Goal: Task Accomplishment & Management: Contribute content

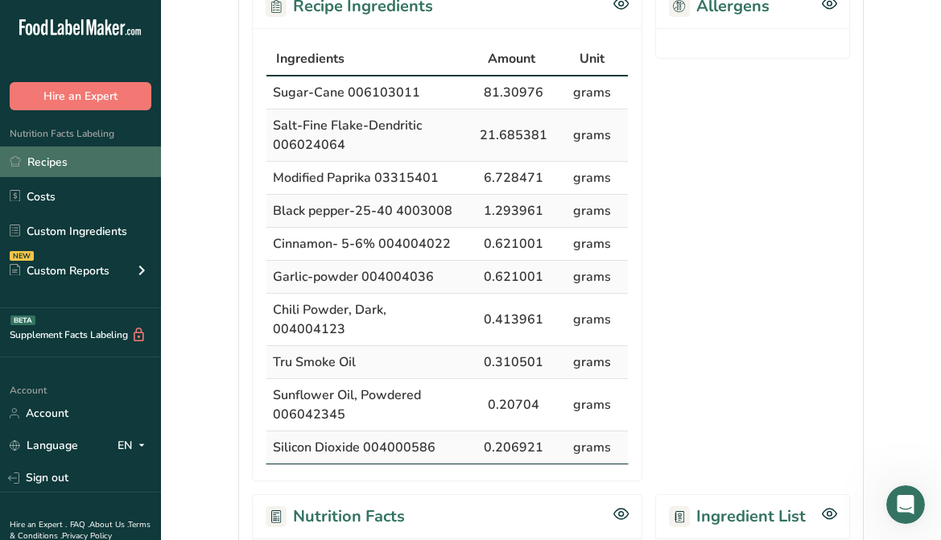
click at [49, 171] on link "Recipes" at bounding box center [80, 161] width 161 height 31
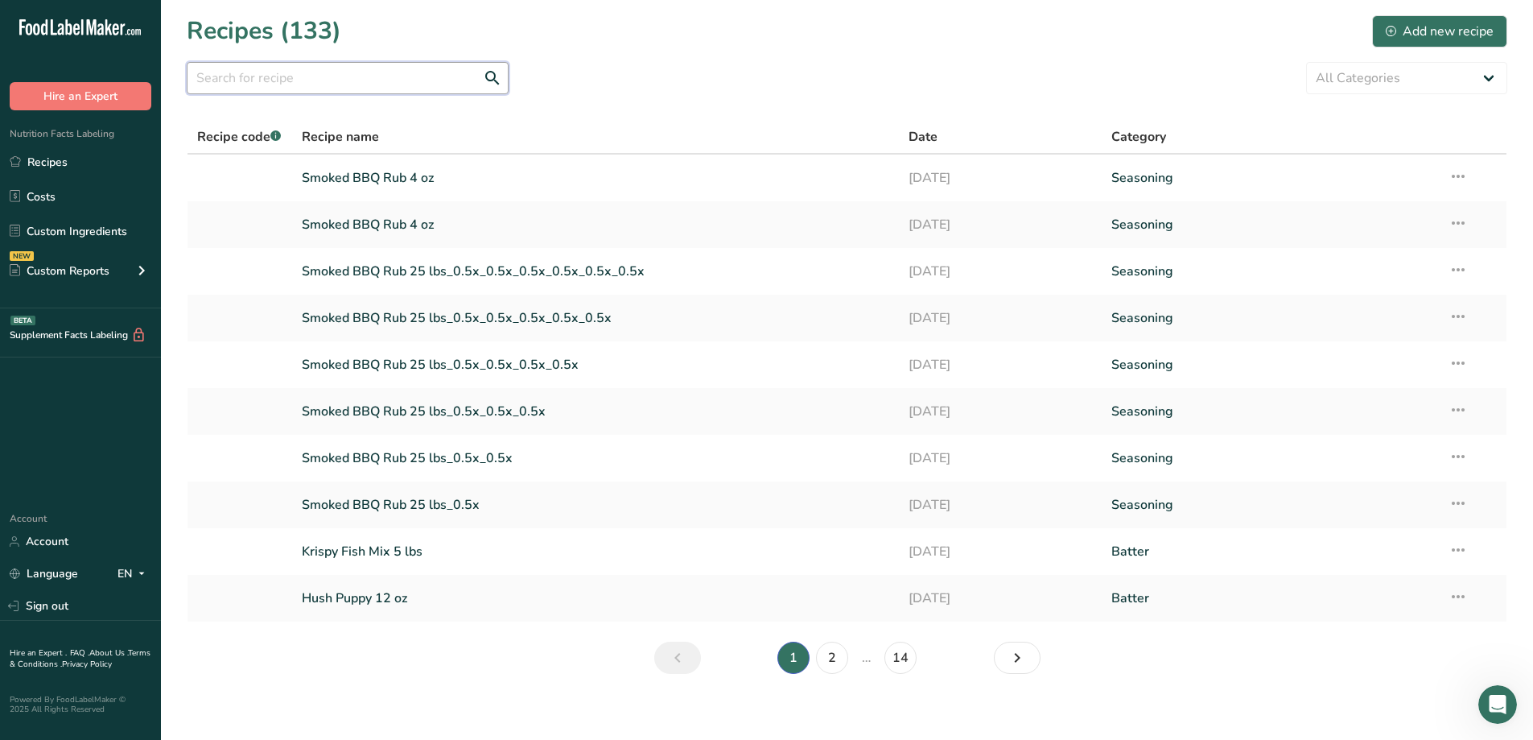
click at [349, 76] on input "text" at bounding box center [348, 78] width 322 height 32
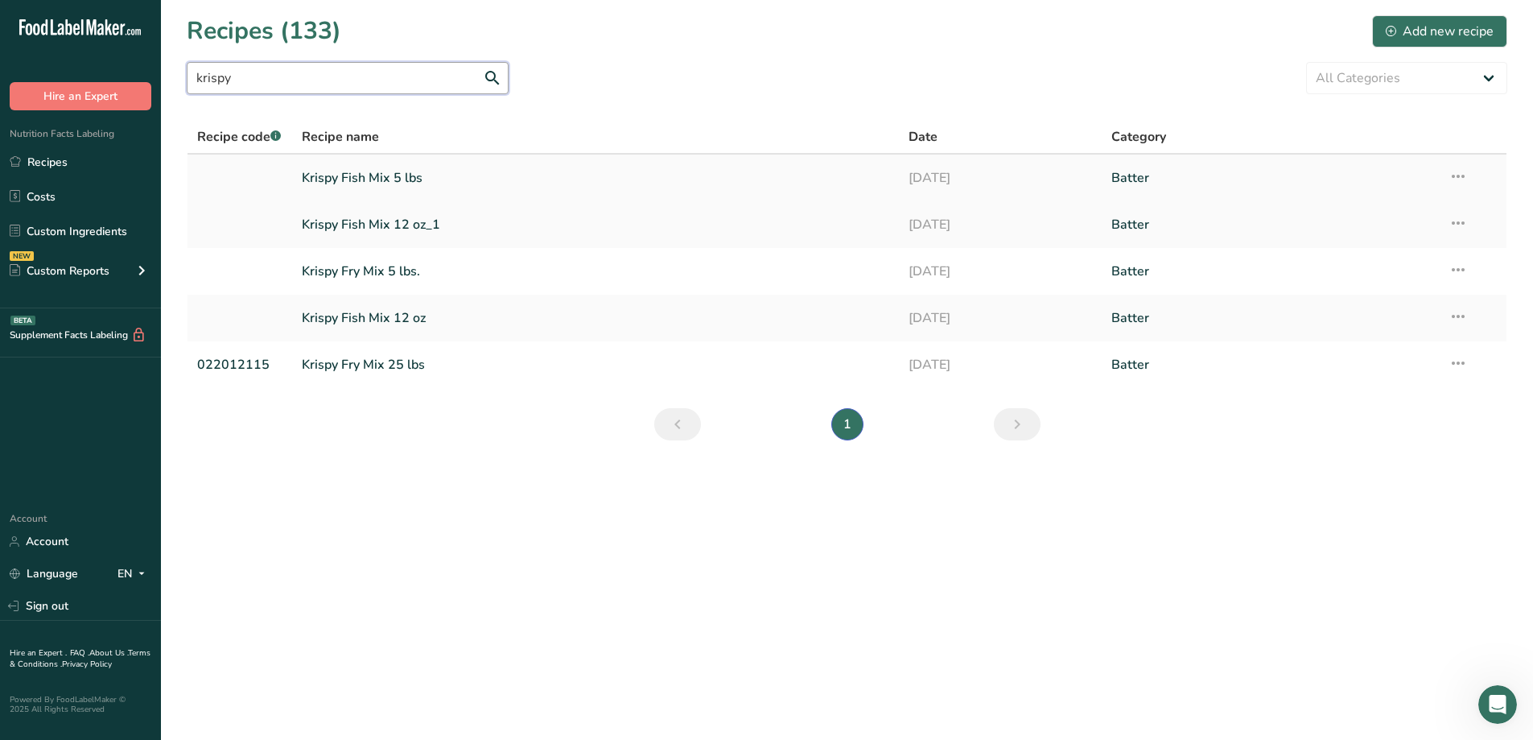
type input "krispy"
click at [393, 186] on link "Krispy Fish Mix 5 lbs" at bounding box center [596, 178] width 588 height 34
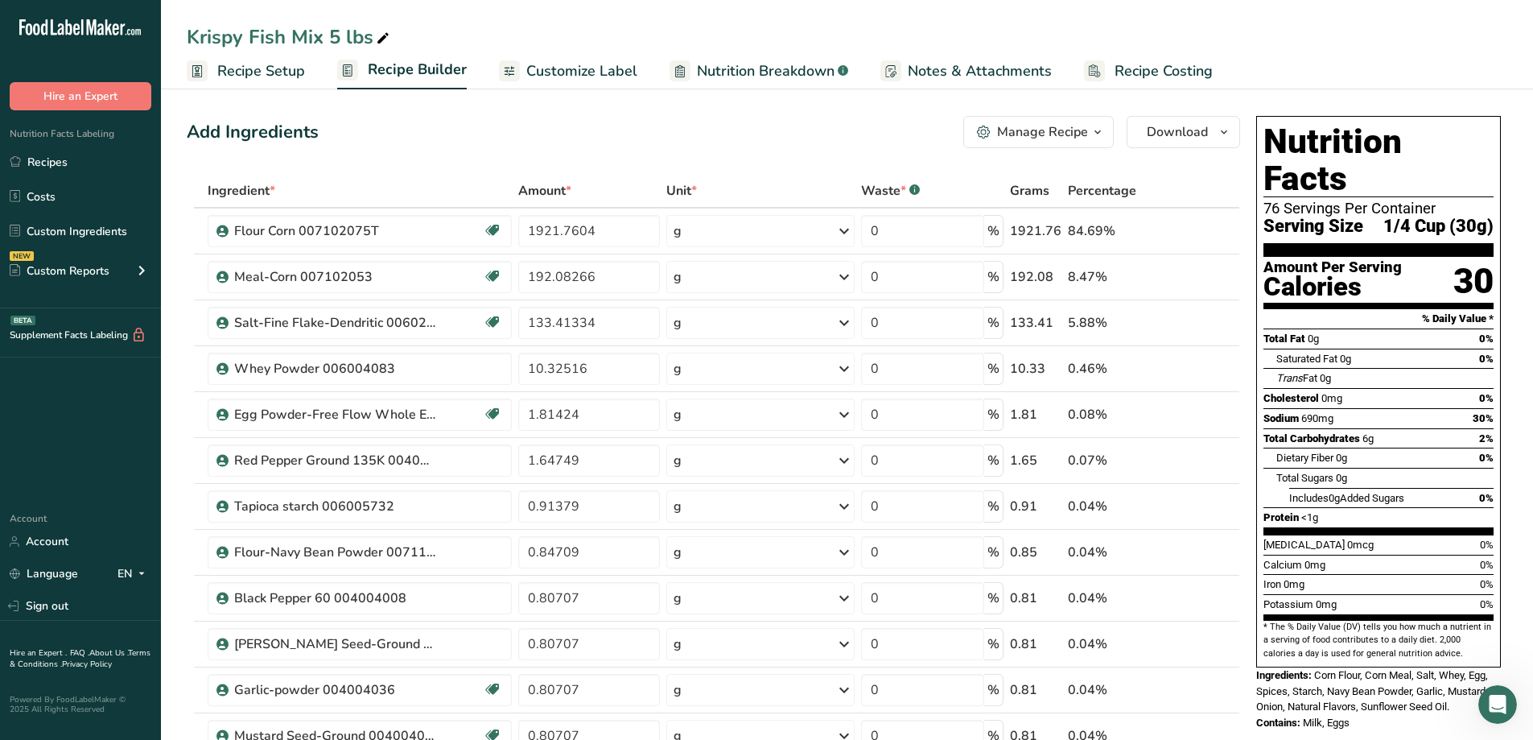
click at [940, 132] on span "button" at bounding box center [1097, 131] width 19 height 19
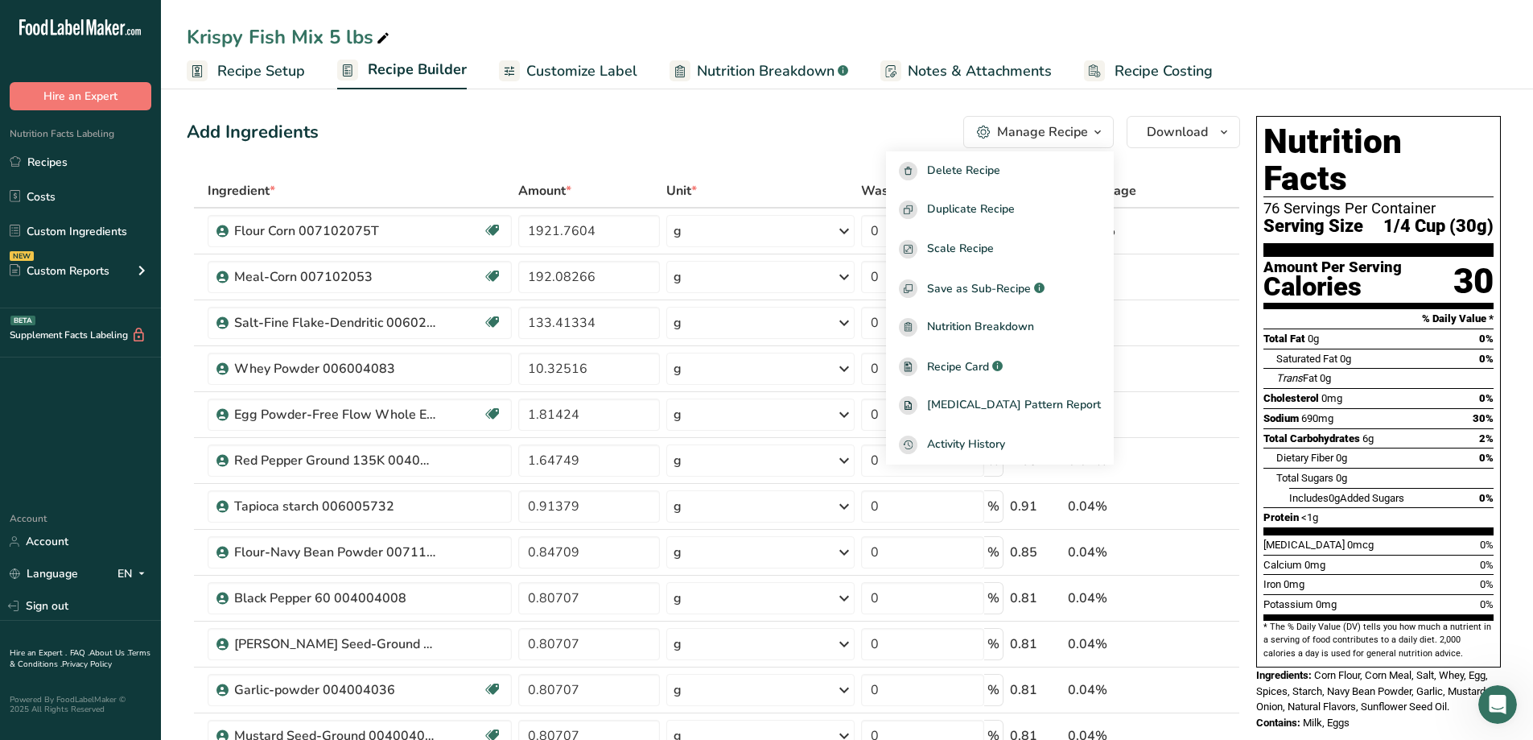
click at [784, 146] on div "Add Ingredients Manage Recipe Delete Recipe Duplicate Recipe Scale Recipe Save …" at bounding box center [714, 132] width 1054 height 32
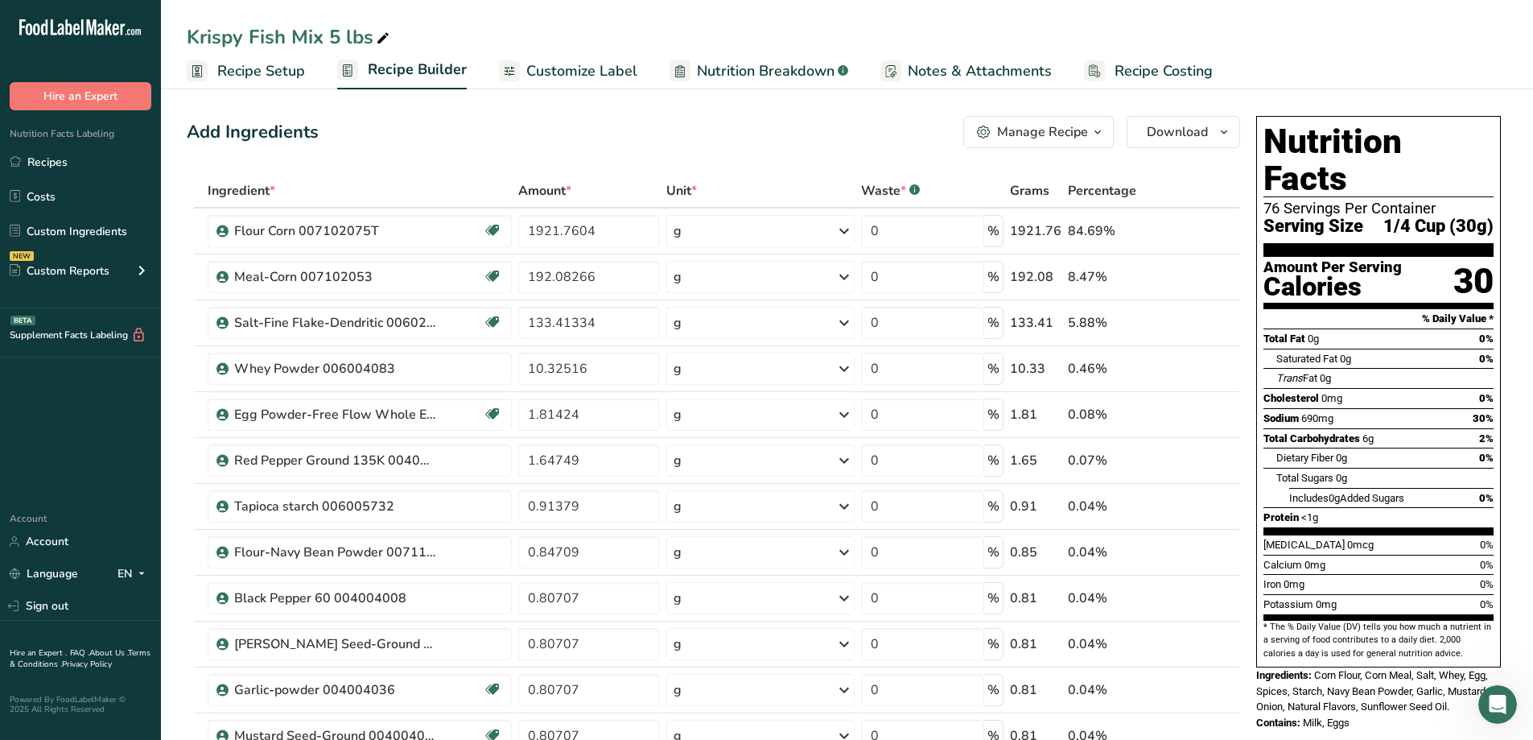
click at [577, 80] on span "Customize Label" at bounding box center [581, 71] width 111 height 22
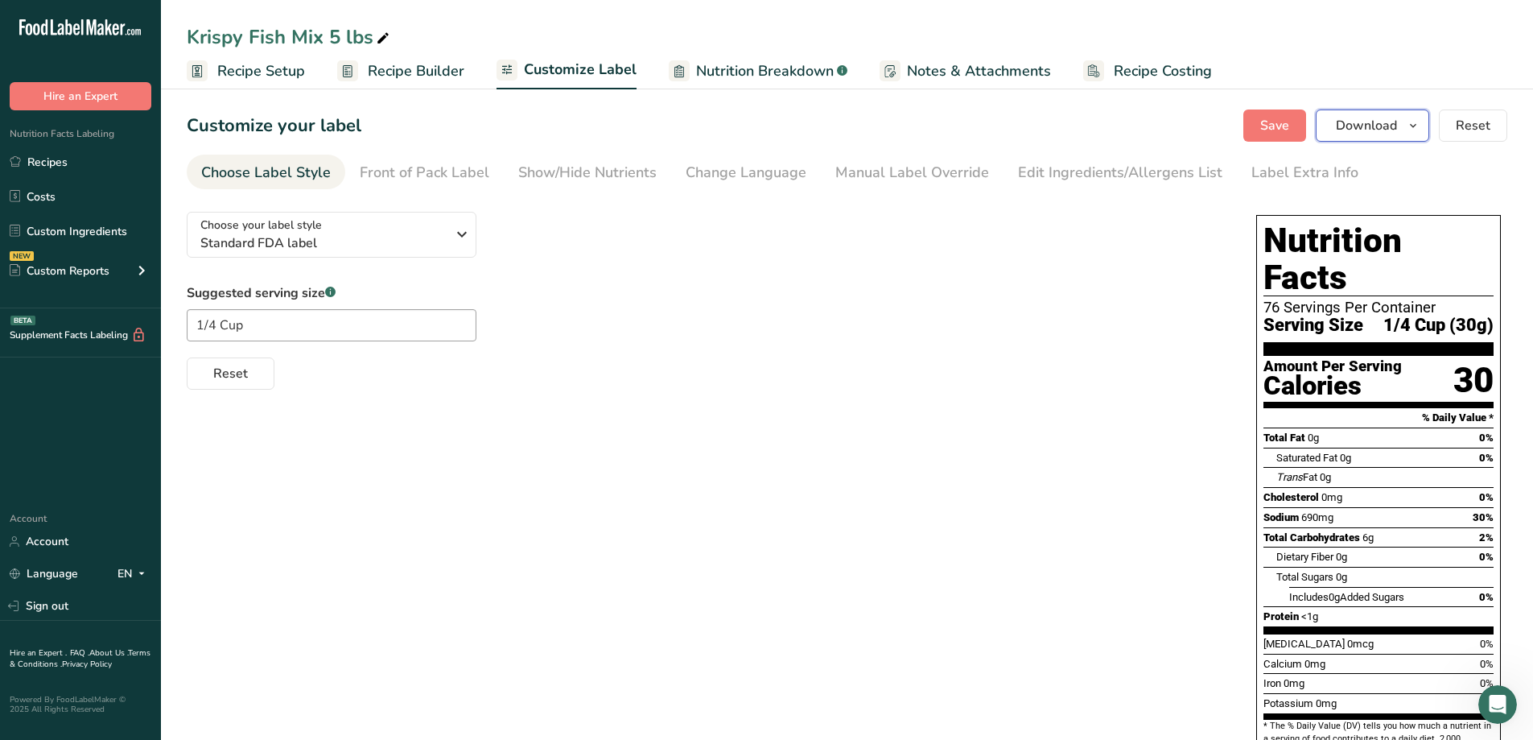
click at [940, 124] on span "button" at bounding box center [1413, 125] width 19 height 19
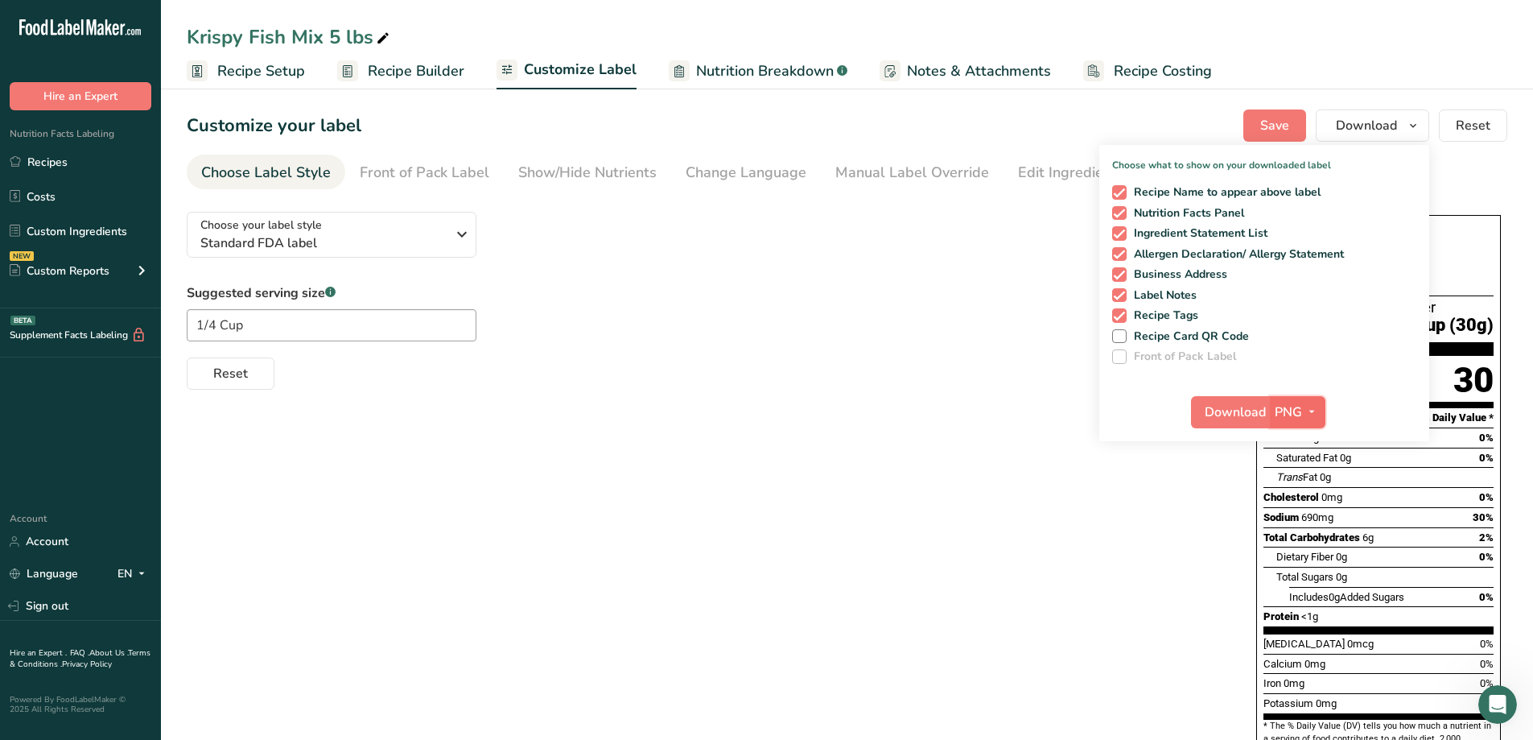
click at [940, 407] on span "PNG" at bounding box center [1288, 411] width 27 height 19
click at [940, 522] on link "PDF" at bounding box center [1300, 524] width 52 height 27
click at [940, 410] on span "Download" at bounding box center [1236, 411] width 61 height 19
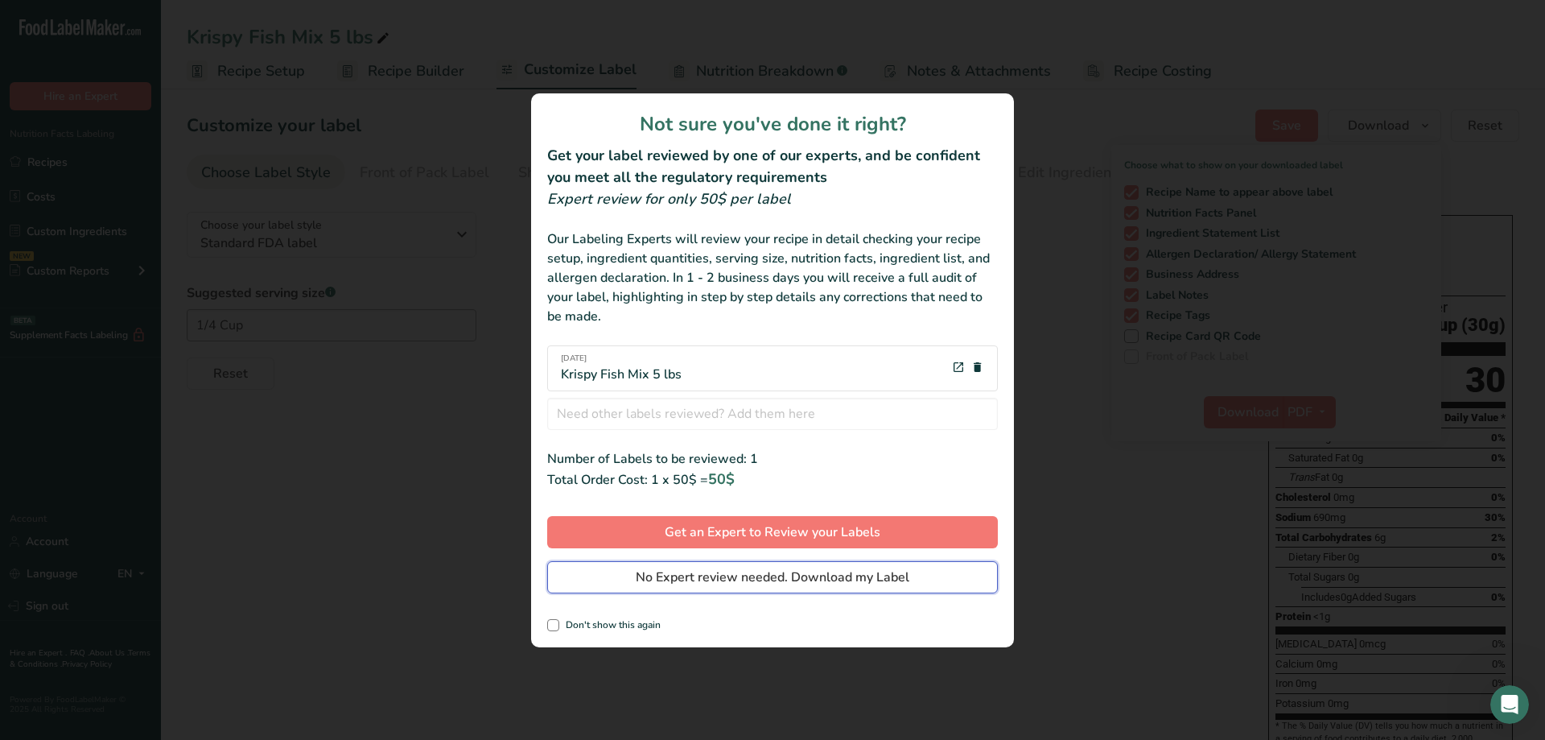
click at [851, 539] on span "No Expert review needed. Download my Label" at bounding box center [773, 576] width 274 height 19
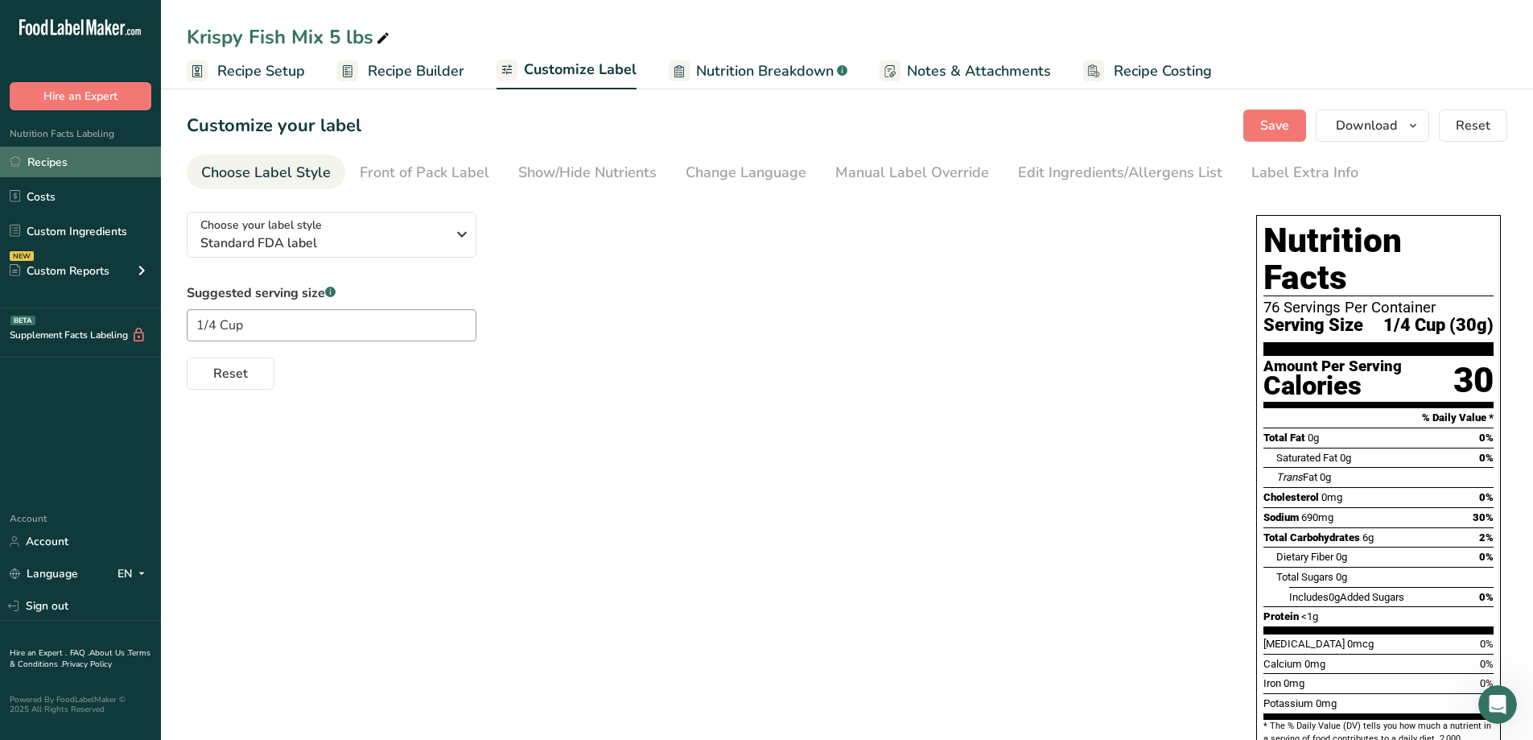
click at [68, 158] on link "Recipes" at bounding box center [80, 161] width 161 height 31
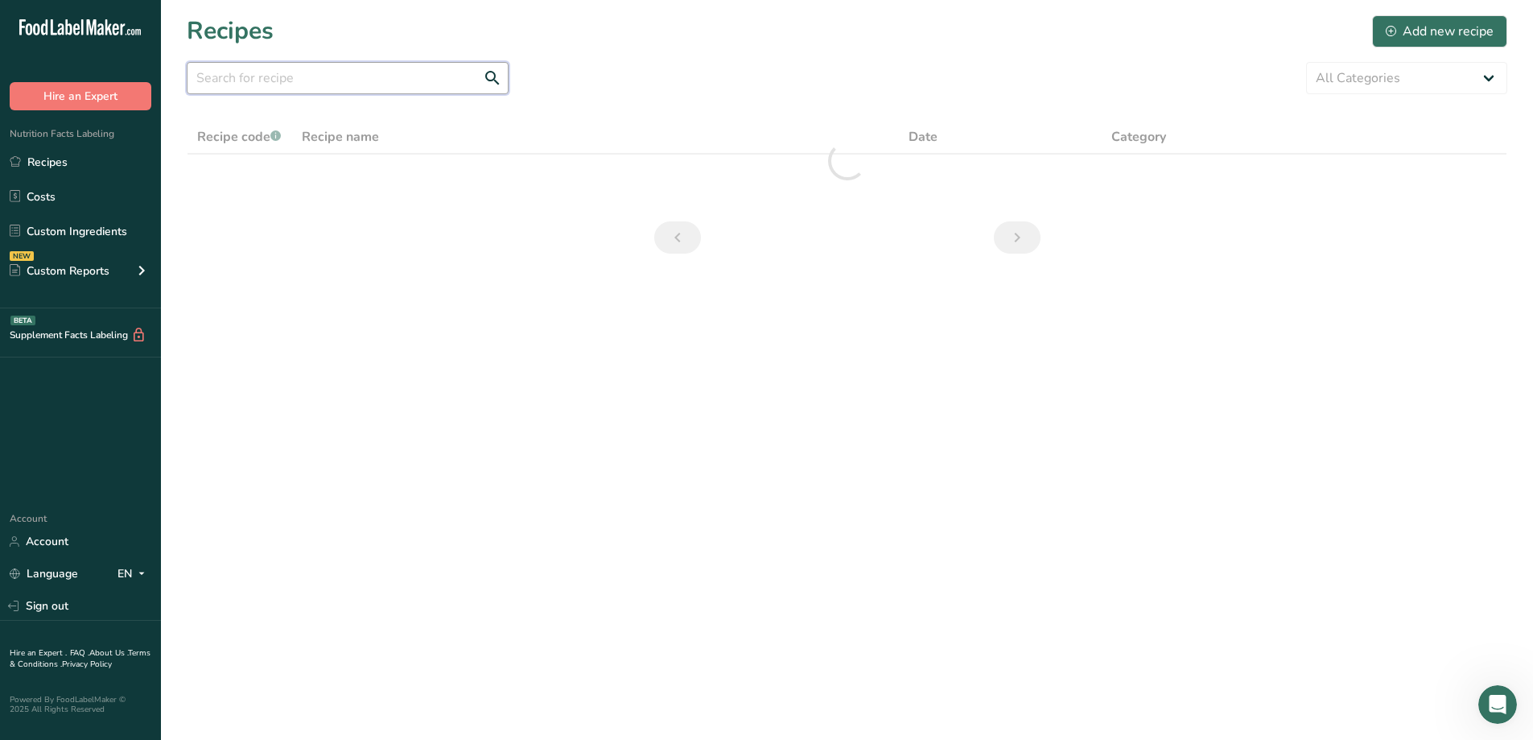
click at [338, 79] on input "text" at bounding box center [348, 78] width 322 height 32
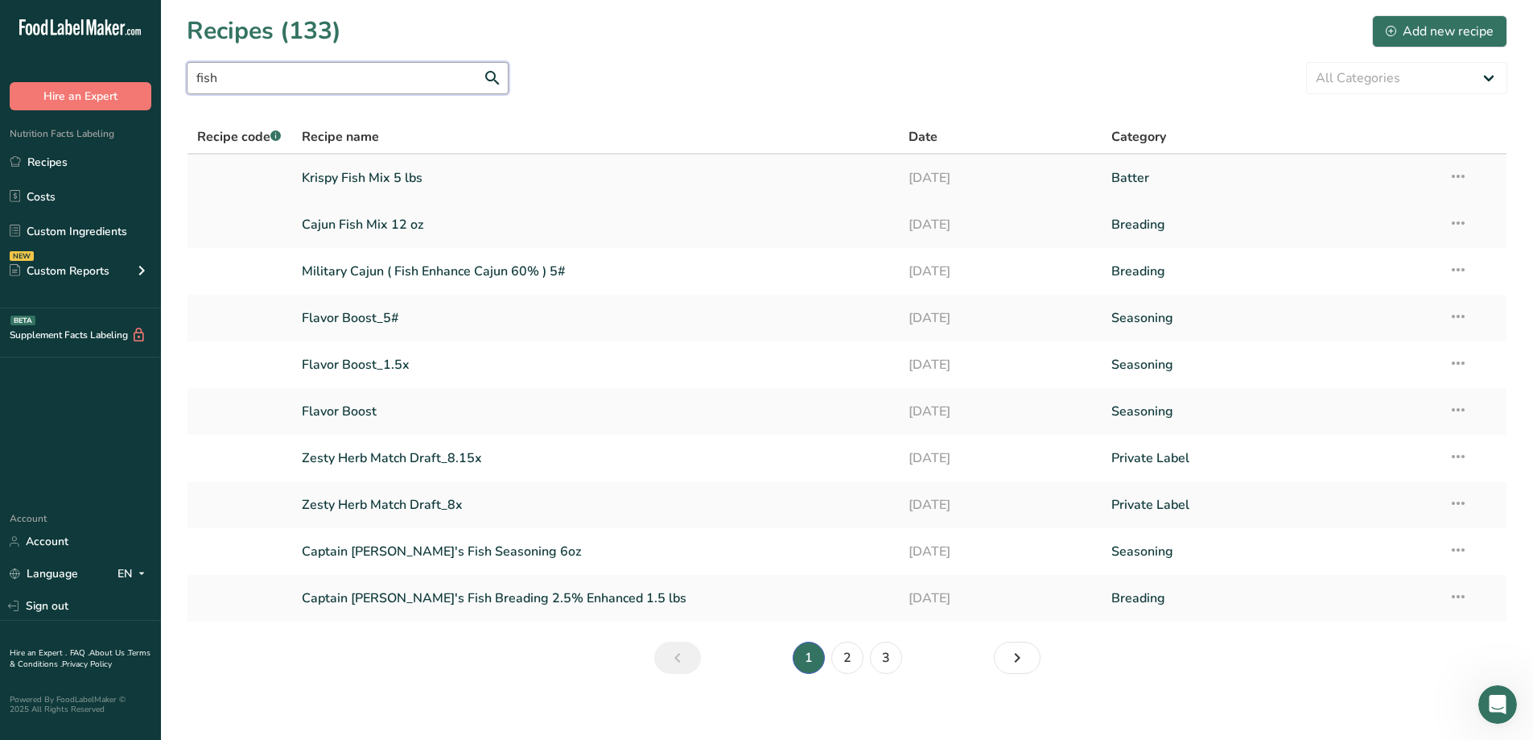
type input "fish"
click at [390, 174] on link "Krispy Fish Mix 5 lbs" at bounding box center [596, 178] width 588 height 34
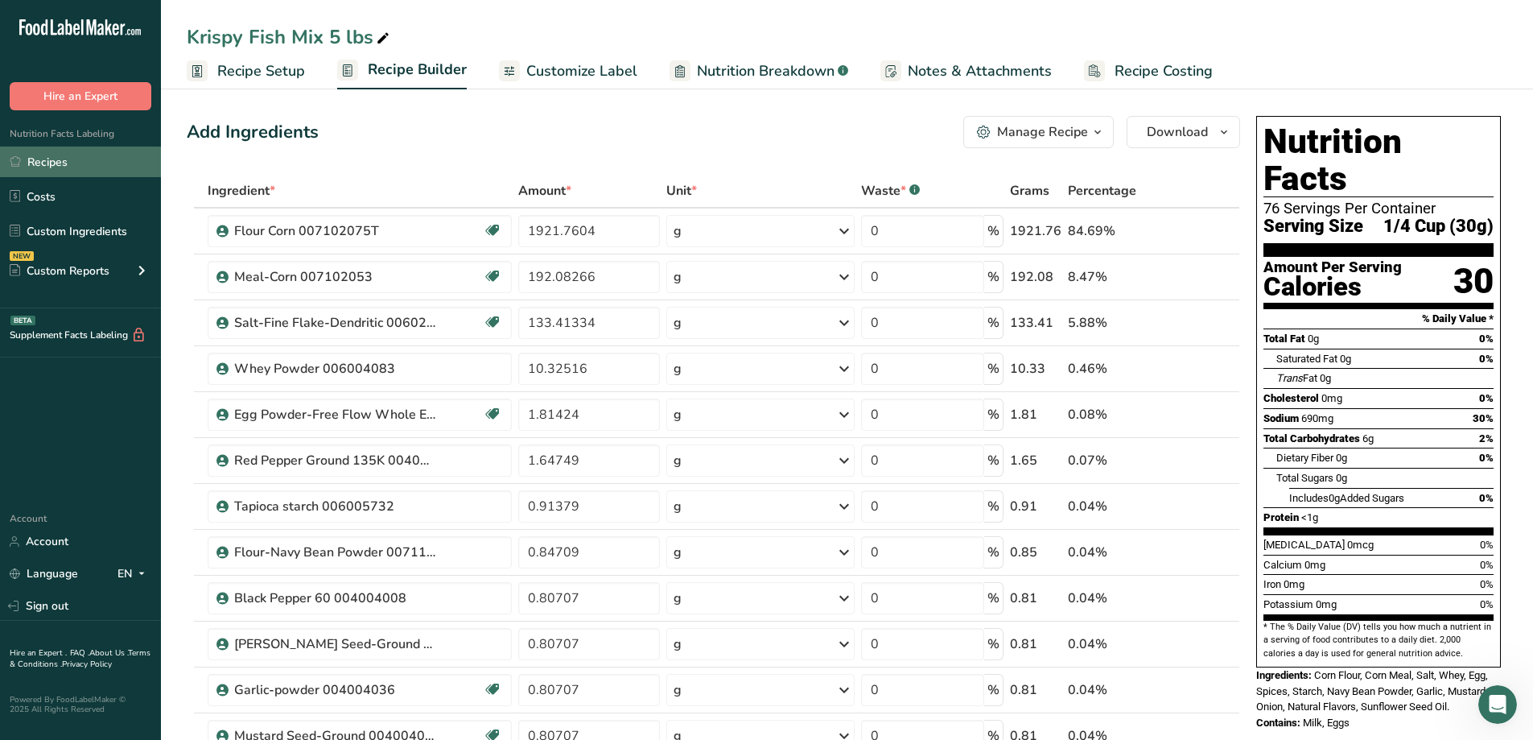
click at [56, 154] on link "Recipes" at bounding box center [80, 161] width 161 height 31
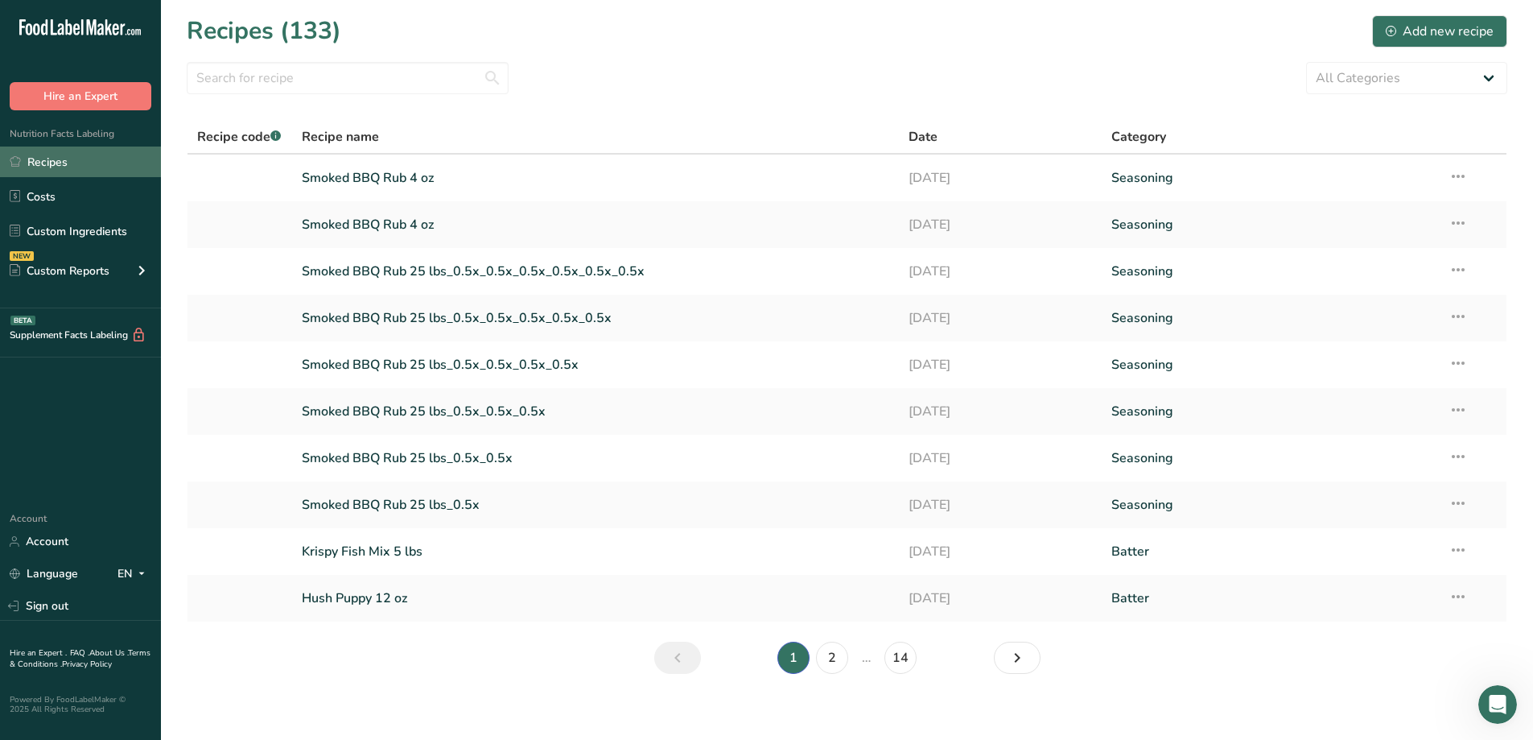
click at [55, 158] on link "Recipes" at bounding box center [80, 161] width 161 height 31
click at [244, 71] on input "text" at bounding box center [348, 78] width 322 height 32
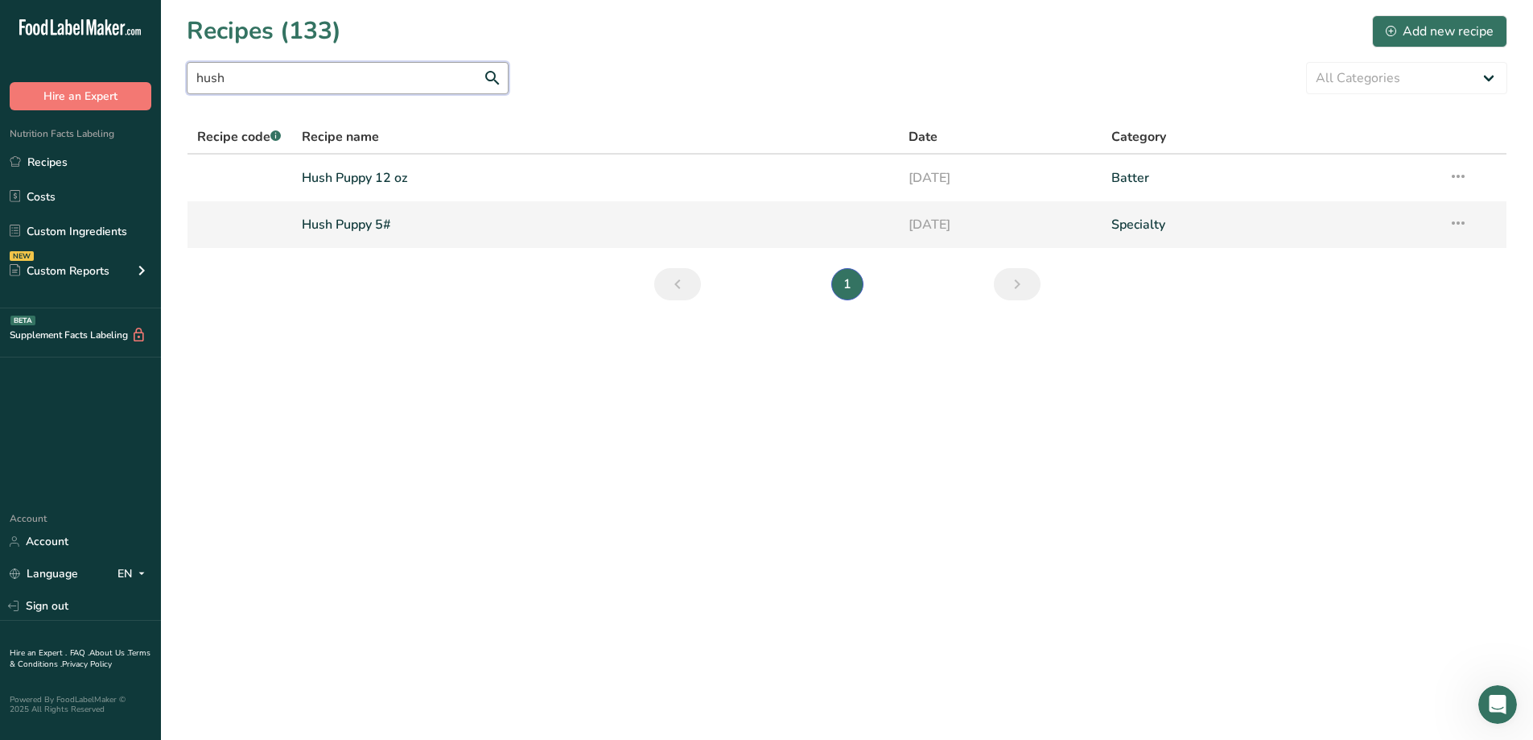
type input "hush"
click at [364, 220] on link "Hush Puppy 5#" at bounding box center [596, 225] width 588 height 34
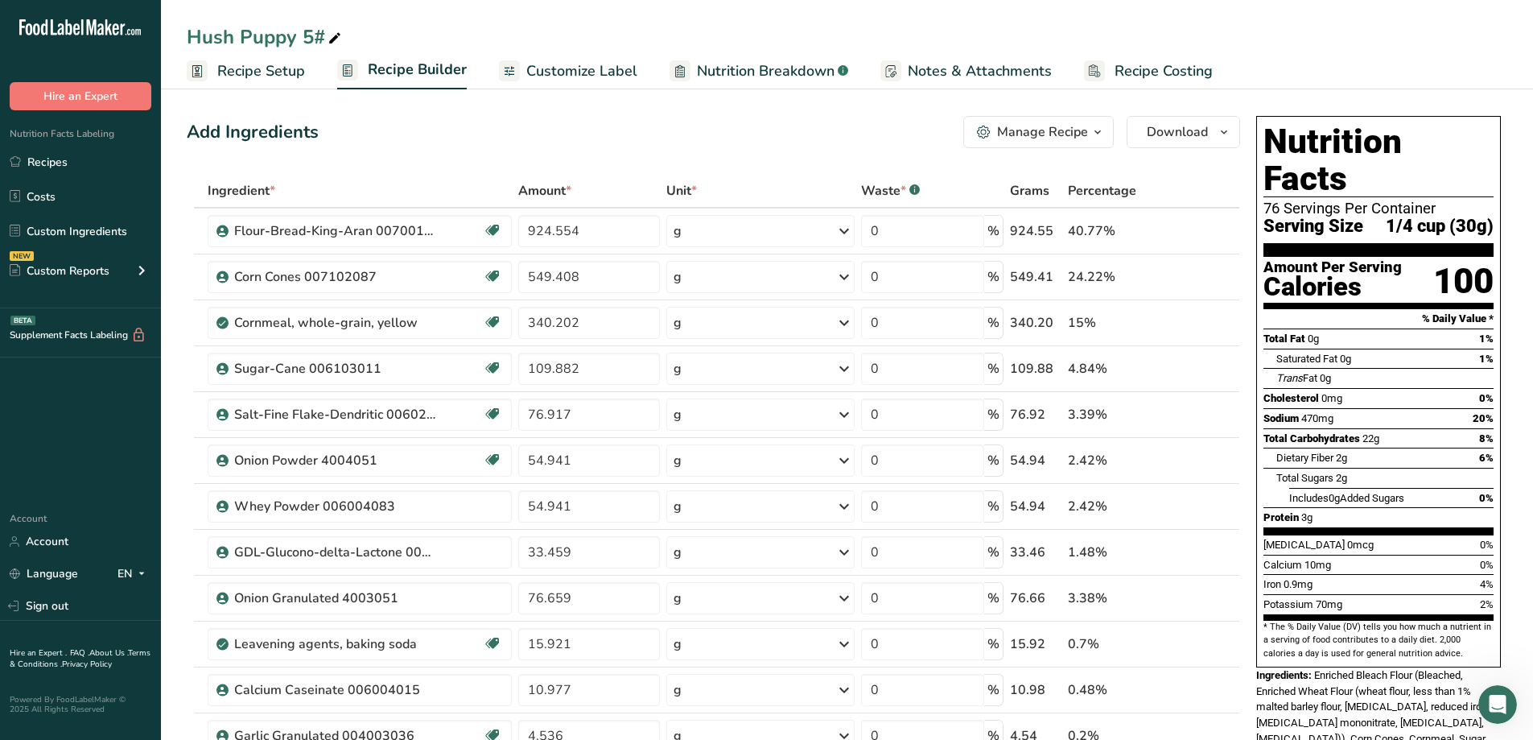
click at [531, 67] on span "Customize Label" at bounding box center [581, 71] width 111 height 22
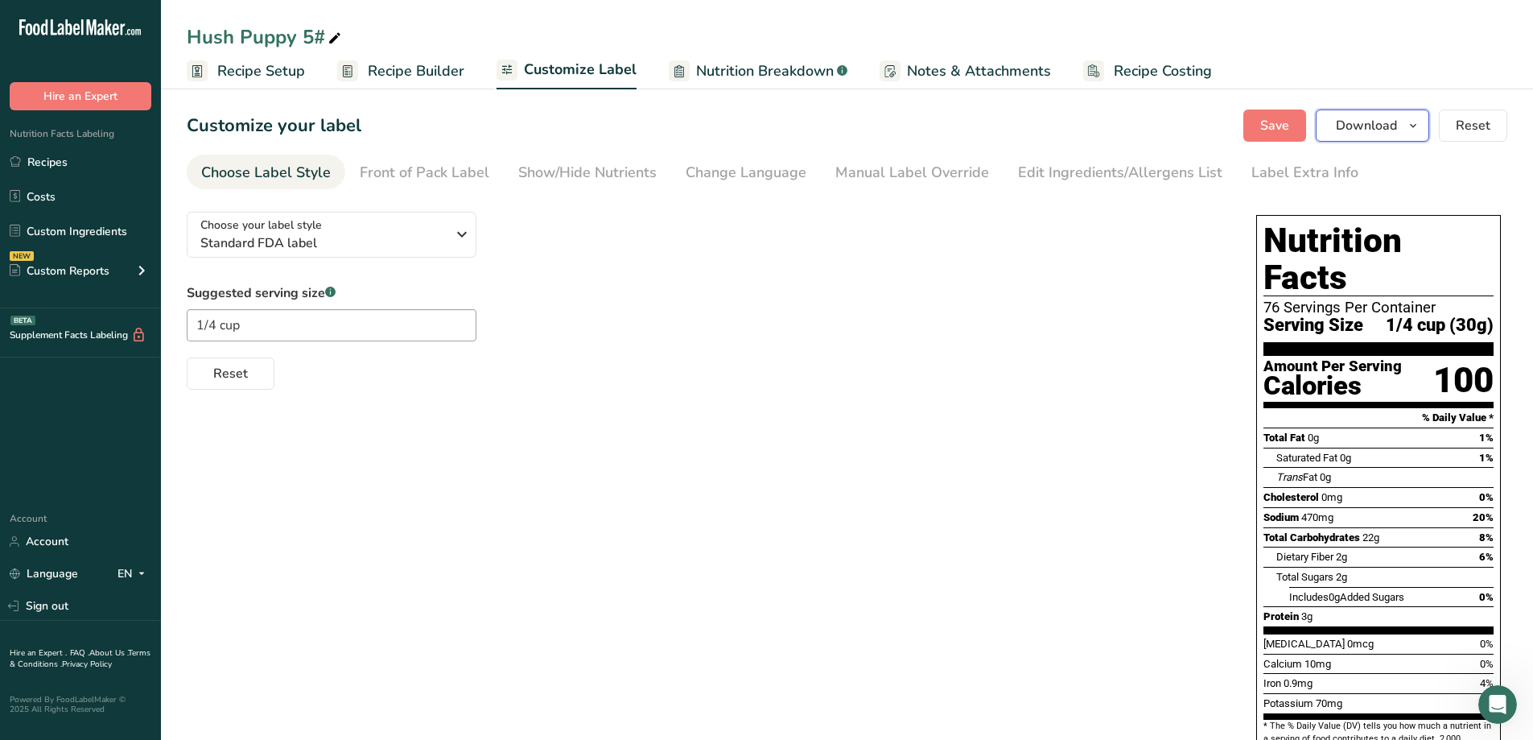
click at [940, 128] on icon "button" at bounding box center [1413, 126] width 13 height 20
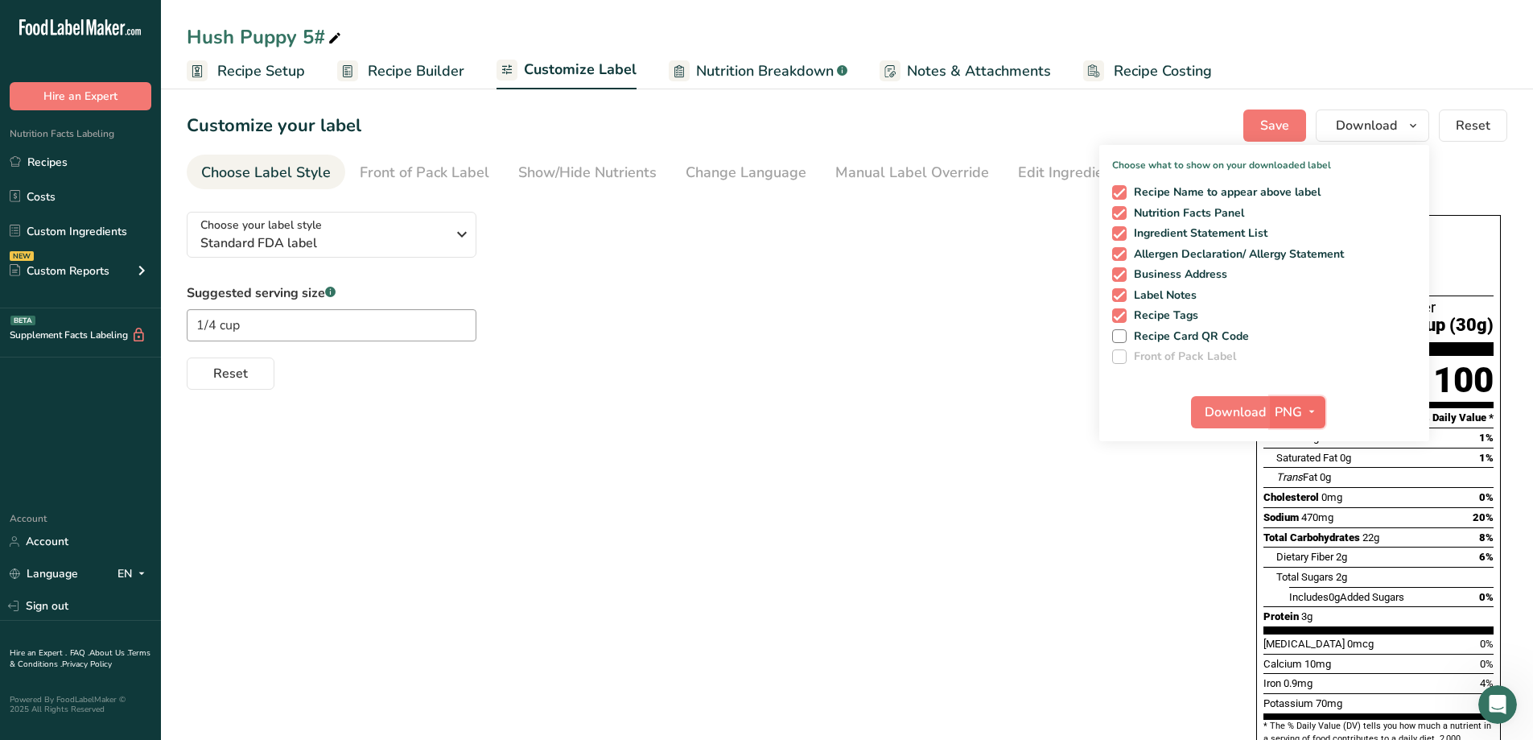
click at [940, 408] on span "PNG" at bounding box center [1288, 411] width 27 height 19
click at [940, 526] on link "PDF" at bounding box center [1300, 524] width 52 height 27
click at [940, 407] on span "Download" at bounding box center [1236, 411] width 61 height 19
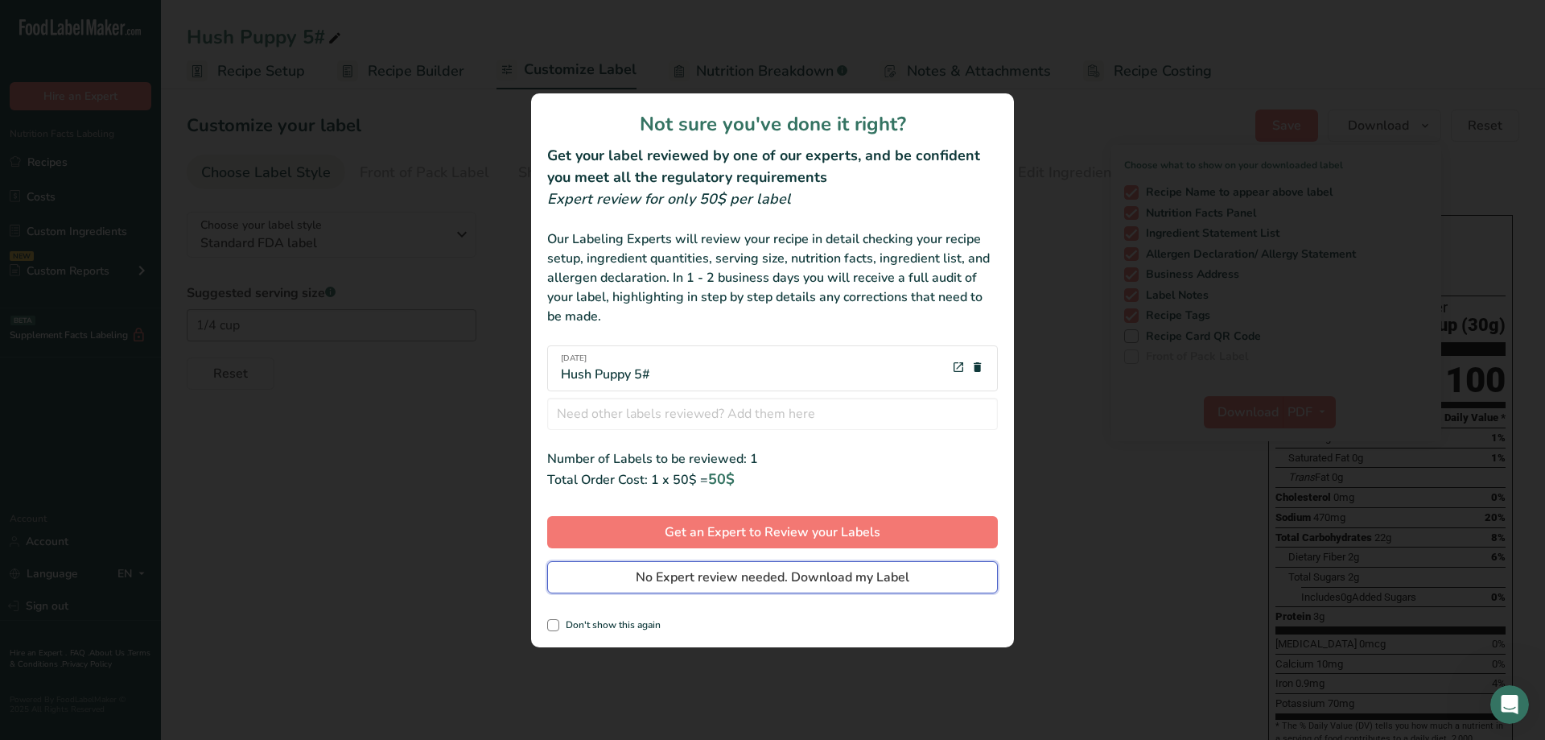
drag, startPoint x: 929, startPoint y: 571, endPoint x: 1412, endPoint y: 622, distance: 486.4
click at [929, 539] on button "No Expert review needed. Download my Label" at bounding box center [772, 577] width 451 height 32
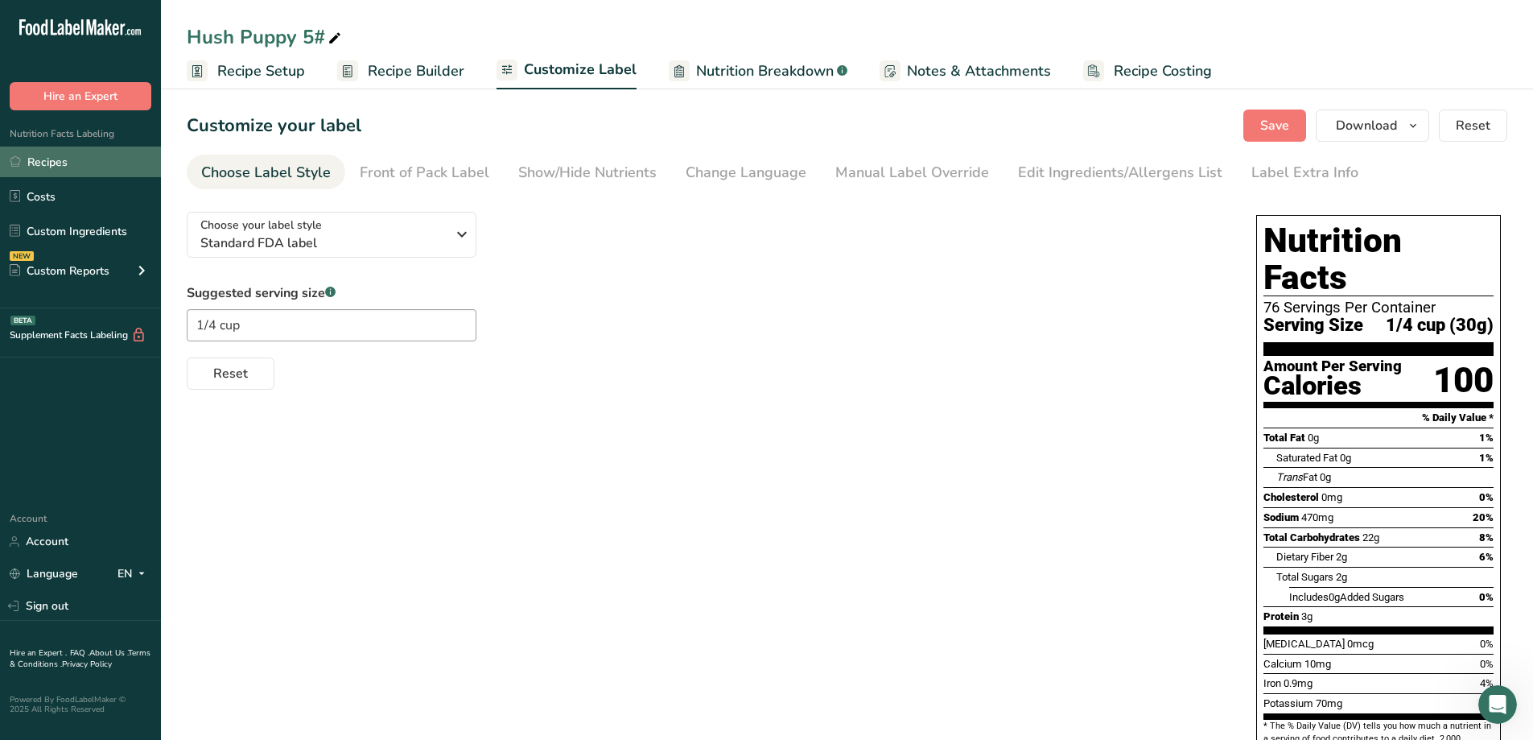
click at [80, 159] on link "Recipes" at bounding box center [80, 161] width 161 height 31
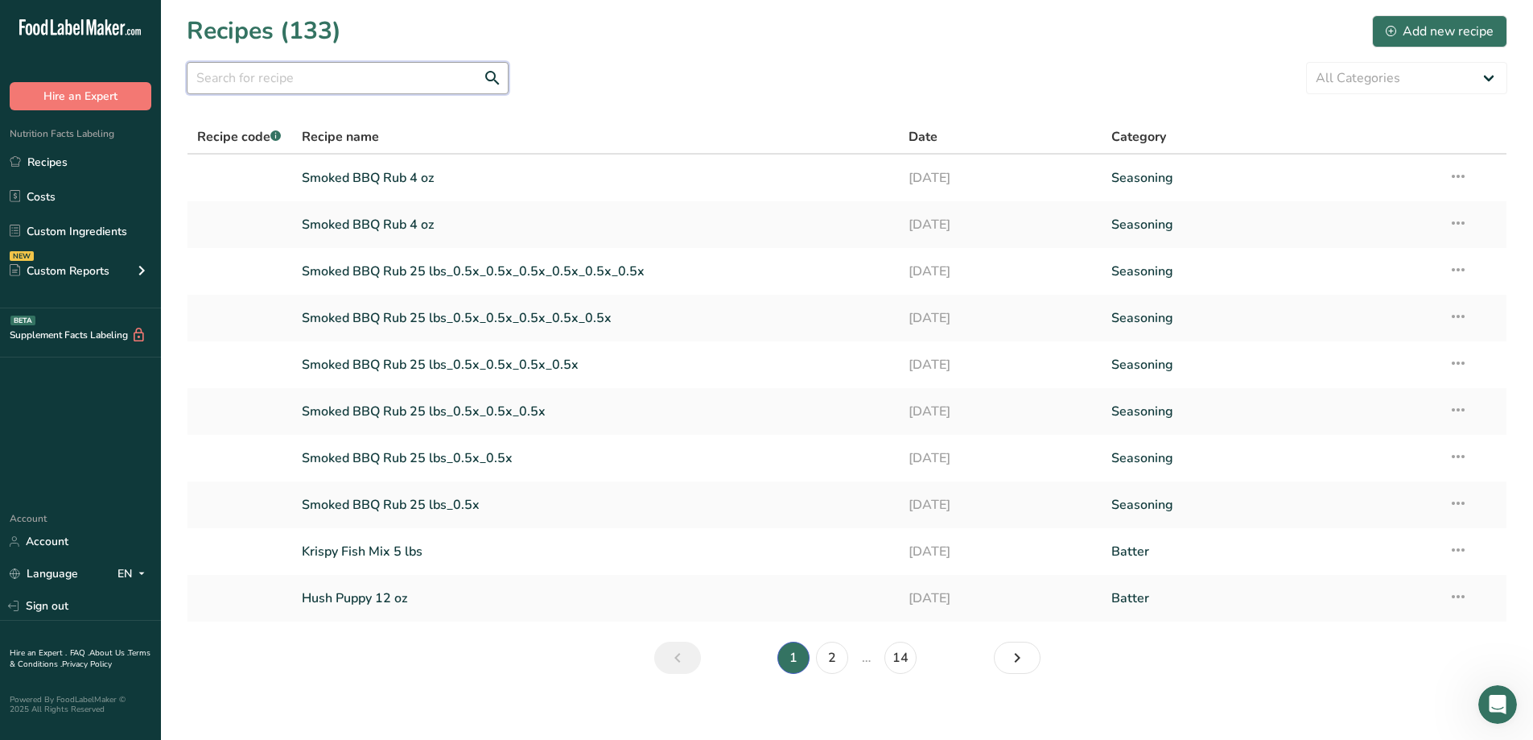
click at [336, 80] on input "text" at bounding box center [348, 78] width 322 height 32
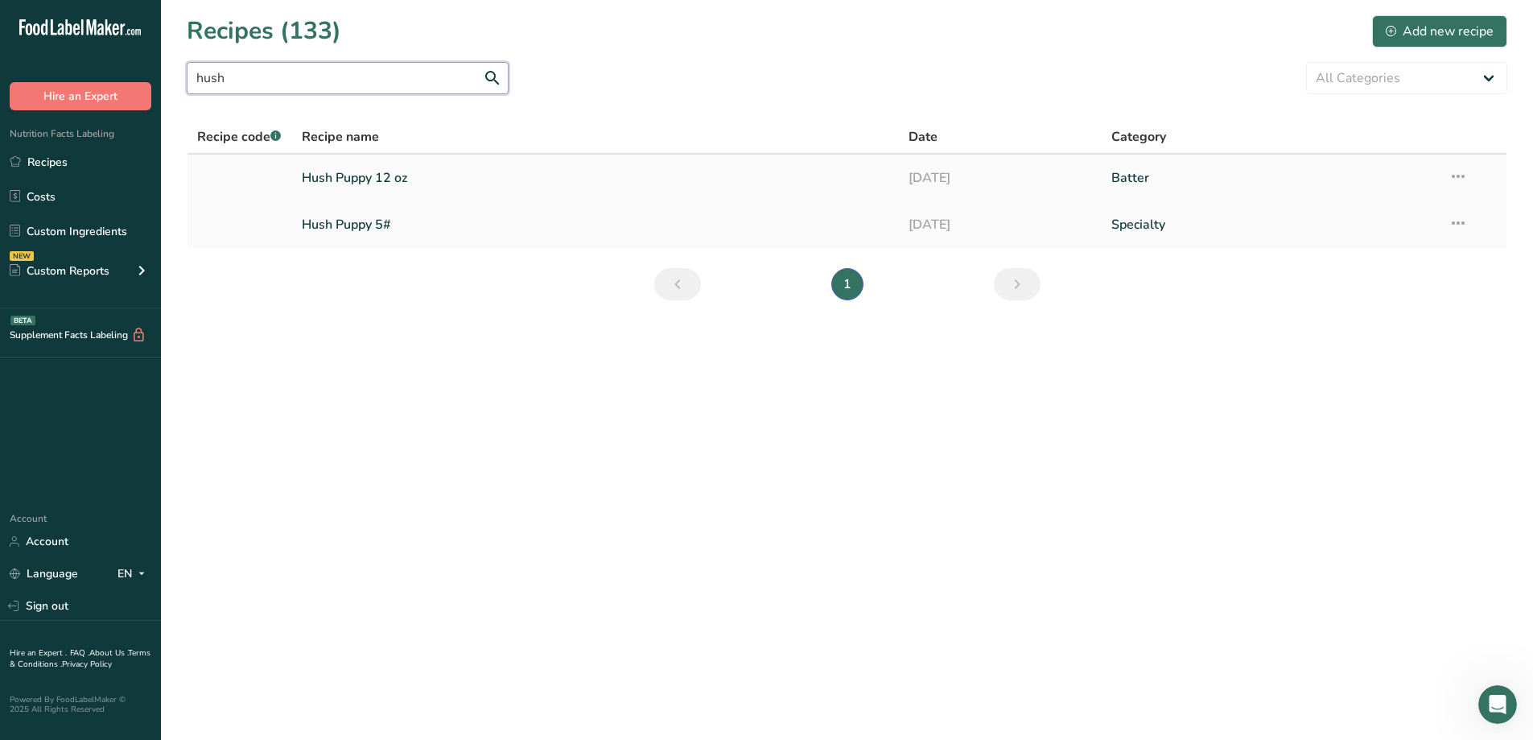
type input "hush"
click at [440, 184] on link "Hush Puppy 12 oz" at bounding box center [596, 178] width 588 height 34
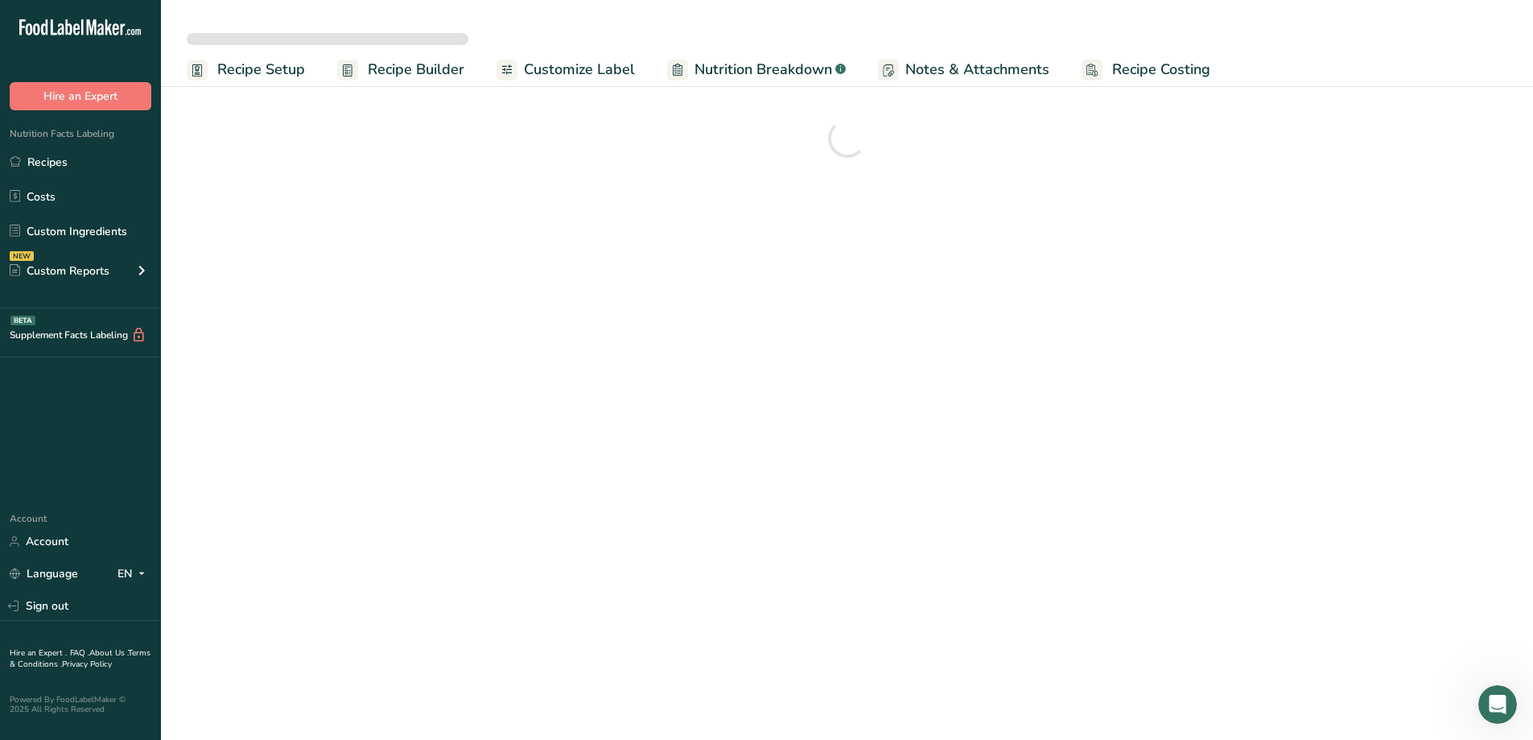
click at [586, 72] on span "Customize Label" at bounding box center [579, 70] width 111 height 22
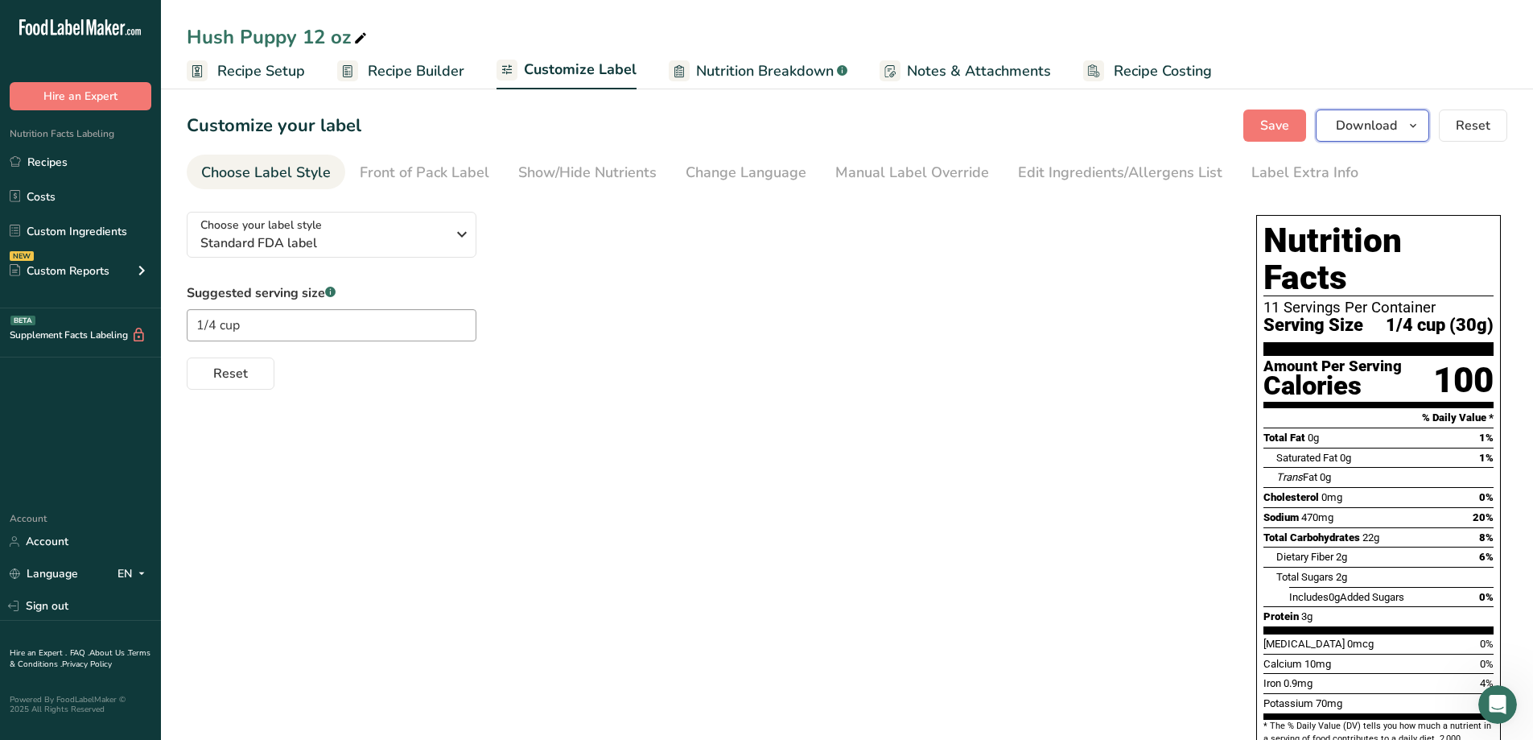
click at [940, 127] on icon "button" at bounding box center [1413, 126] width 13 height 20
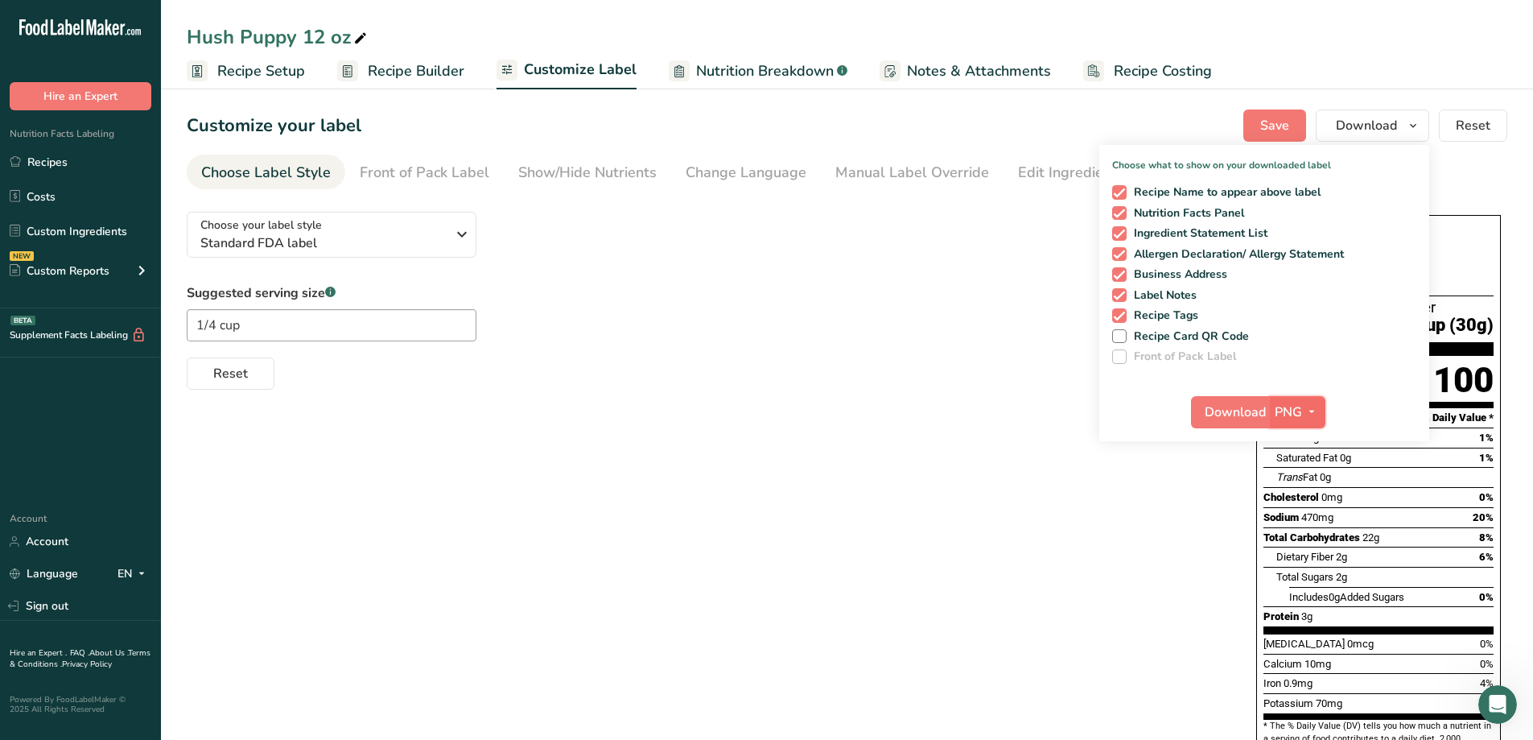
click at [940, 417] on span "PNG" at bounding box center [1288, 411] width 27 height 19
click at [940, 521] on link "PDF" at bounding box center [1300, 524] width 52 height 27
click at [940, 410] on span "Download" at bounding box center [1236, 411] width 61 height 19
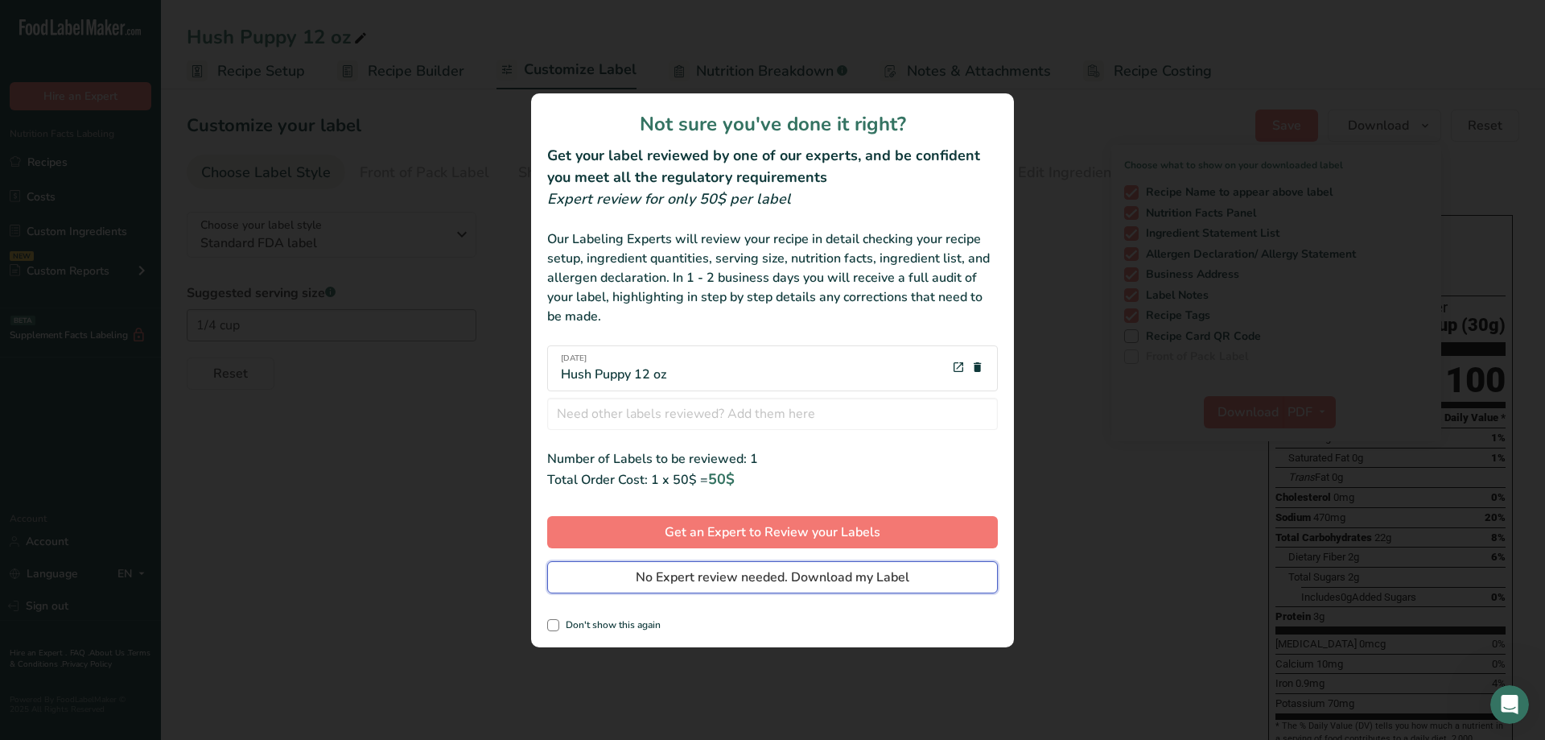
click at [818, 539] on span "No Expert review needed. Download my Label" at bounding box center [773, 576] width 274 height 19
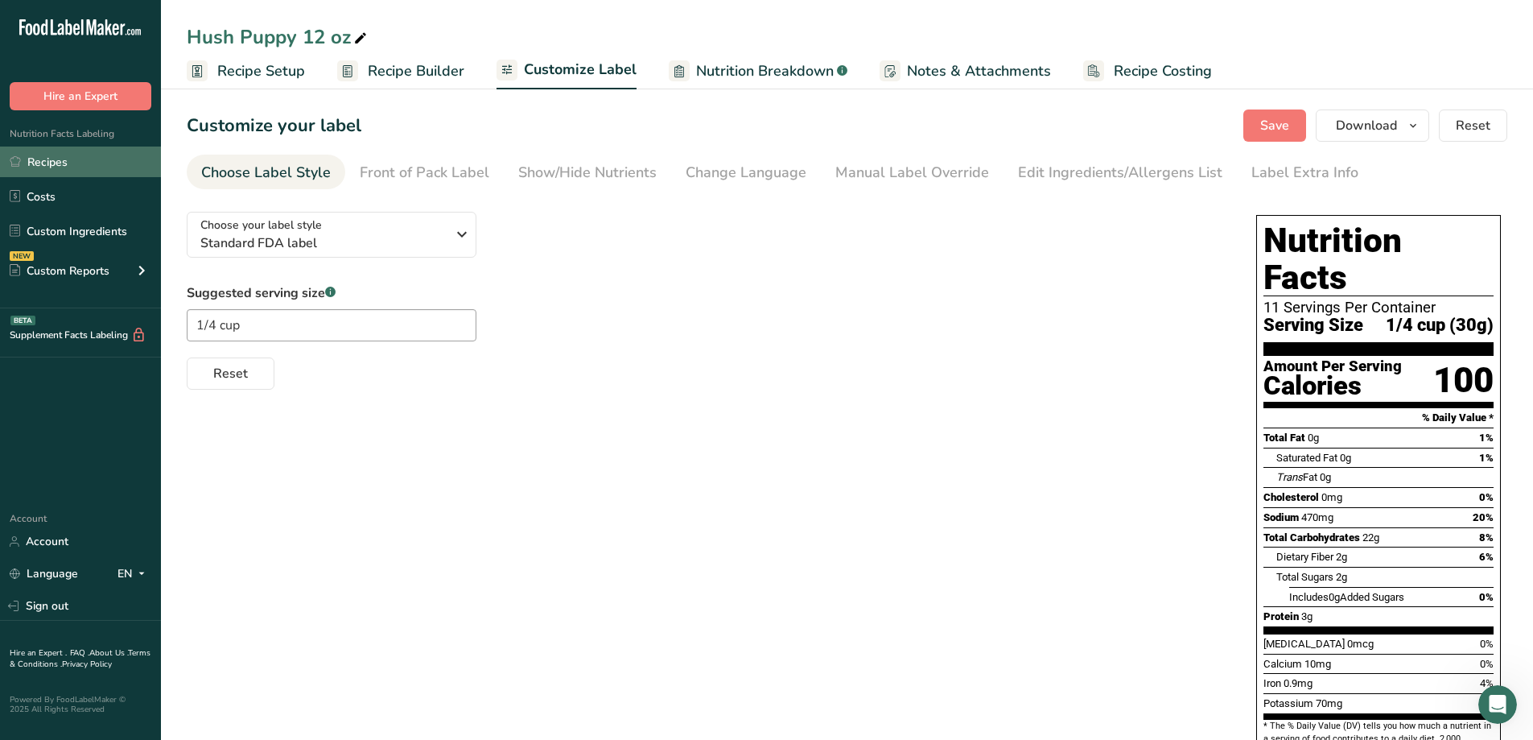
click at [65, 159] on link "Recipes" at bounding box center [80, 161] width 161 height 31
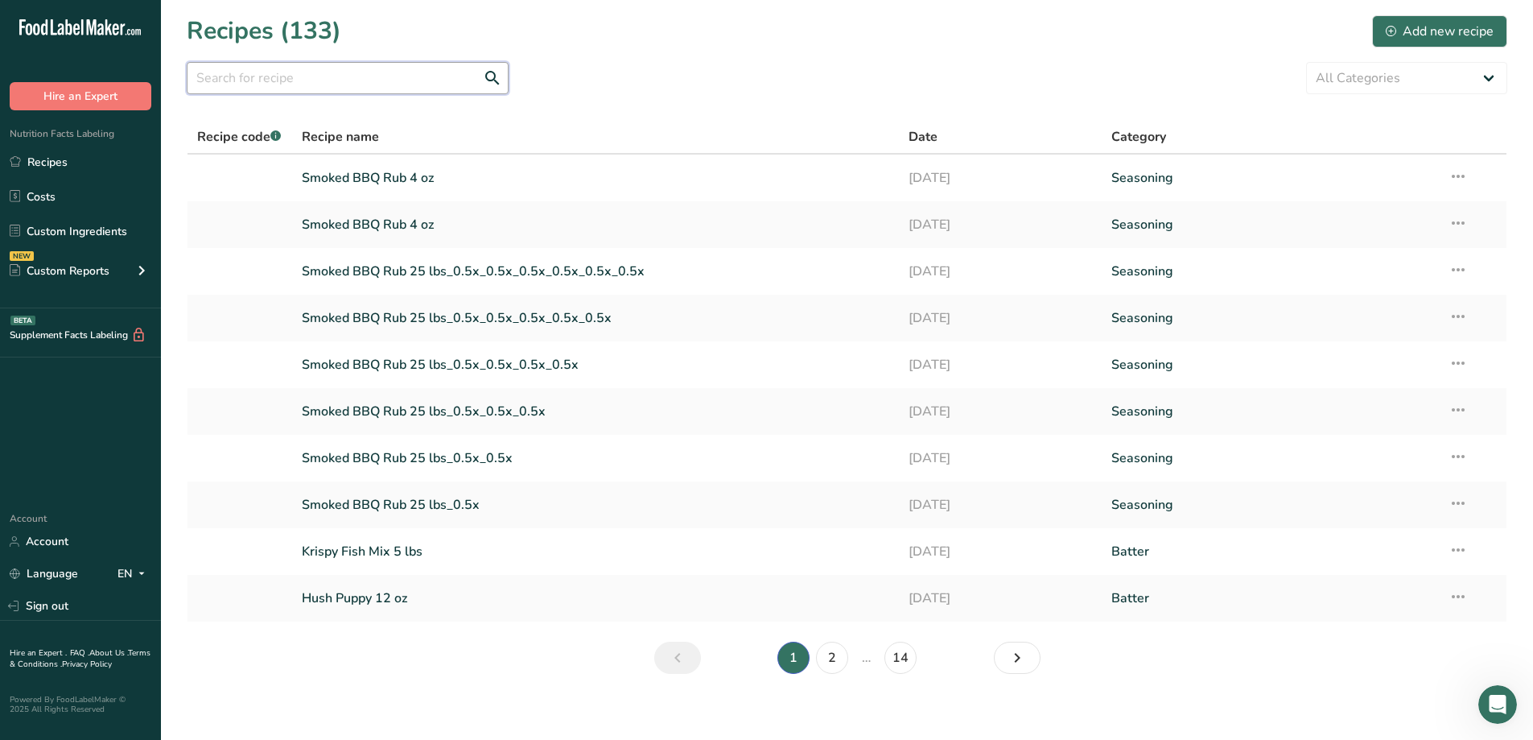
click at [301, 83] on input "text" at bounding box center [348, 78] width 322 height 32
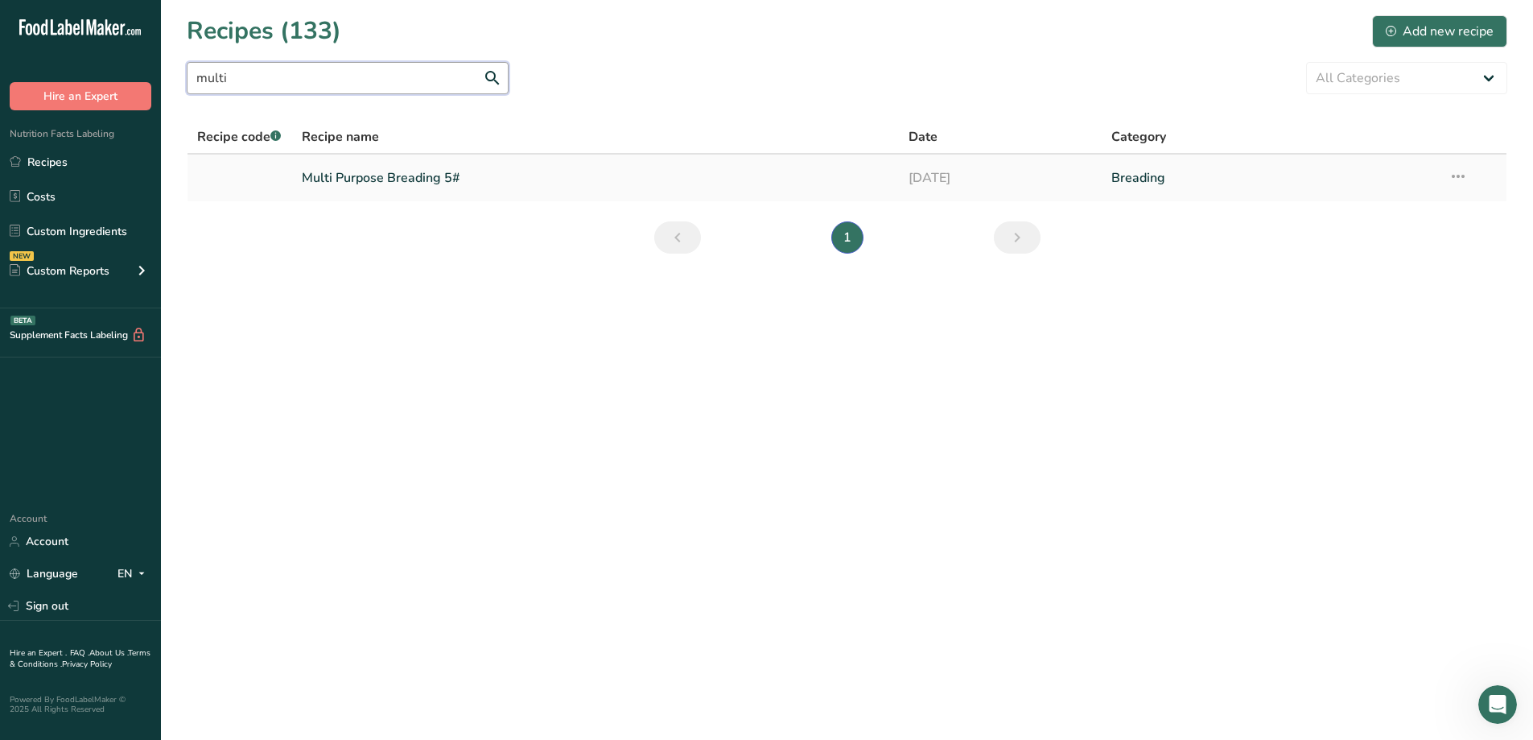
type input "multi"
click at [417, 178] on link "Multi Purpose Breading 5#" at bounding box center [596, 178] width 588 height 34
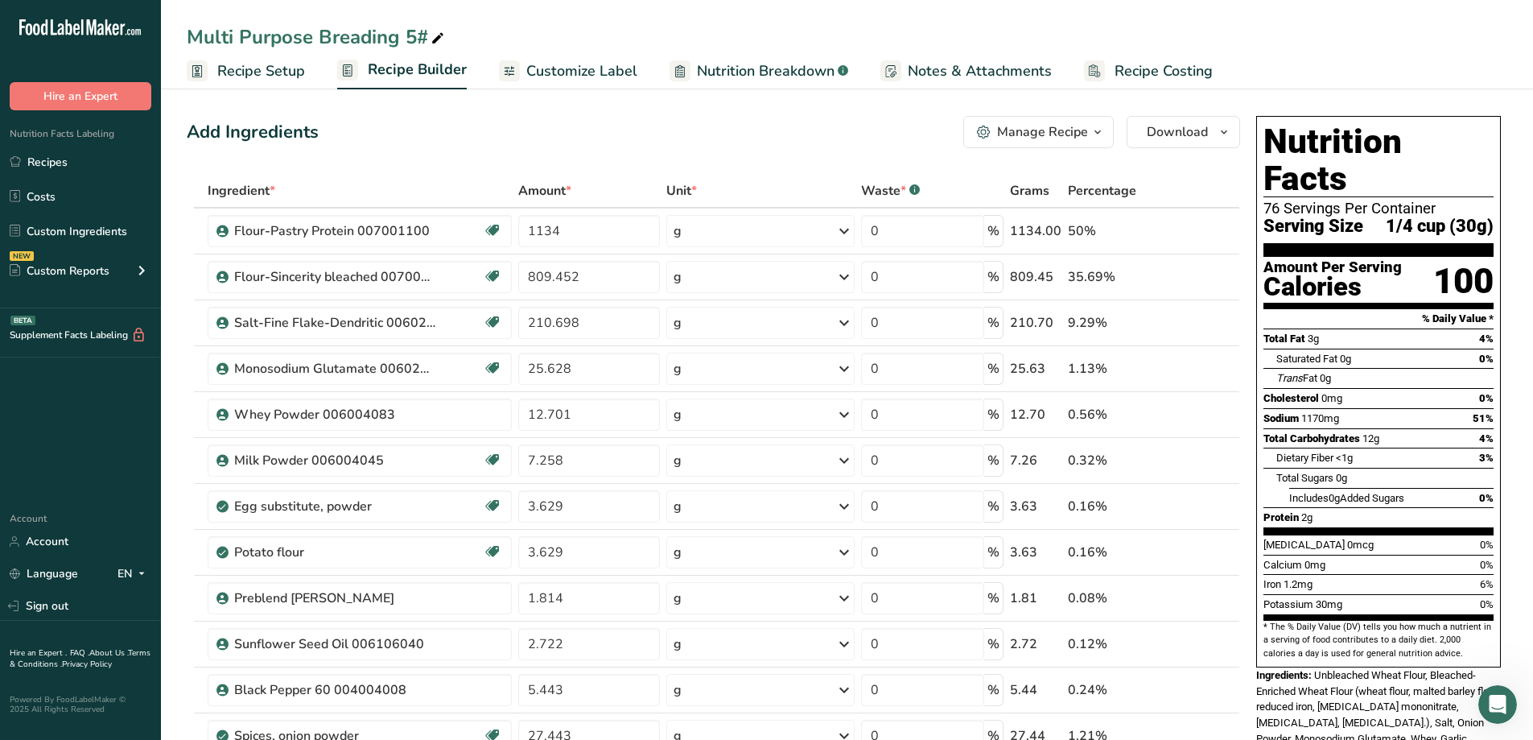
click at [590, 71] on span "Customize Label" at bounding box center [581, 71] width 111 height 22
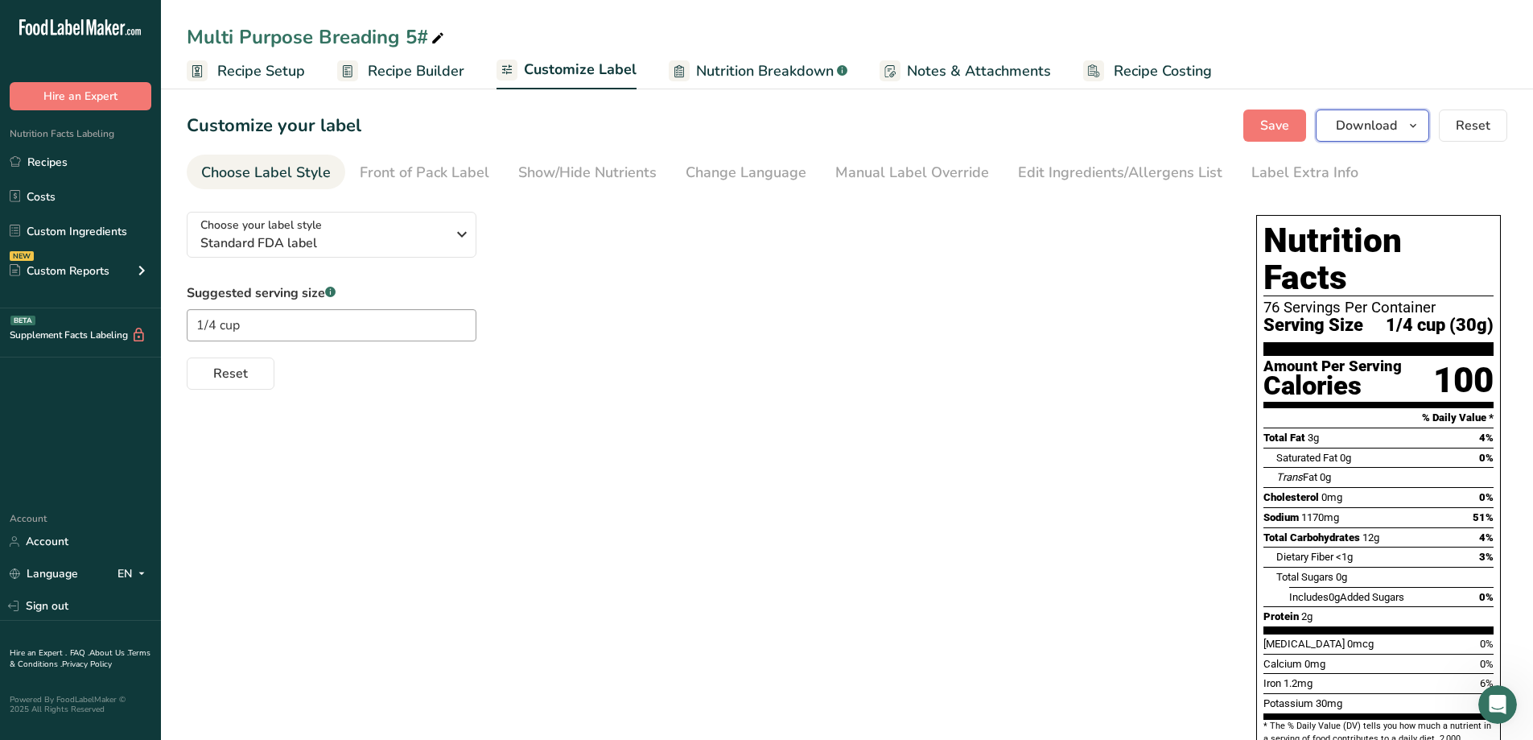
click at [940, 127] on icon "button" at bounding box center [1413, 126] width 13 height 20
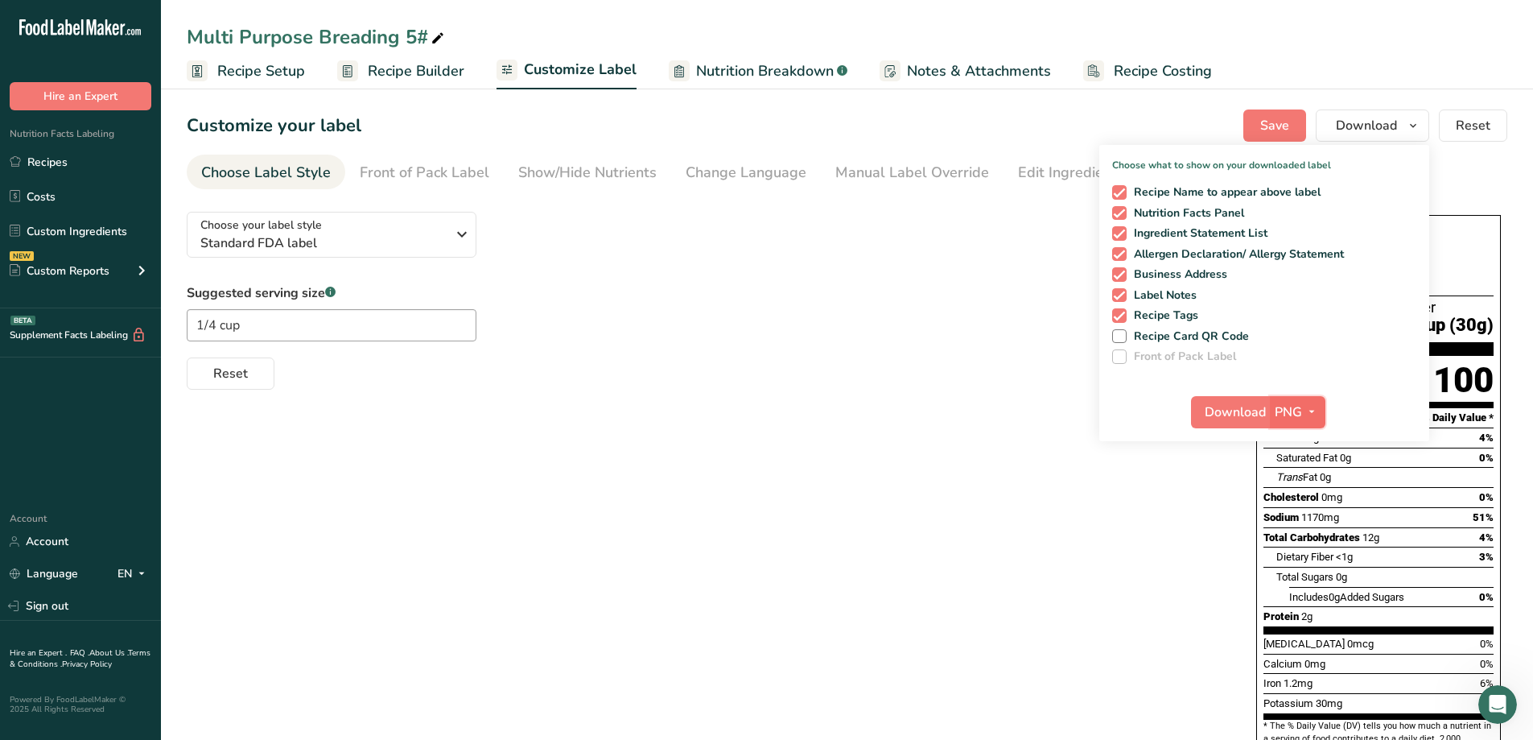
click at [940, 412] on icon "button" at bounding box center [1311, 412] width 13 height 20
click at [940, 530] on link "PDF" at bounding box center [1300, 524] width 52 height 27
click at [940, 407] on span "Download" at bounding box center [1236, 411] width 61 height 19
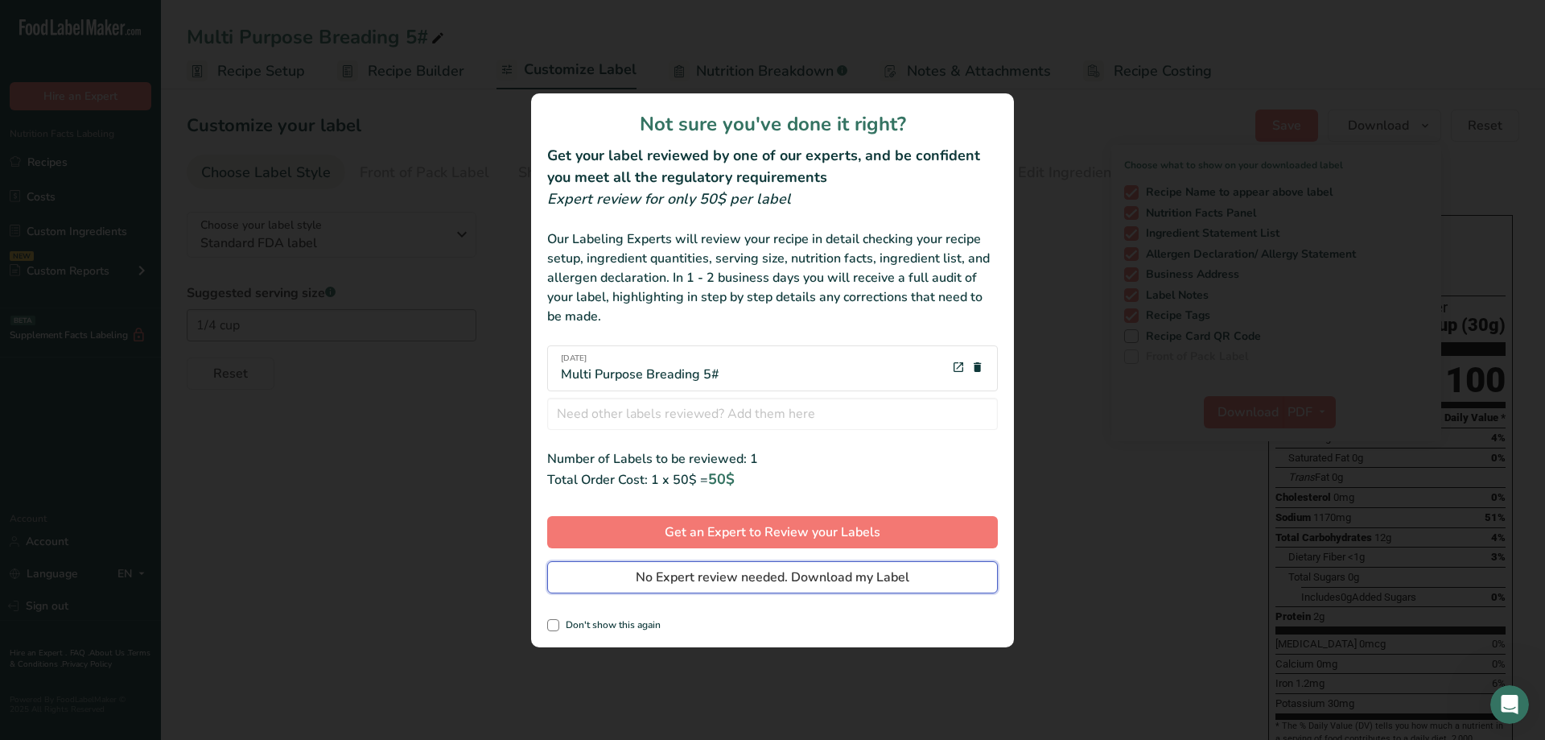
click at [864, 539] on span "No Expert review needed. Download my Label" at bounding box center [773, 576] width 274 height 19
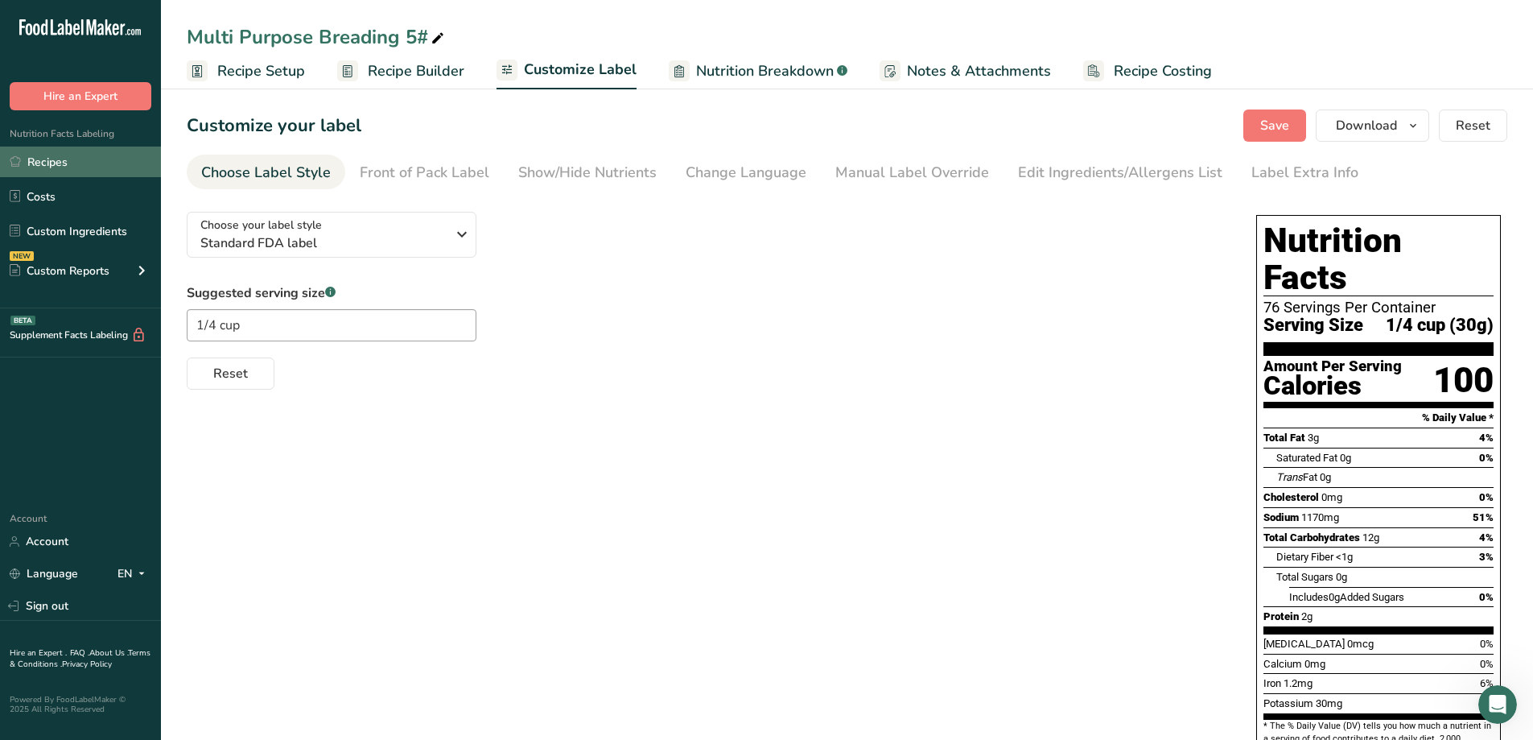
click at [44, 164] on link "Recipes" at bounding box center [80, 161] width 161 height 31
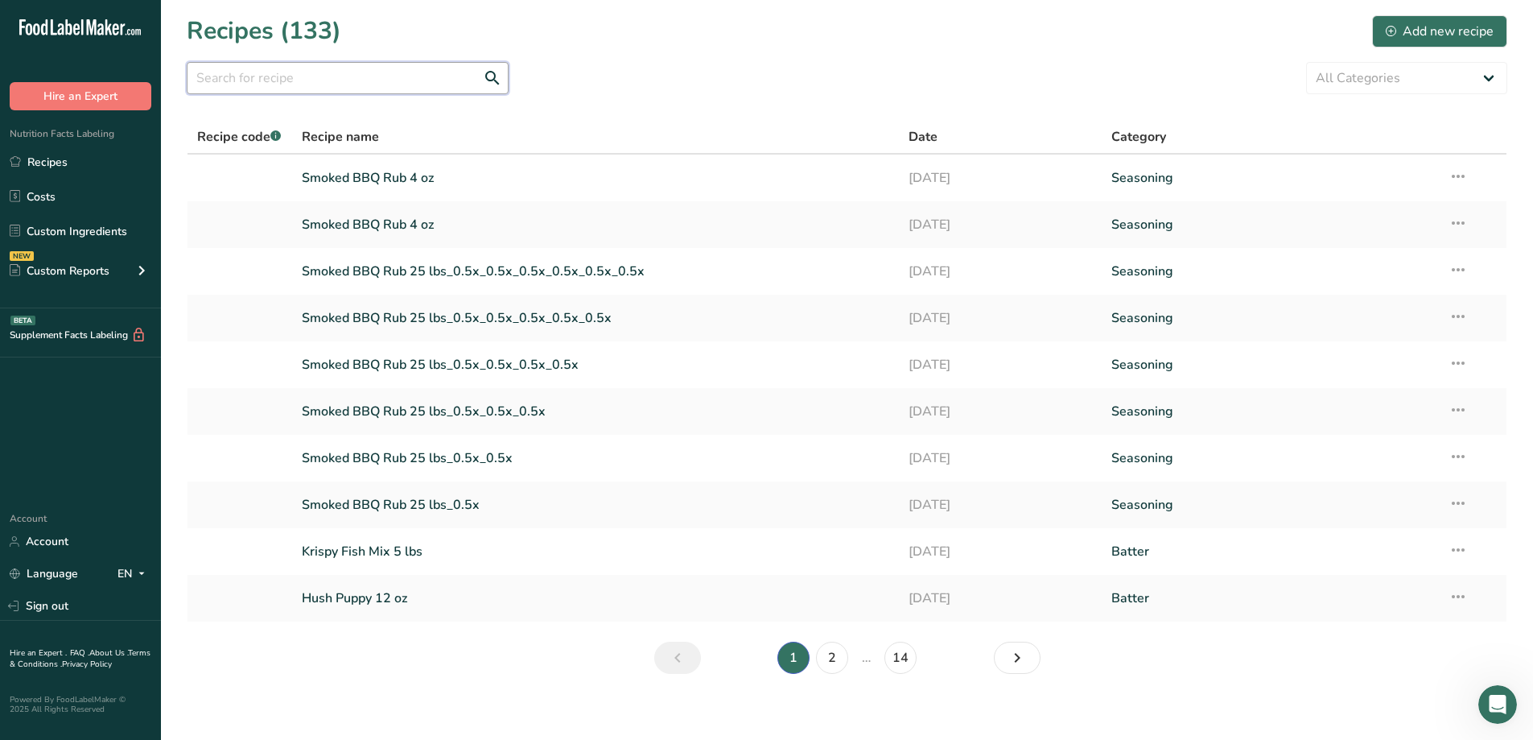
click at [355, 84] on input "text" at bounding box center [348, 78] width 322 height 32
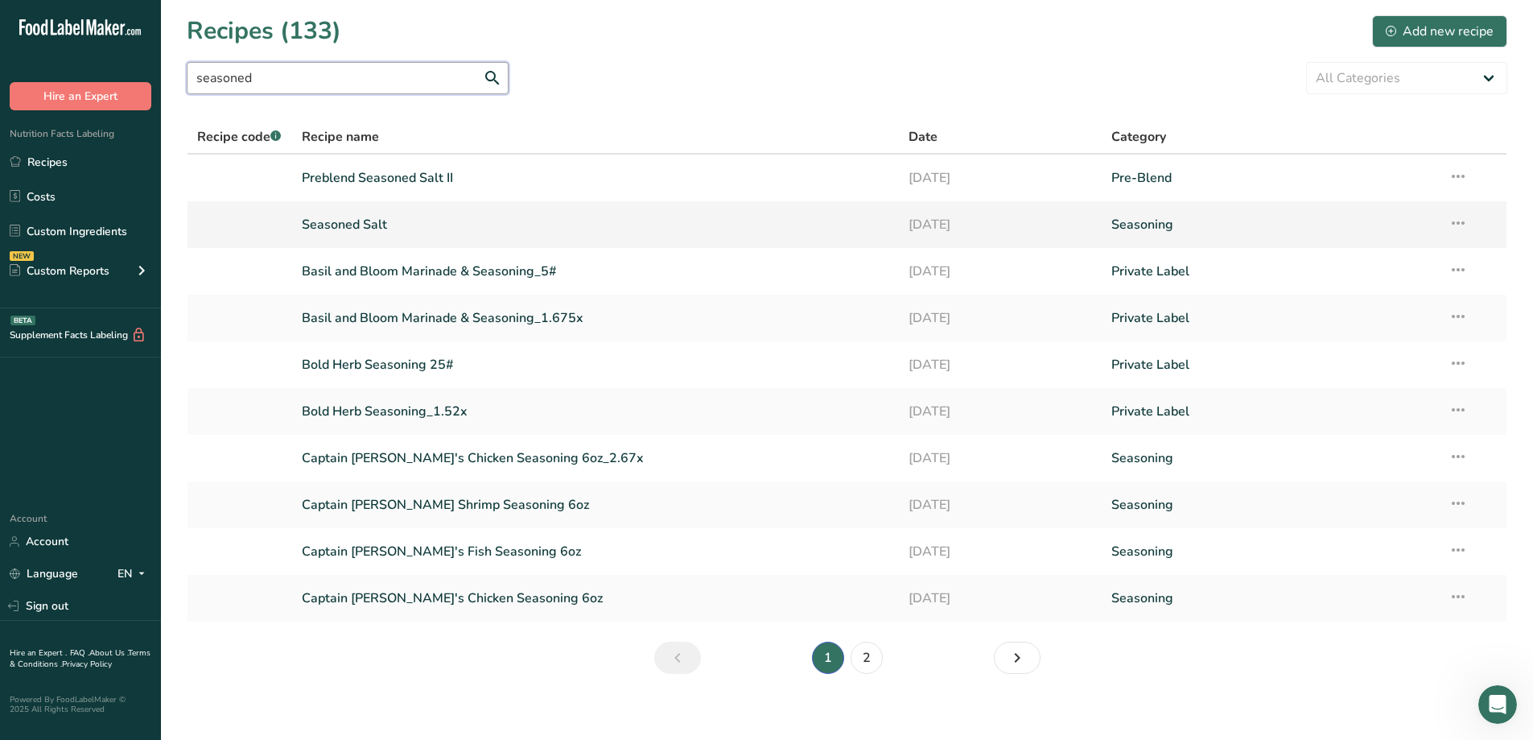
type input "seasoned"
click at [372, 229] on link "Seasoned Salt" at bounding box center [596, 225] width 588 height 34
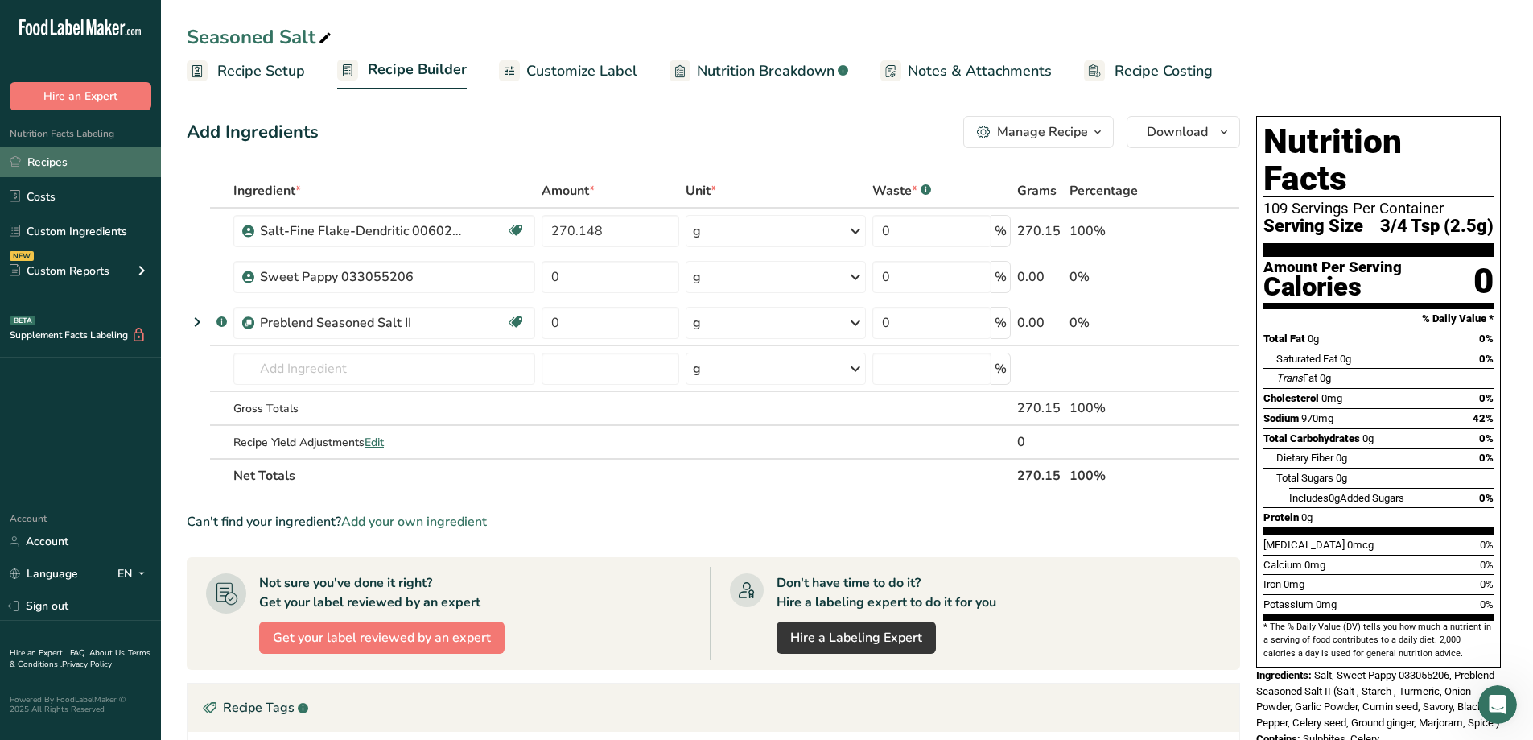
click at [59, 161] on link "Recipes" at bounding box center [80, 161] width 161 height 31
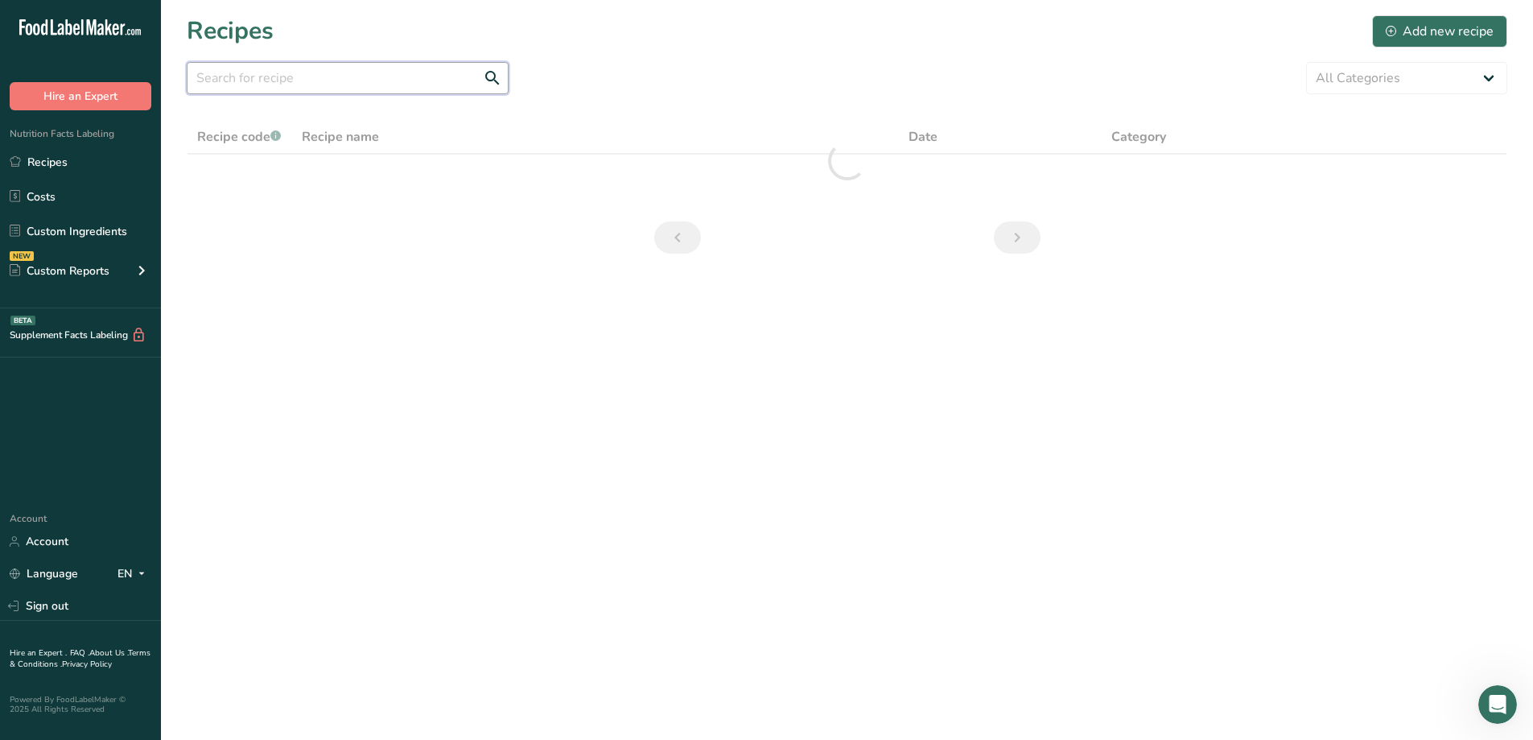
click at [413, 80] on input "text" at bounding box center [348, 78] width 322 height 32
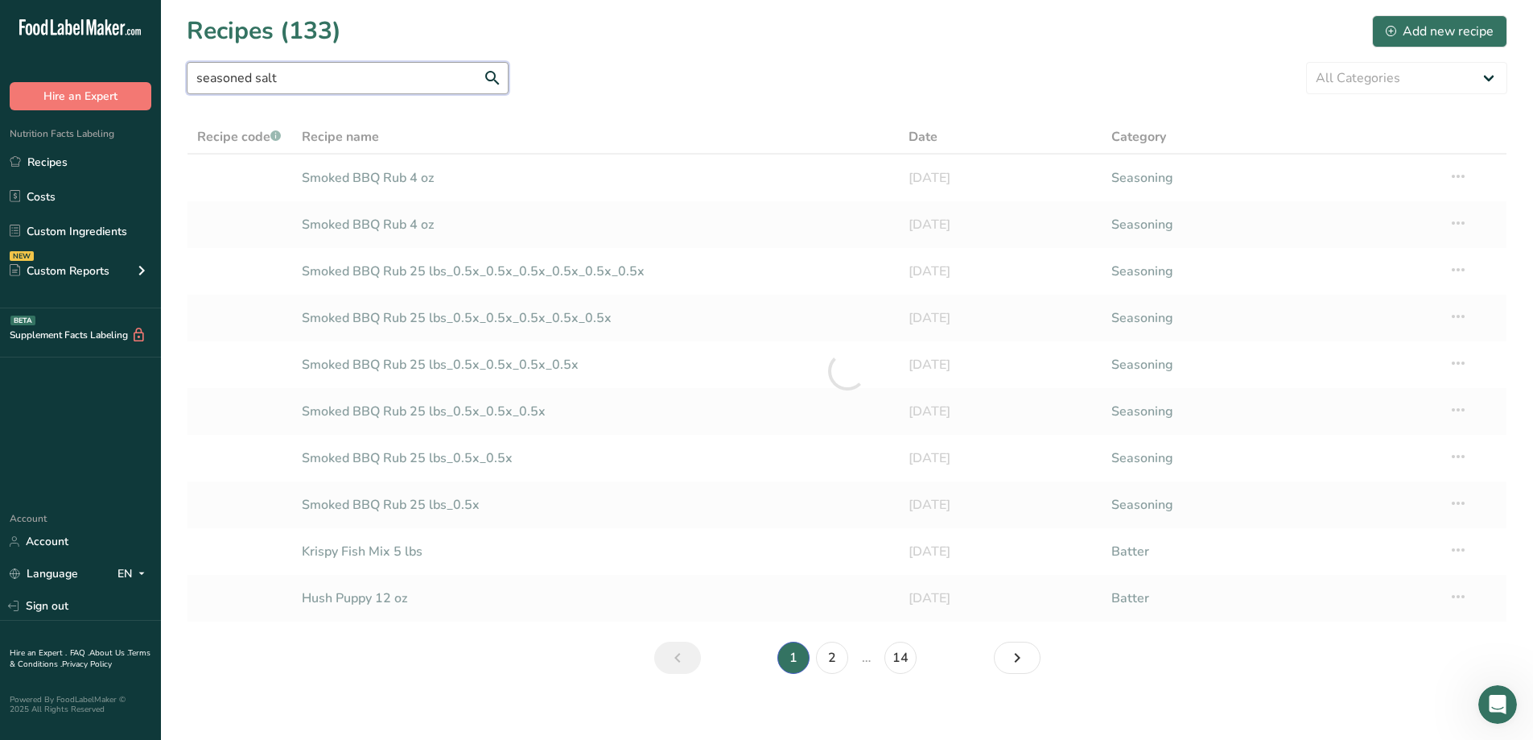
type input "seasoned salt"
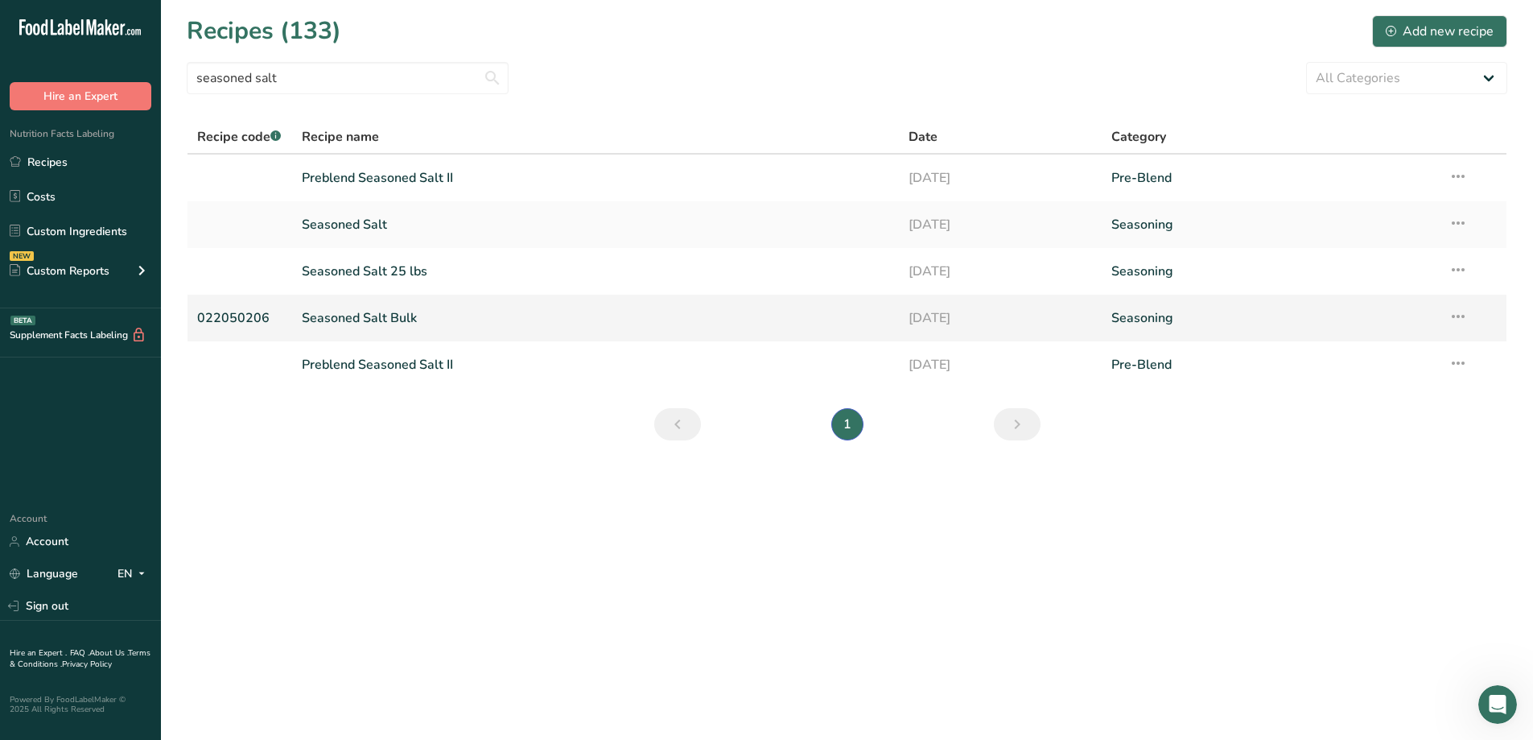
click at [408, 324] on link "Seasoned Salt Bulk" at bounding box center [596, 318] width 588 height 34
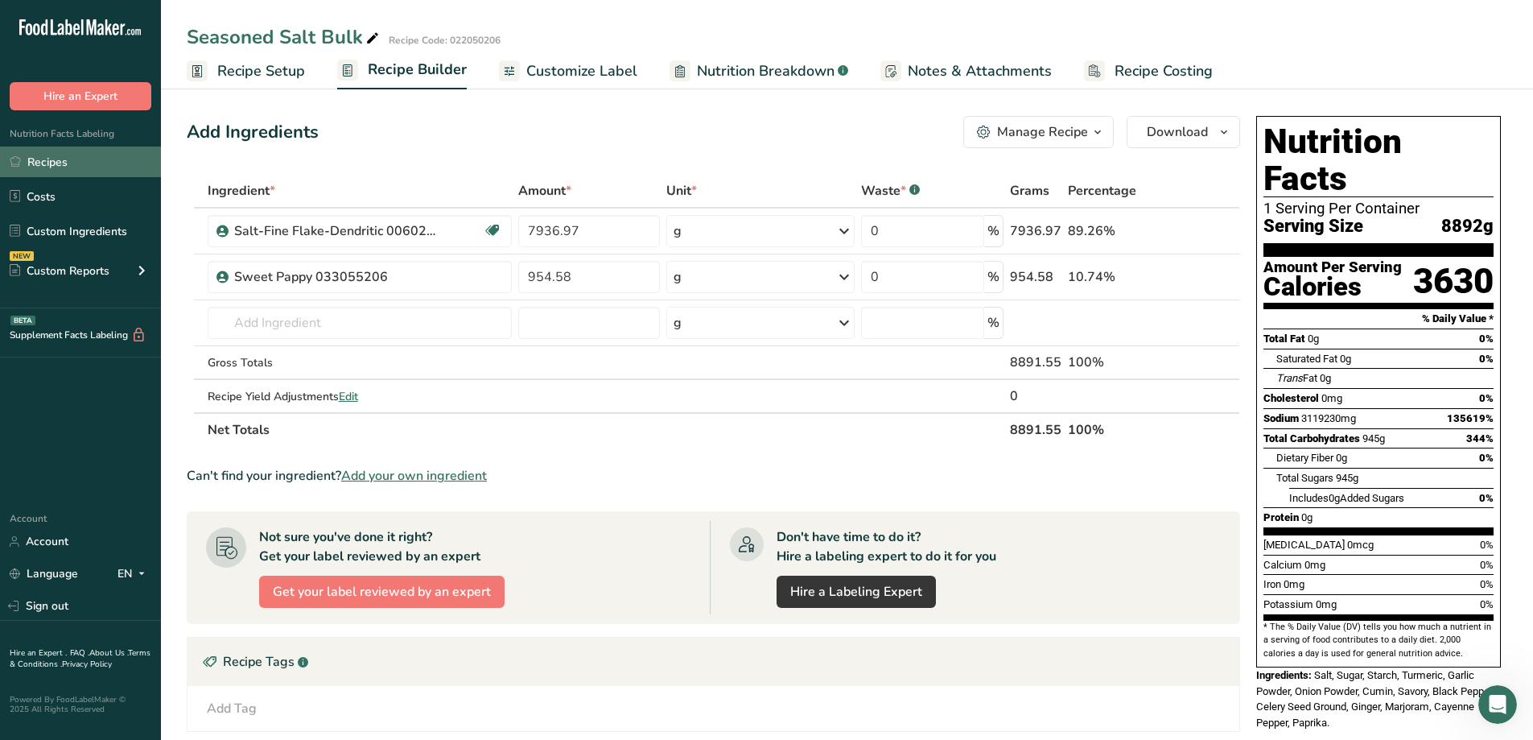
click at [37, 162] on link "Recipes" at bounding box center [80, 161] width 161 height 31
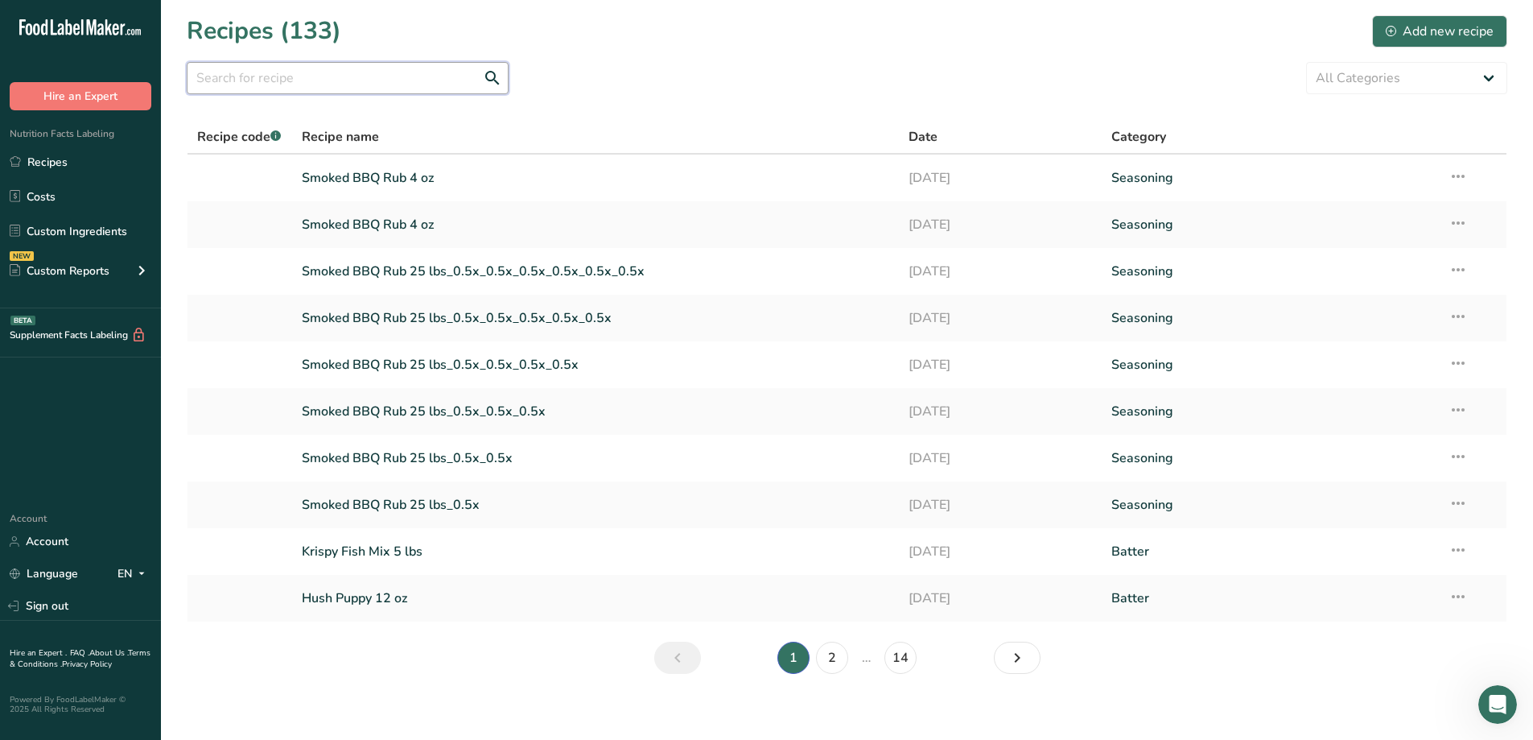
click at [311, 85] on input "text" at bounding box center [348, 78] width 322 height 32
click at [345, 89] on input "text" at bounding box center [348, 78] width 322 height 32
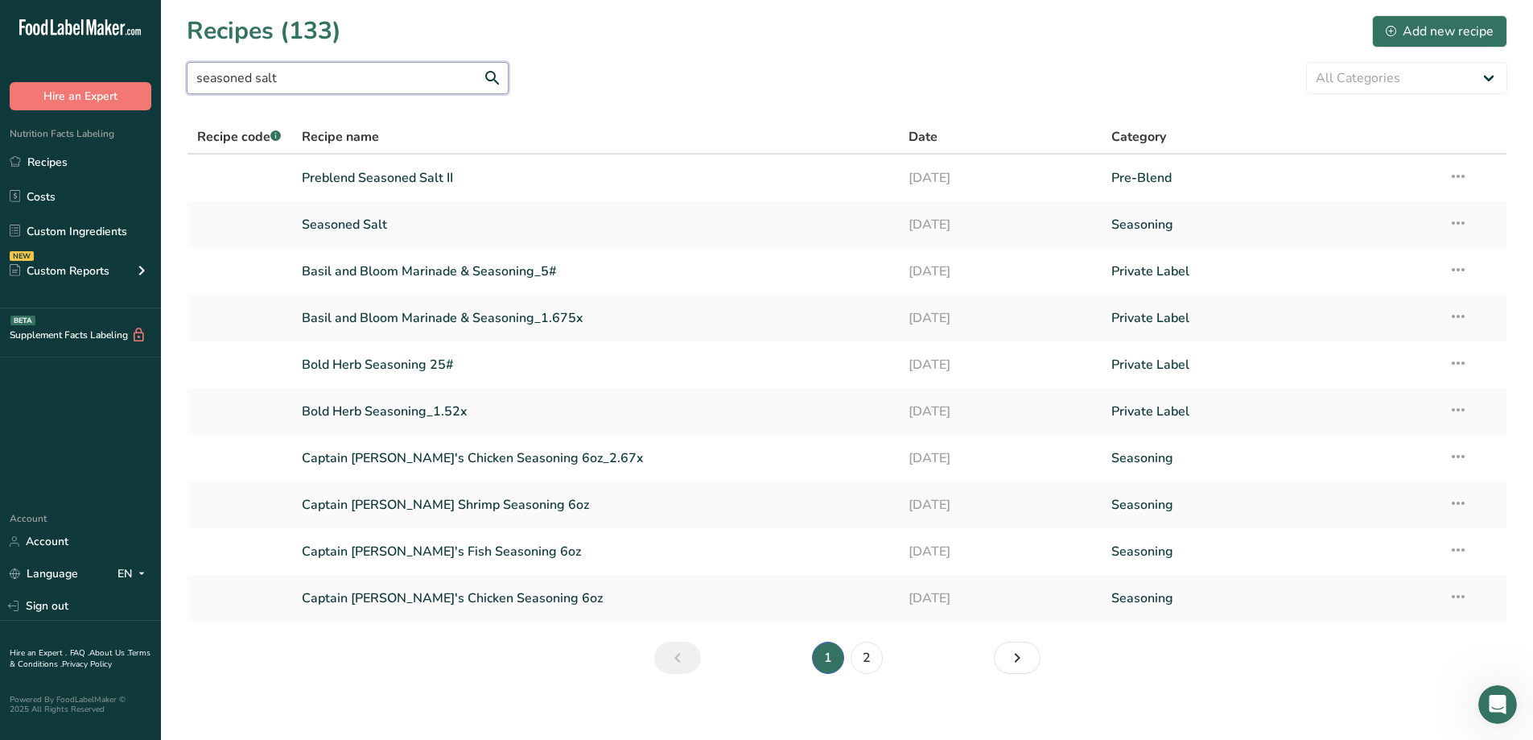
type input "seasoned salt"
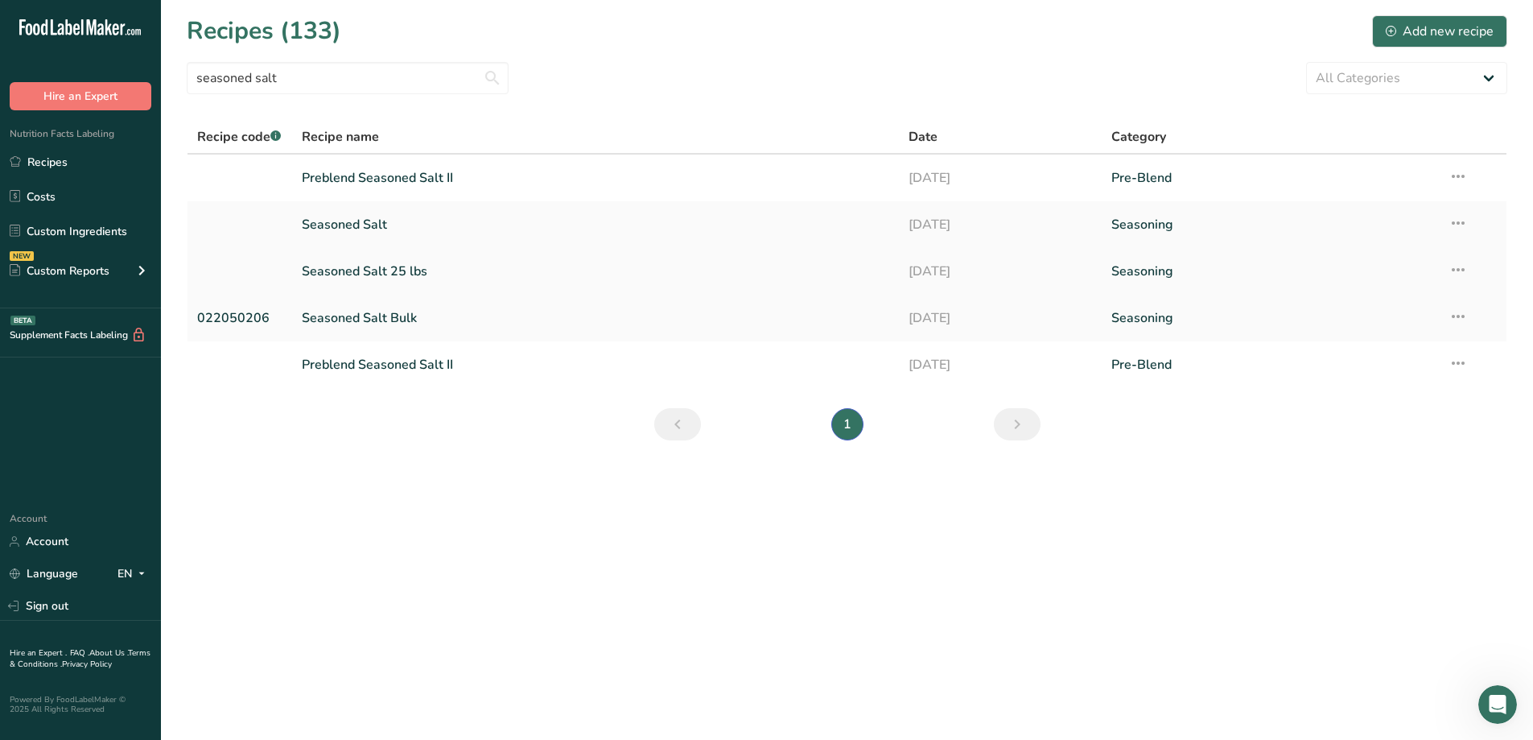
click at [401, 270] on link "Seasoned Salt 25 lbs" at bounding box center [596, 271] width 588 height 34
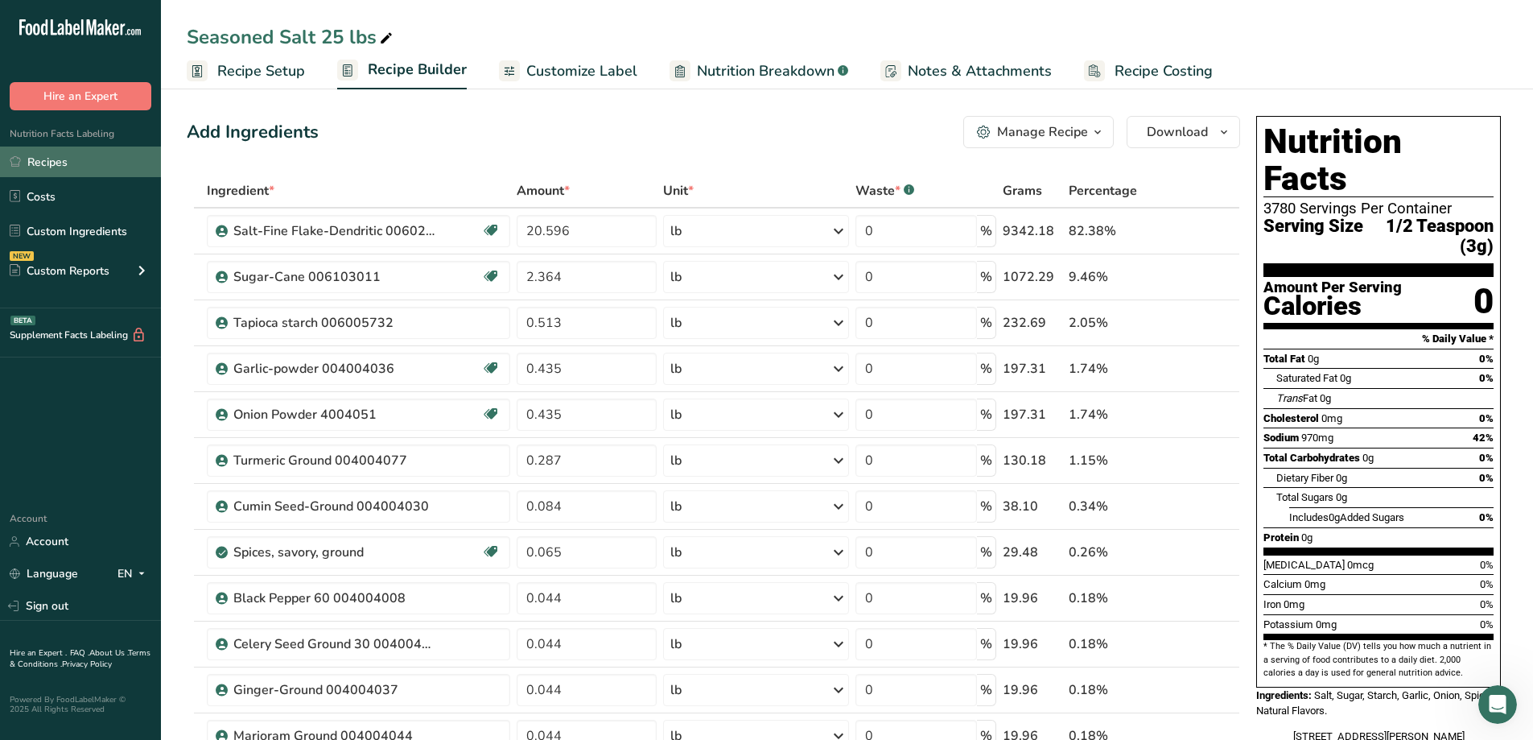
click at [54, 167] on link "Recipes" at bounding box center [80, 161] width 161 height 31
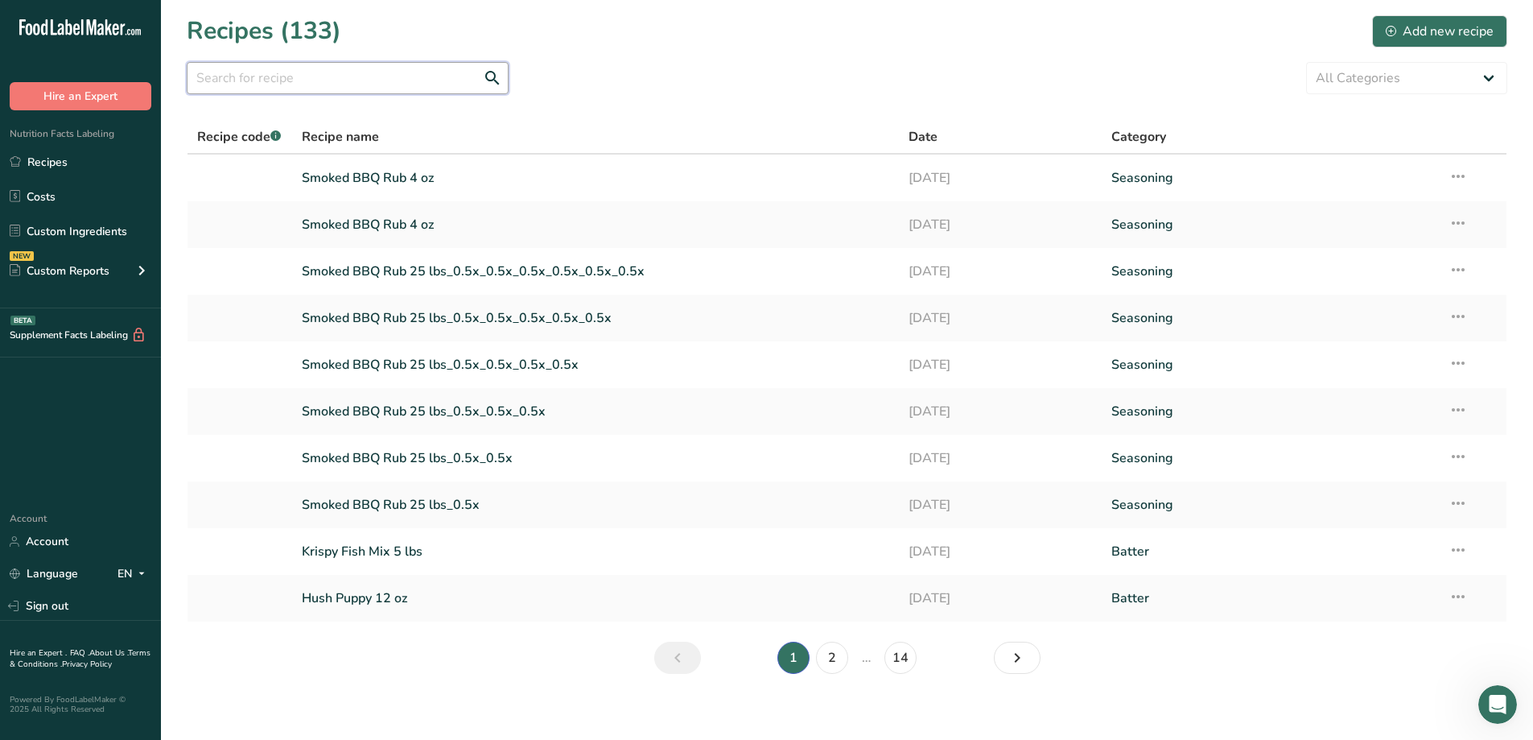
click at [297, 77] on input "text" at bounding box center [348, 78] width 322 height 32
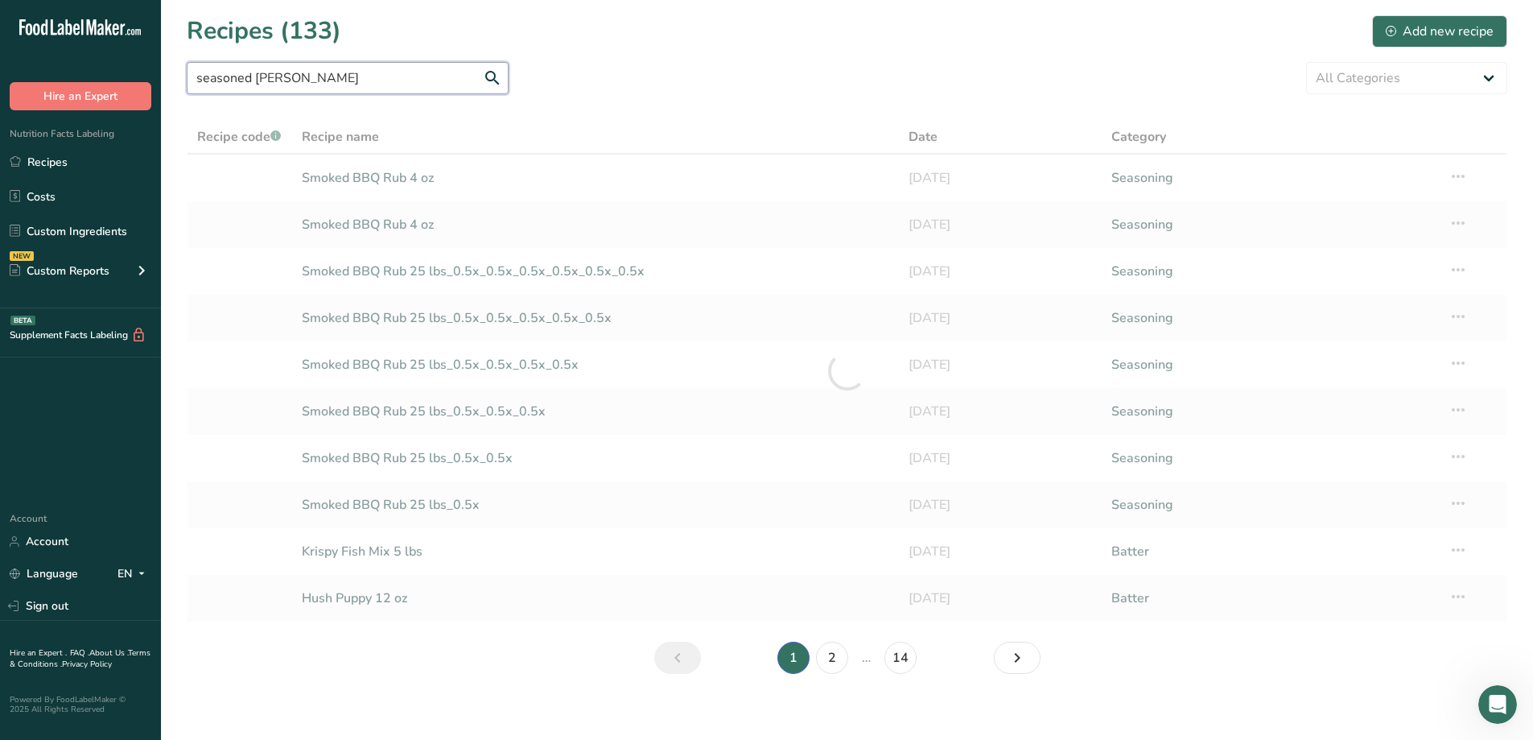
type input "seasoned salt"
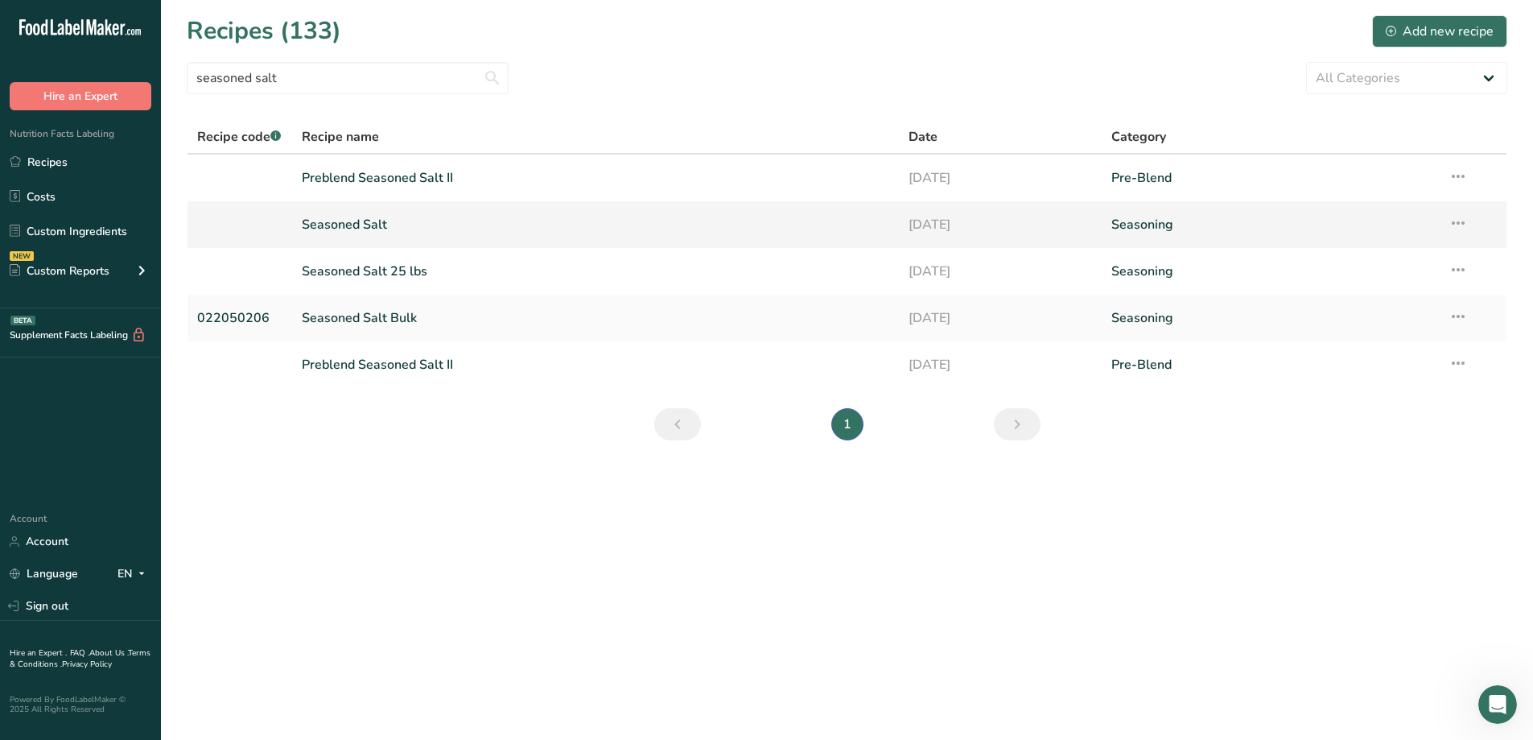
click at [379, 224] on link "Seasoned Salt" at bounding box center [596, 225] width 588 height 34
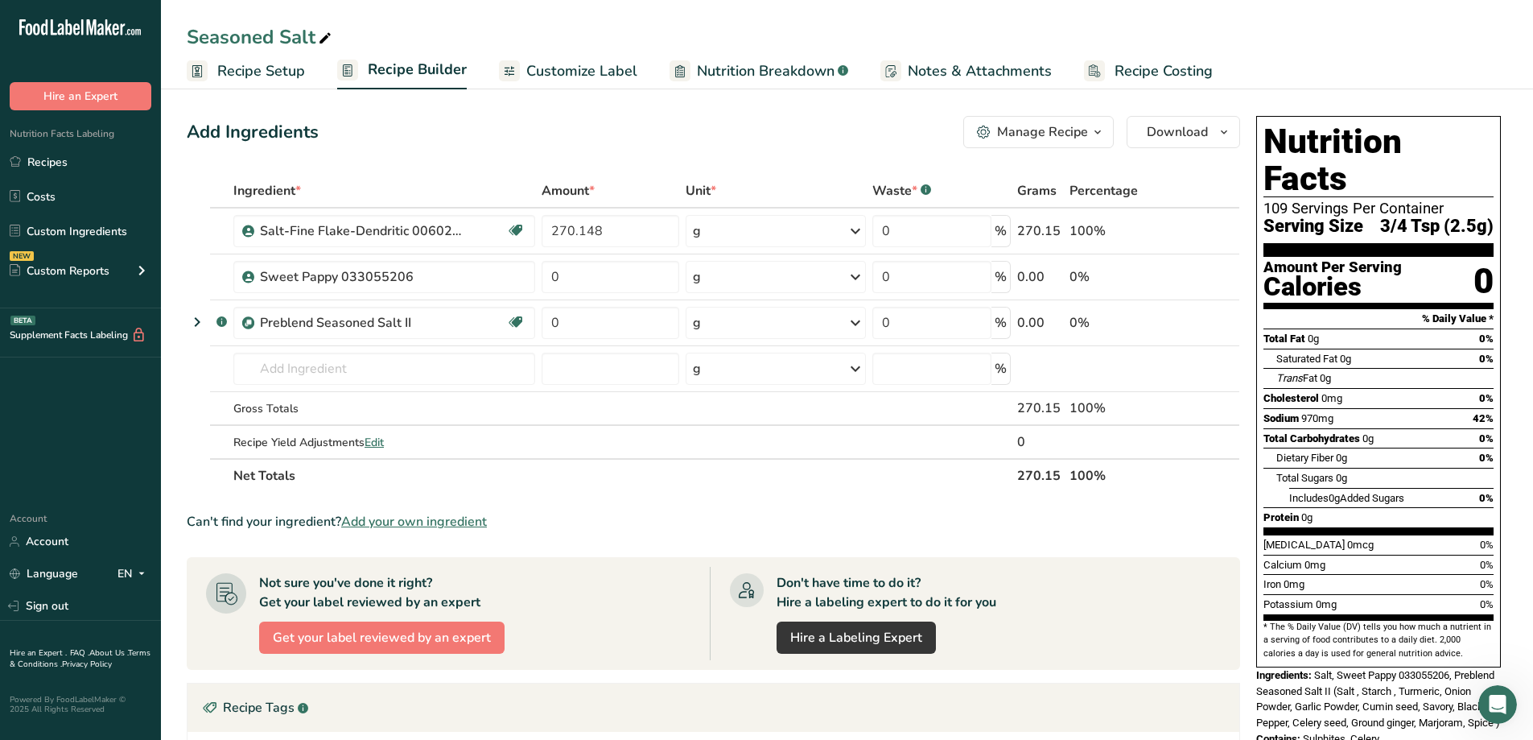
click at [1092, 115] on div "Add Ingredients Manage Recipe Delete Recipe Duplicate Recipe Scale Recipe Save …" at bounding box center [718, 585] width 1063 height 953
click at [1103, 125] on icon "button" at bounding box center [1097, 132] width 13 height 20
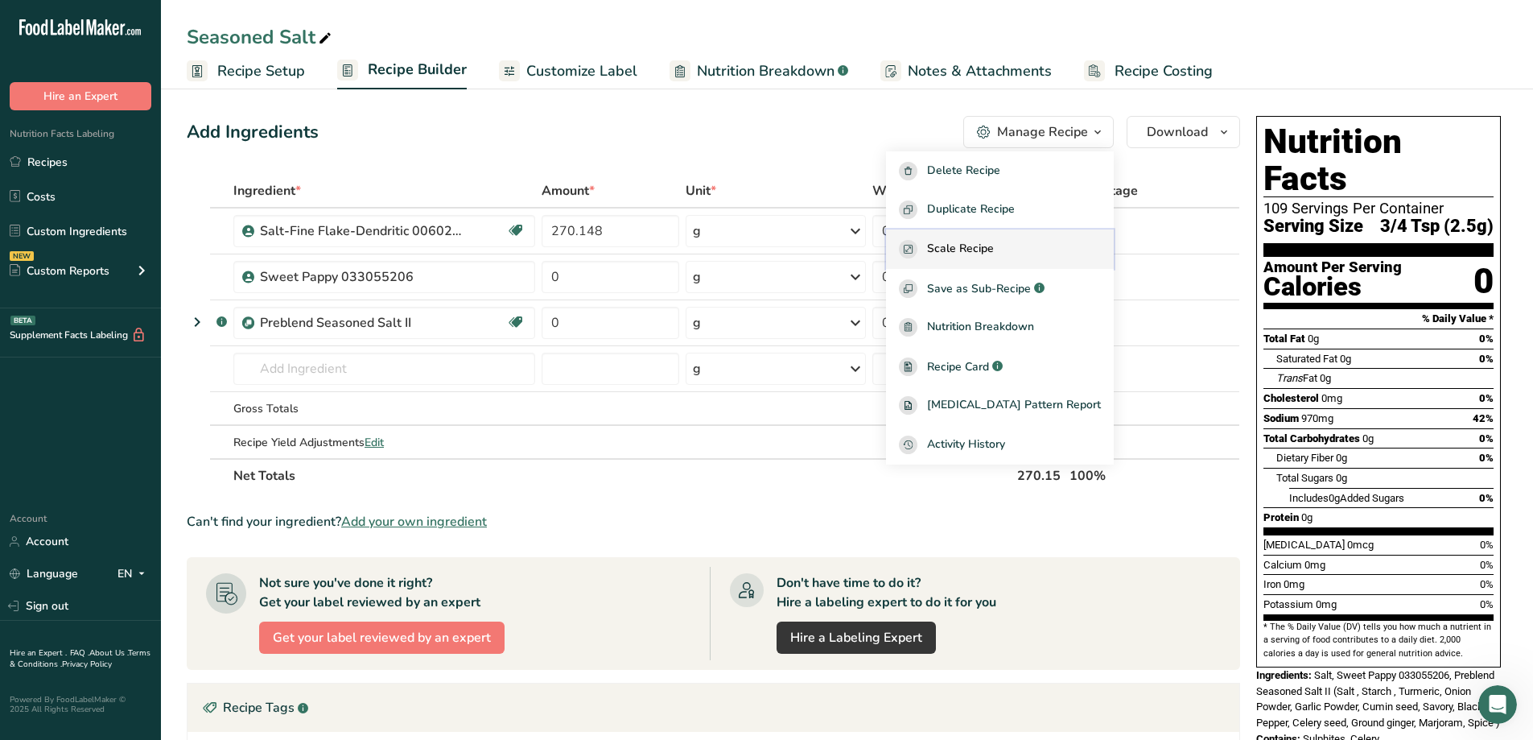
click at [1039, 240] on div "Scale Recipe" at bounding box center [1000, 249] width 202 height 19
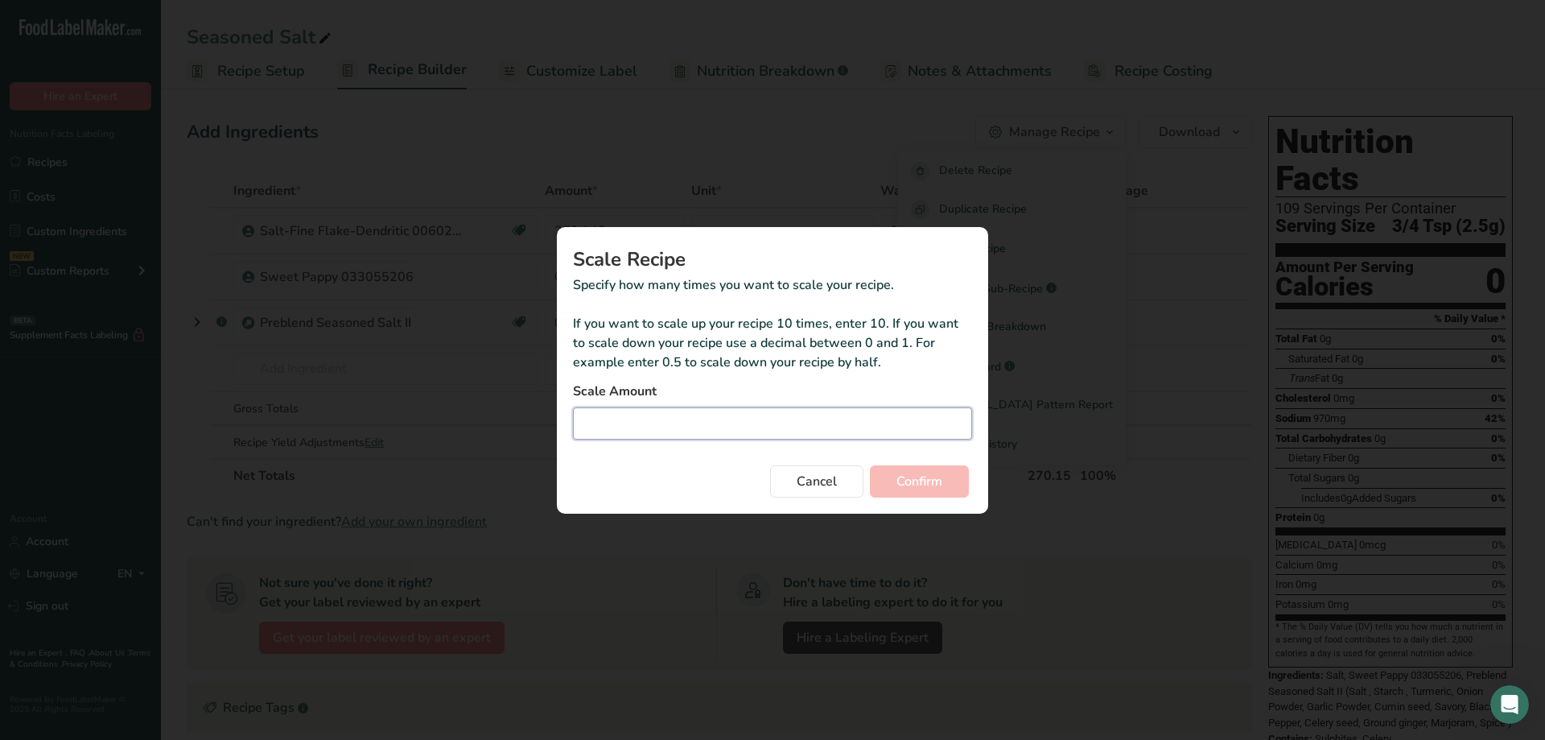
click at [691, 428] on input "Duplicate recipe modal" at bounding box center [772, 423] width 399 height 32
type input "1.258"
click at [950, 492] on button "Confirm" at bounding box center [919, 481] width 99 height 32
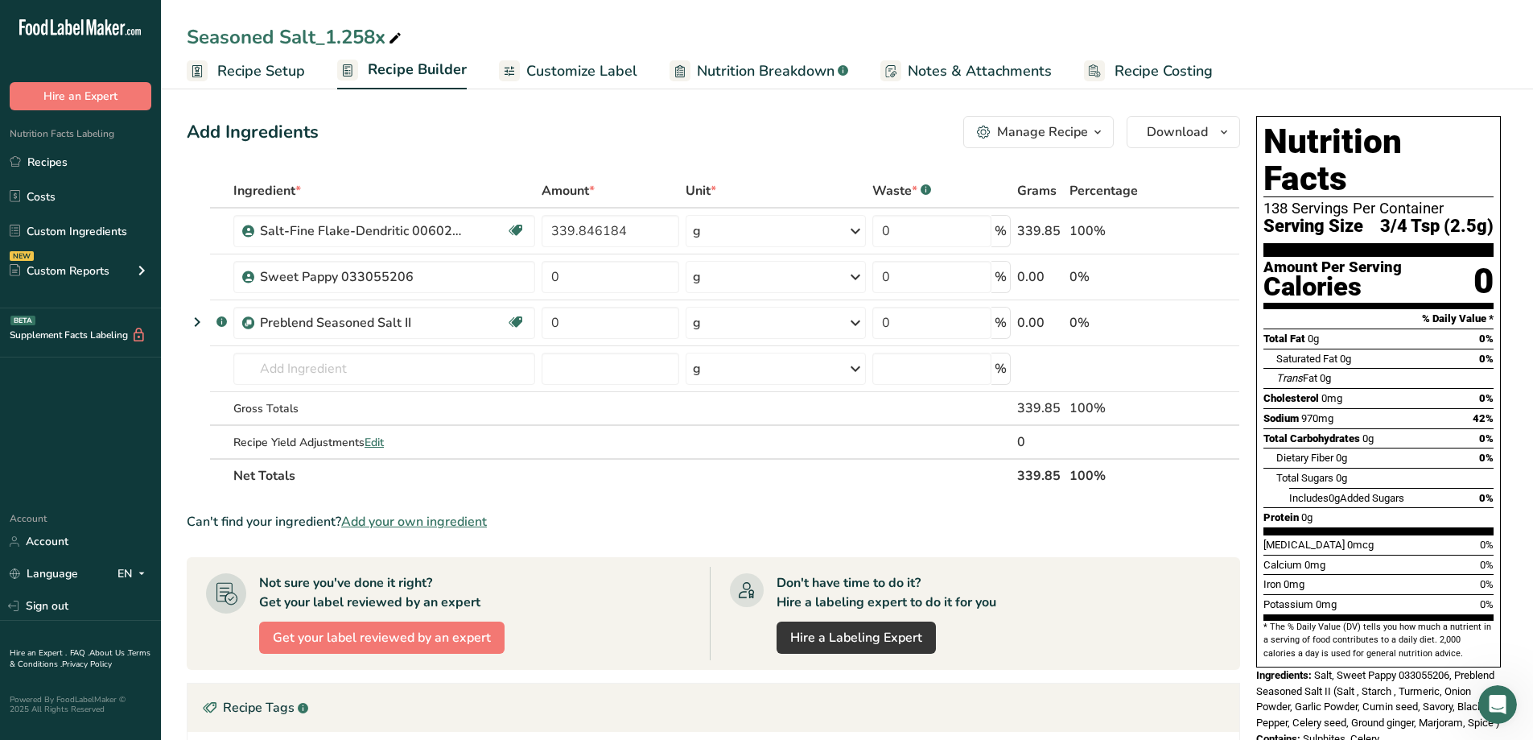
click at [402, 31] on icon at bounding box center [395, 38] width 14 height 23
type input "Seasoned Salt_12 oz"
click at [1174, 518] on div "Can't find your ingredient? Add your own ingredient" at bounding box center [714, 521] width 1054 height 19
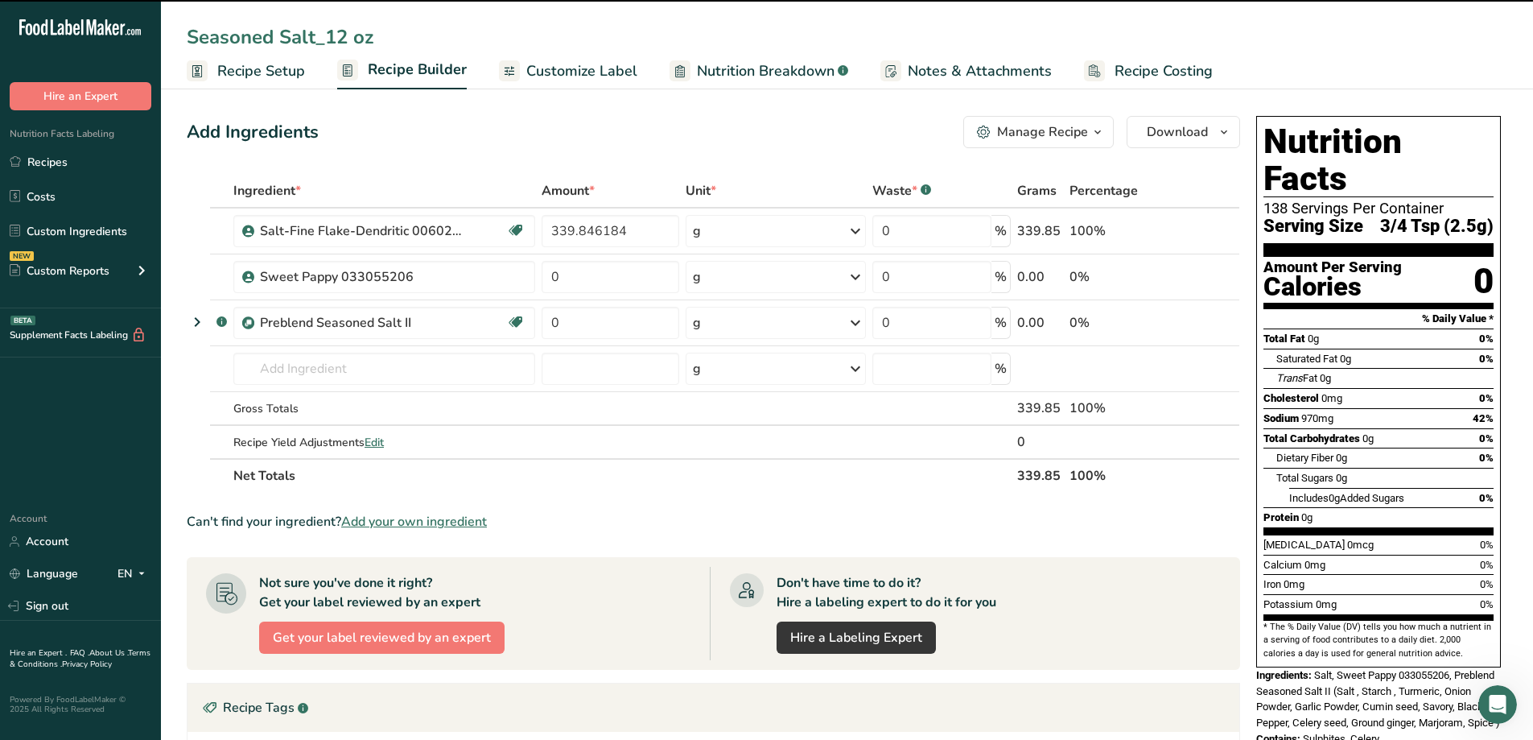
click at [591, 73] on span "Customize Label" at bounding box center [581, 71] width 111 height 22
click at [547, 68] on span "Customize Label" at bounding box center [581, 71] width 111 height 22
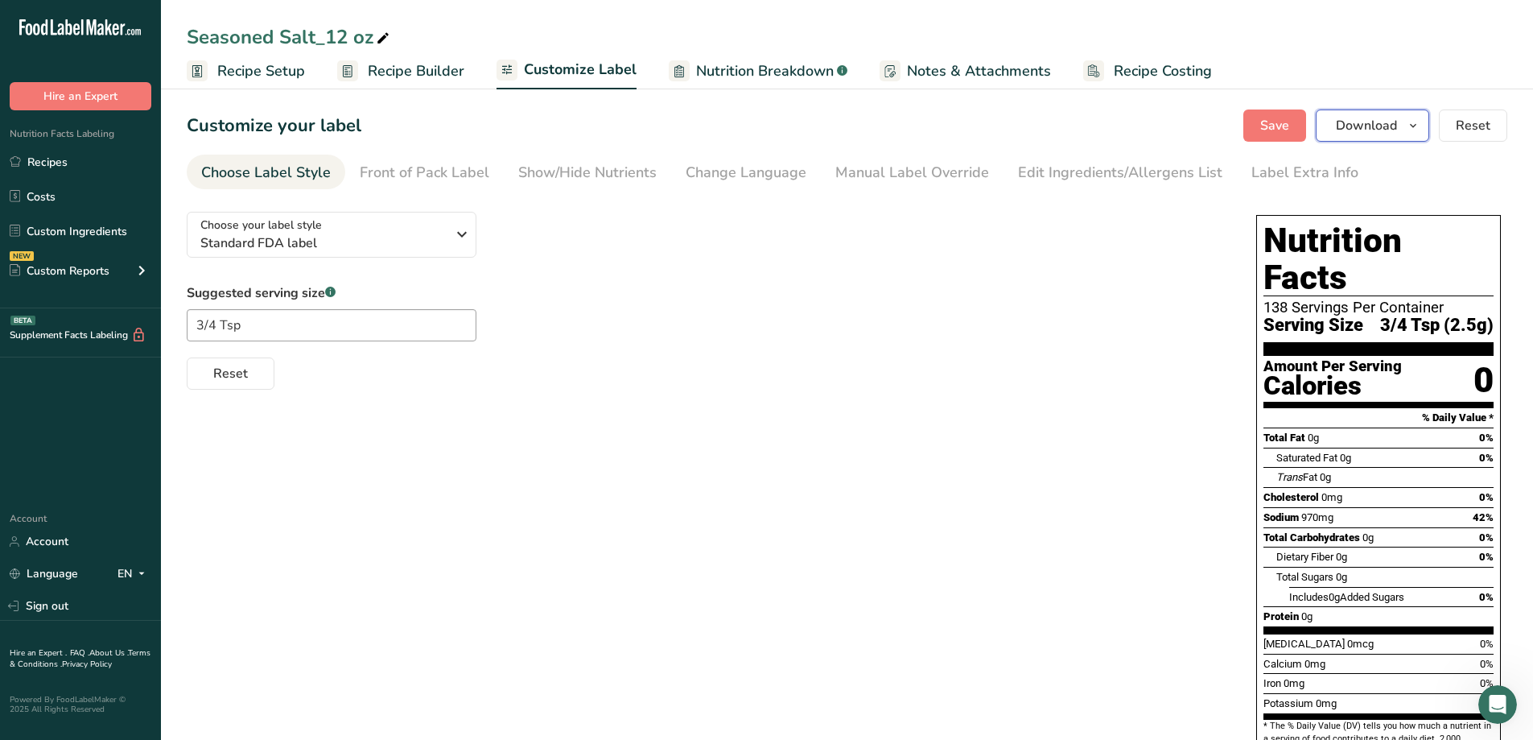
click at [1421, 126] on span "button" at bounding box center [1413, 125] width 19 height 19
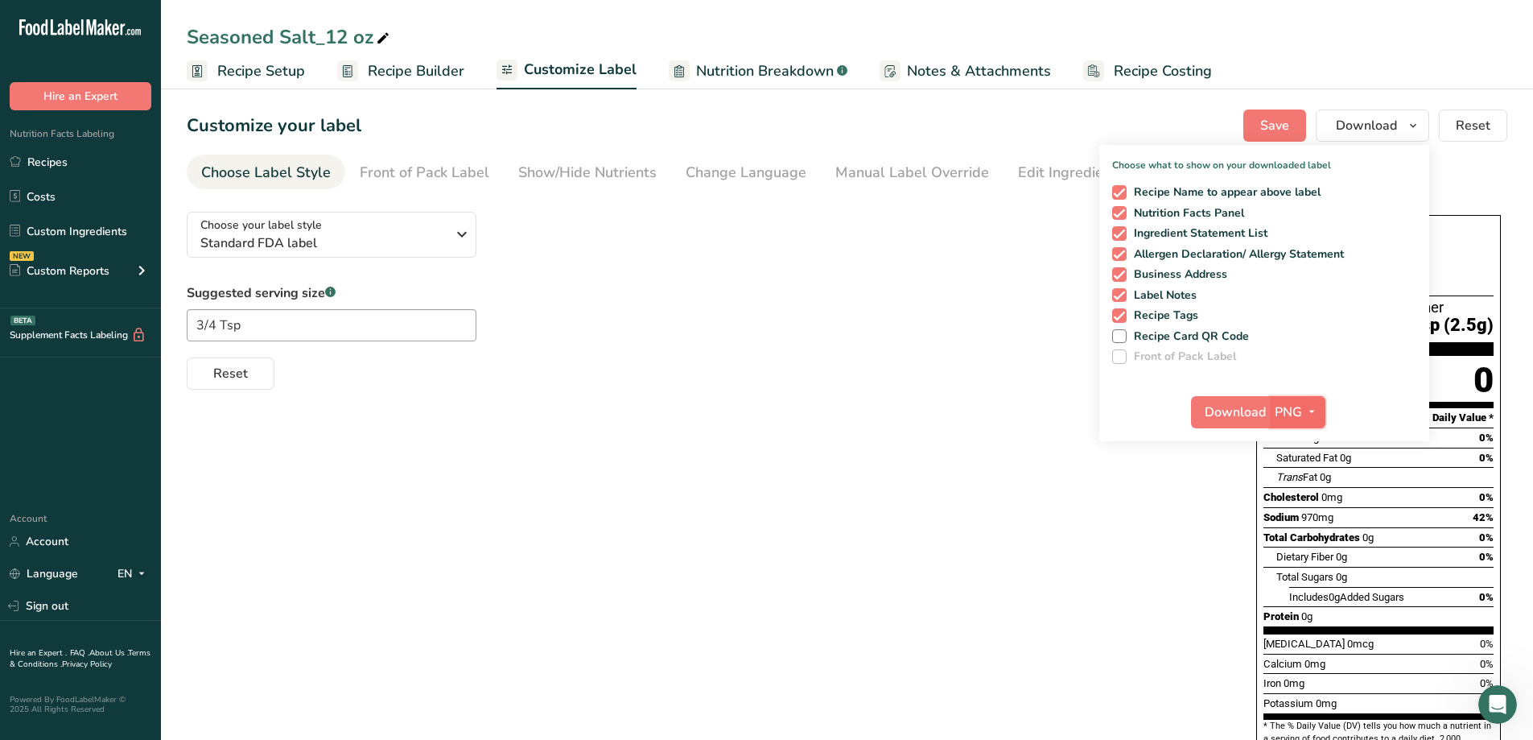
click at [1287, 406] on span "PNG" at bounding box center [1288, 411] width 27 height 19
click at [1305, 526] on link "PDF" at bounding box center [1300, 524] width 52 height 27
click at [1234, 410] on span "Download" at bounding box center [1236, 411] width 61 height 19
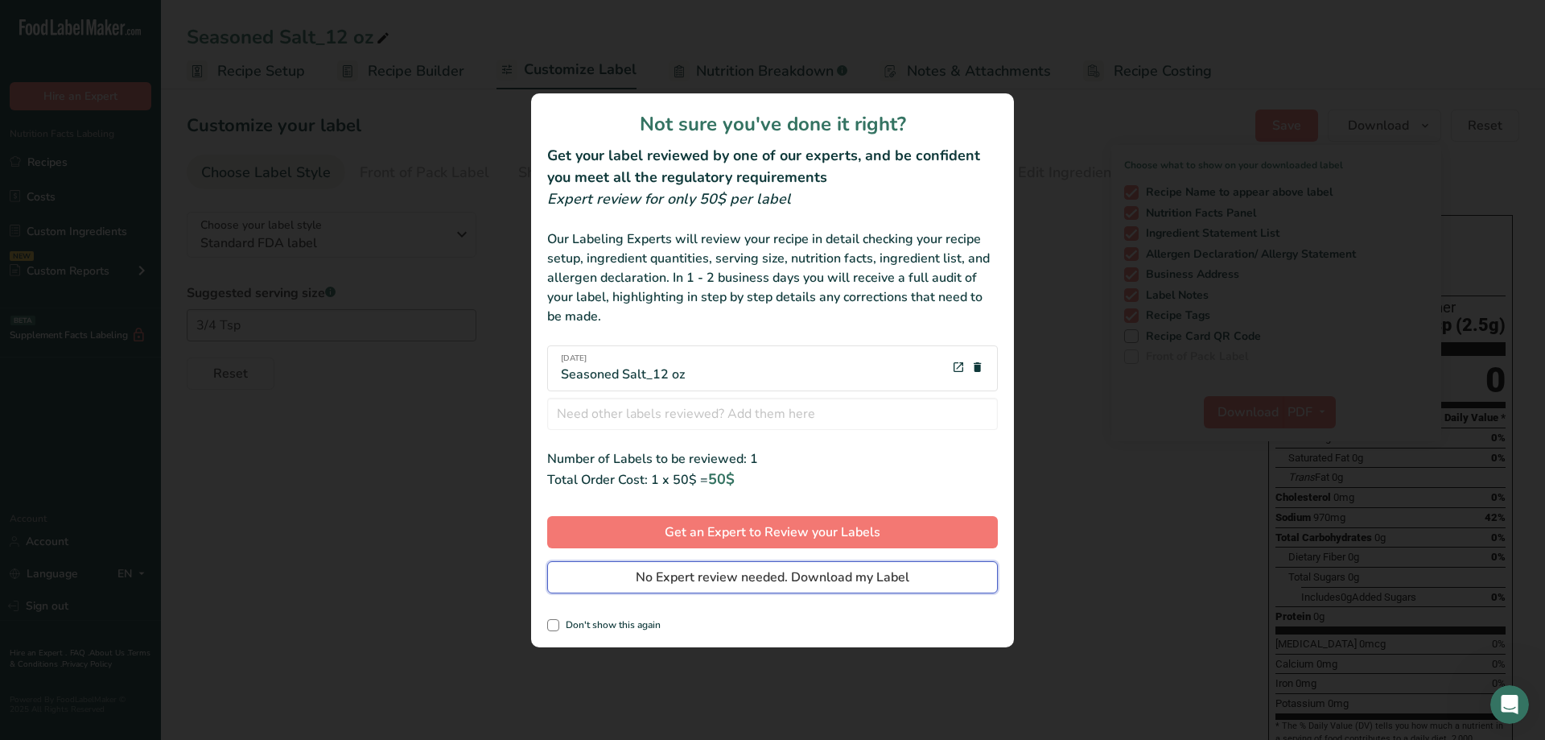
click at [924, 582] on button "No Expert review needed. Download my Label" at bounding box center [772, 577] width 451 height 32
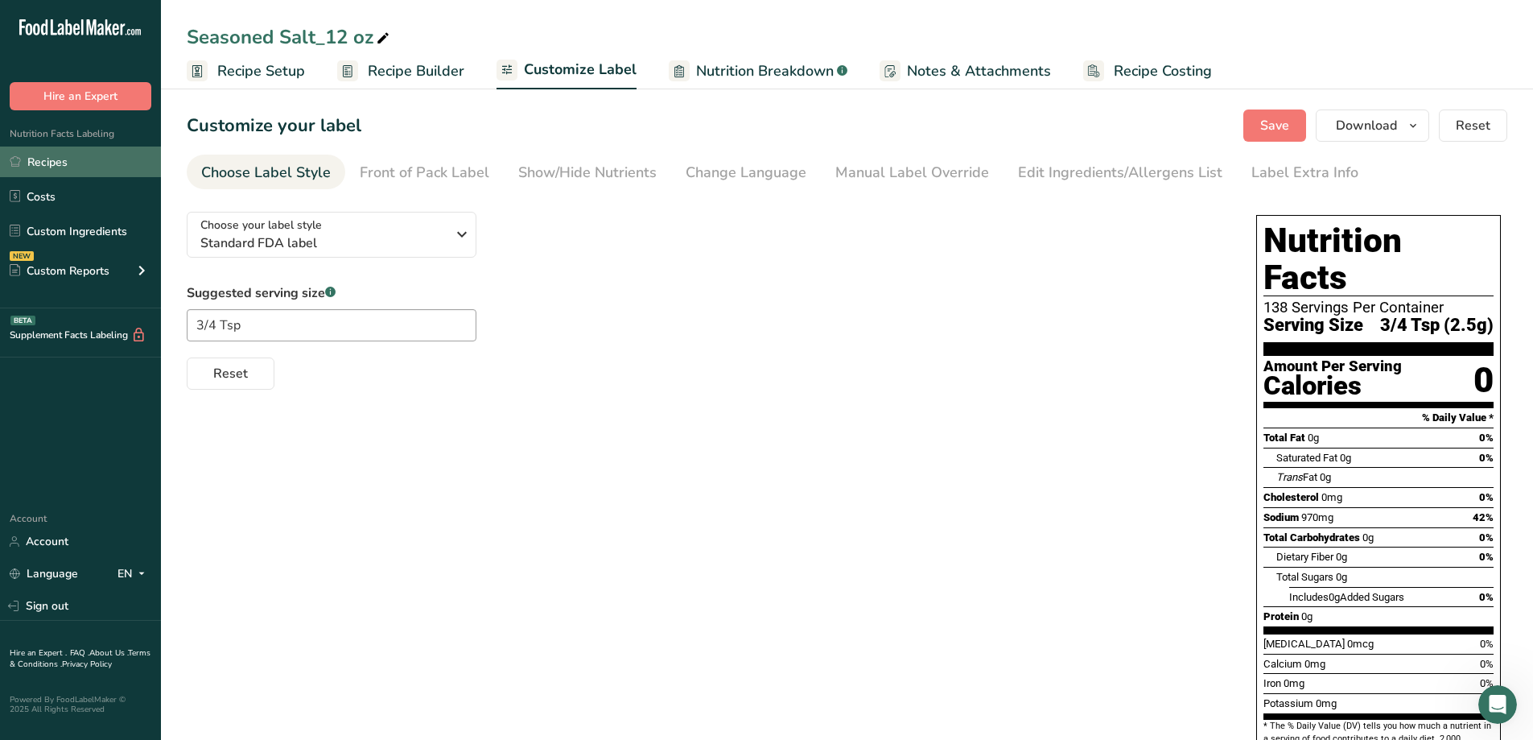
click at [50, 152] on link "Recipes" at bounding box center [80, 161] width 161 height 31
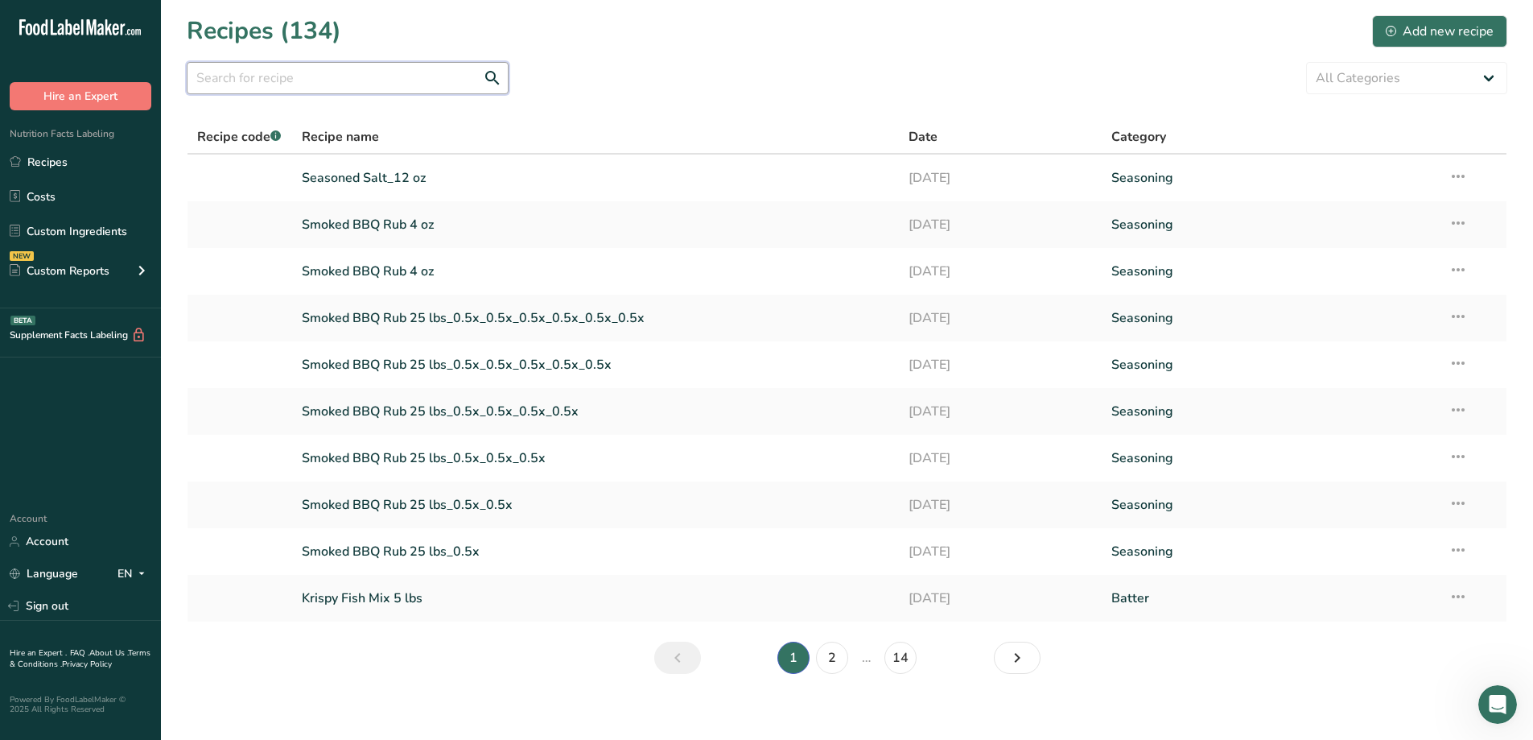
click at [354, 86] on input "text" at bounding box center [348, 78] width 322 height 32
click at [285, 89] on p "Add your custom recipe codes for better categorization and filtering." at bounding box center [276, 102] width 193 height 34
click at [282, 75] on input "text" at bounding box center [348, 78] width 322 height 32
type input "lime pepper"
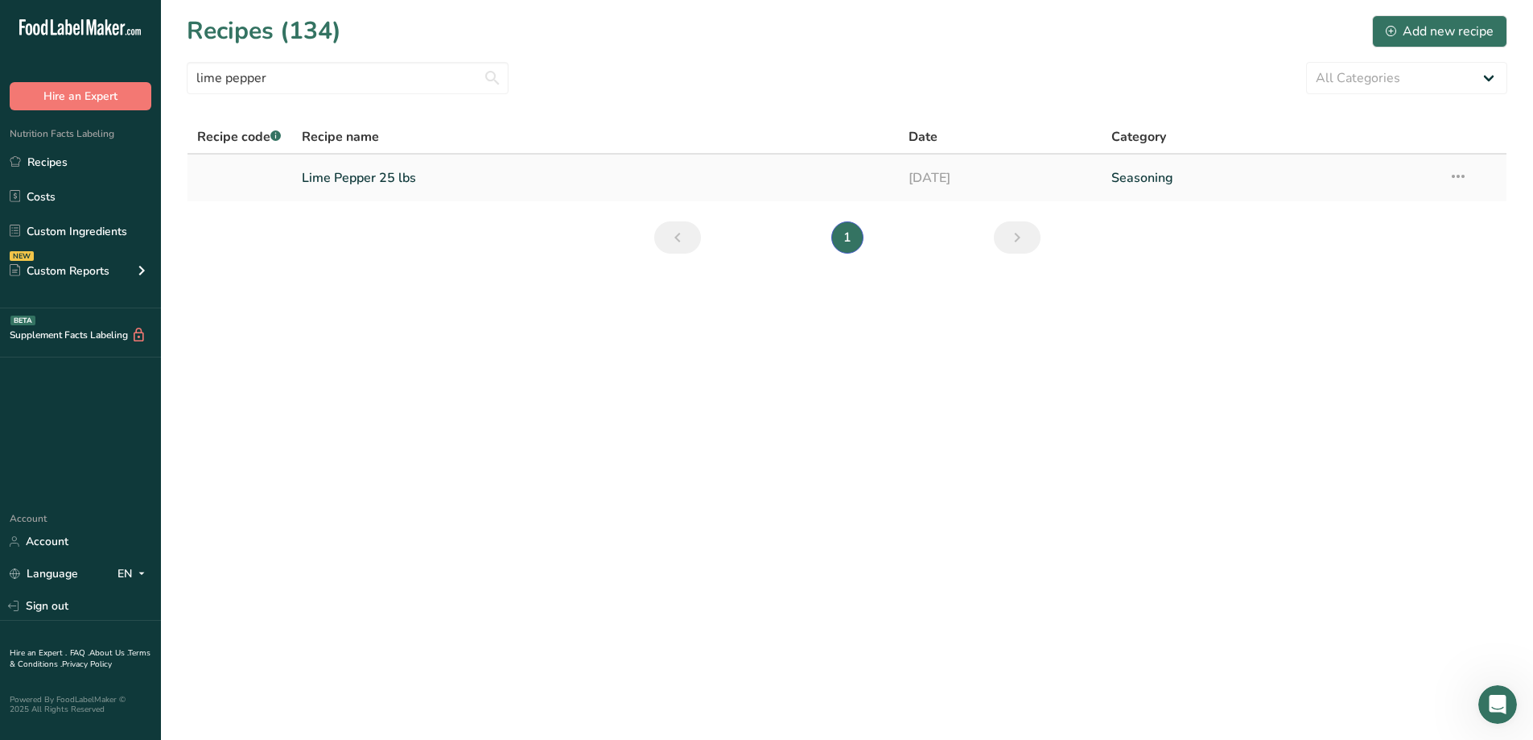
click at [357, 183] on link "Lime Pepper 25 lbs" at bounding box center [596, 178] width 588 height 34
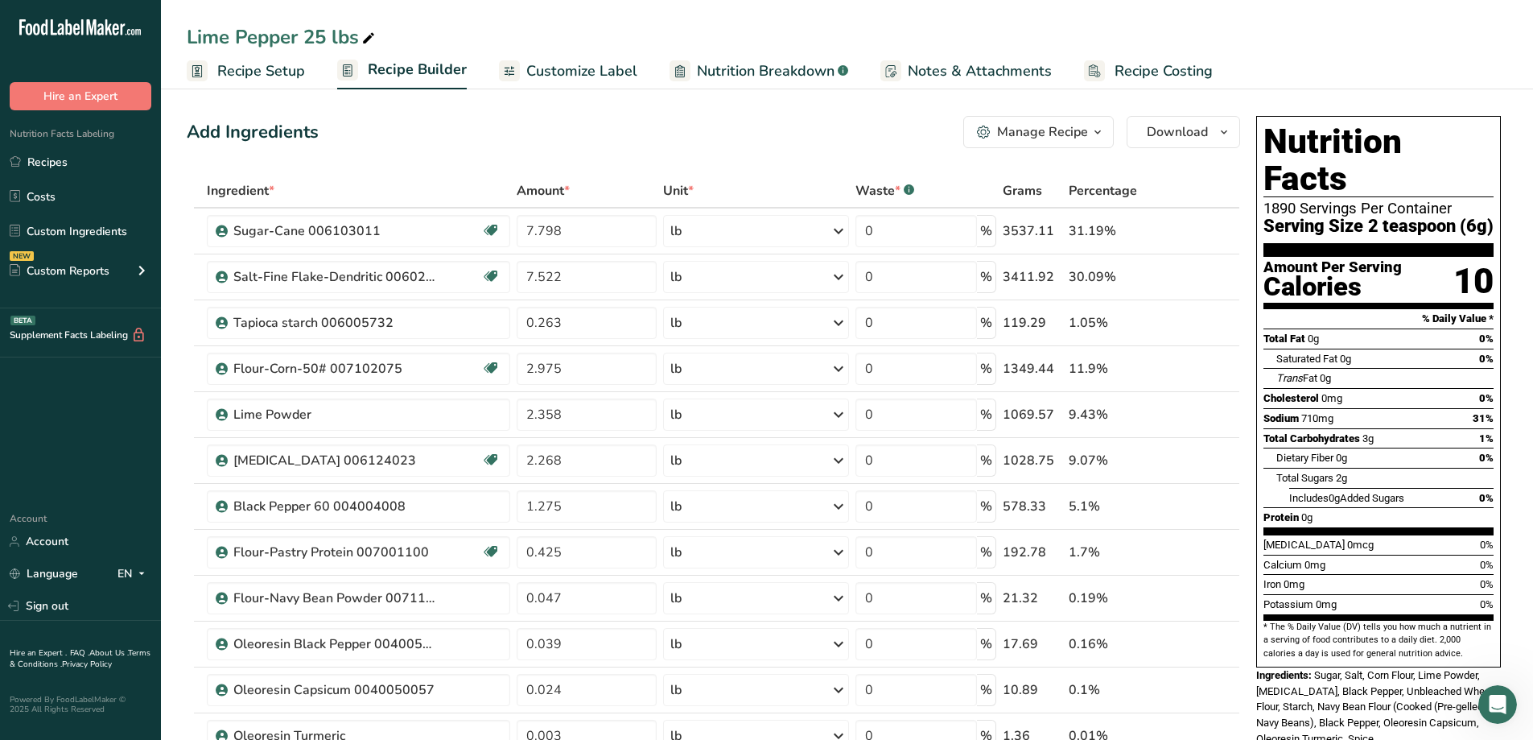
click at [240, 65] on span "Recipe Setup" at bounding box center [261, 71] width 88 height 22
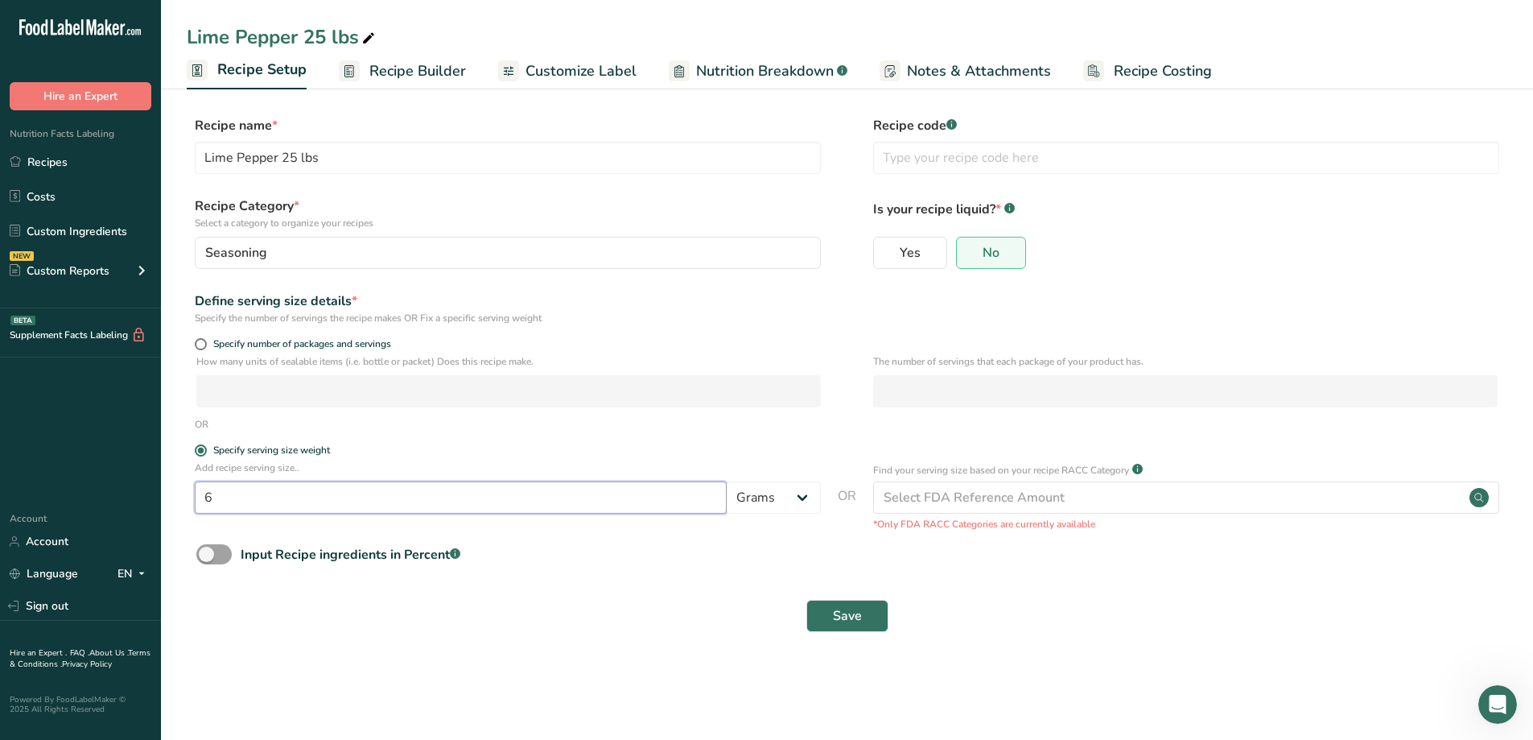
click at [239, 485] on input "6" at bounding box center [461, 497] width 532 height 32
type input "30"
click at [848, 618] on span "Save" at bounding box center [847, 615] width 29 height 19
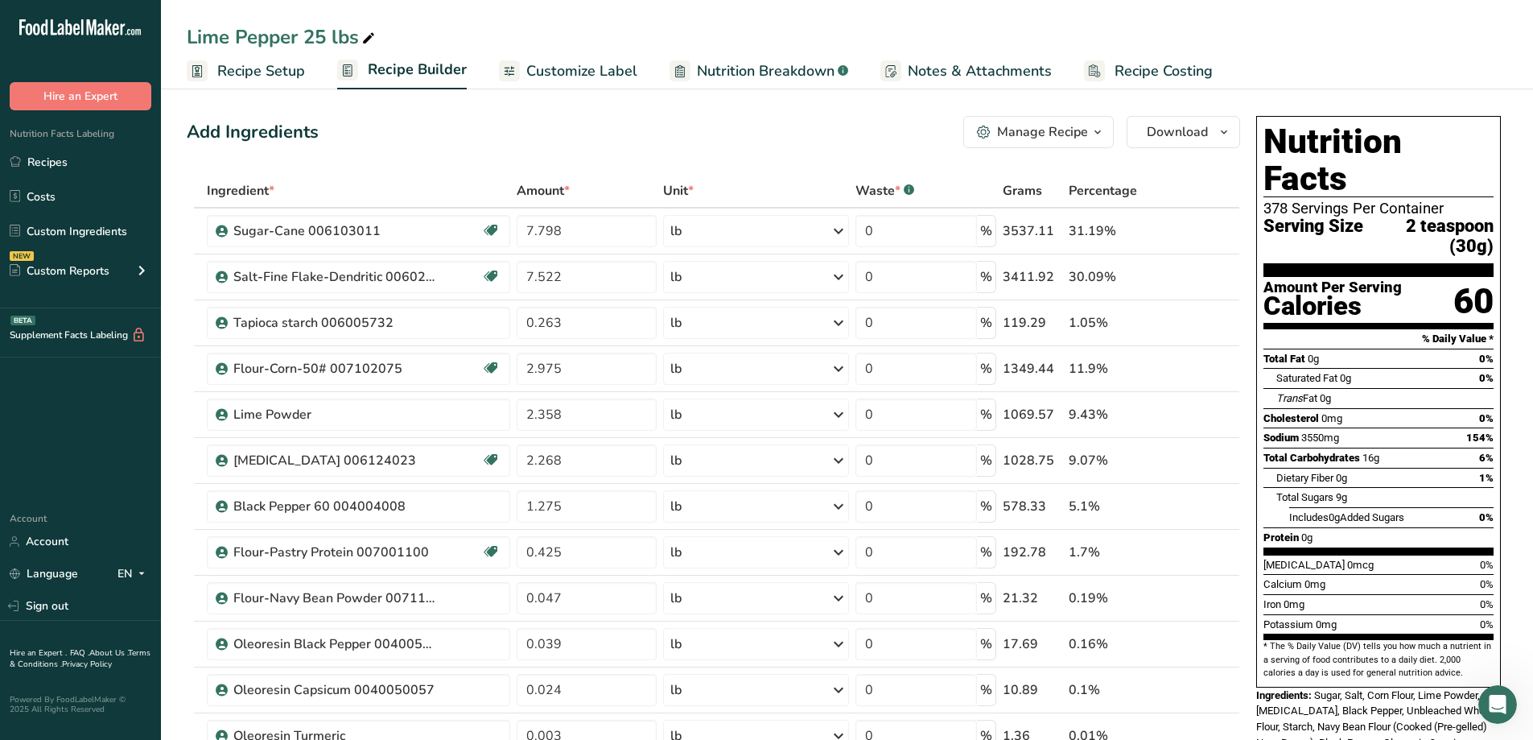
click at [552, 63] on span "Customize Label" at bounding box center [581, 71] width 111 height 22
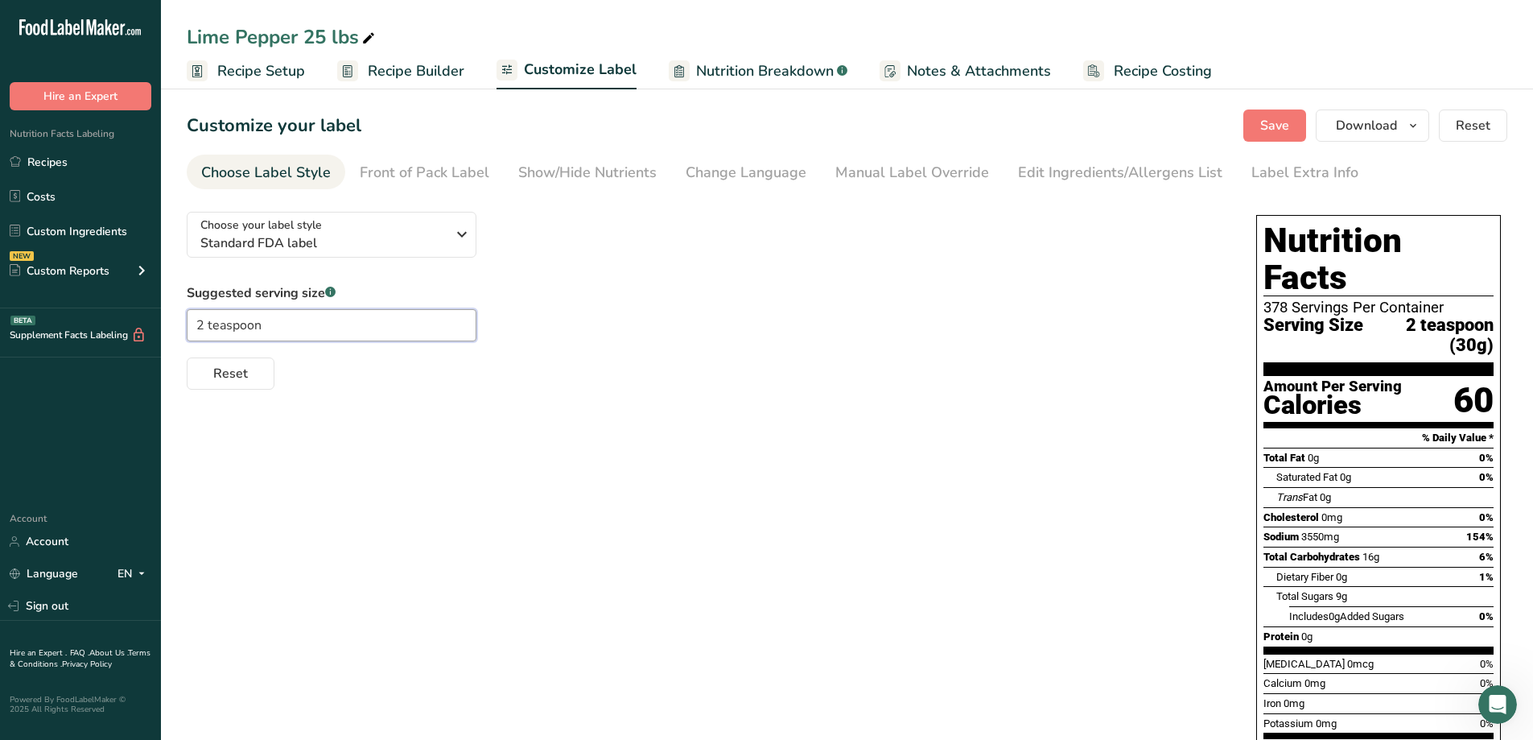
drag, startPoint x: 273, startPoint y: 324, endPoint x: 139, endPoint y: 302, distance: 135.4
click at [140, 306] on div ".a-20{fill:#fff;} Hire an Expert Nutrition Facts Labeling Recipes Costs Custom …" at bounding box center [766, 474] width 1533 height 948
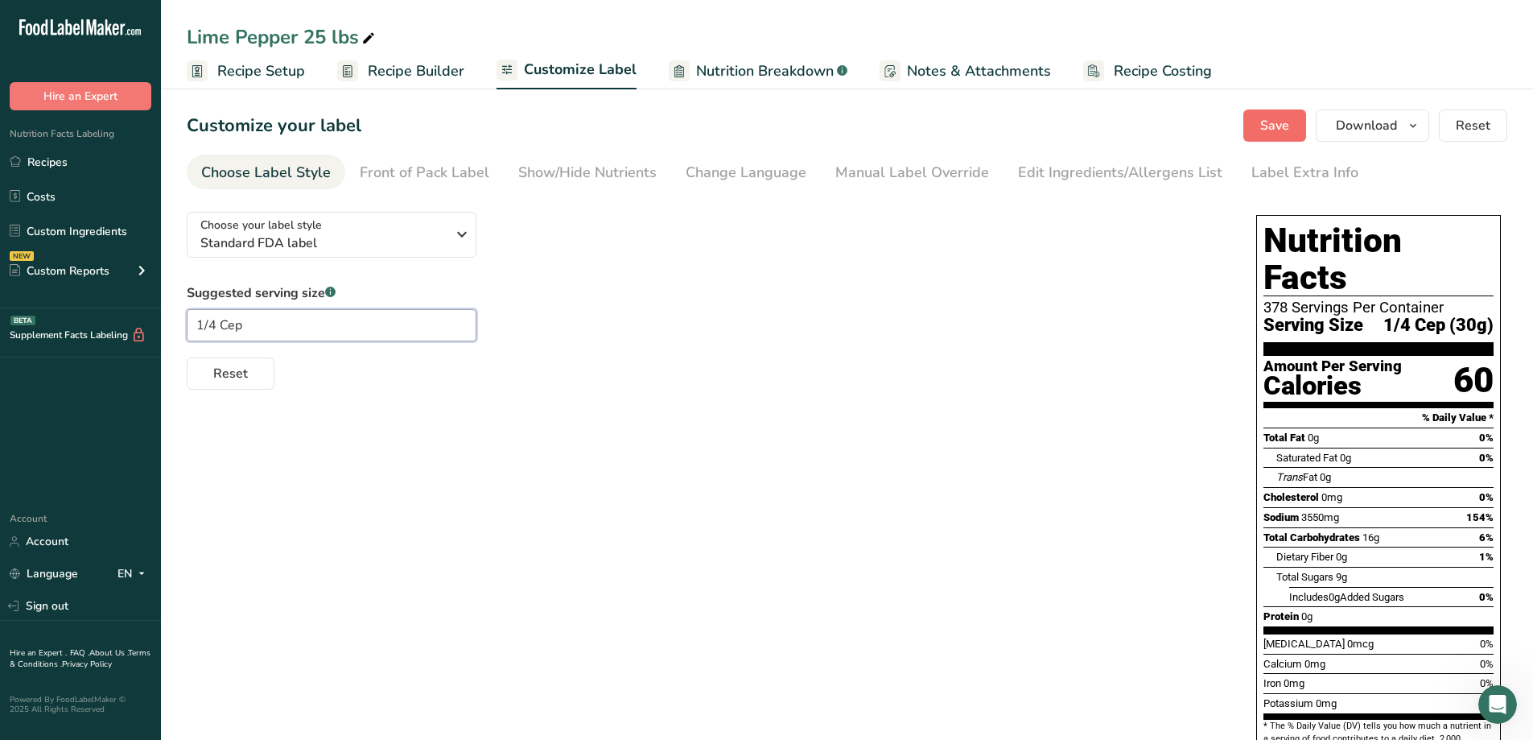
type input "1/4 Cep"
click at [1278, 125] on span "Save" at bounding box center [1274, 125] width 29 height 19
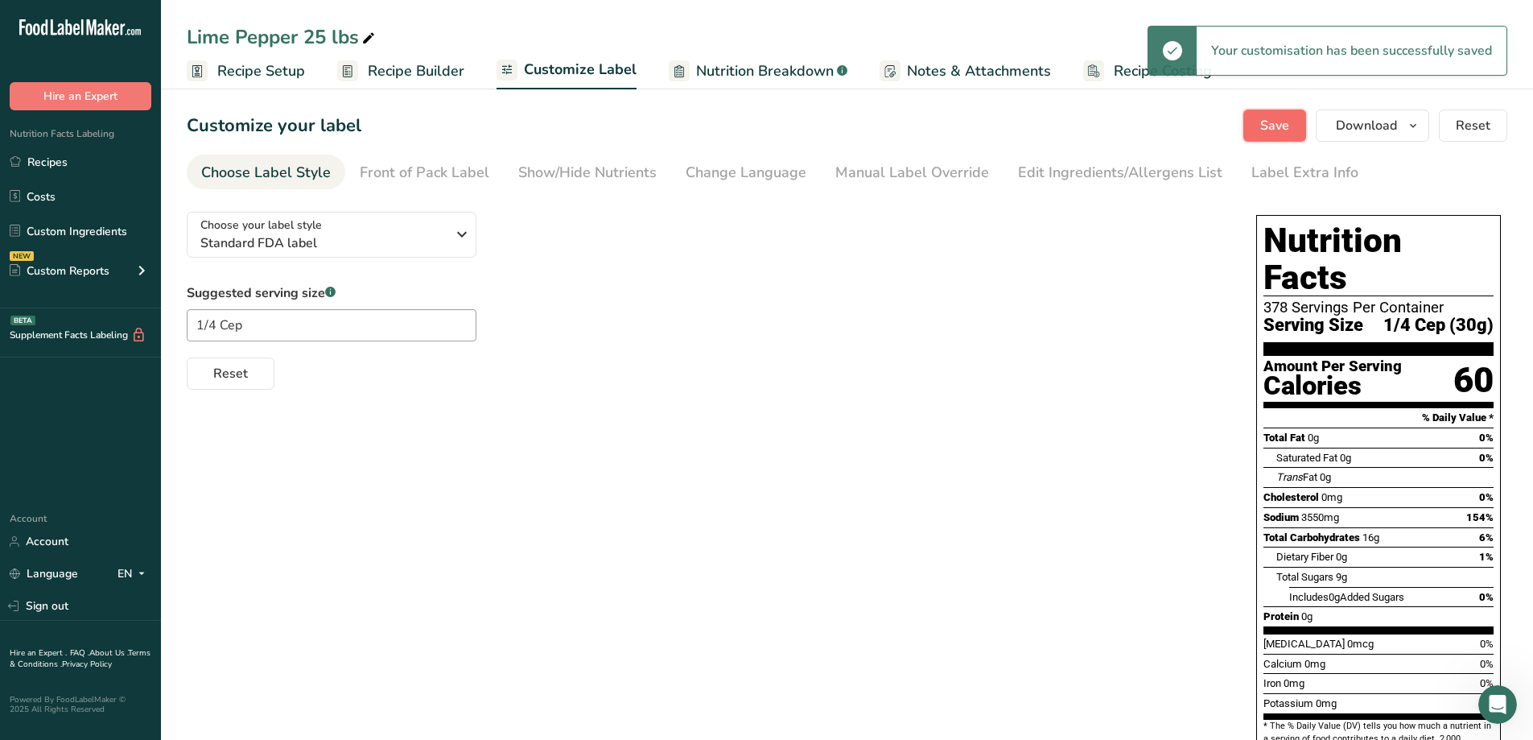
click at [1294, 130] on button "Save" at bounding box center [1274, 125] width 63 height 32
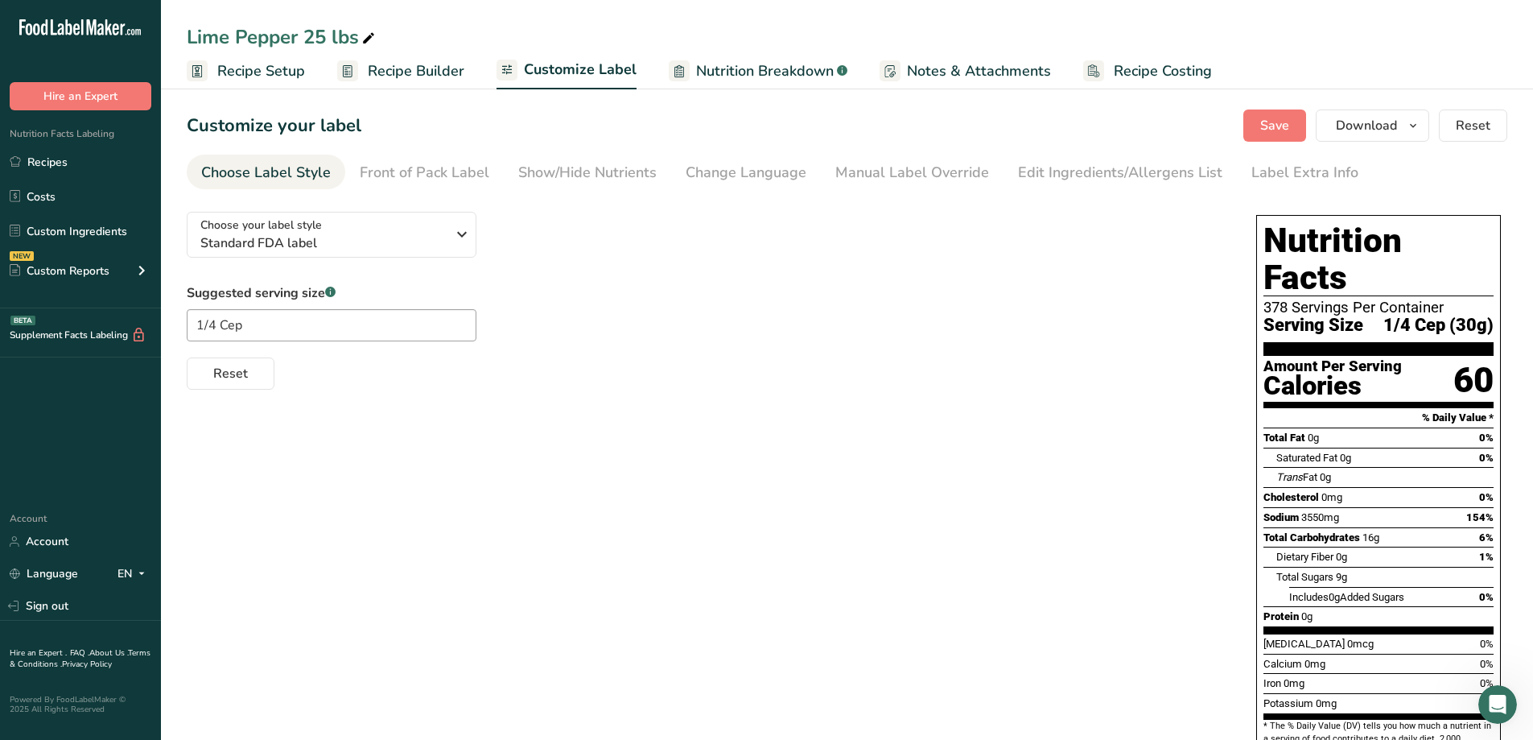
click at [372, 78] on span "Recipe Builder" at bounding box center [416, 71] width 97 height 22
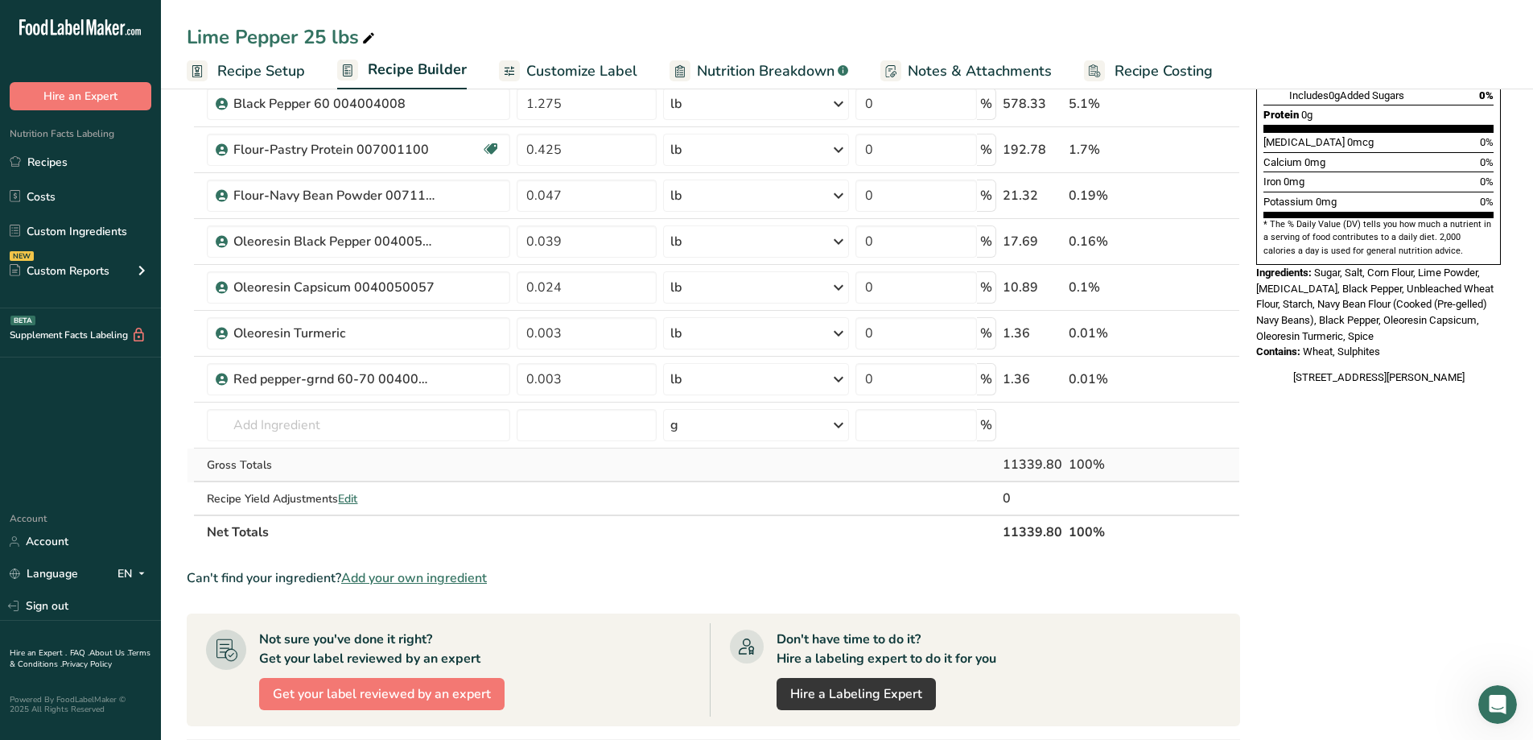
scroll to position [161, 0]
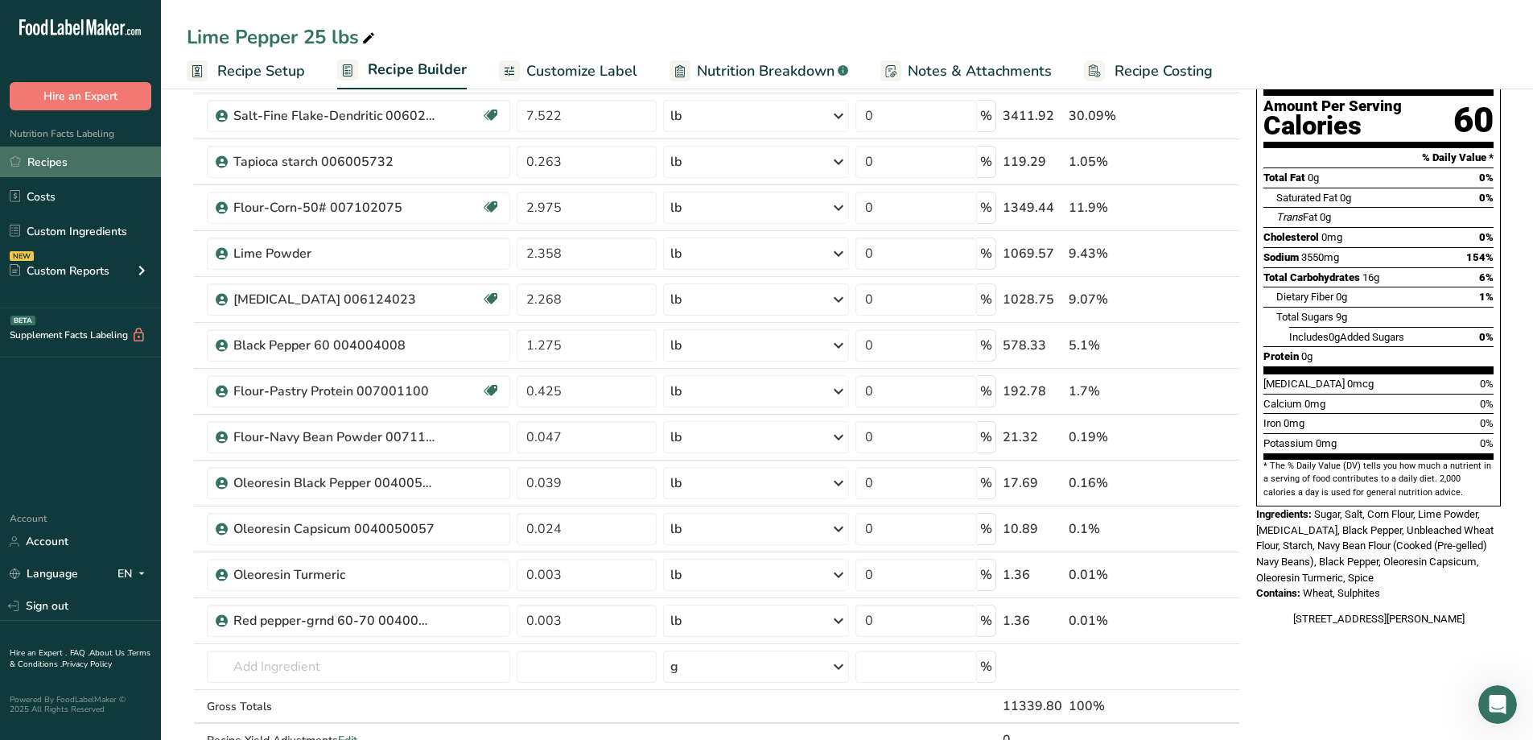
click at [66, 160] on link "Recipes" at bounding box center [80, 161] width 161 height 31
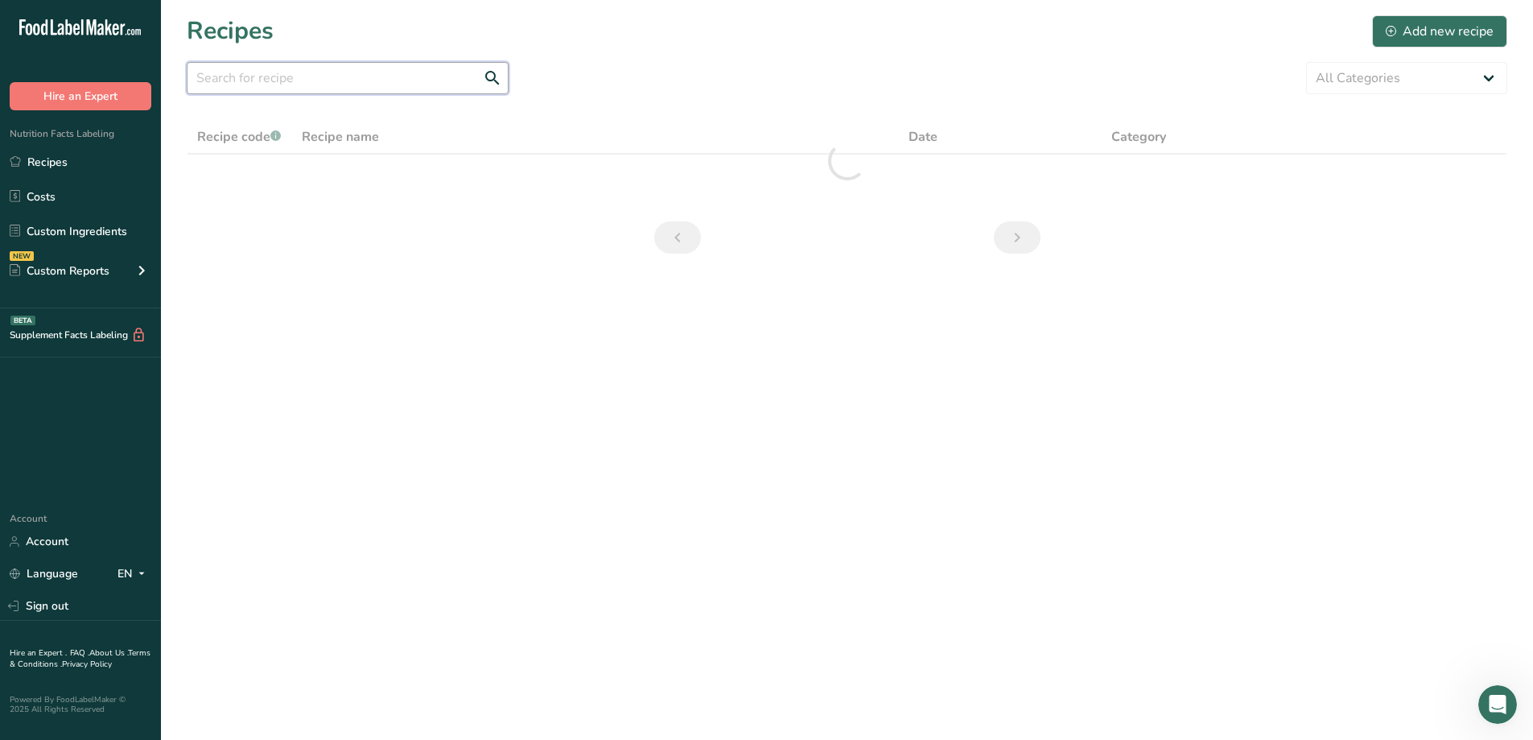
click at [346, 87] on input "text" at bounding box center [348, 78] width 322 height 32
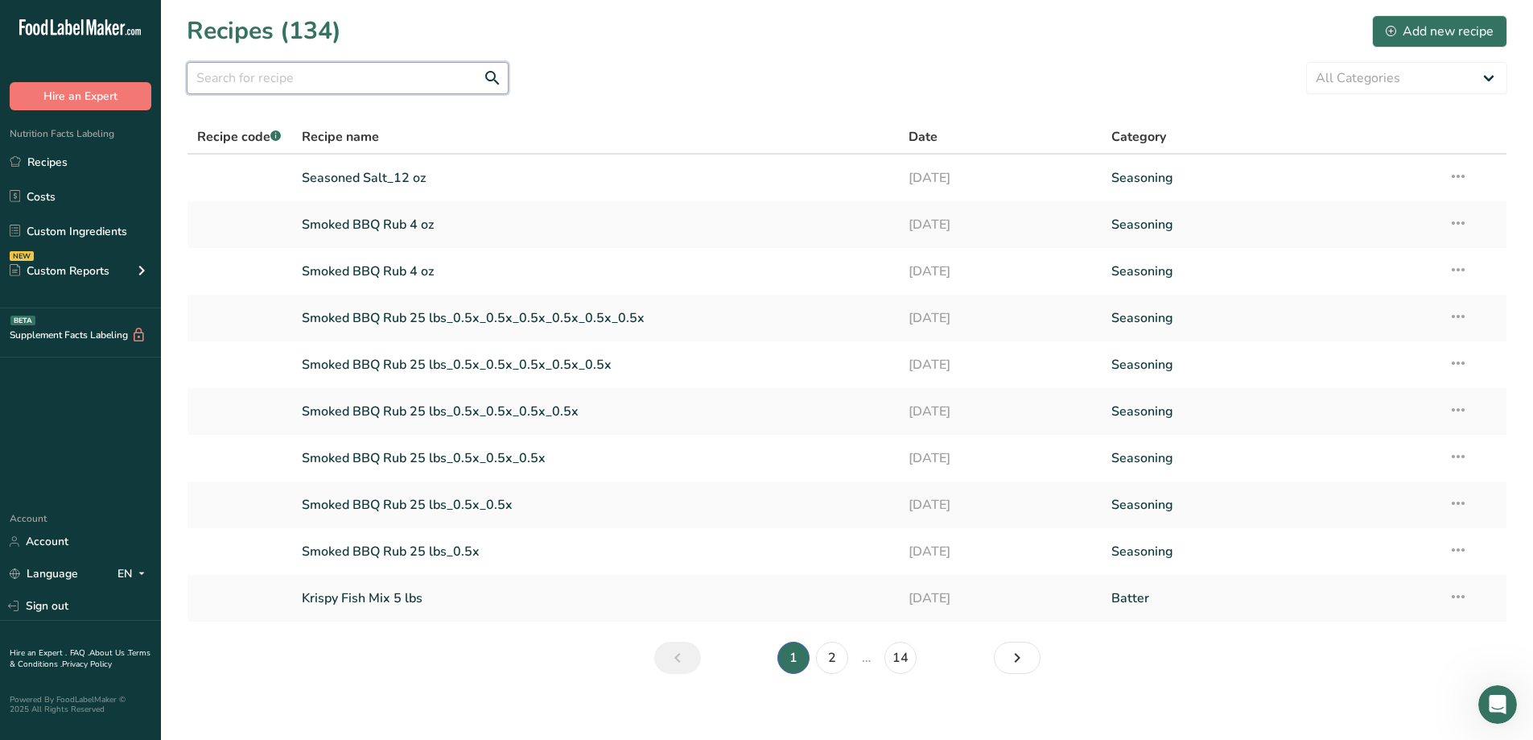
click at [328, 81] on input "text" at bounding box center [348, 78] width 322 height 32
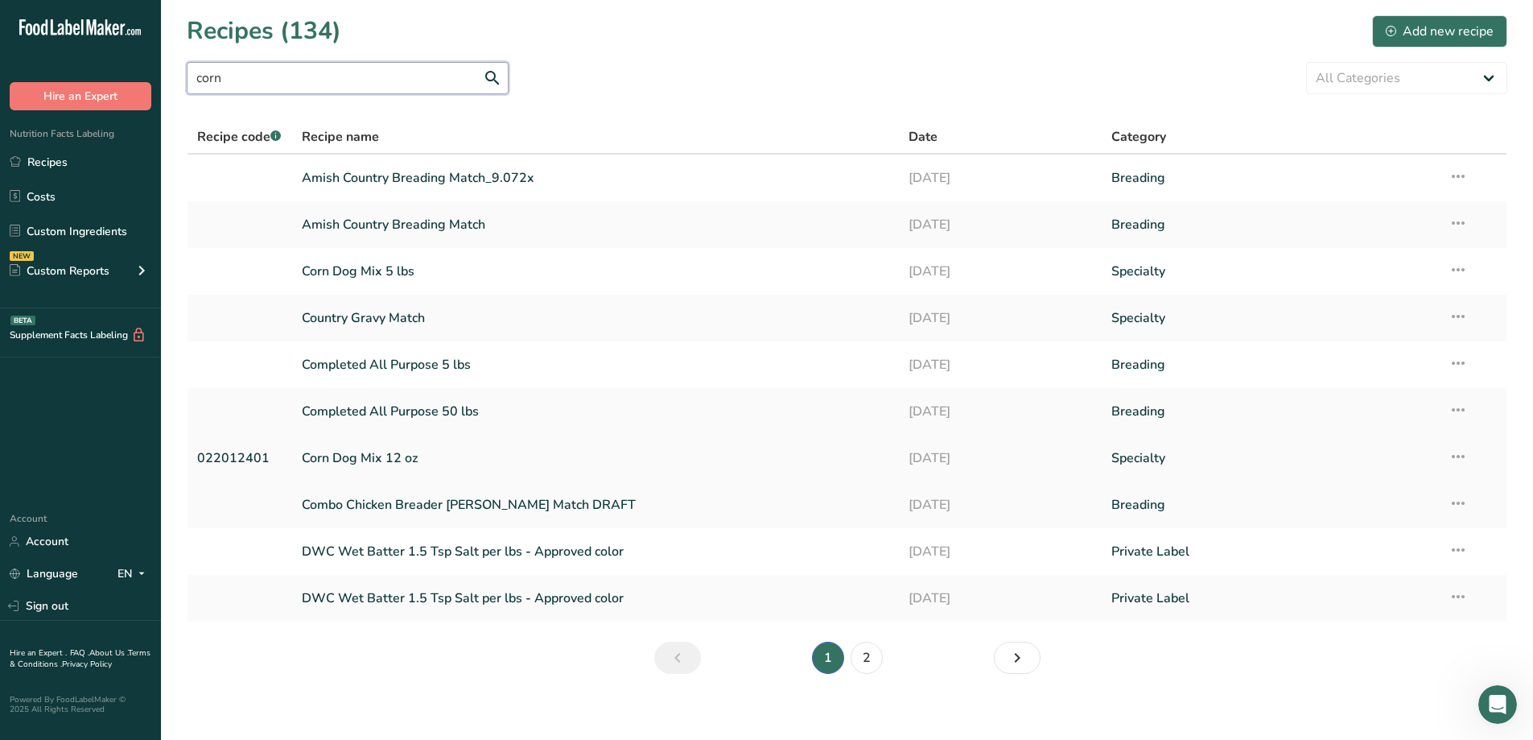
type input "corn"
click at [398, 456] on link "Corn Dog Mix 12 oz" at bounding box center [596, 458] width 588 height 34
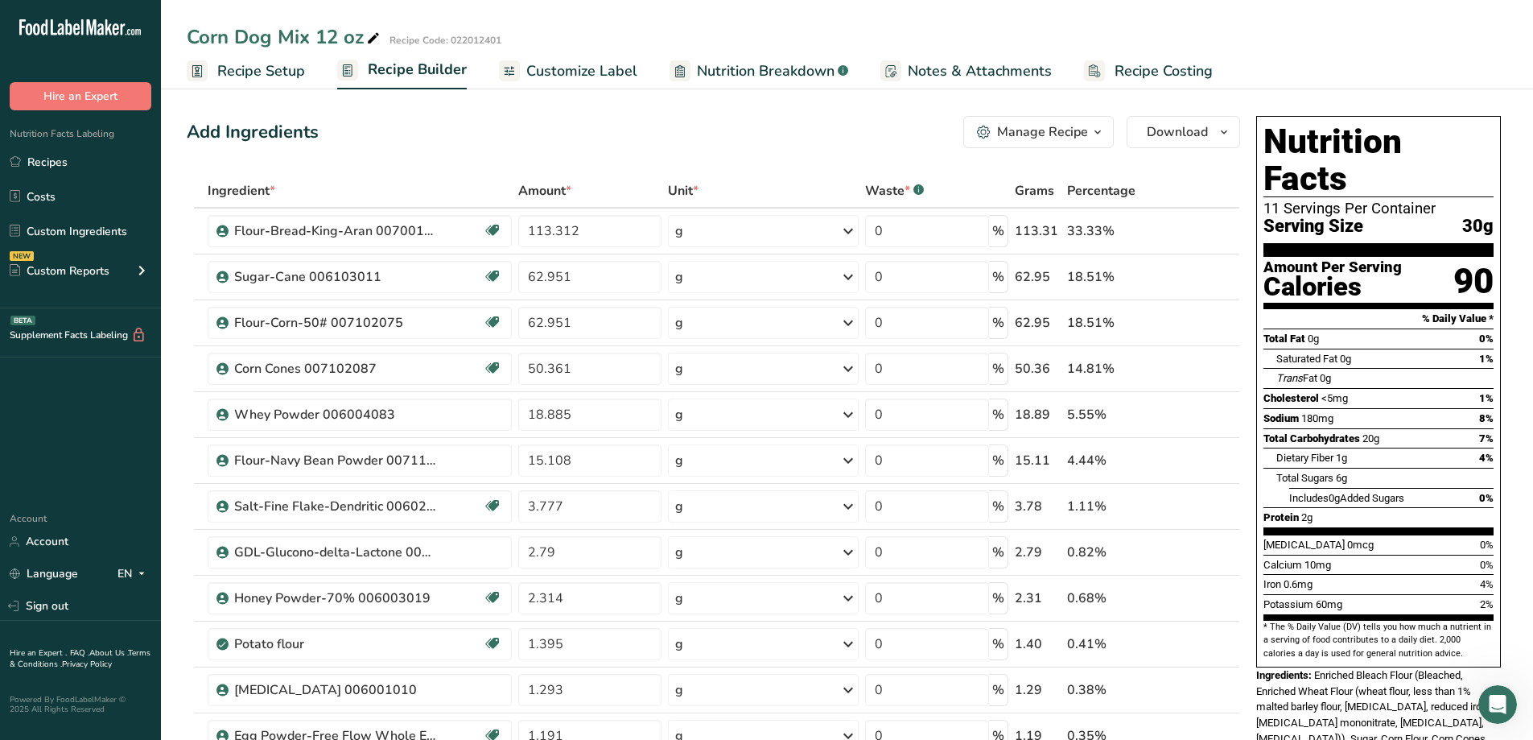
click at [581, 76] on span "Customize Label" at bounding box center [581, 71] width 111 height 22
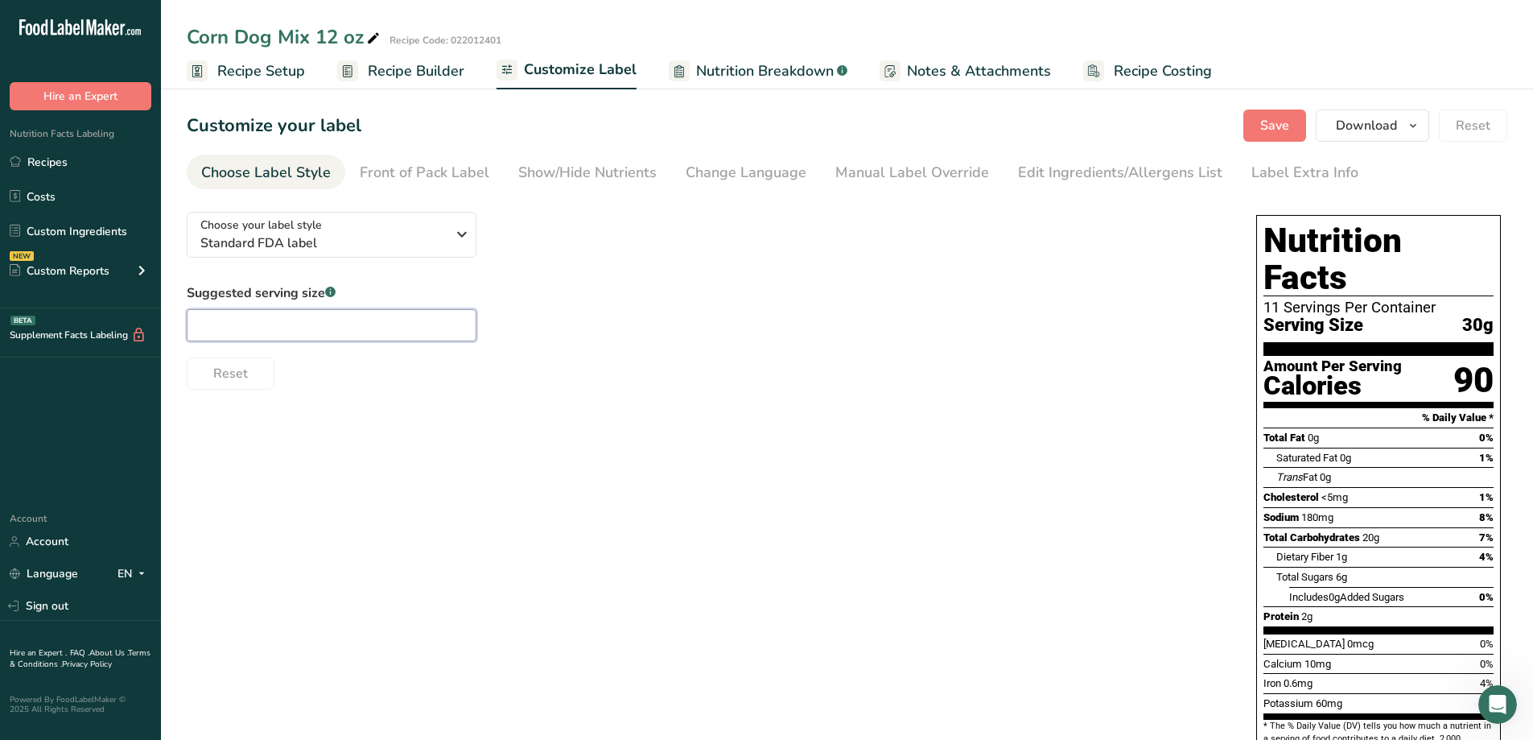
click at [342, 321] on input "text" at bounding box center [332, 325] width 290 height 32
type input "1/4 Cup"
click at [1433, 56] on ul "Recipe Setup Recipe Builder Customize Label Nutrition Breakdown .a-a{fill:#3473…" at bounding box center [847, 71] width 1372 height 38
click at [1423, 126] on span "button" at bounding box center [1413, 125] width 19 height 19
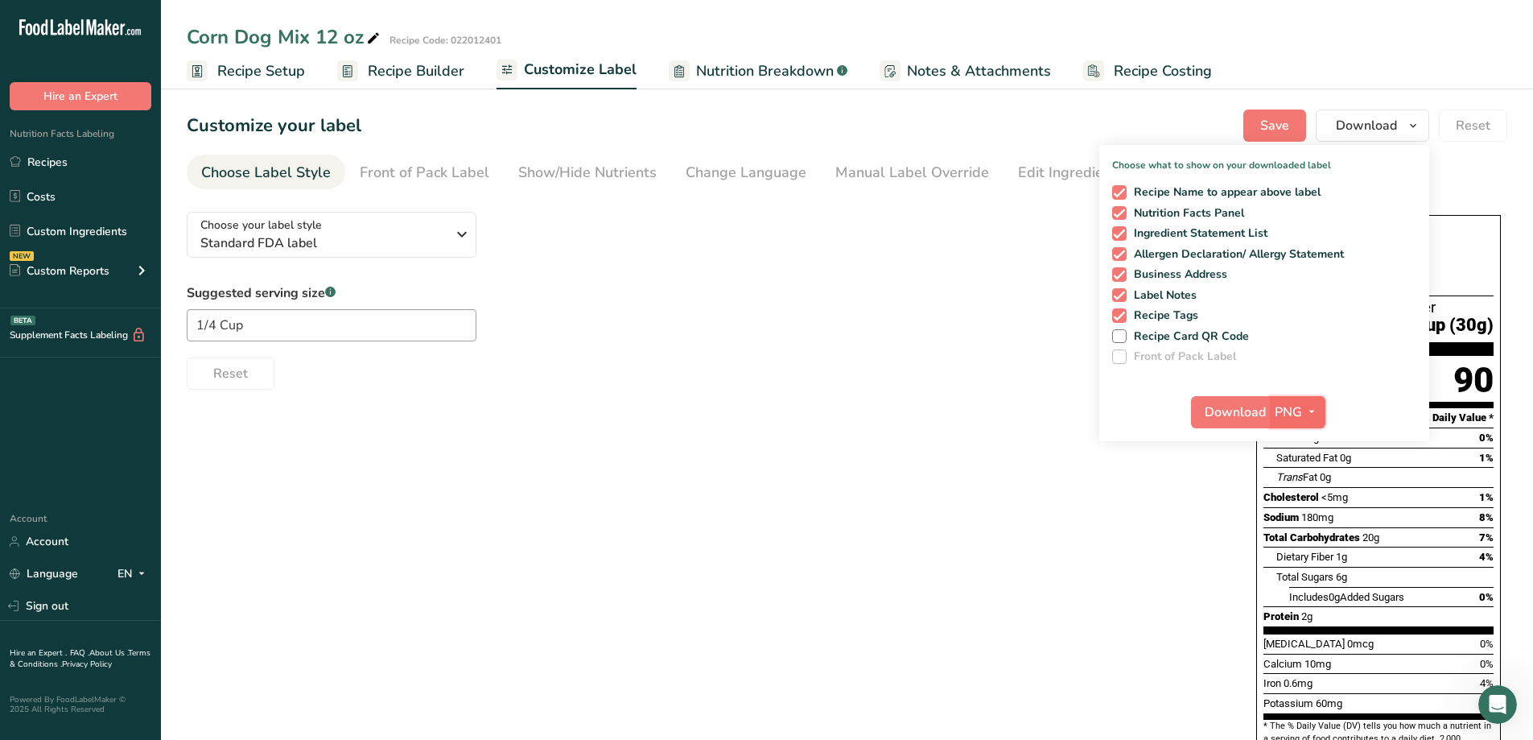
drag, startPoint x: 1303, startPoint y: 418, endPoint x: 1294, endPoint y: 421, distance: 9.4
click at [1302, 418] on span "button" at bounding box center [1311, 411] width 19 height 19
click at [1297, 530] on link "PDF" at bounding box center [1300, 524] width 52 height 27
click at [1242, 402] on span "Download" at bounding box center [1236, 411] width 61 height 19
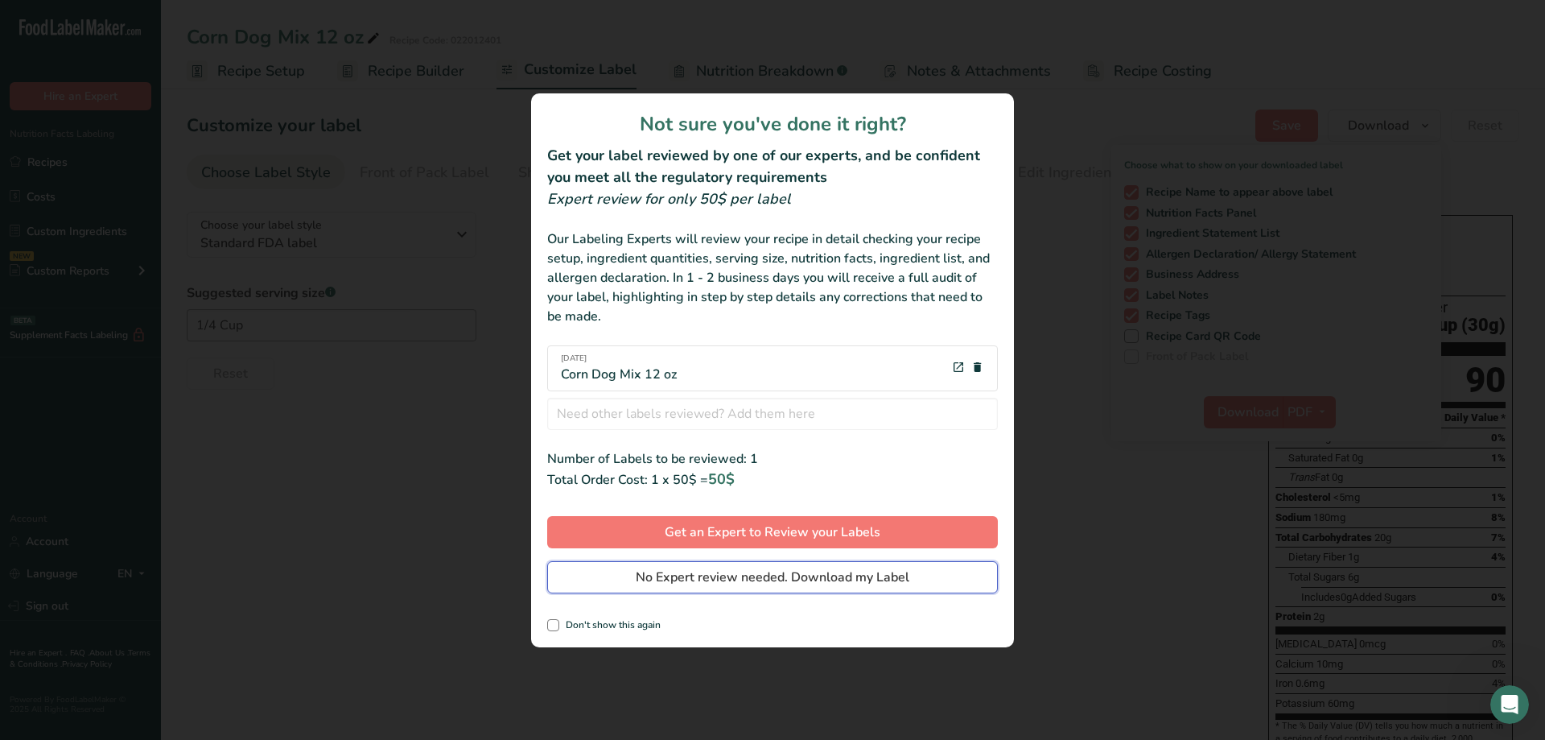
click at [885, 584] on span "No Expert review needed. Download my Label" at bounding box center [773, 576] width 274 height 19
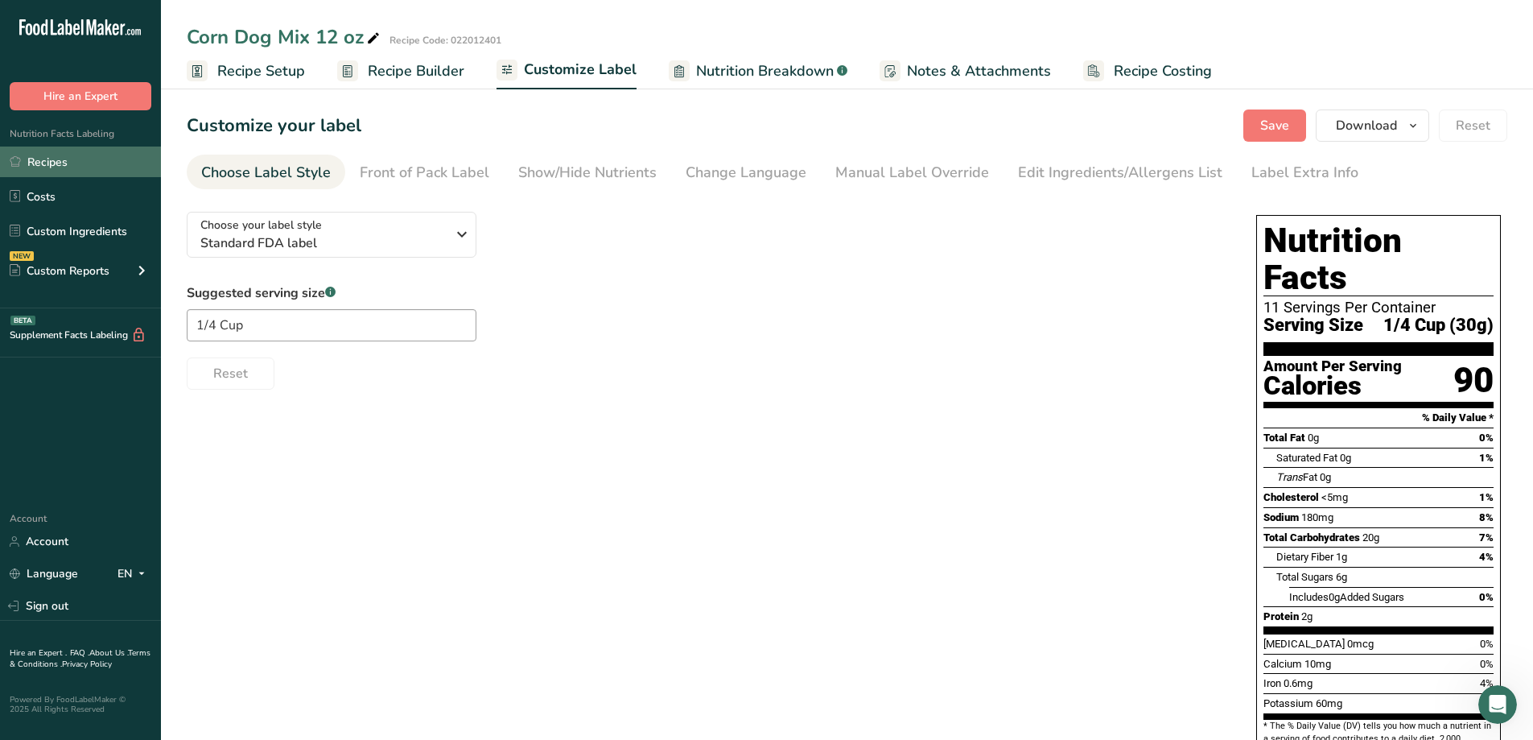
click at [52, 171] on link "Recipes" at bounding box center [80, 161] width 161 height 31
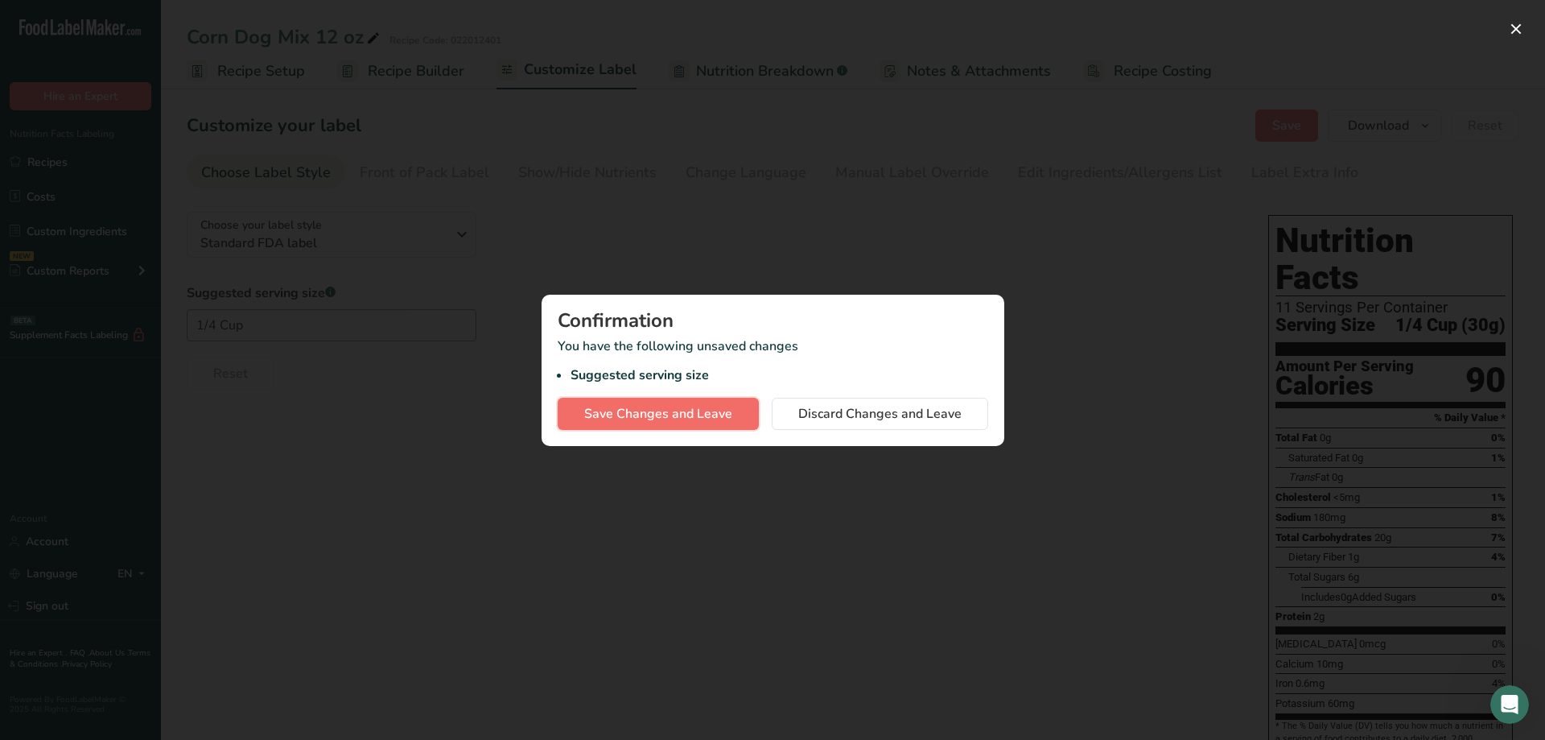
click at [706, 419] on span "Save Changes and Leave" at bounding box center [658, 413] width 148 height 19
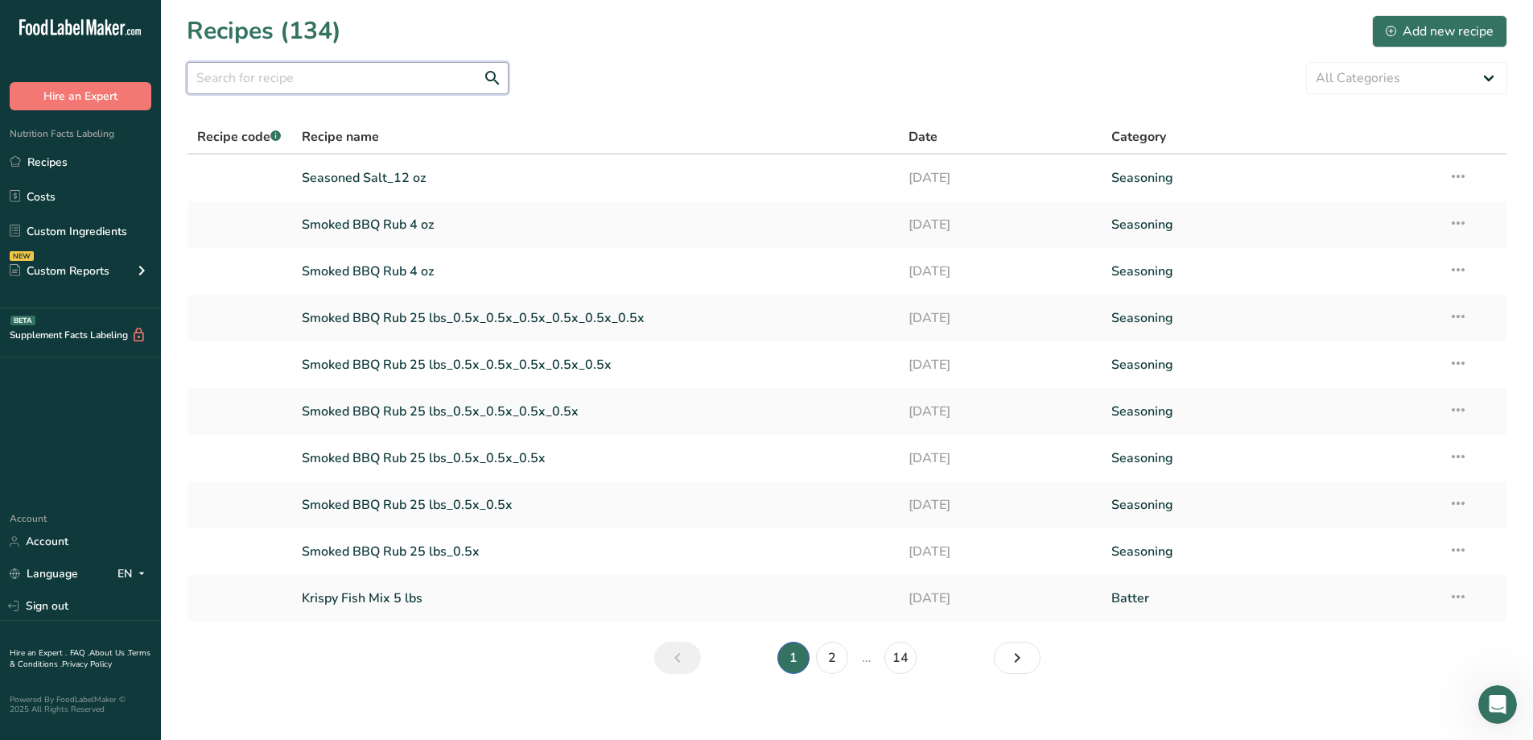
click at [276, 85] on input "text" at bounding box center [348, 78] width 322 height 32
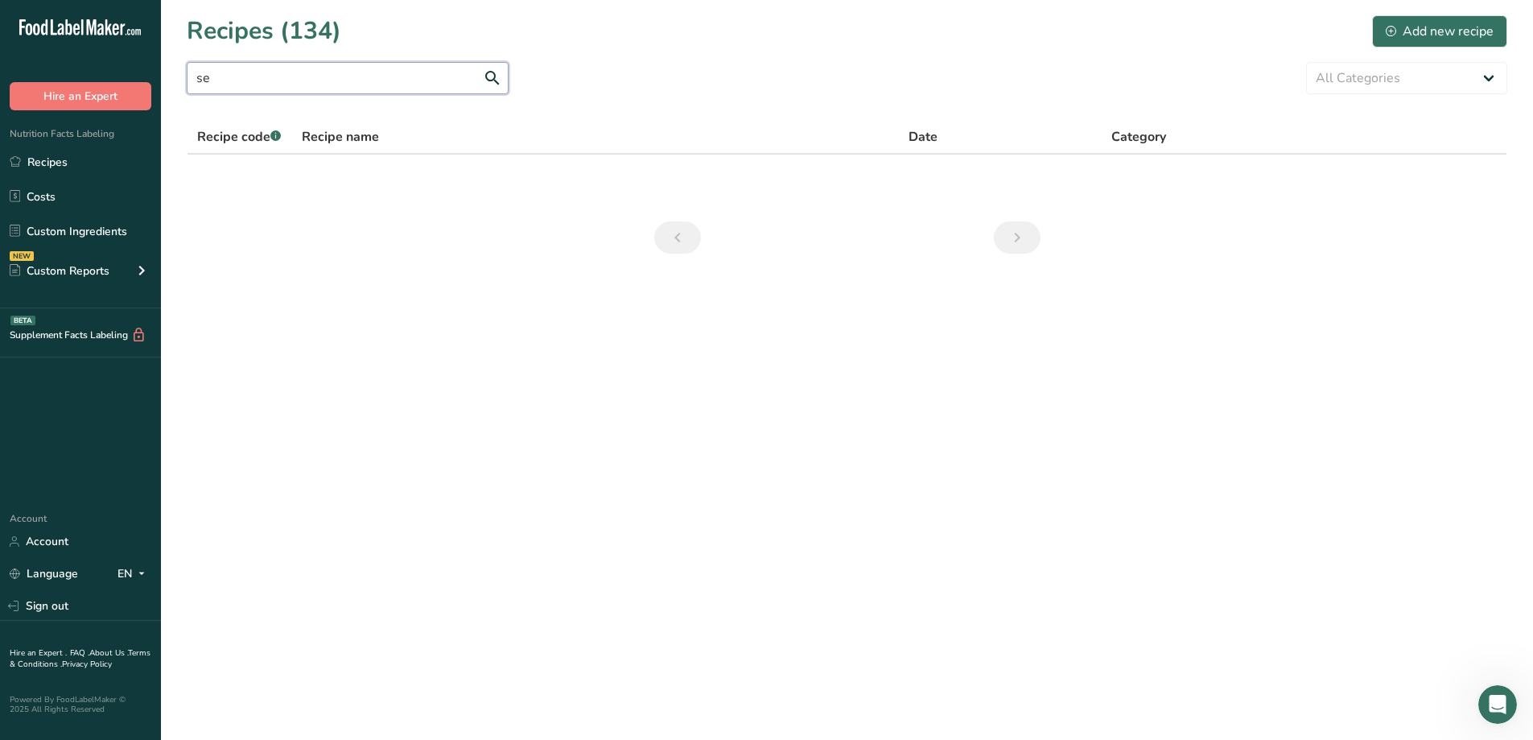
type input "s"
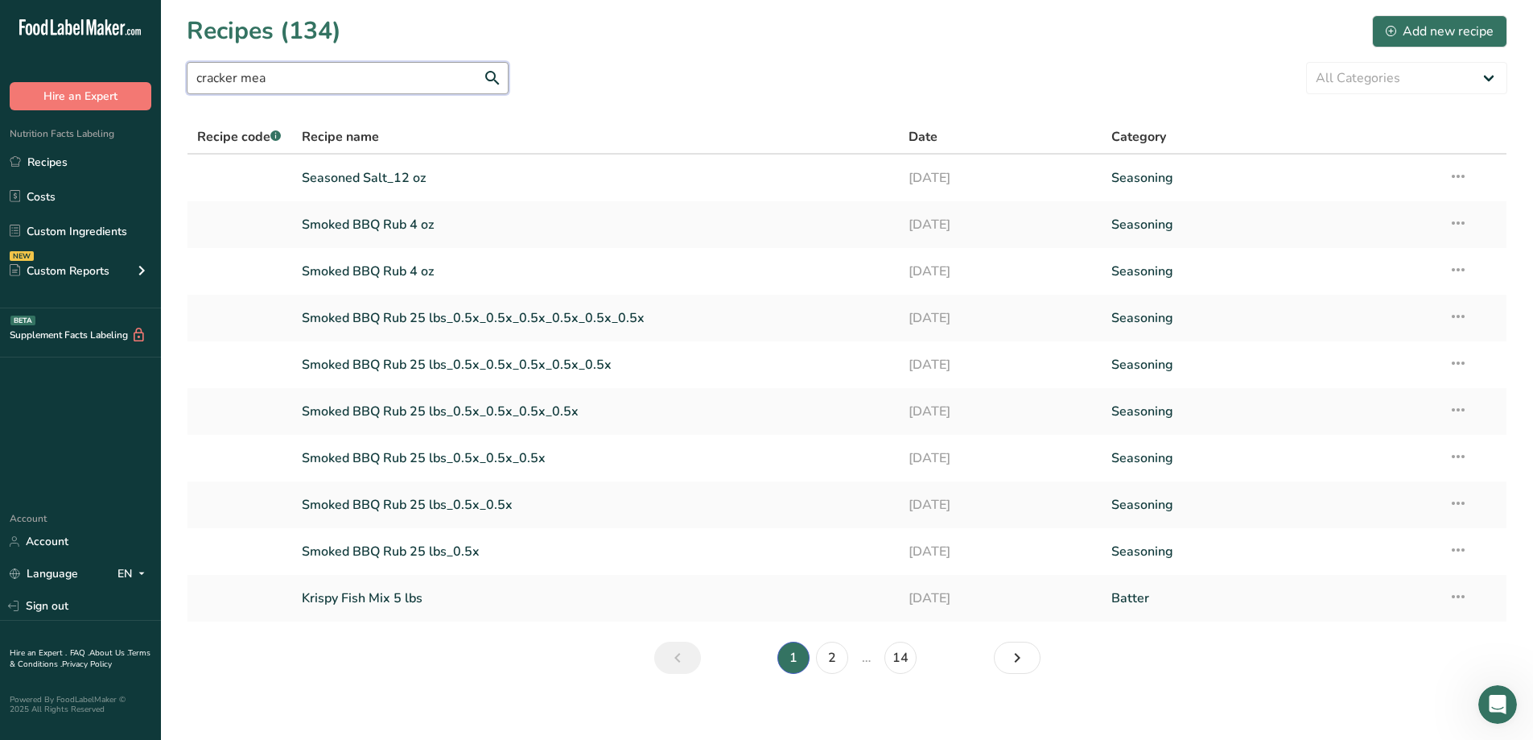
type input "cracker meal"
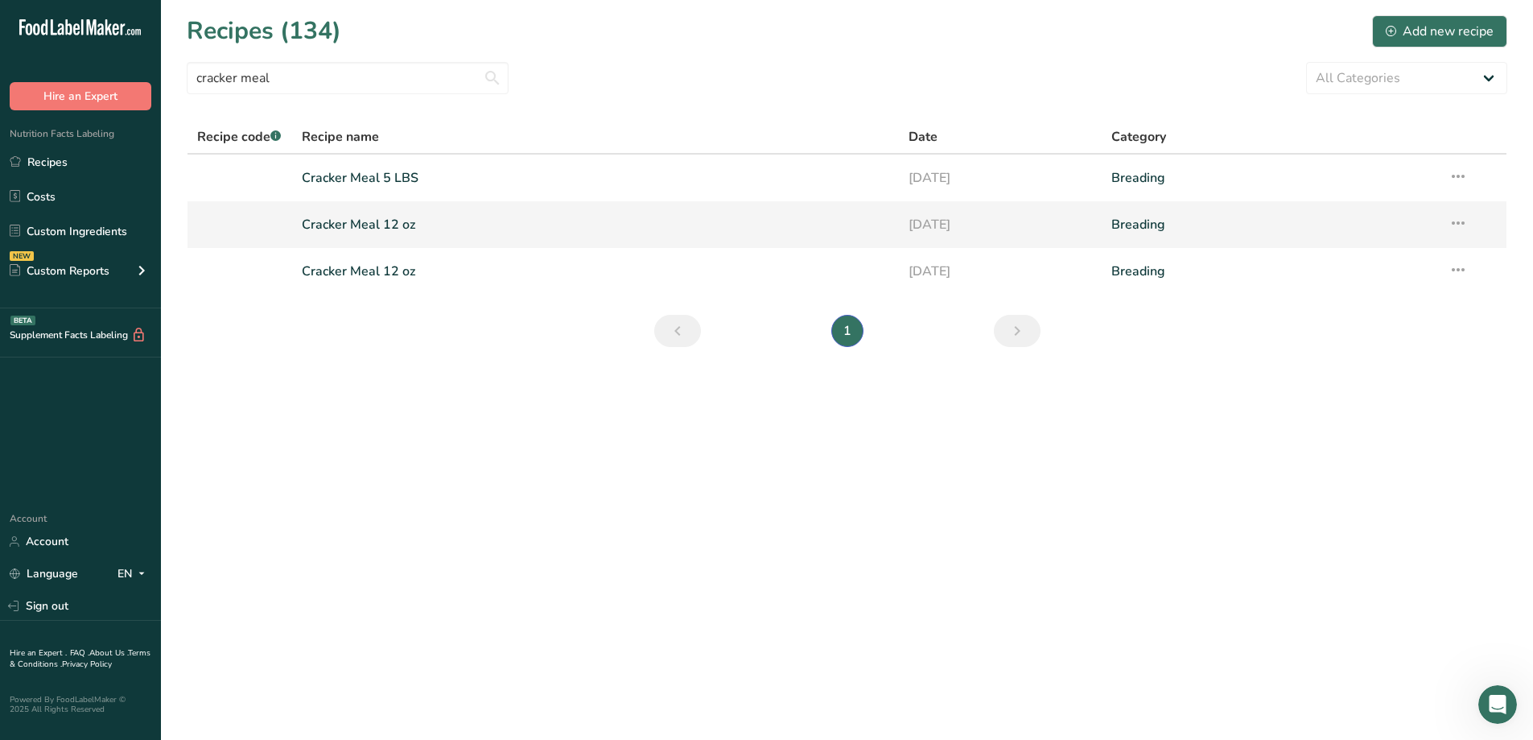
type input "cracker meal"
click at [434, 233] on link "Cracker Meal 12 oz" at bounding box center [596, 225] width 588 height 34
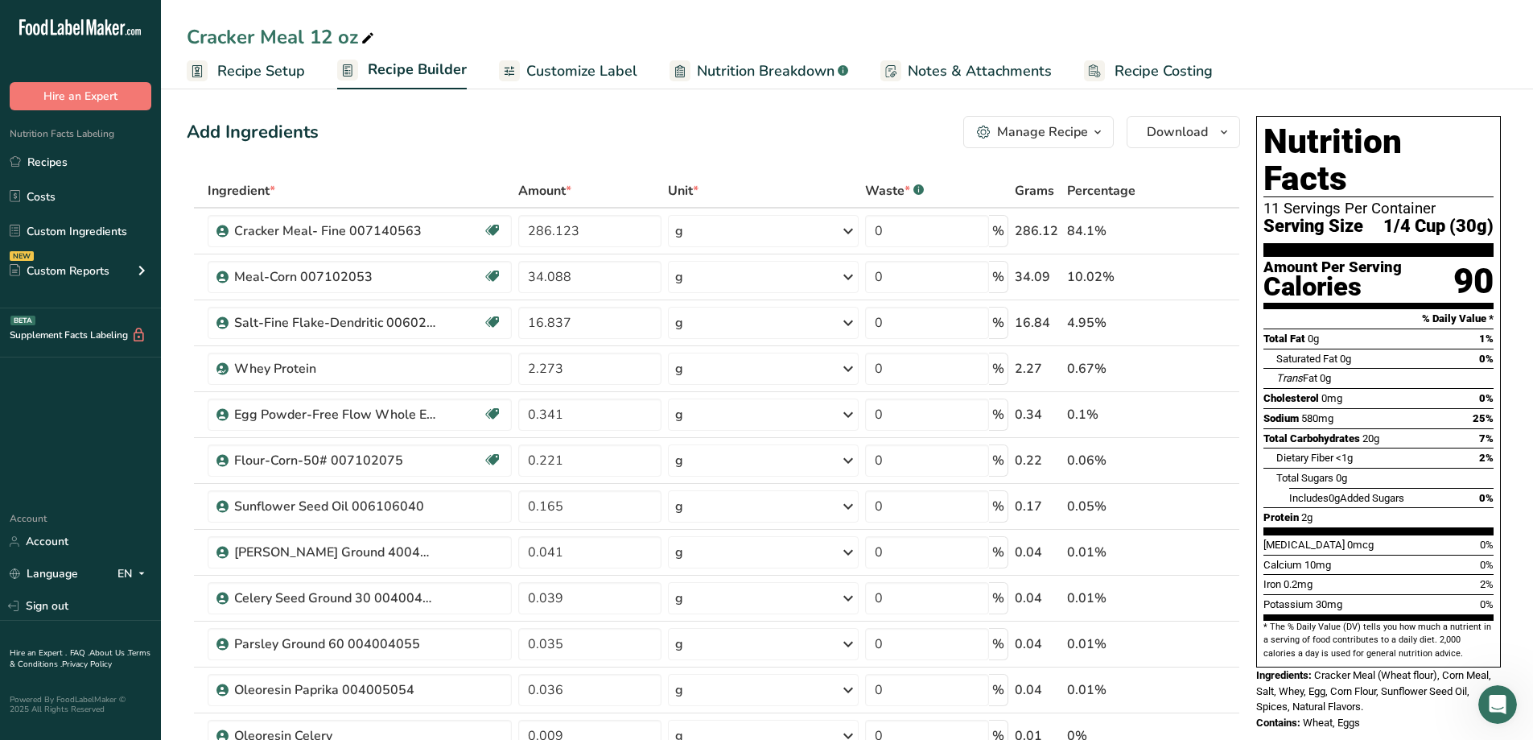
click at [600, 60] on span "Customize Label" at bounding box center [581, 71] width 111 height 22
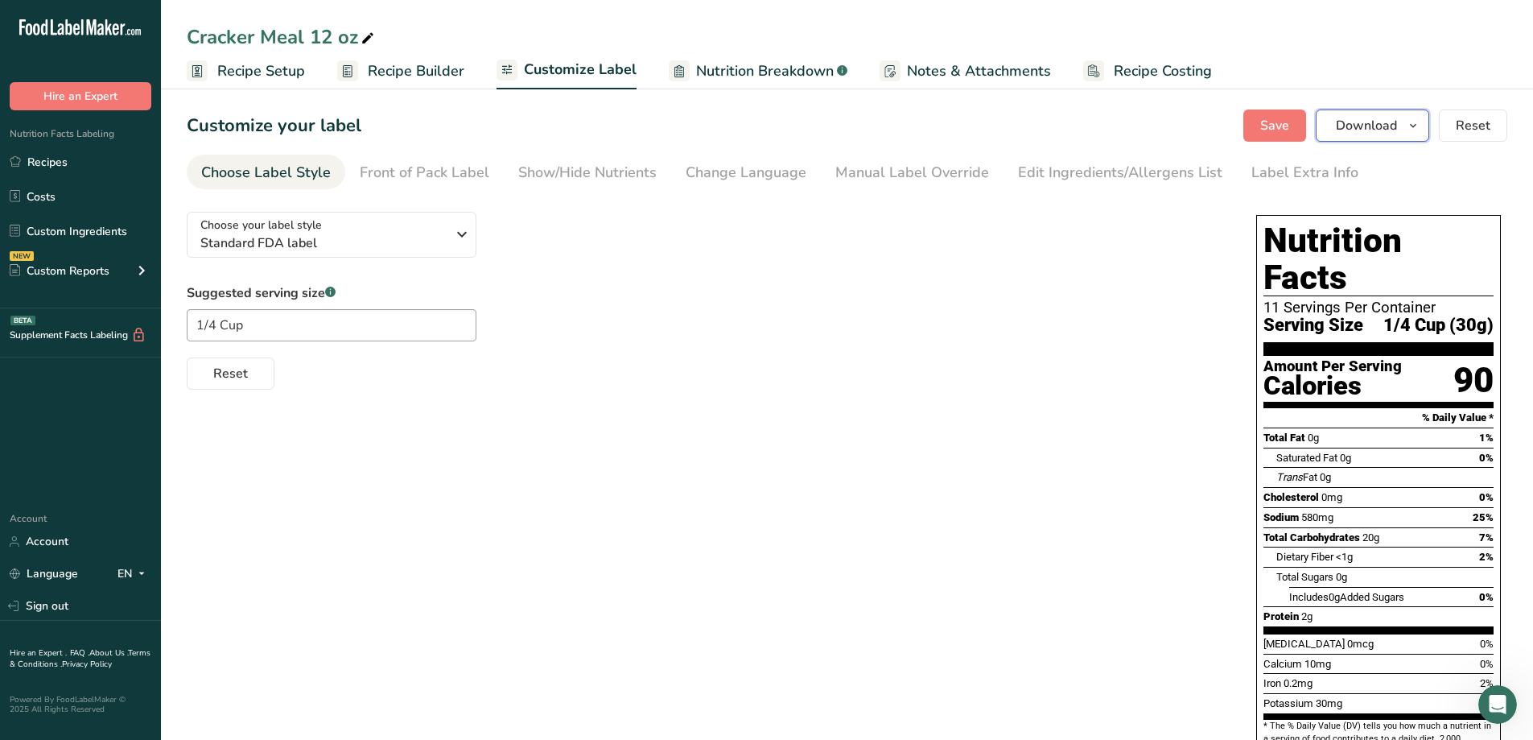
click at [1414, 138] on button "Download" at bounding box center [1372, 125] width 113 height 32
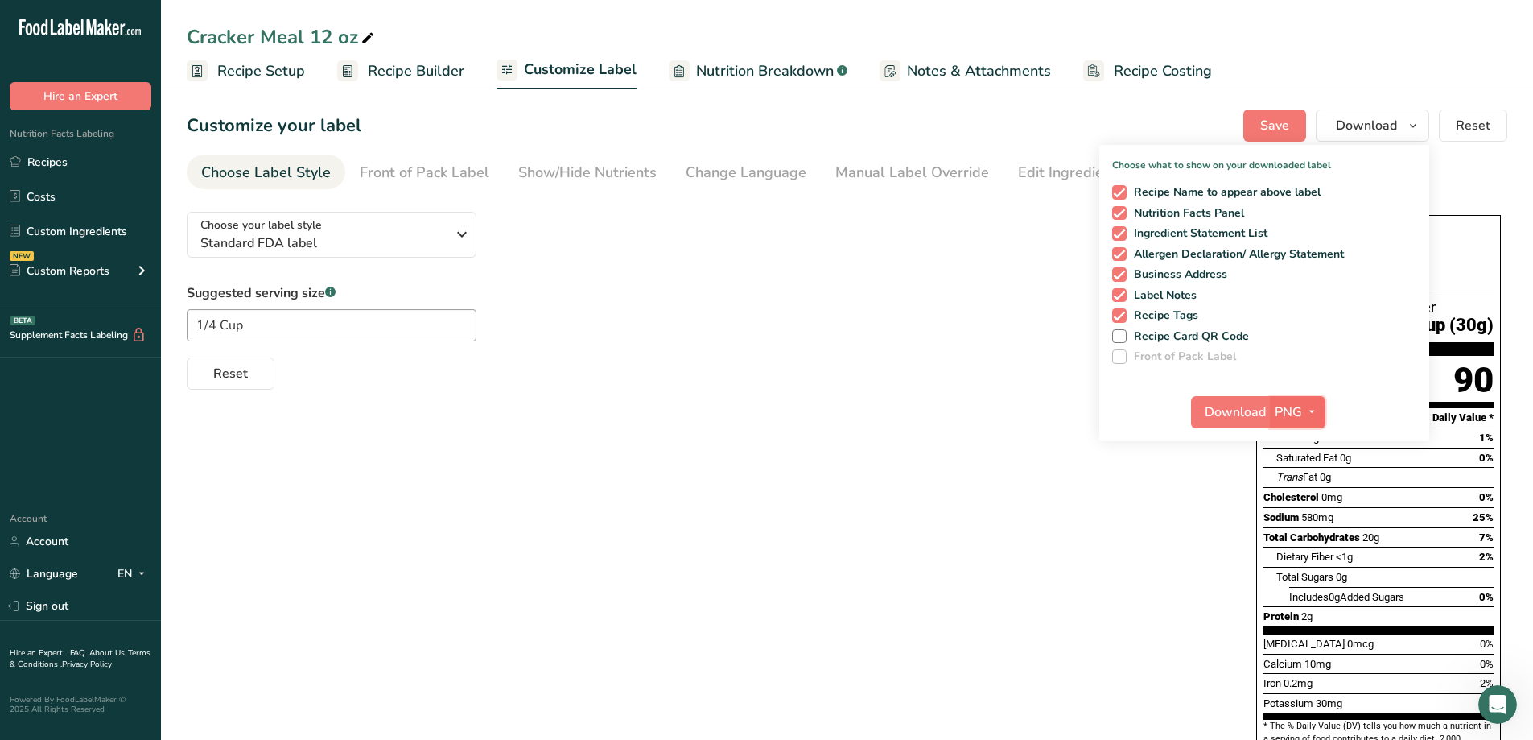
click at [1291, 408] on span "PNG" at bounding box center [1288, 411] width 27 height 19
click at [1305, 526] on link "PDF" at bounding box center [1300, 524] width 52 height 27
click at [1475, 189] on section "Customize your label Save Download Choose what to show on your downloaded label…" at bounding box center [847, 490] width 1372 height 813
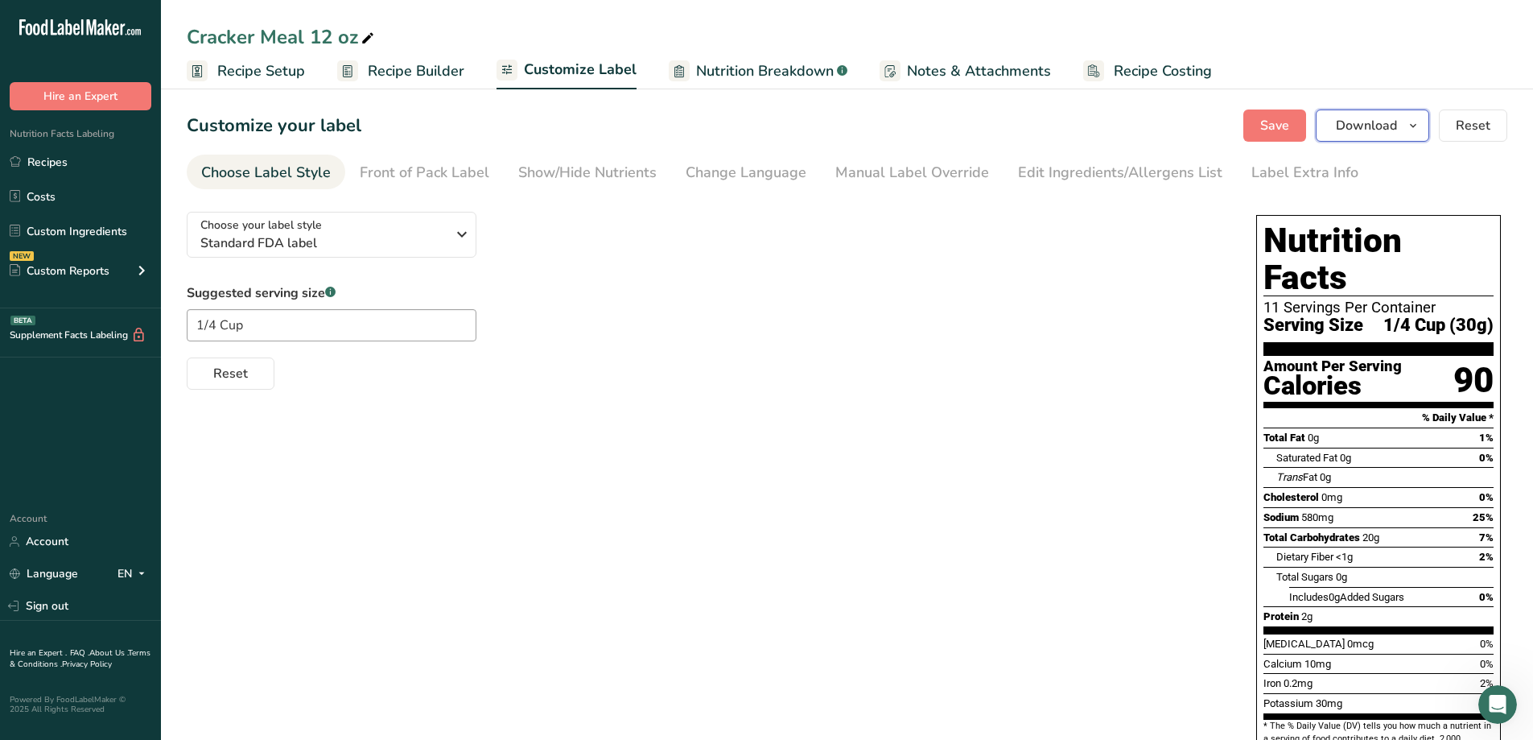
click at [1350, 135] on button "Download" at bounding box center [1372, 125] width 113 height 32
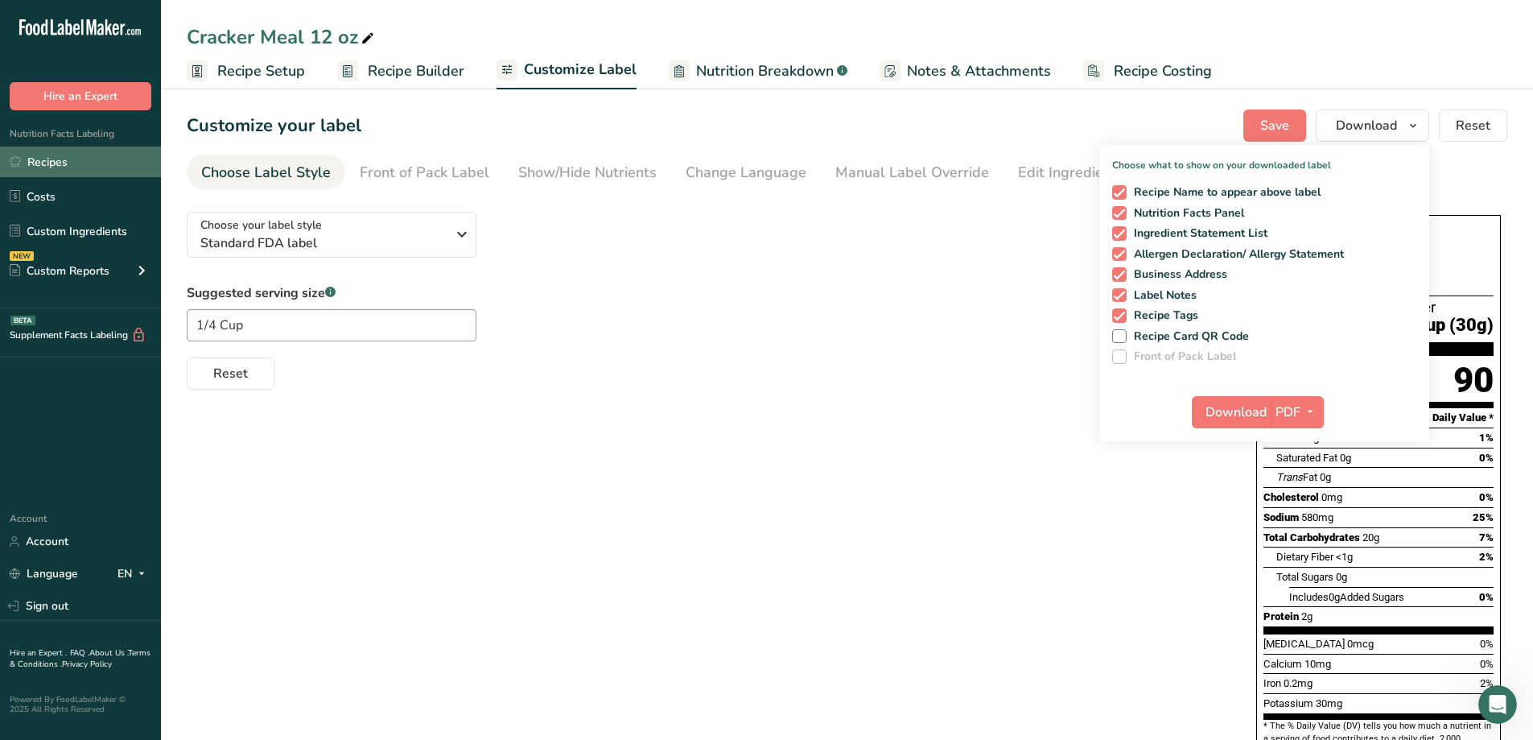
click at [56, 165] on link "Recipes" at bounding box center [80, 161] width 161 height 31
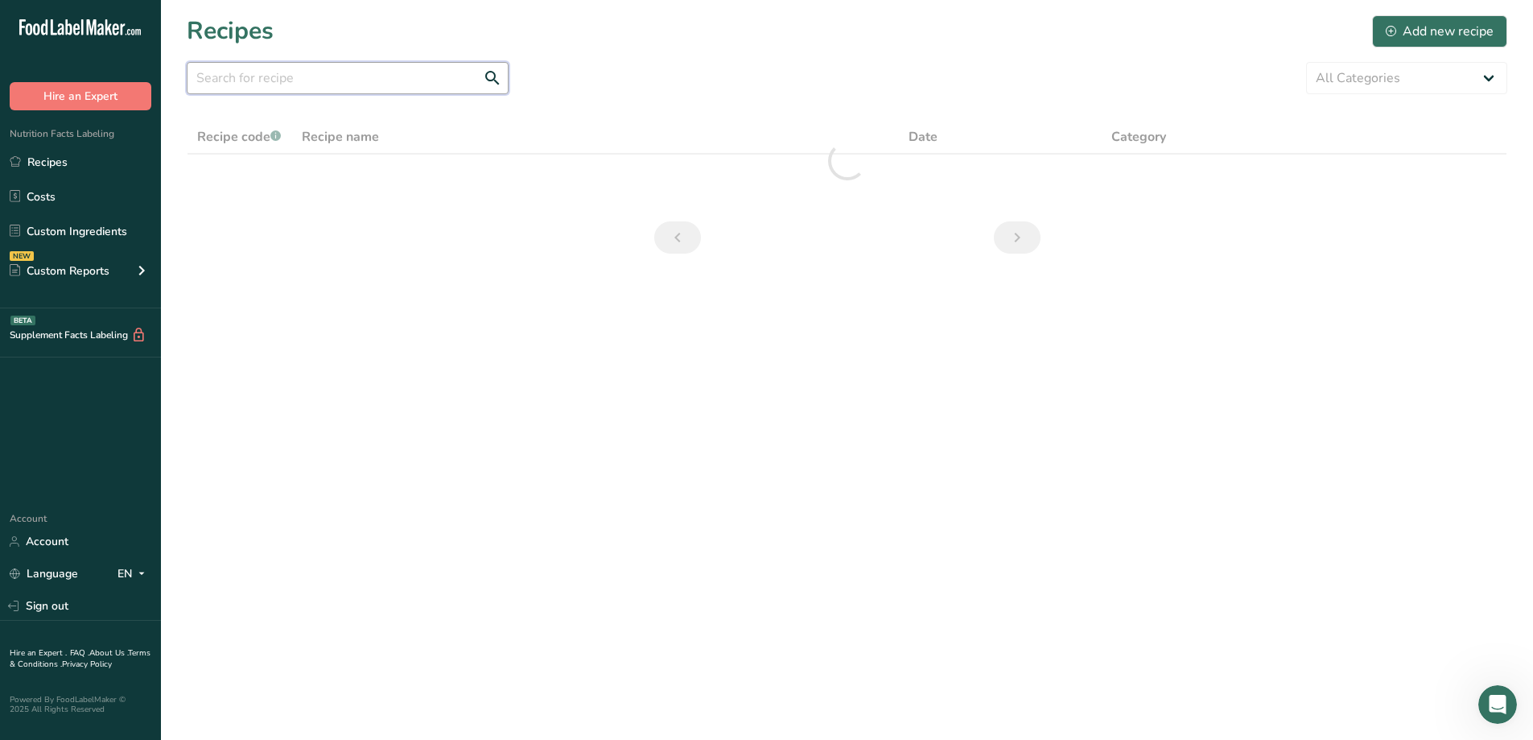
click at [260, 86] on input "text" at bounding box center [348, 78] width 322 height 32
type input "c"
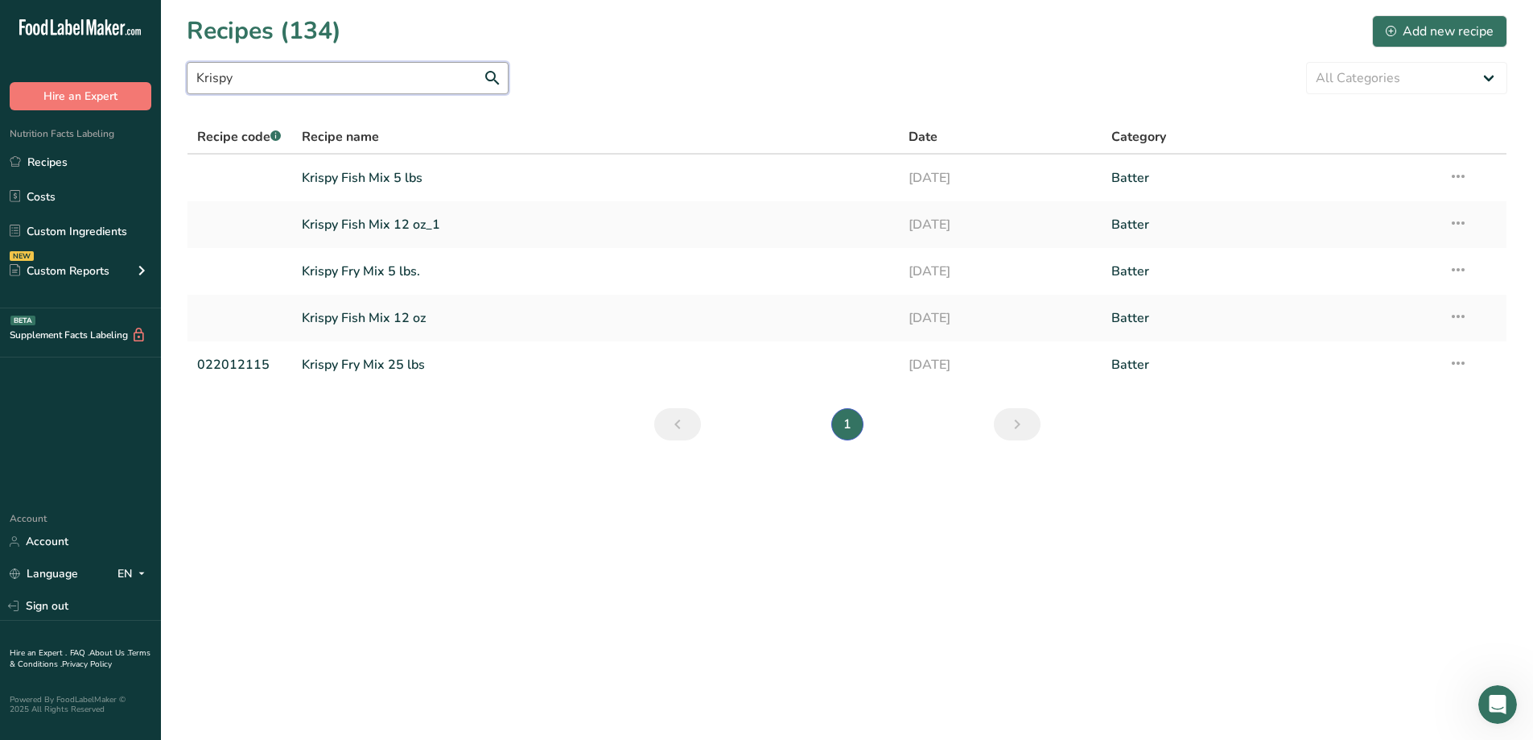
type input "Krispy"
drag, startPoint x: 284, startPoint y: 71, endPoint x: 171, endPoint y: 68, distance: 113.5
click at [179, 69] on section "Recipes (134) Add new recipe Krispy All Categories Baked Goods Batter Beverages…" at bounding box center [847, 233] width 1372 height 466
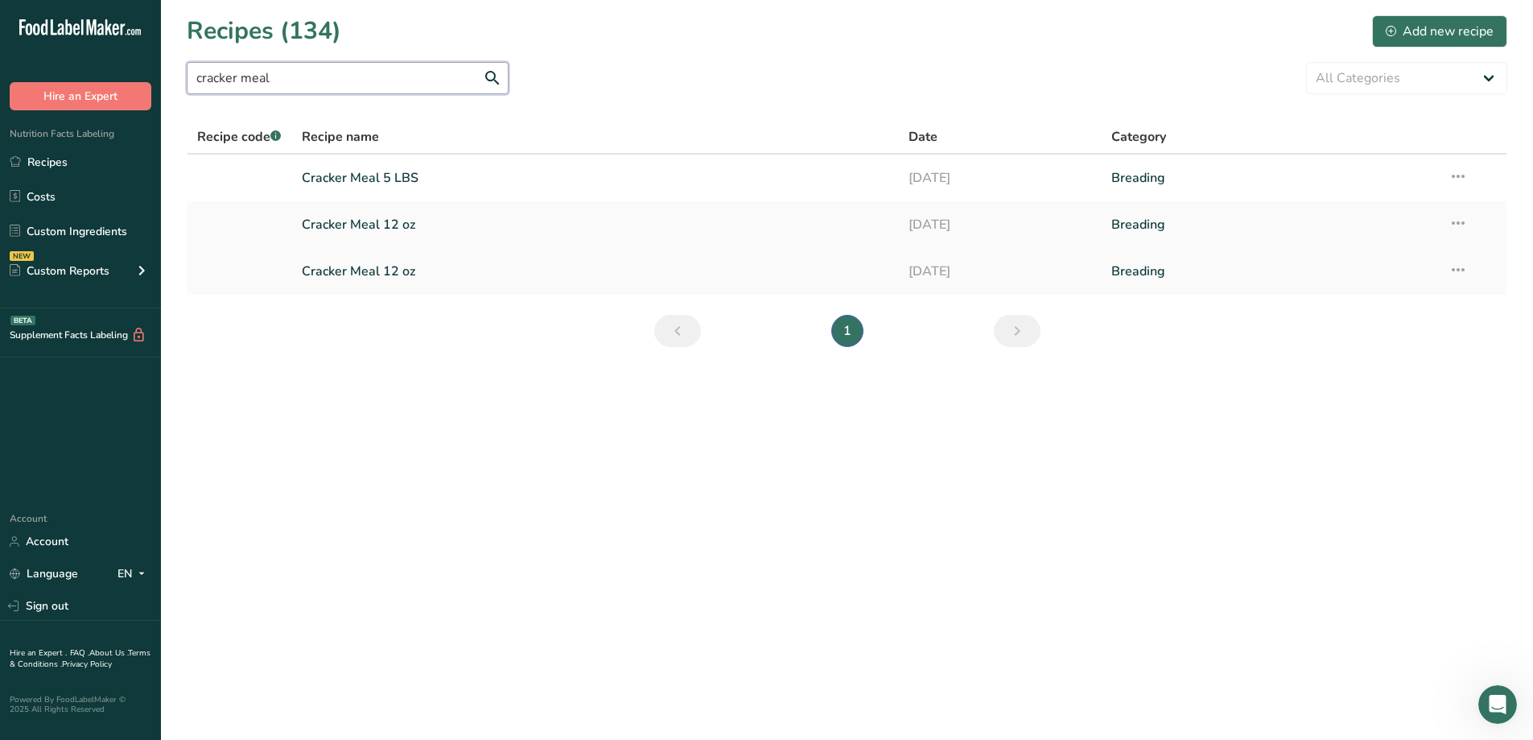
type input "cracker meal"
click at [494, 284] on link "Cracker Meal 12 oz" at bounding box center [596, 271] width 588 height 34
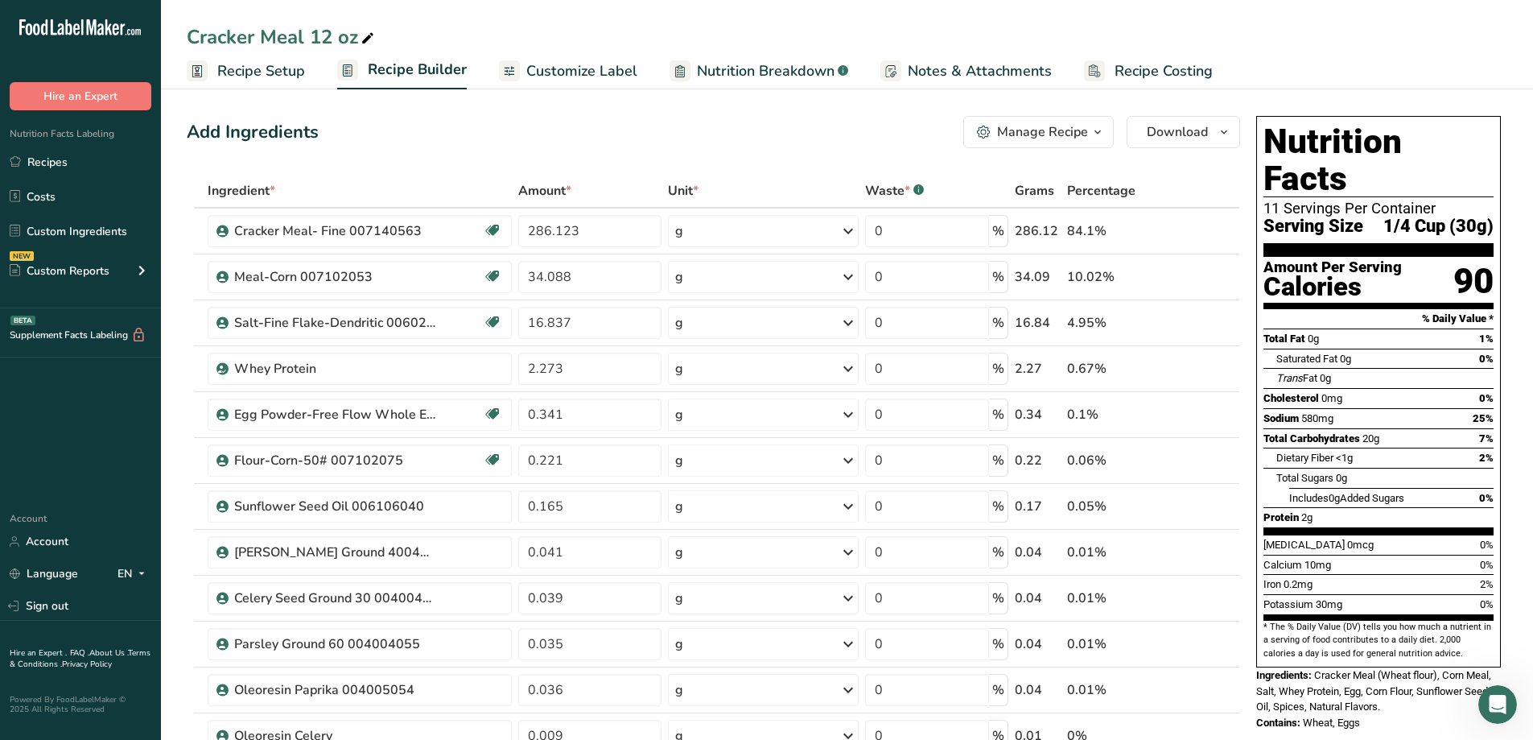
click at [558, 73] on span "Customize Label" at bounding box center [581, 71] width 111 height 22
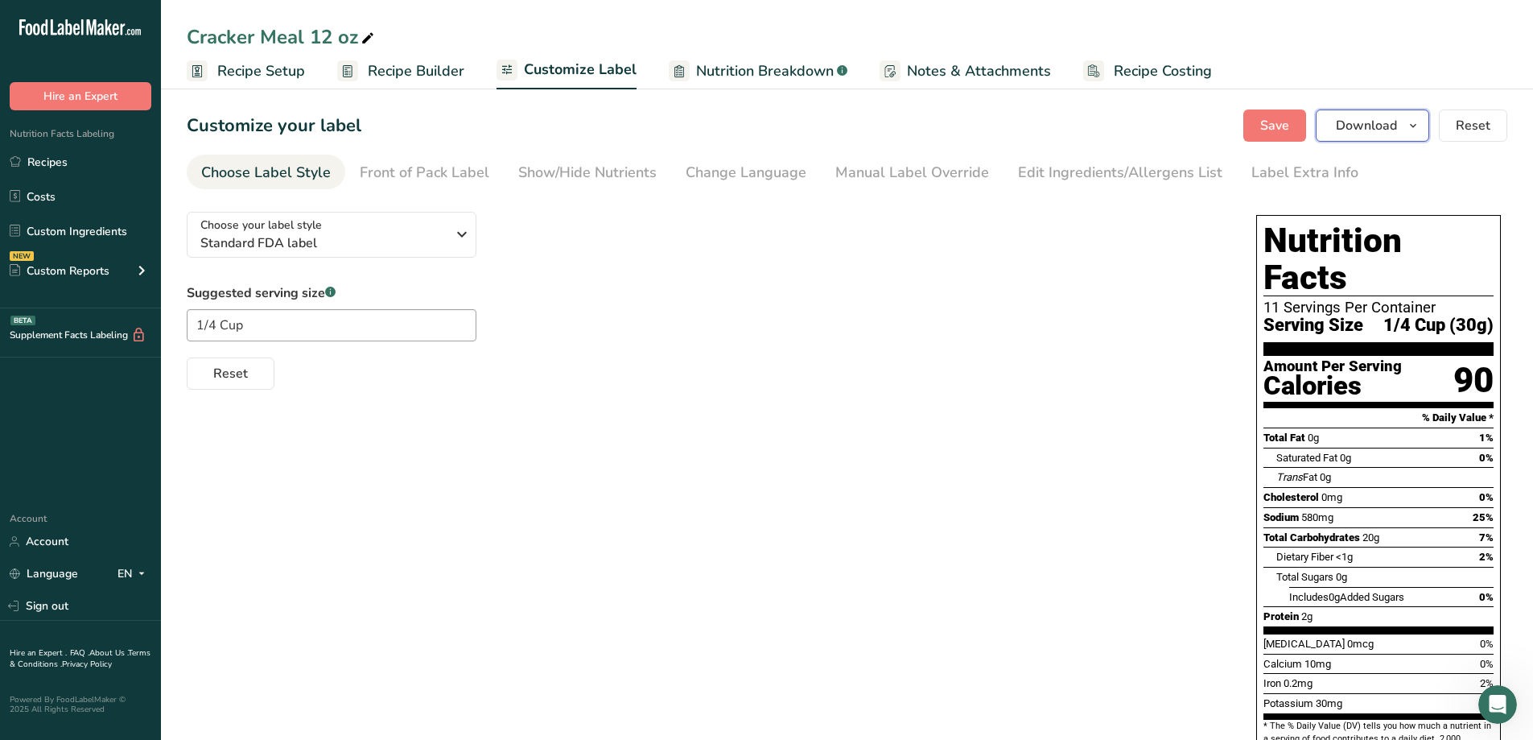
click at [1414, 133] on icon "button" at bounding box center [1413, 126] width 13 height 20
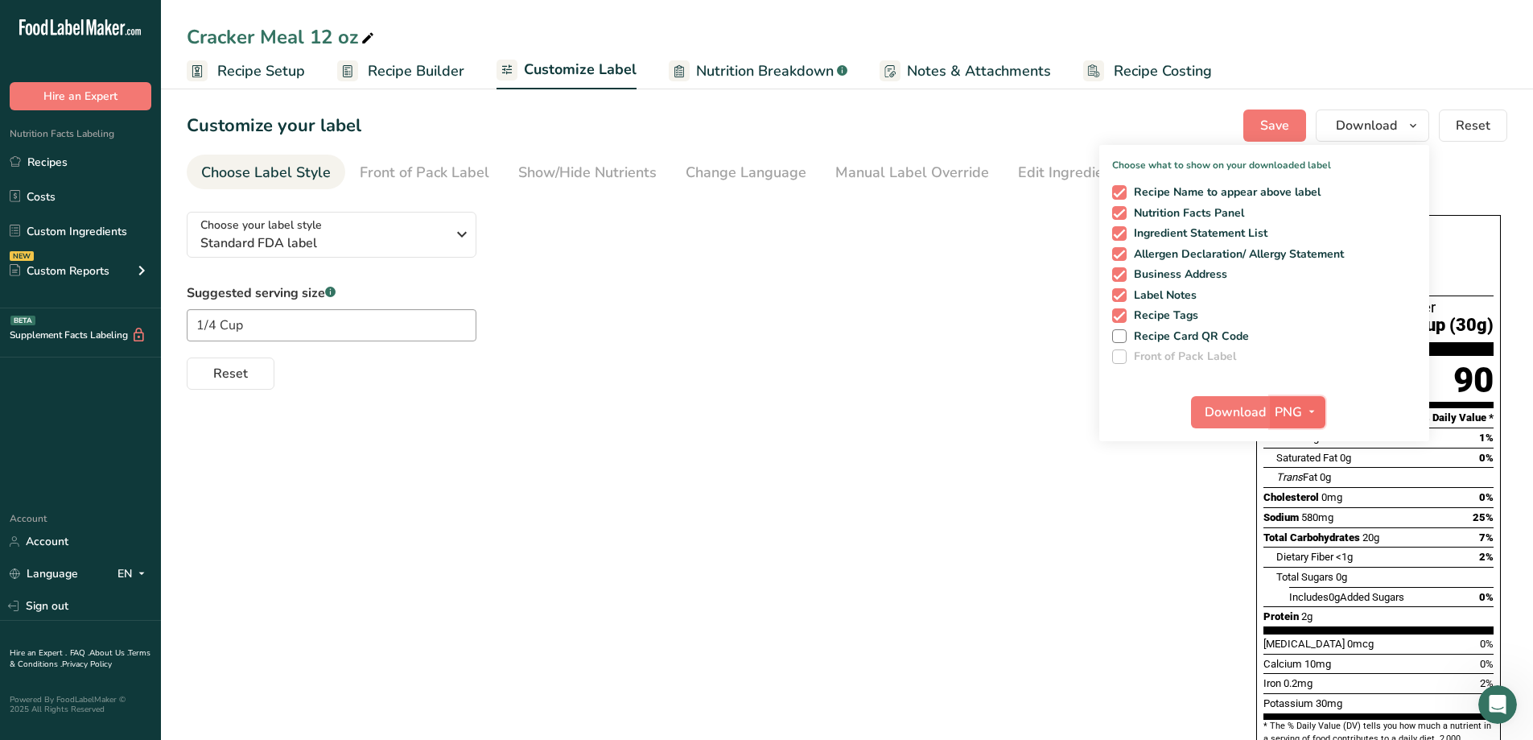
click at [1317, 416] on icon "button" at bounding box center [1311, 412] width 13 height 20
click at [1305, 524] on link "PDF" at bounding box center [1300, 524] width 52 height 27
click at [1235, 409] on span "Download" at bounding box center [1236, 411] width 61 height 19
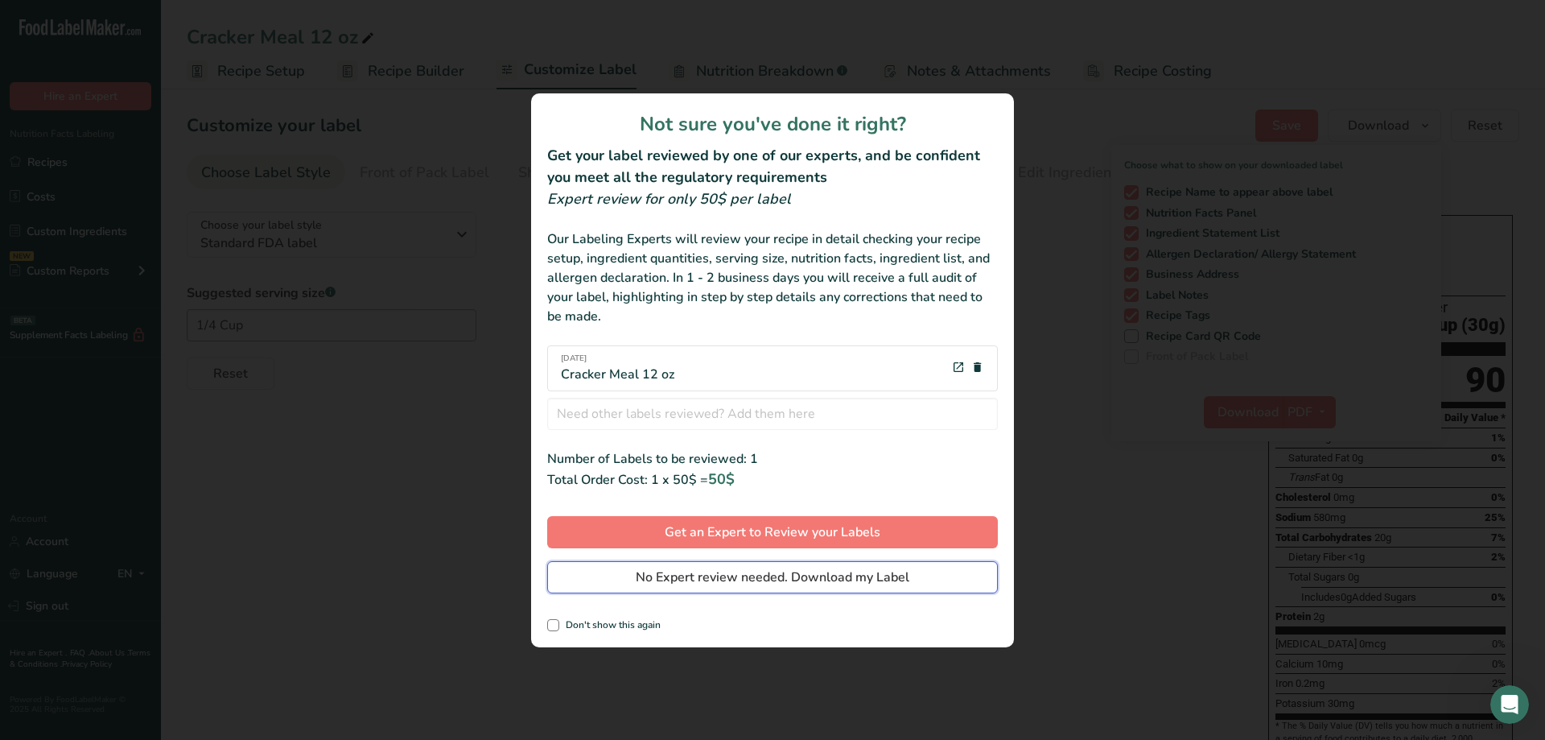
click at [859, 572] on span "No Expert review needed. Download my Label" at bounding box center [773, 576] width 274 height 19
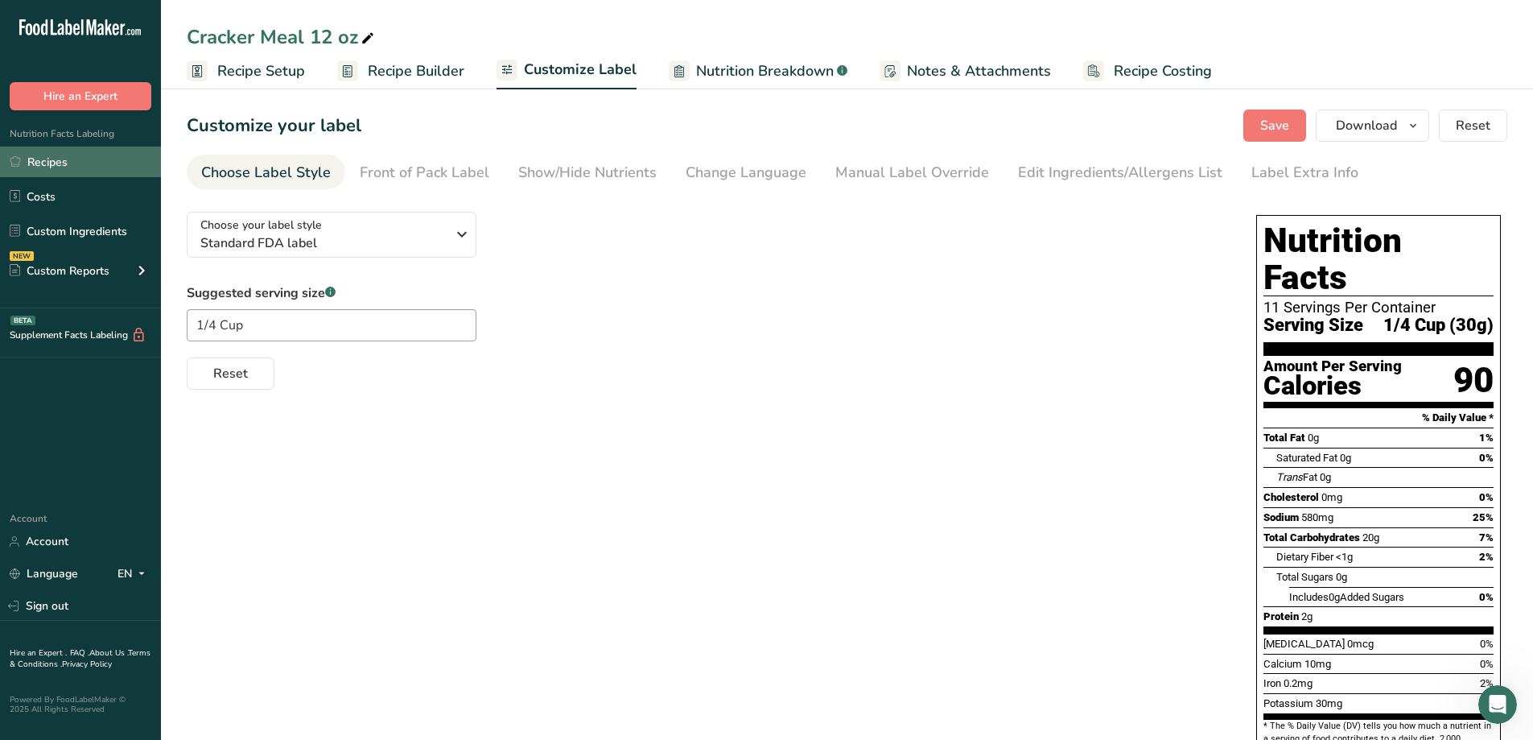
click at [60, 165] on link "Recipes" at bounding box center [80, 161] width 161 height 31
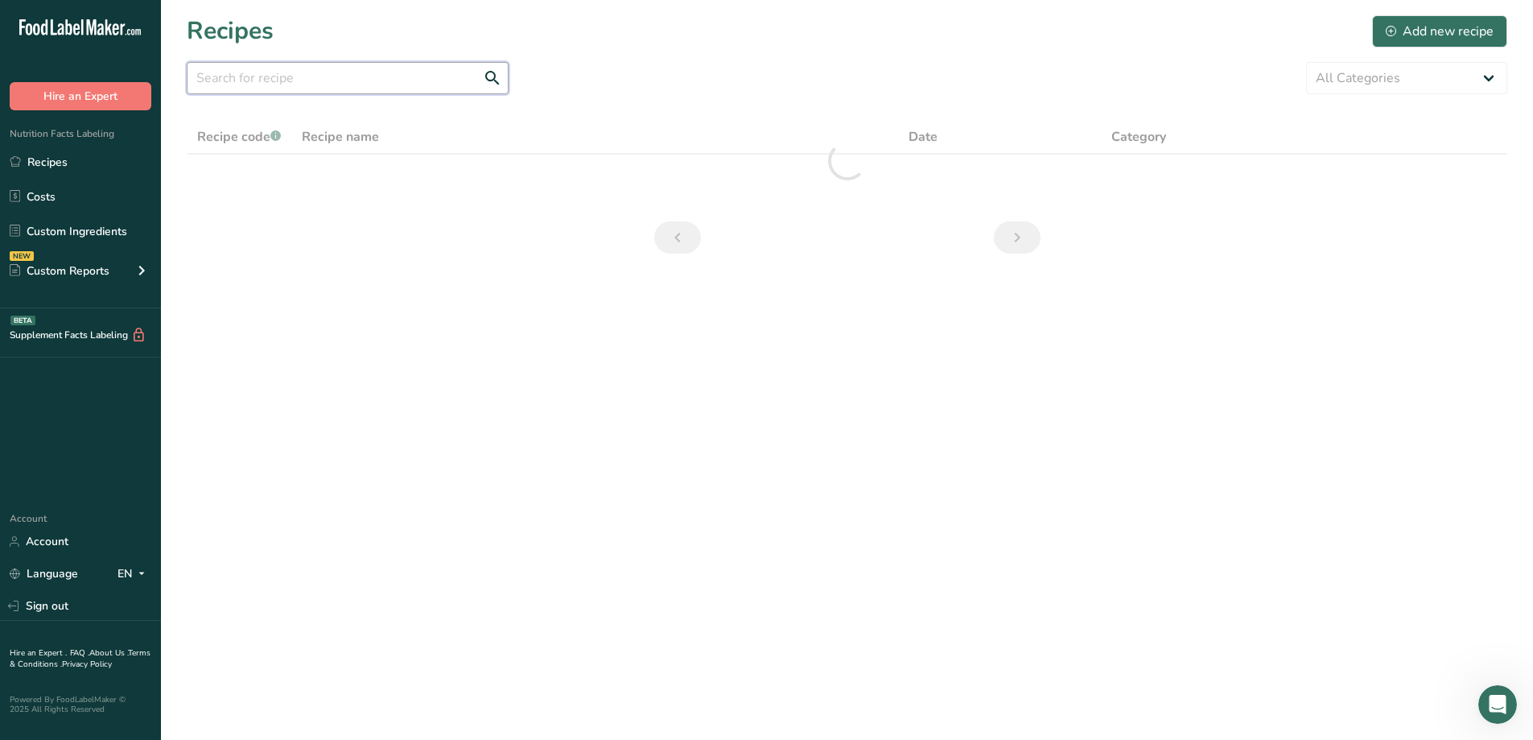
click at [347, 80] on input "text" at bounding box center [348, 78] width 322 height 32
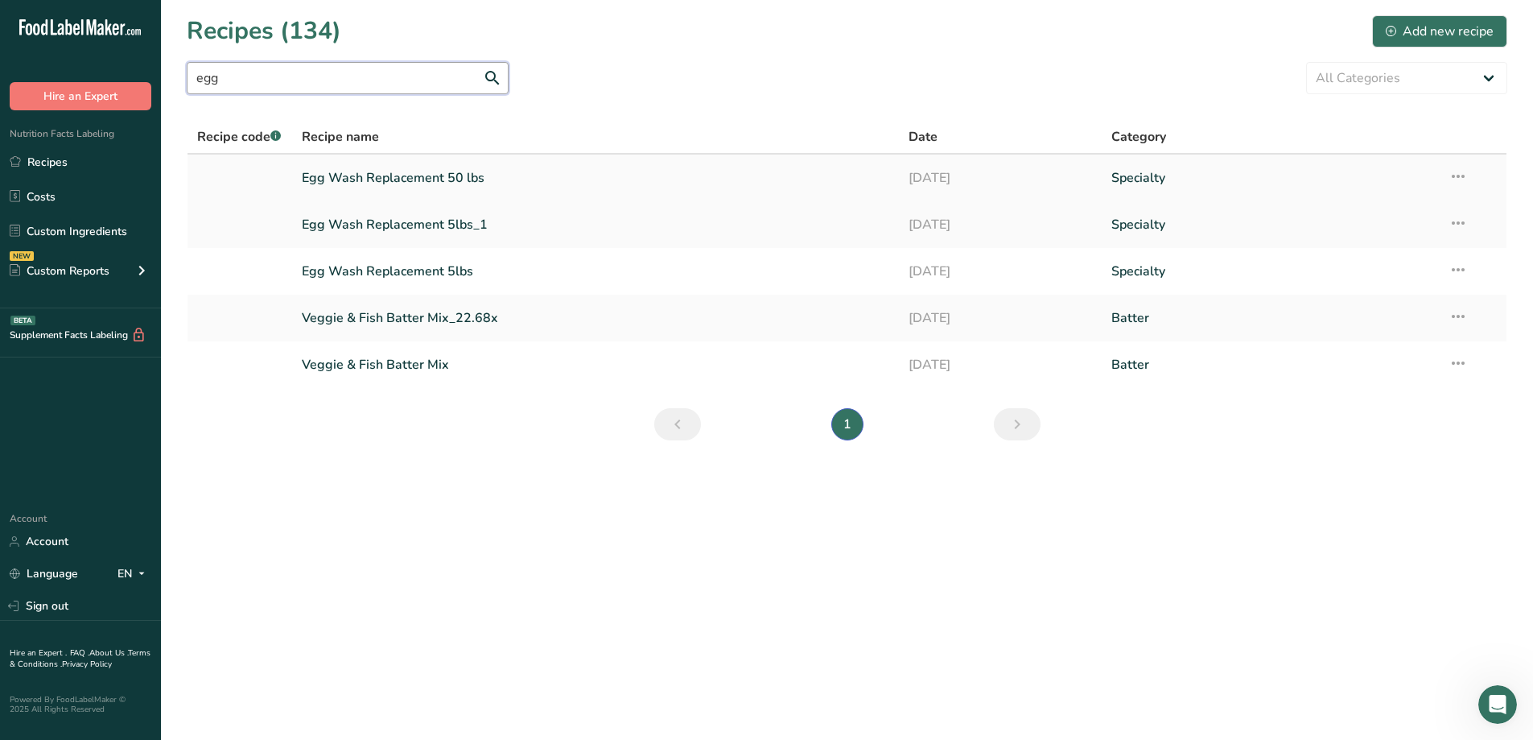
type input "egg"
click at [483, 172] on link "Egg Wash Replacement 50 lbs" at bounding box center [596, 178] width 588 height 34
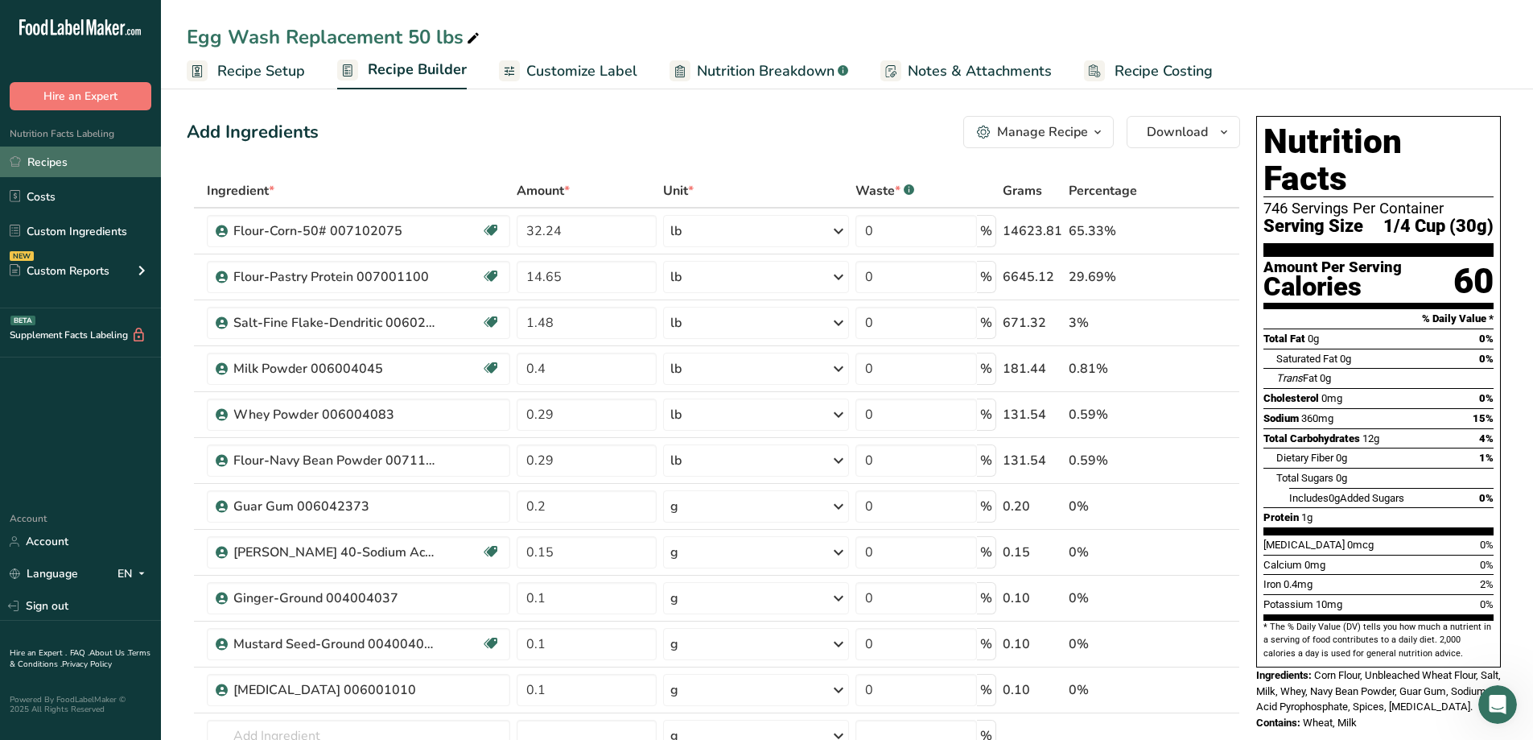
click at [42, 166] on link "Recipes" at bounding box center [80, 161] width 161 height 31
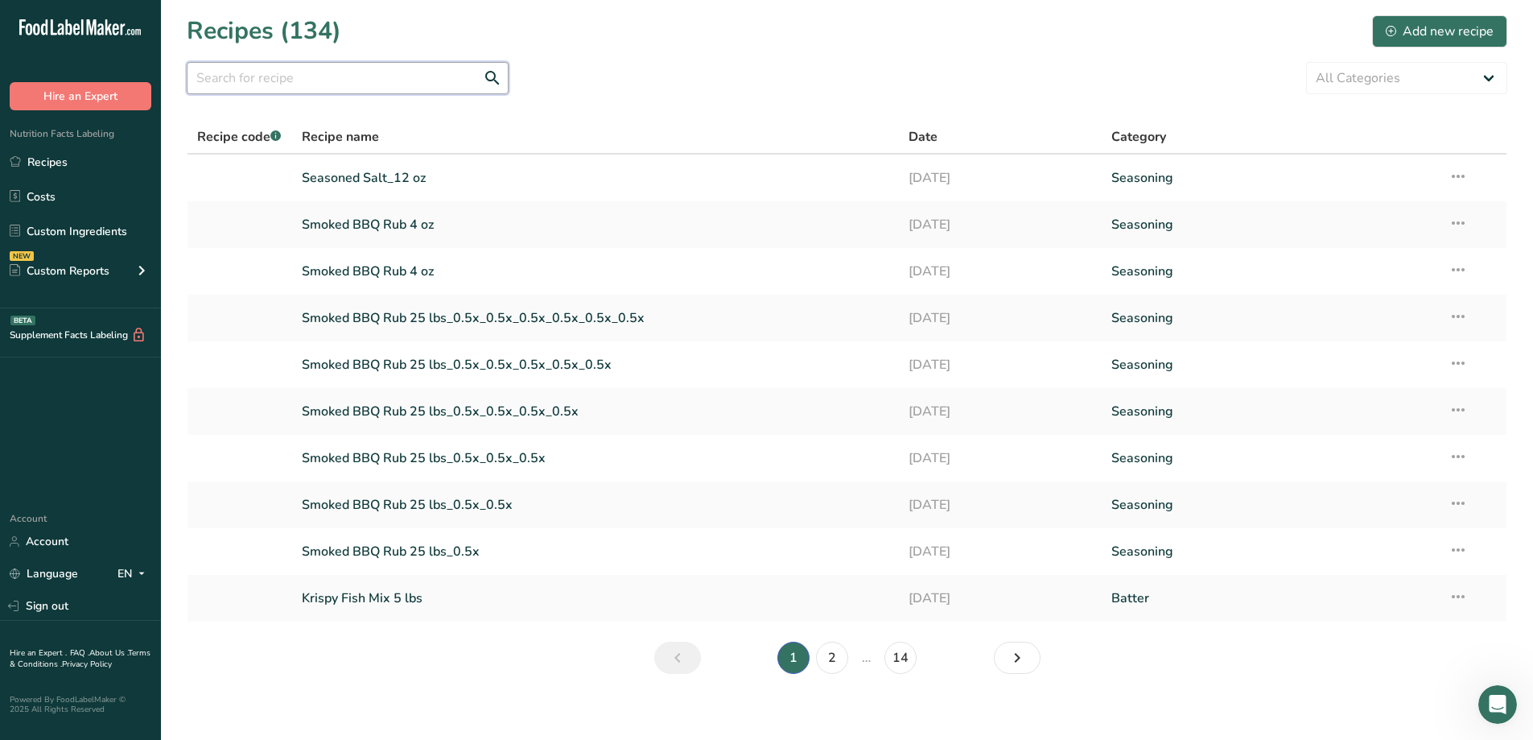
click at [348, 81] on input "text" at bounding box center [348, 78] width 322 height 32
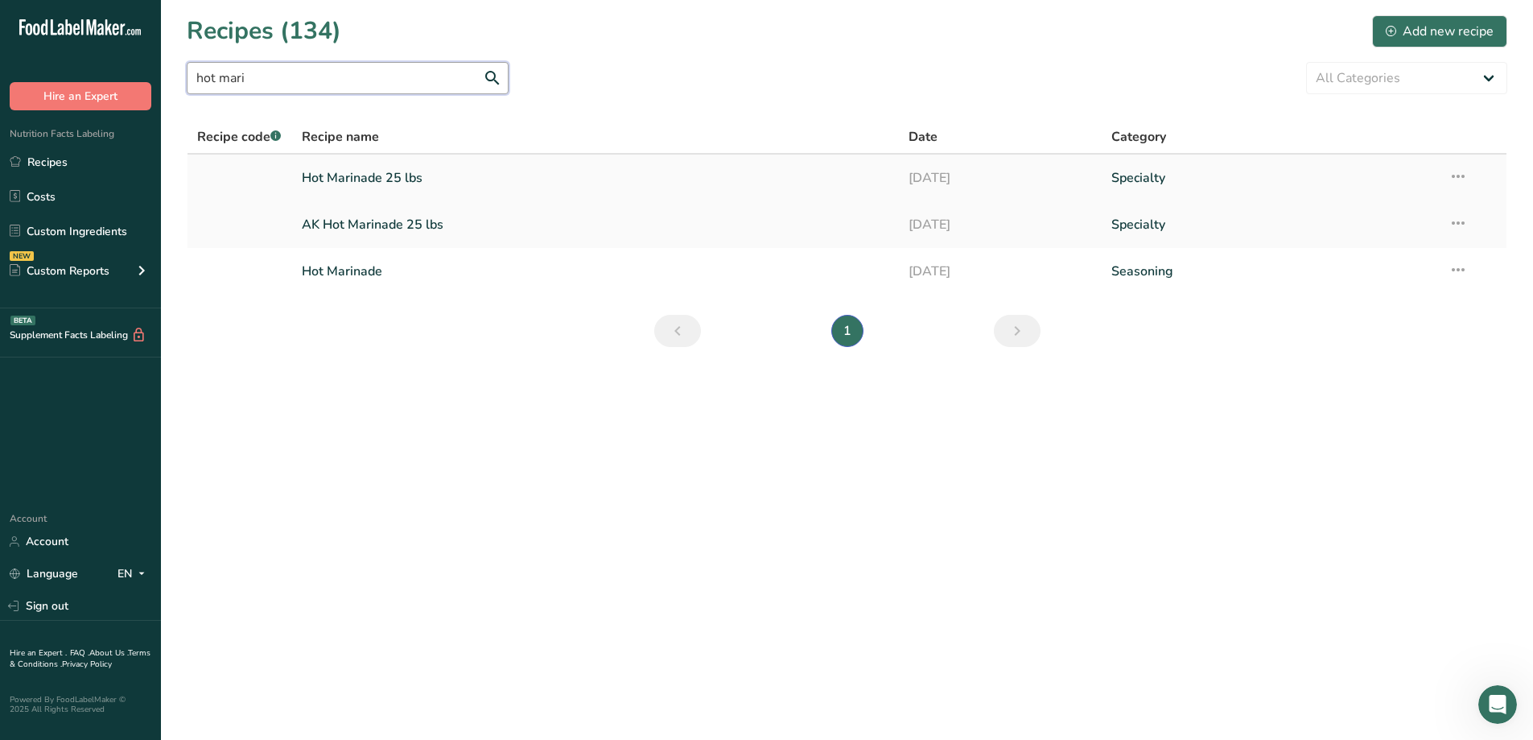
type input "hot mari"
click at [370, 179] on link "Hot Marinade 25 lbs" at bounding box center [596, 178] width 588 height 34
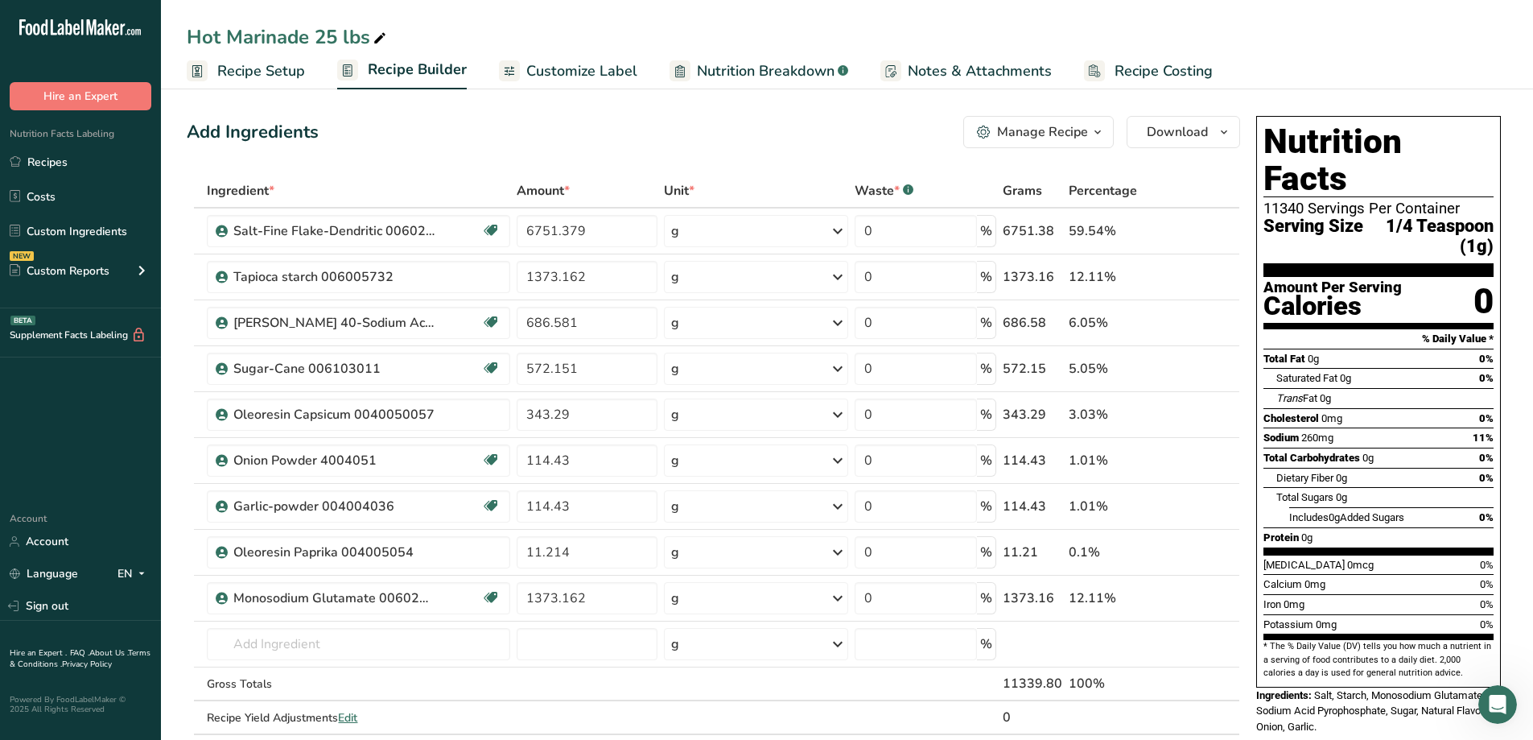
click at [587, 64] on span "Customize Label" at bounding box center [581, 71] width 111 height 22
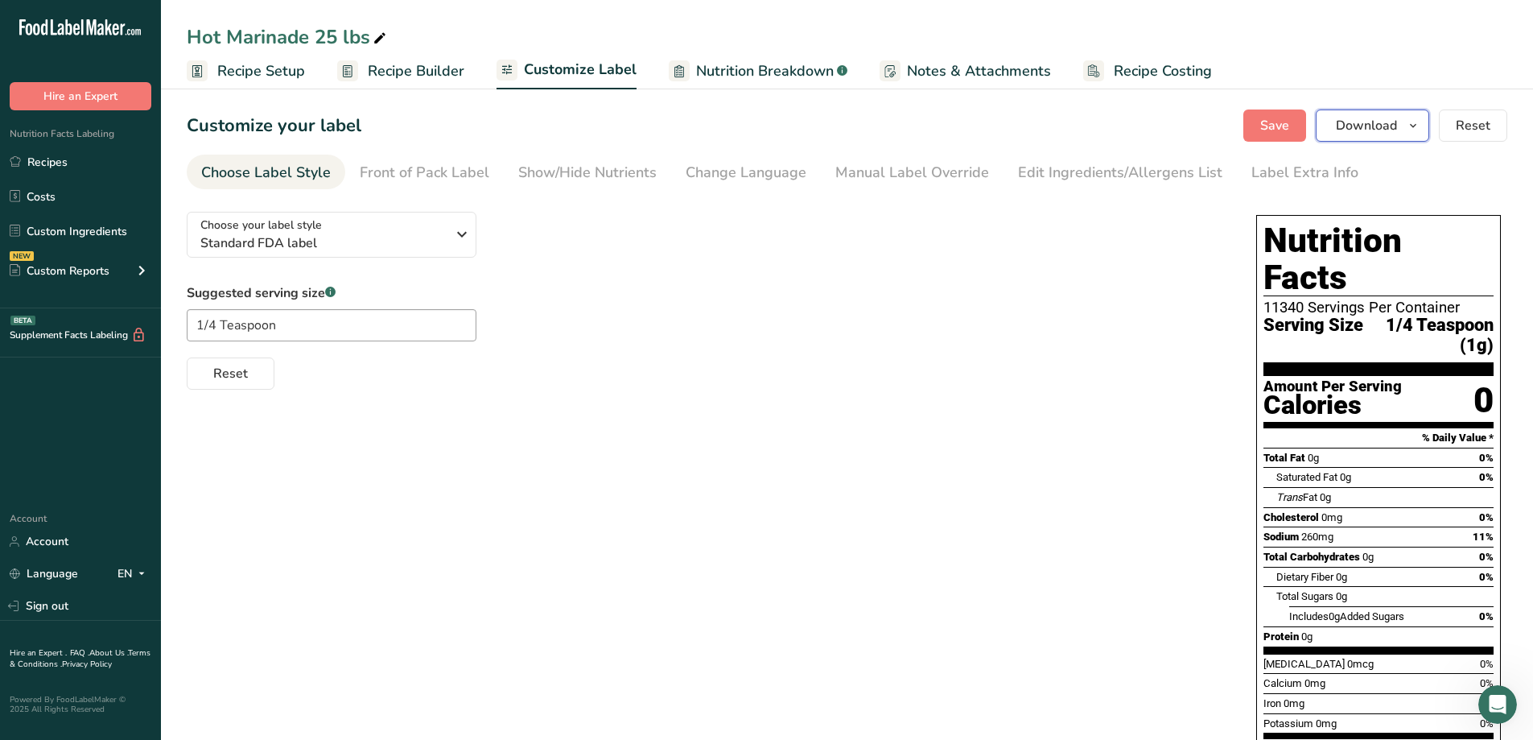
click at [1415, 122] on icon "button" at bounding box center [1413, 126] width 13 height 20
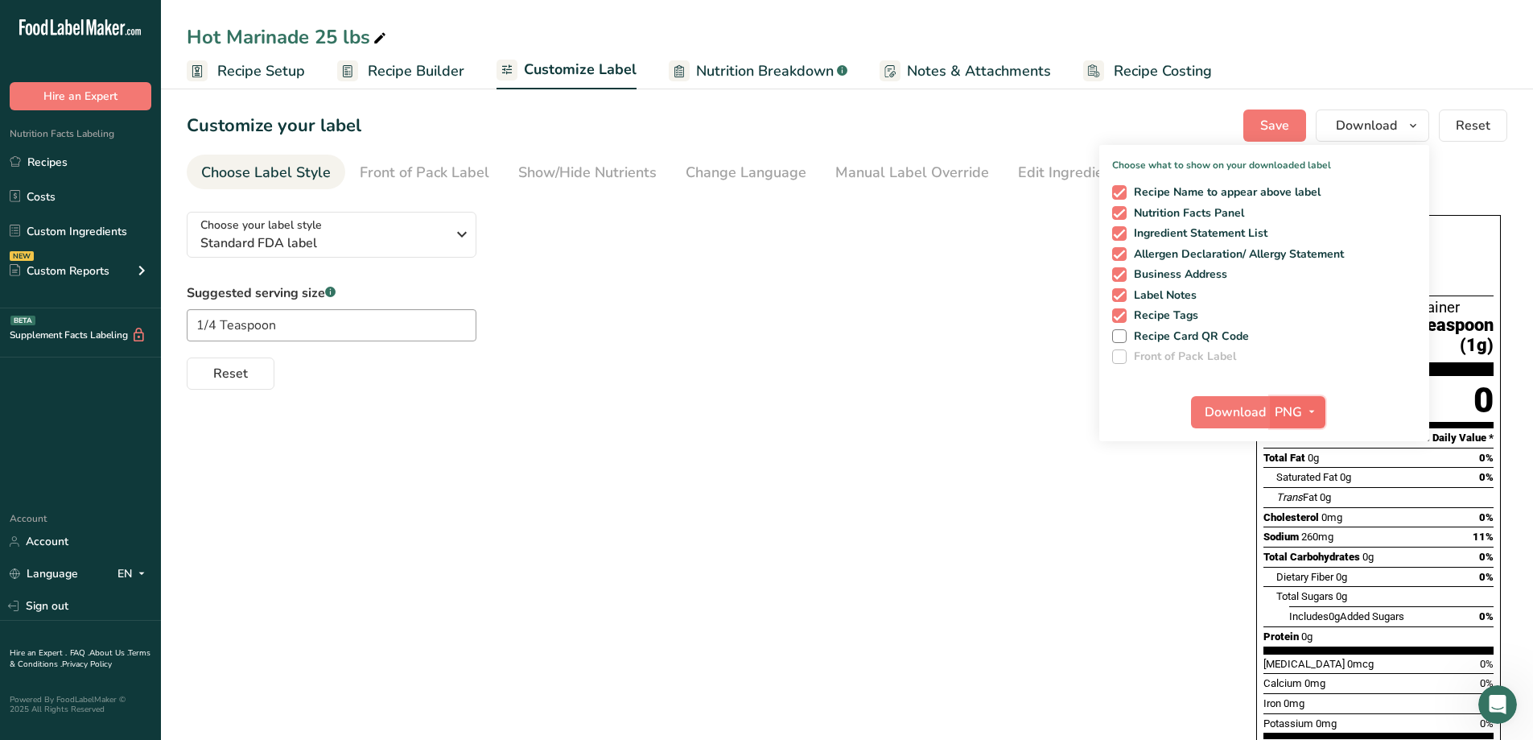
click at [1285, 407] on span "PNG" at bounding box center [1288, 411] width 27 height 19
click at [1309, 522] on link "PDF" at bounding box center [1300, 524] width 52 height 27
click at [1235, 414] on span "Download" at bounding box center [1236, 411] width 61 height 19
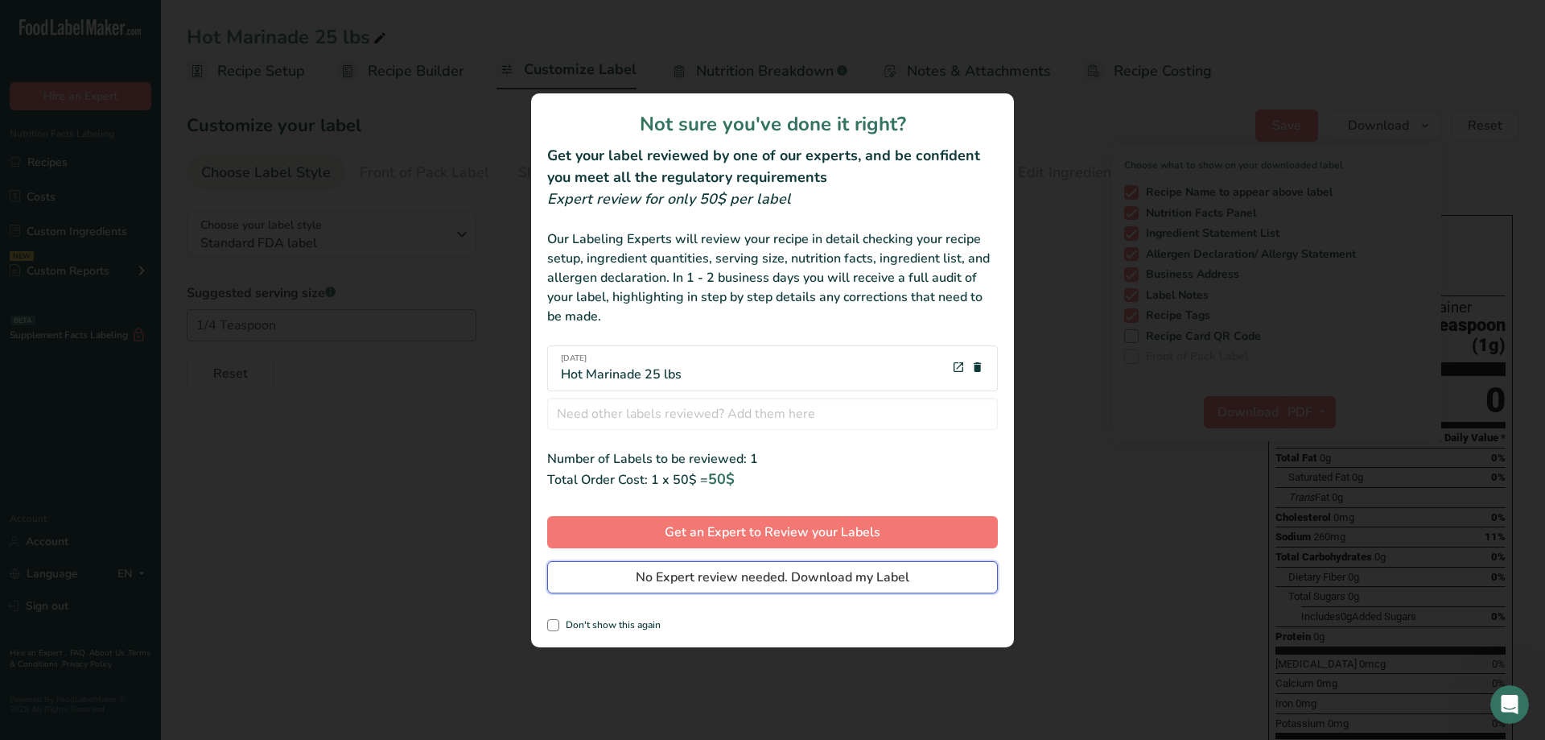
click at [907, 579] on span "No Expert review needed. Download my Label" at bounding box center [773, 576] width 274 height 19
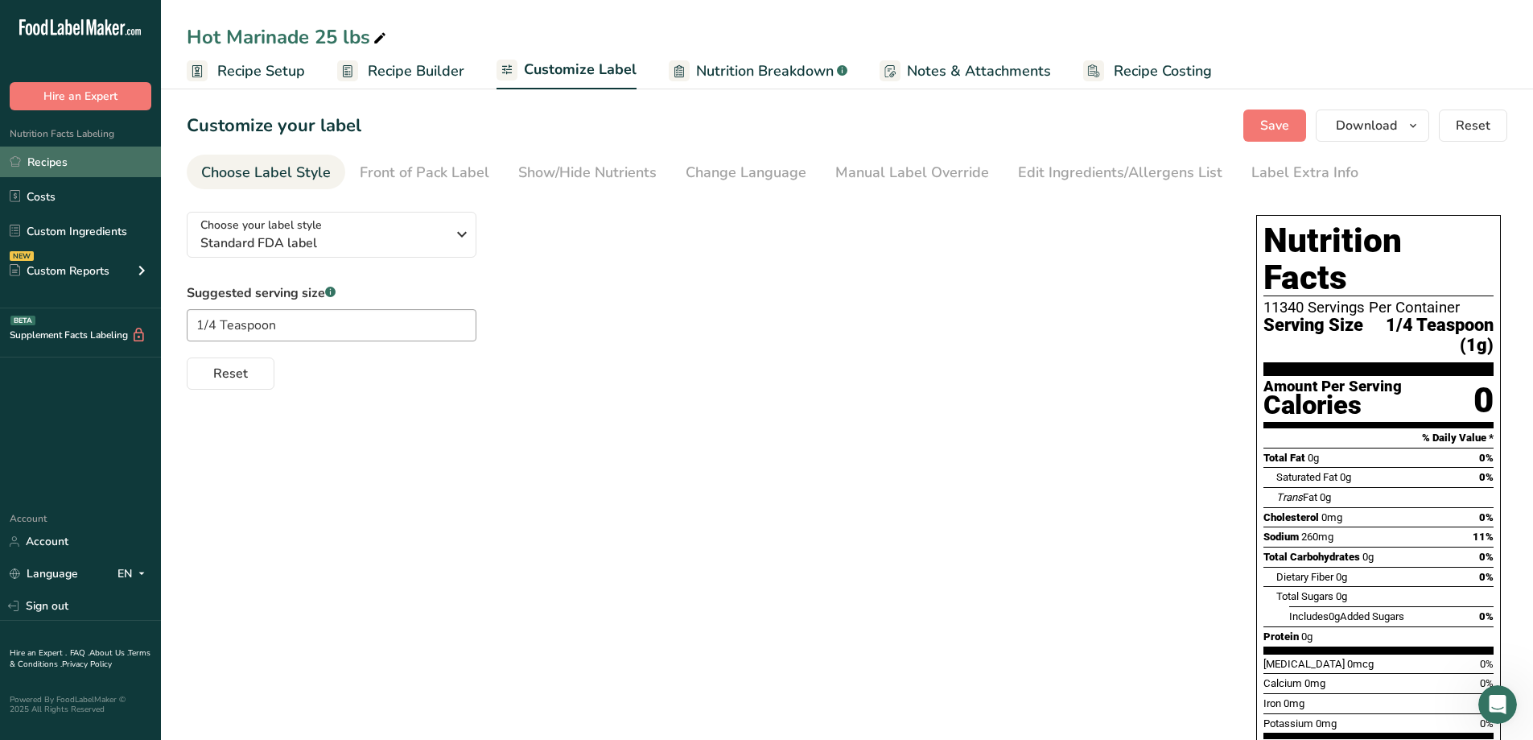
click at [72, 166] on link "Recipes" at bounding box center [80, 161] width 161 height 31
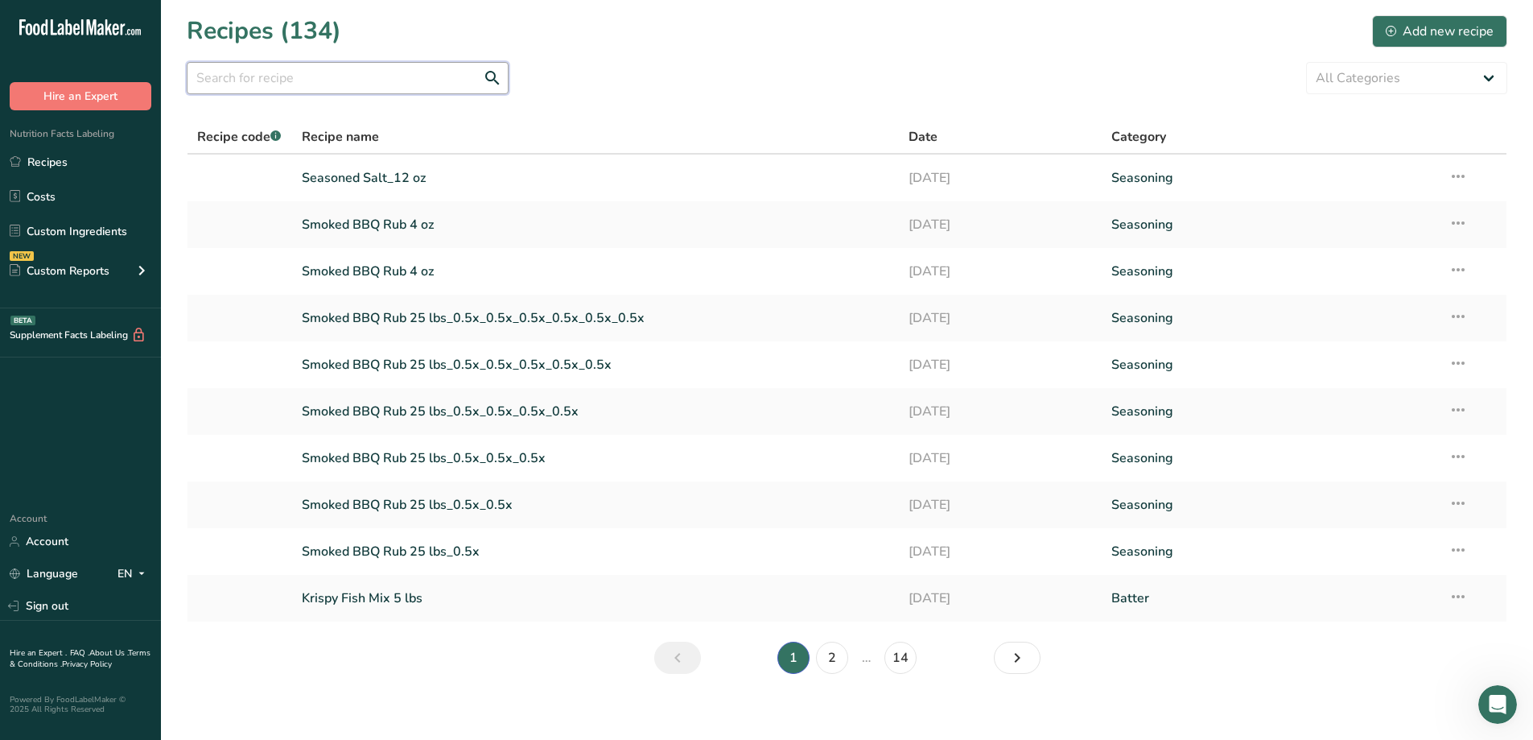
click at [282, 80] on input "text" at bounding box center [348, 78] width 322 height 32
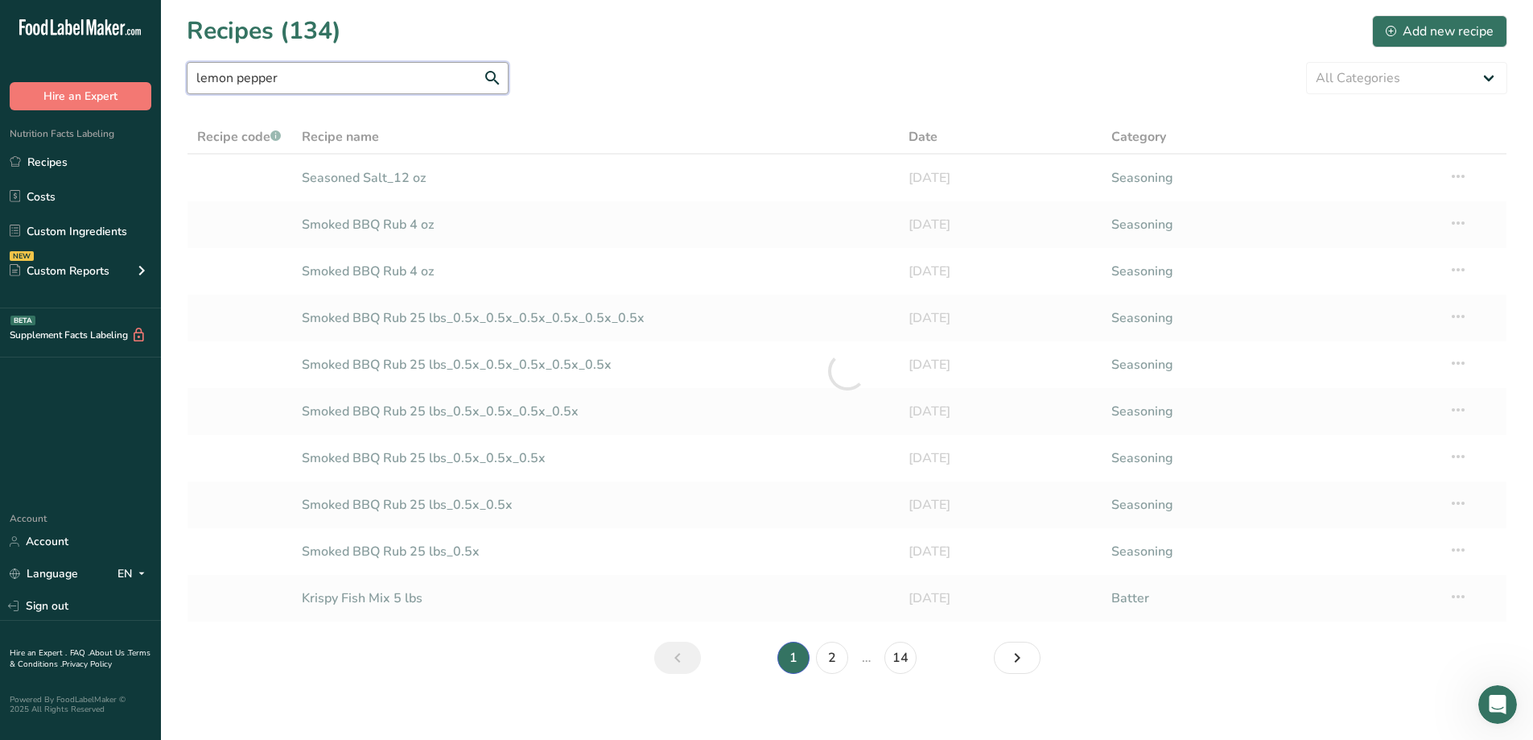
type input "lemon pepper"
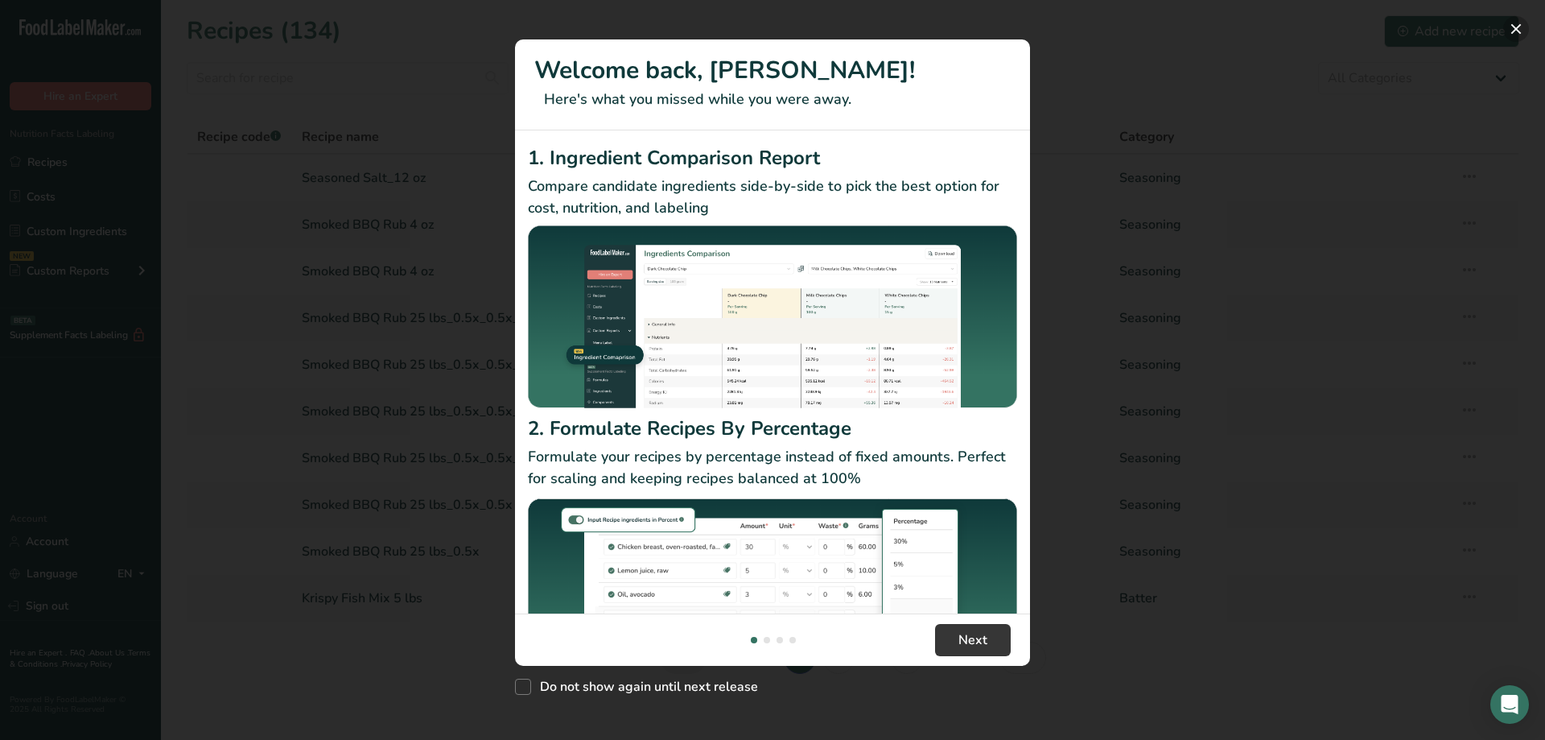
click at [1514, 25] on button "New Features" at bounding box center [1516, 29] width 26 height 26
click at [57, 163] on div "New Features" at bounding box center [772, 370] width 1545 height 740
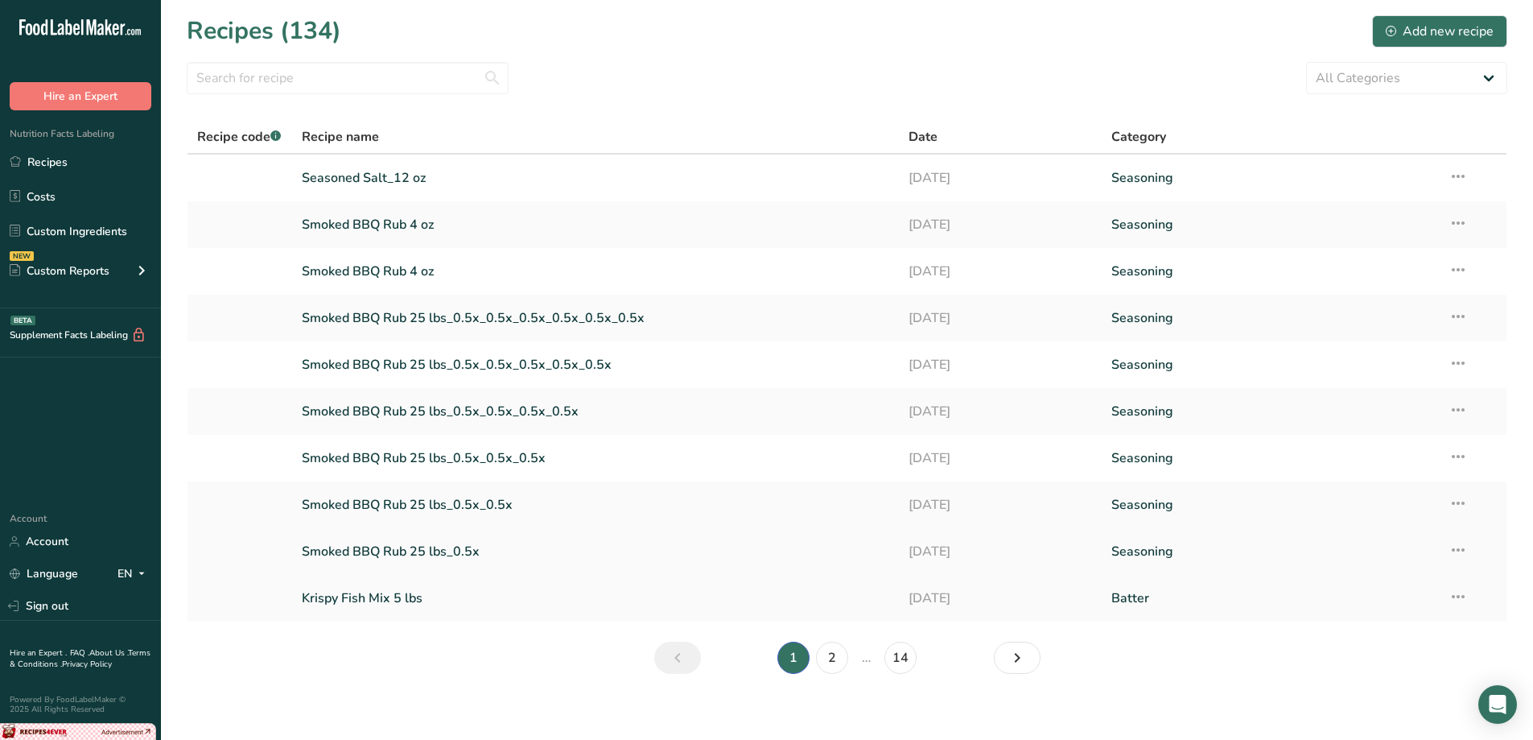
drag, startPoint x: 1265, startPoint y: 273, endPoint x: 1318, endPoint y: 536, distance: 268.5
click at [1319, 536] on link "Seasoning" at bounding box center [1270, 551] width 318 height 34
click at [1458, 314] on icon at bounding box center [1458, 316] width 19 height 29
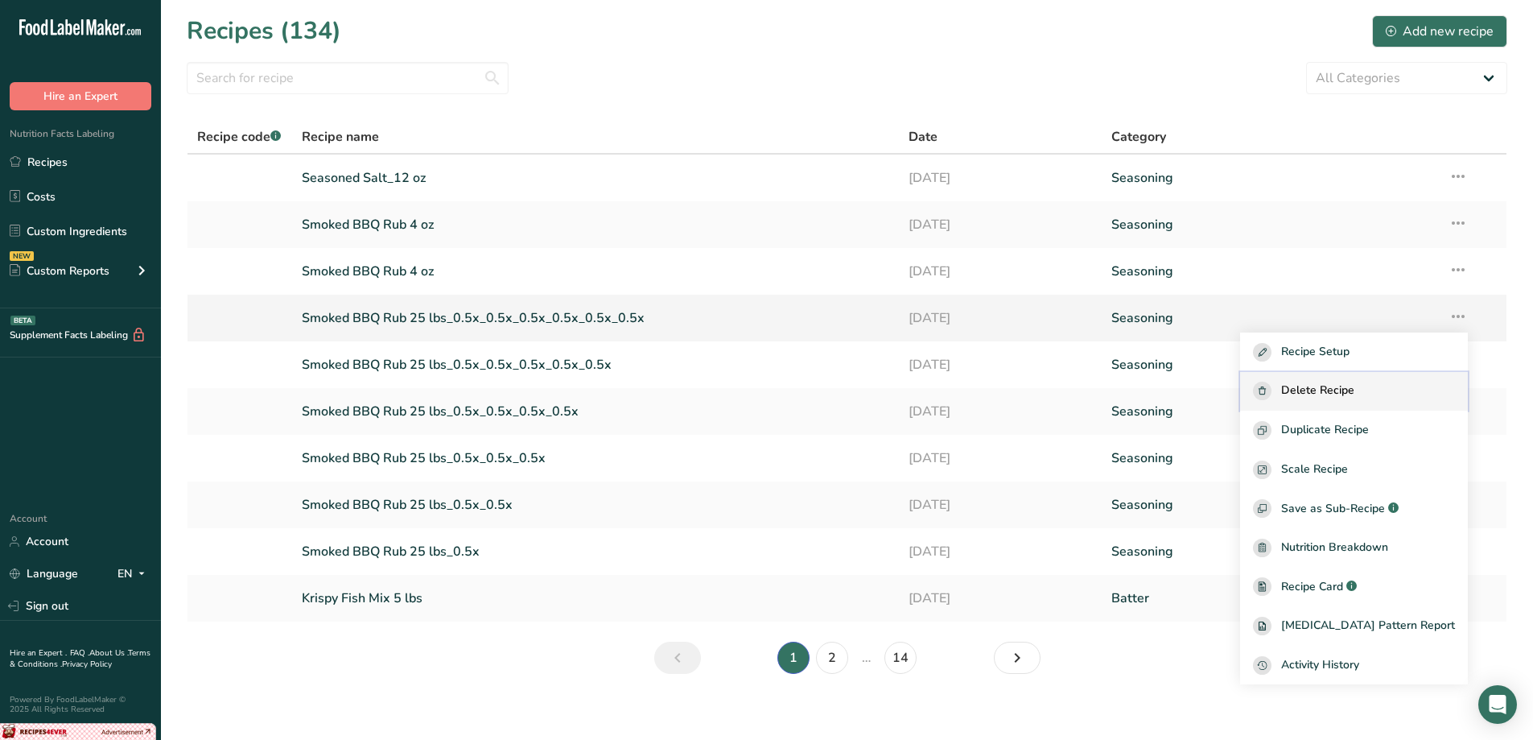
click at [1350, 395] on span "Delete Recipe" at bounding box center [1317, 390] width 73 height 19
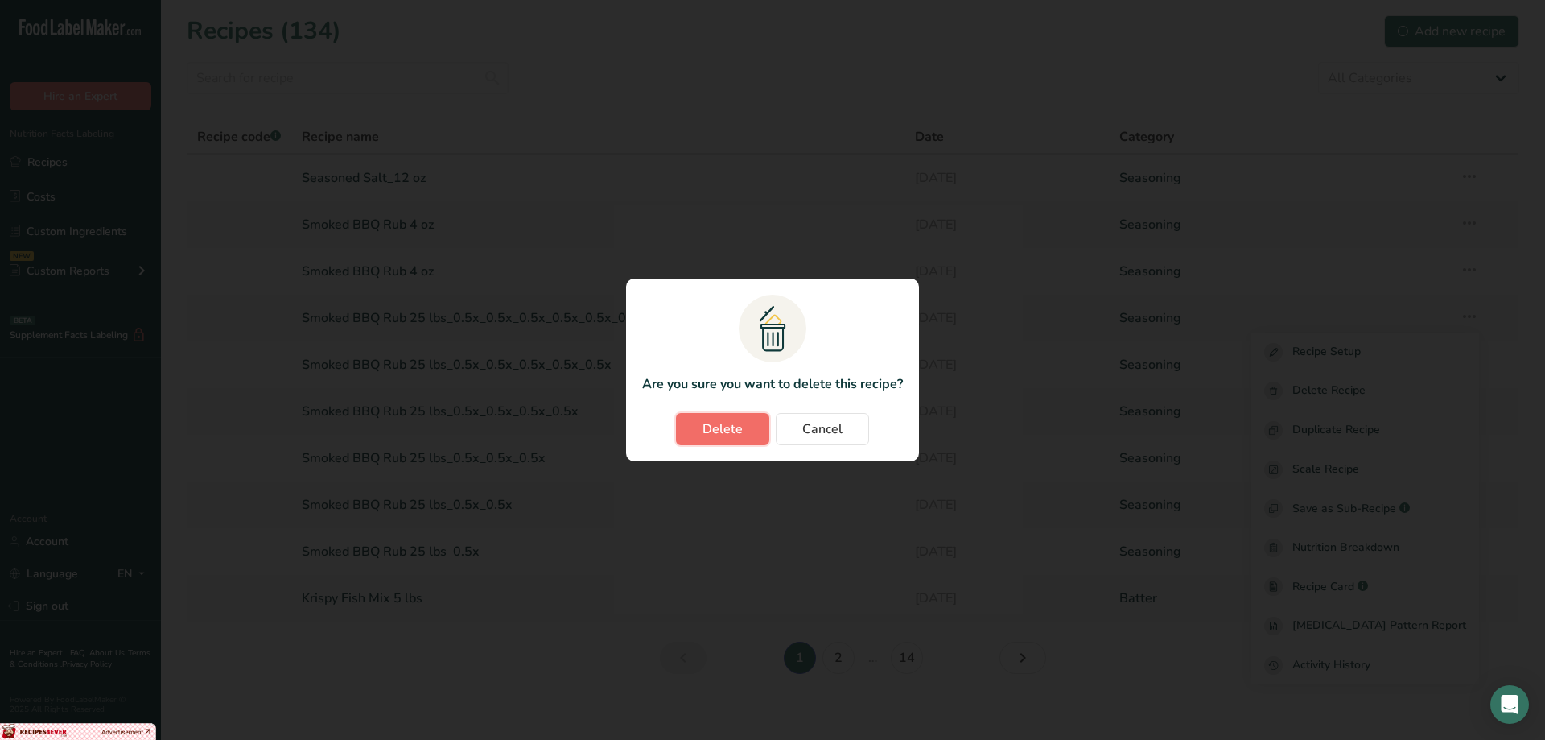
click at [704, 424] on span "Delete" at bounding box center [723, 428] width 40 height 19
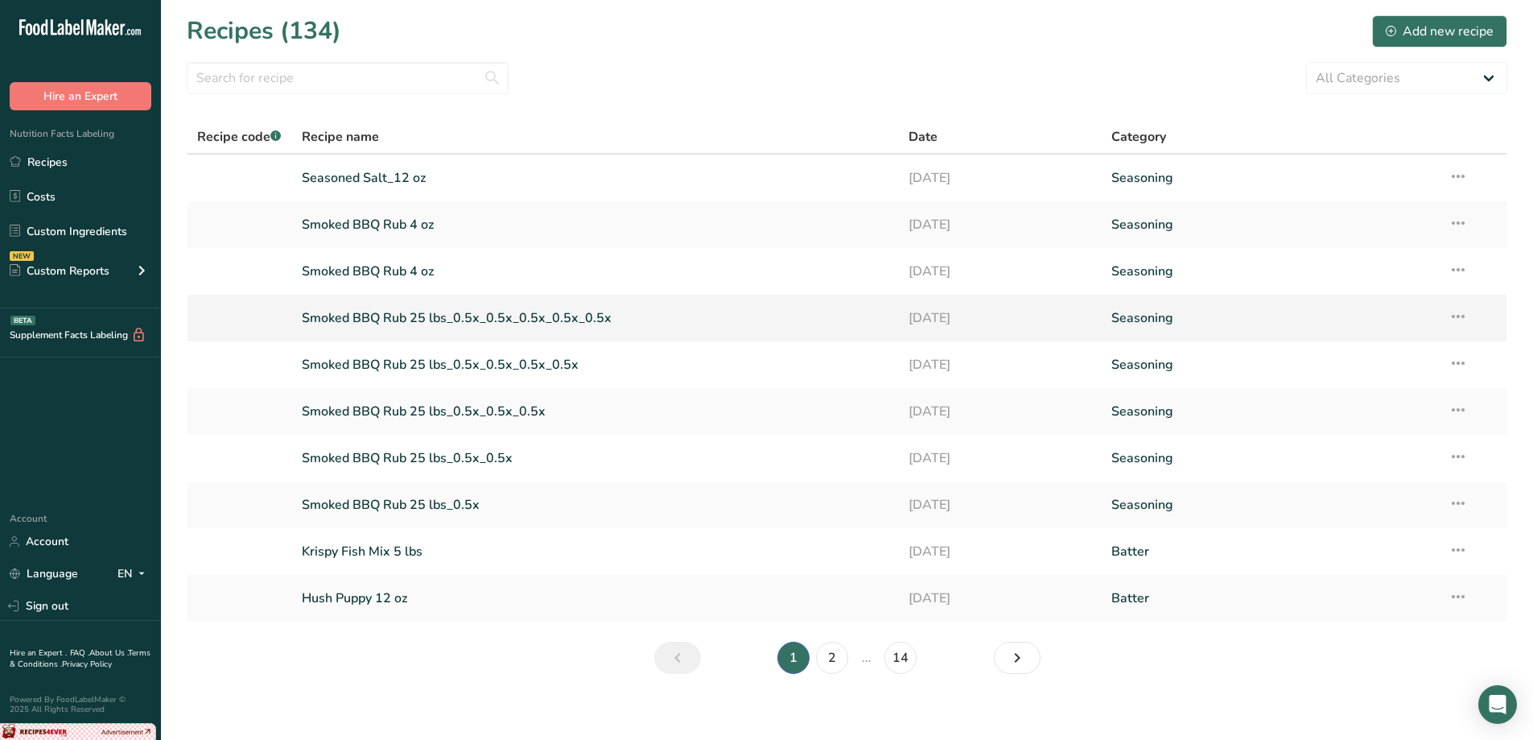
click at [1462, 315] on icon at bounding box center [1458, 316] width 19 height 29
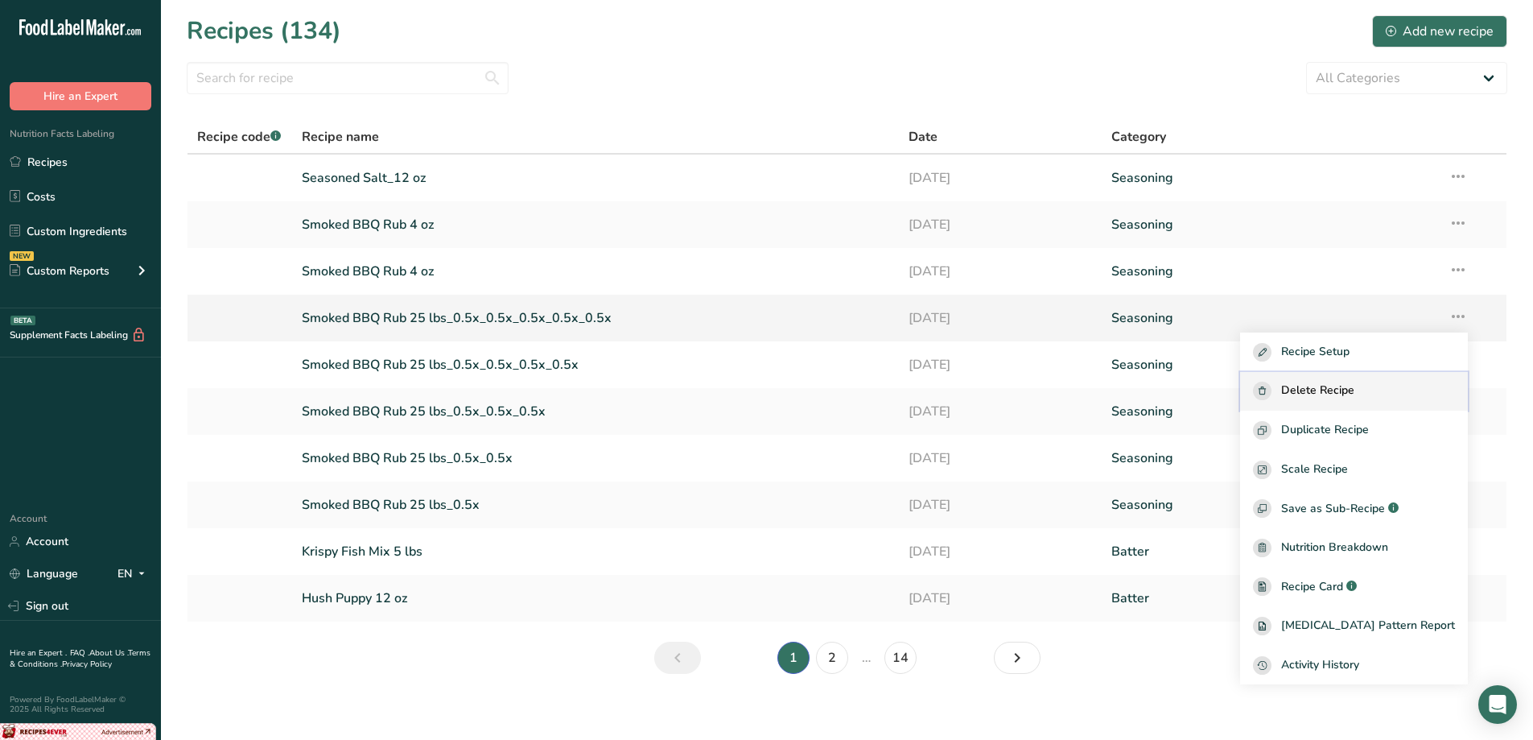
click at [1355, 395] on span "Delete Recipe" at bounding box center [1317, 390] width 73 height 19
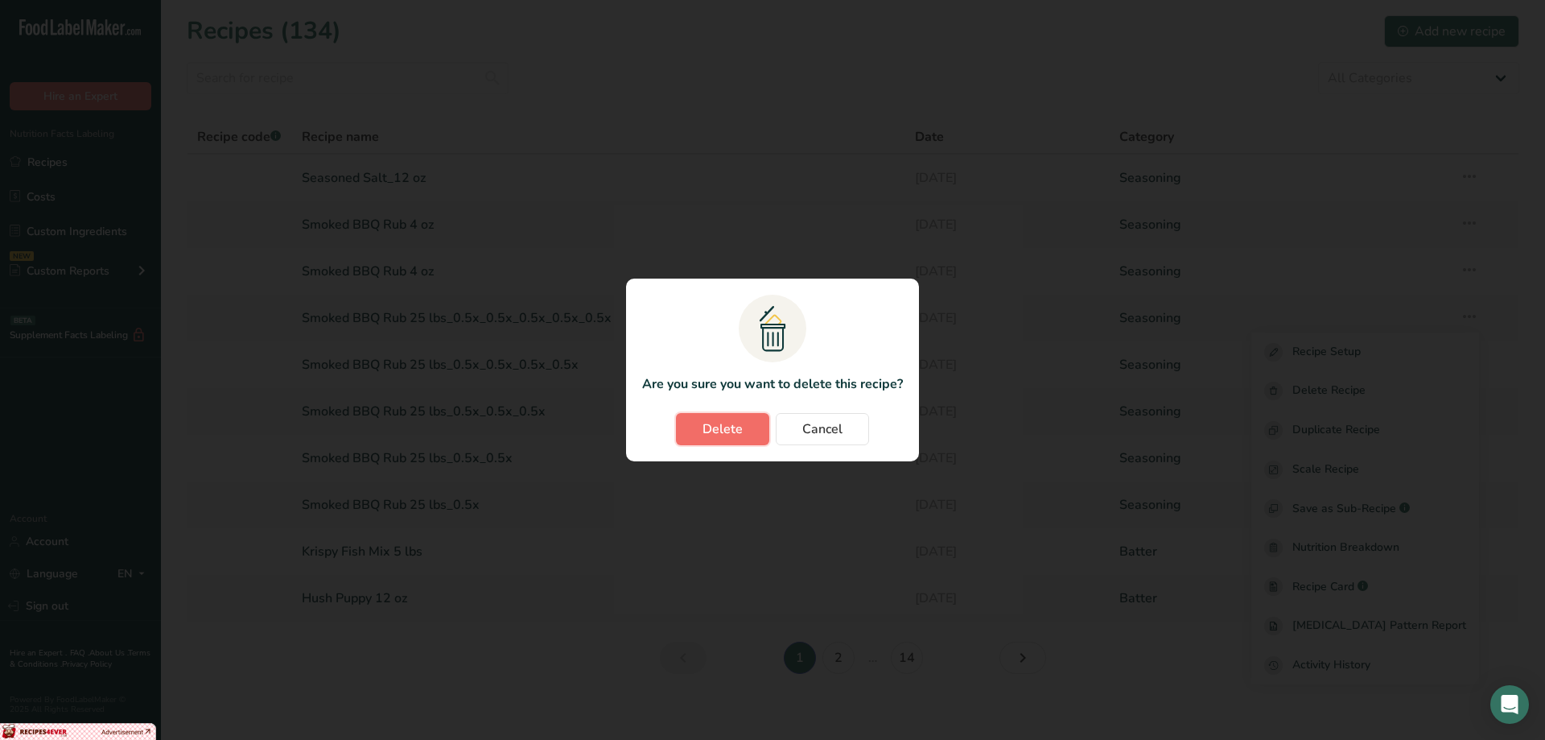
click at [709, 420] on span "Delete" at bounding box center [723, 428] width 40 height 19
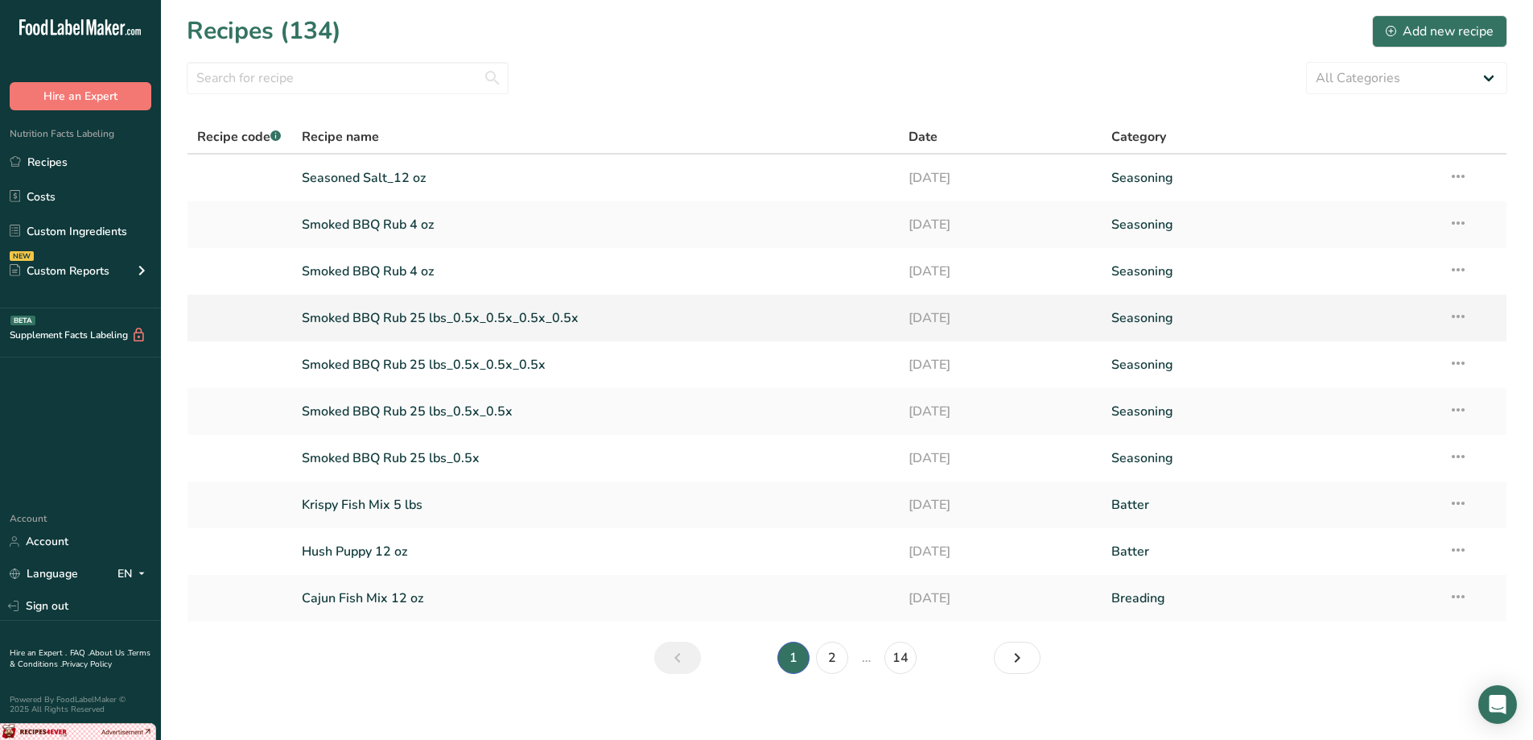
click at [1463, 316] on icon at bounding box center [1458, 316] width 19 height 29
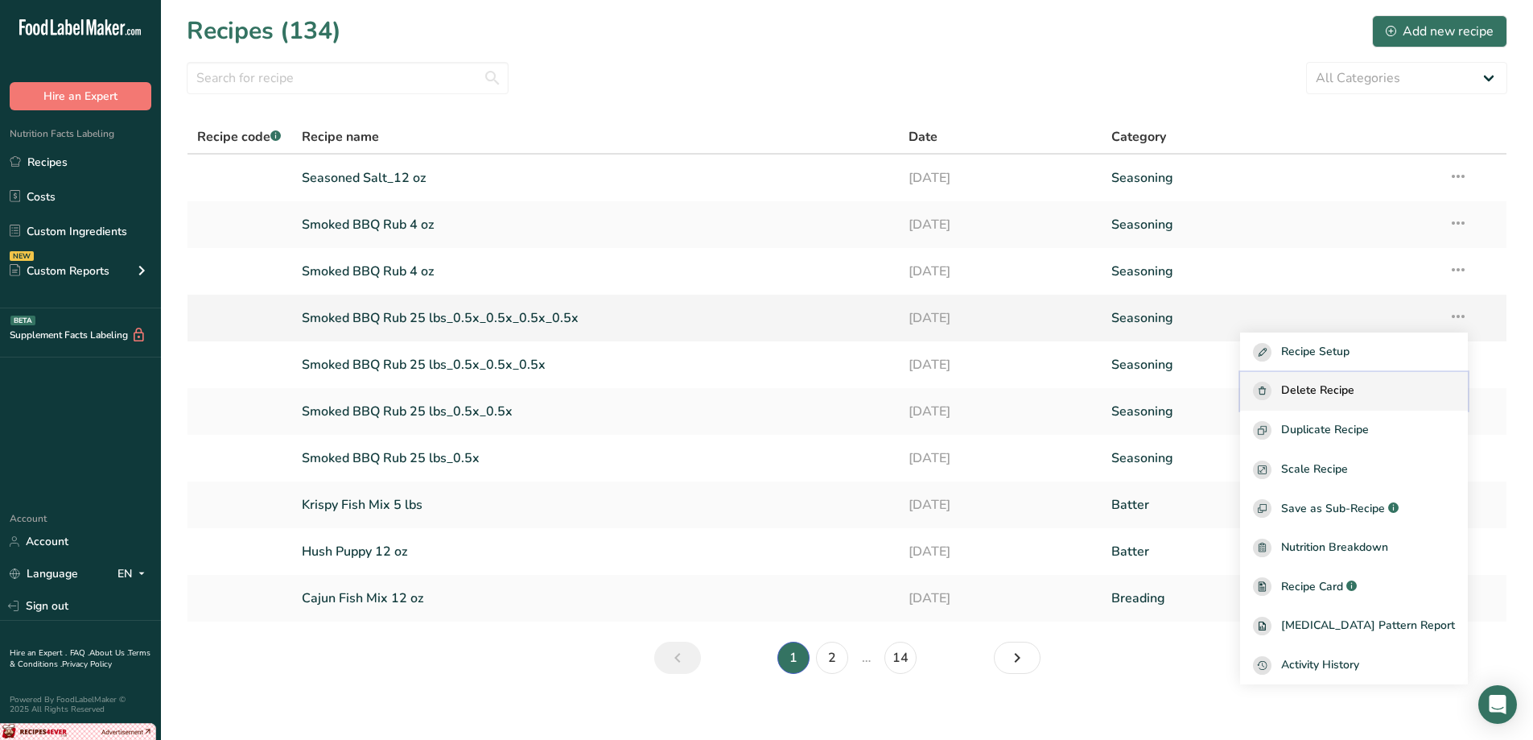
click at [1387, 395] on div "Delete Recipe" at bounding box center [1354, 390] width 202 height 19
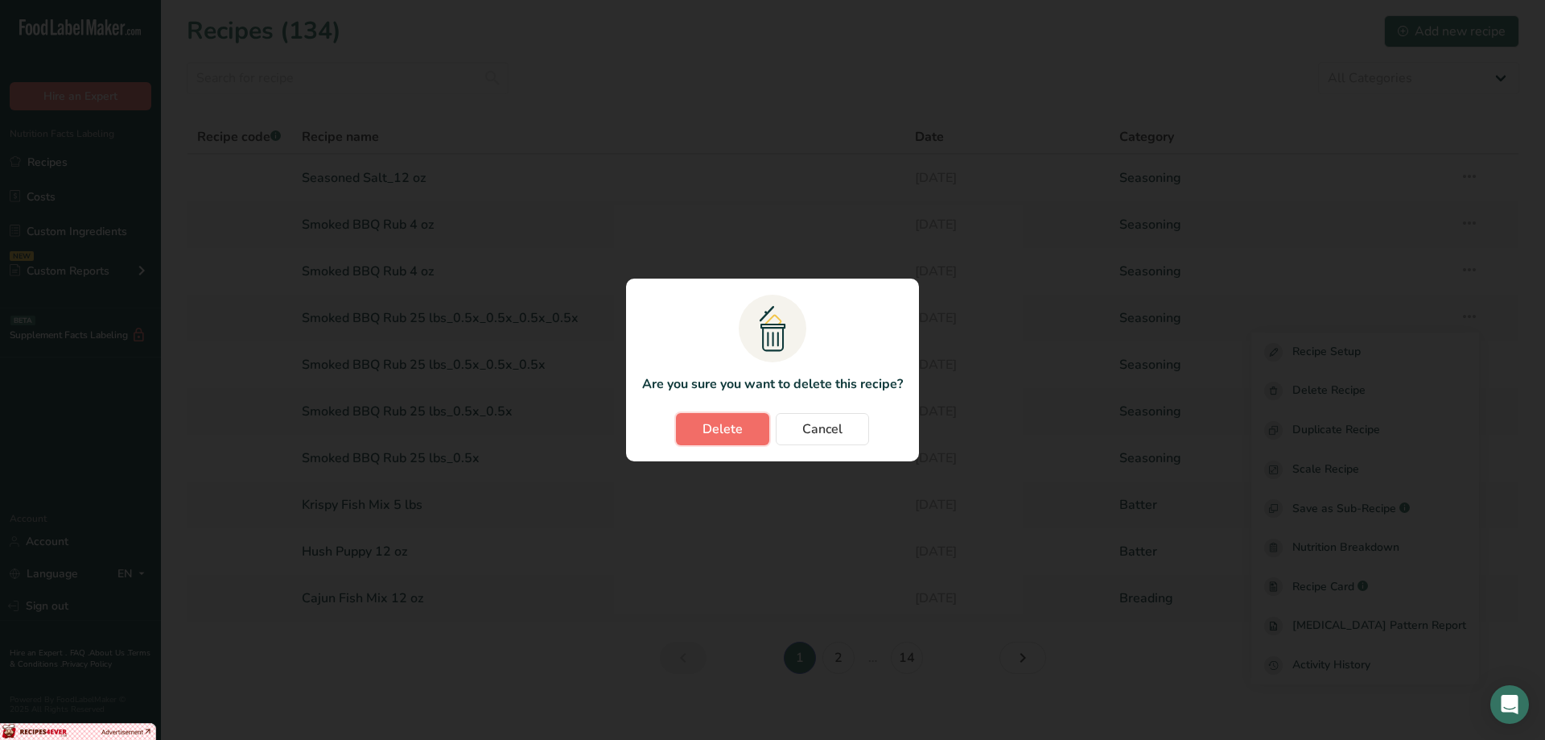
click at [734, 426] on span "Delete" at bounding box center [723, 428] width 40 height 19
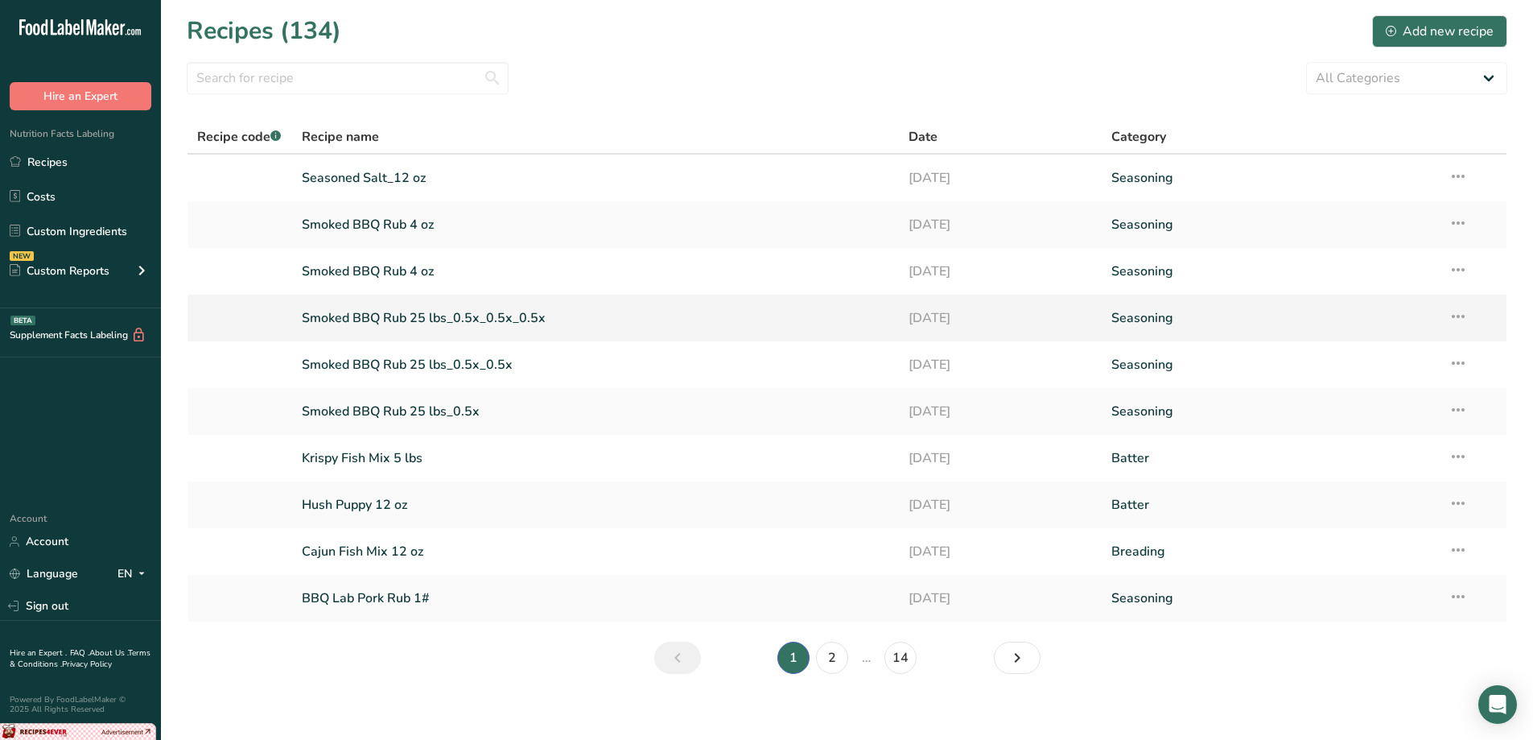
click at [1468, 313] on icon at bounding box center [1458, 316] width 19 height 29
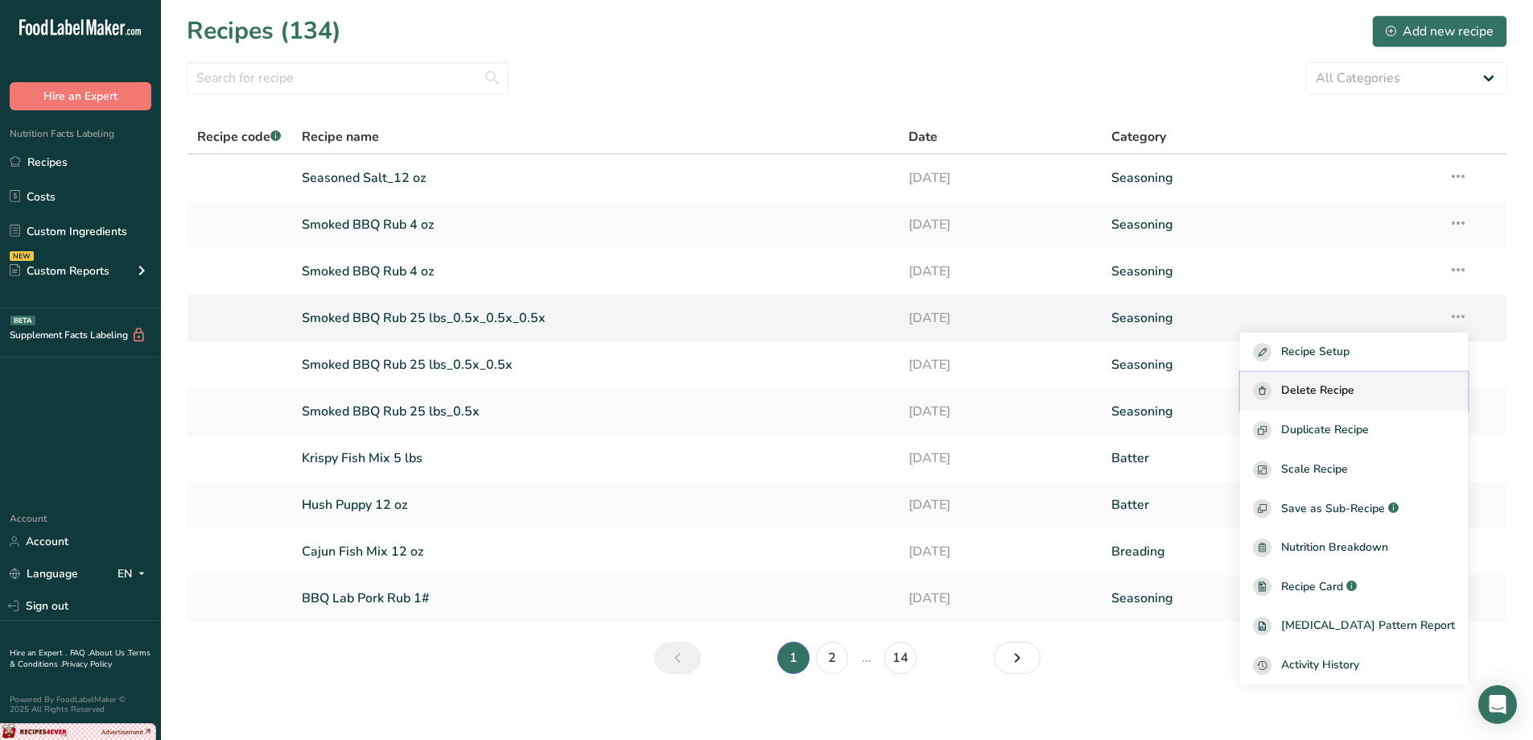
click at [1344, 387] on span "Delete Recipe" at bounding box center [1317, 390] width 73 height 19
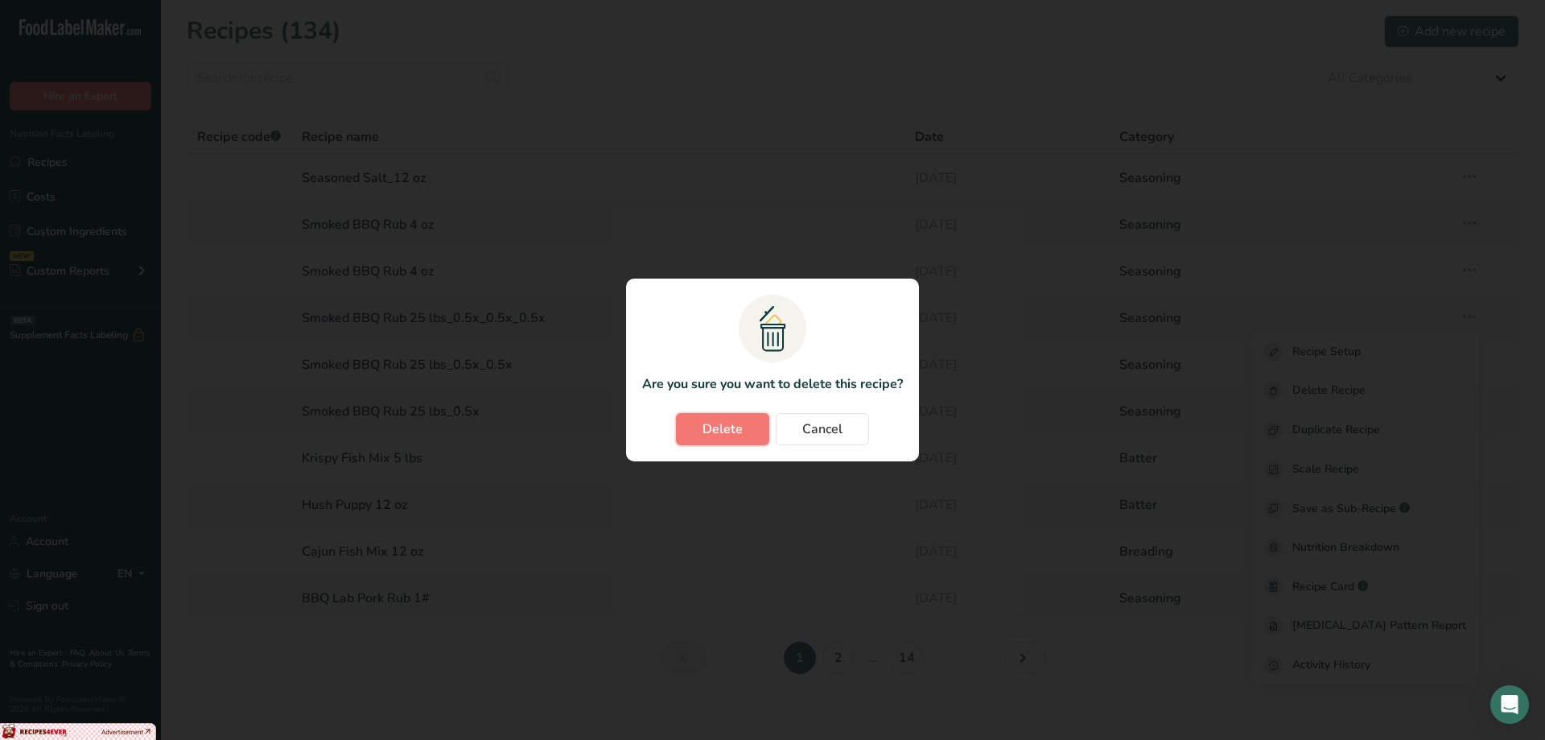
drag, startPoint x: 1313, startPoint y: 397, endPoint x: 684, endPoint y: 426, distance: 629.2
click at [684, 426] on button "Delete" at bounding box center [722, 429] width 93 height 32
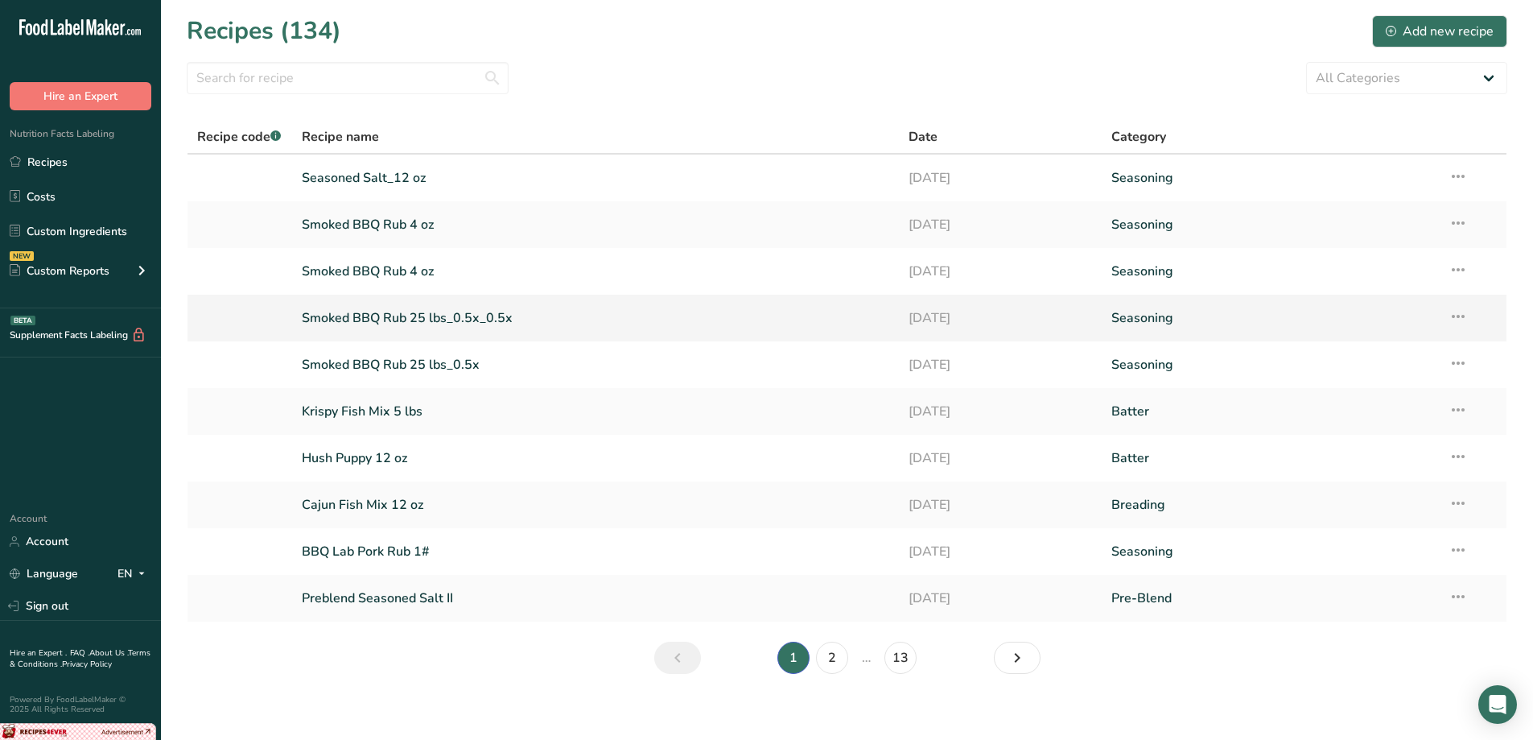
click at [1467, 315] on icon at bounding box center [1458, 316] width 19 height 29
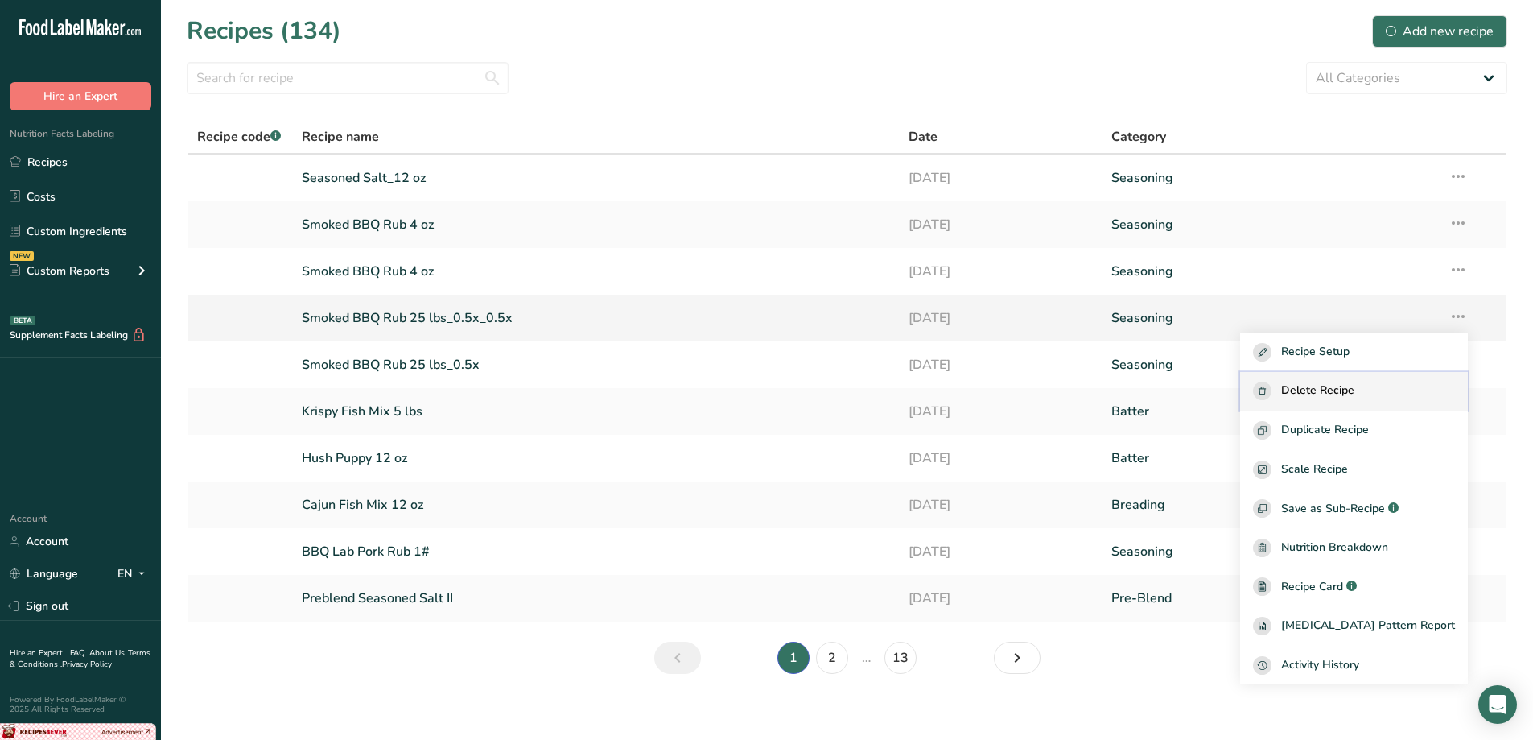
click at [1338, 394] on span "Delete Recipe" at bounding box center [1317, 390] width 73 height 19
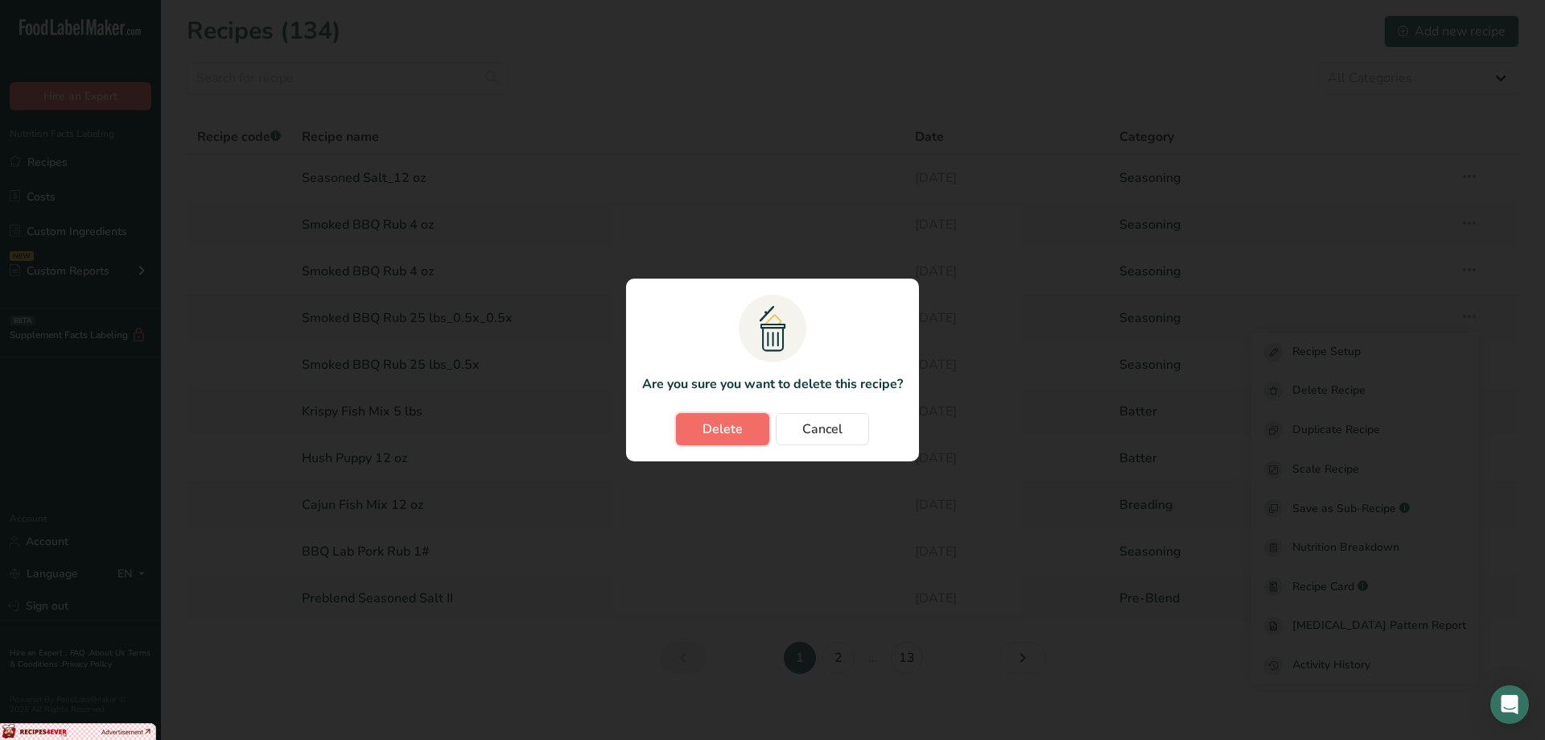
click at [748, 428] on button "Delete" at bounding box center [722, 429] width 93 height 32
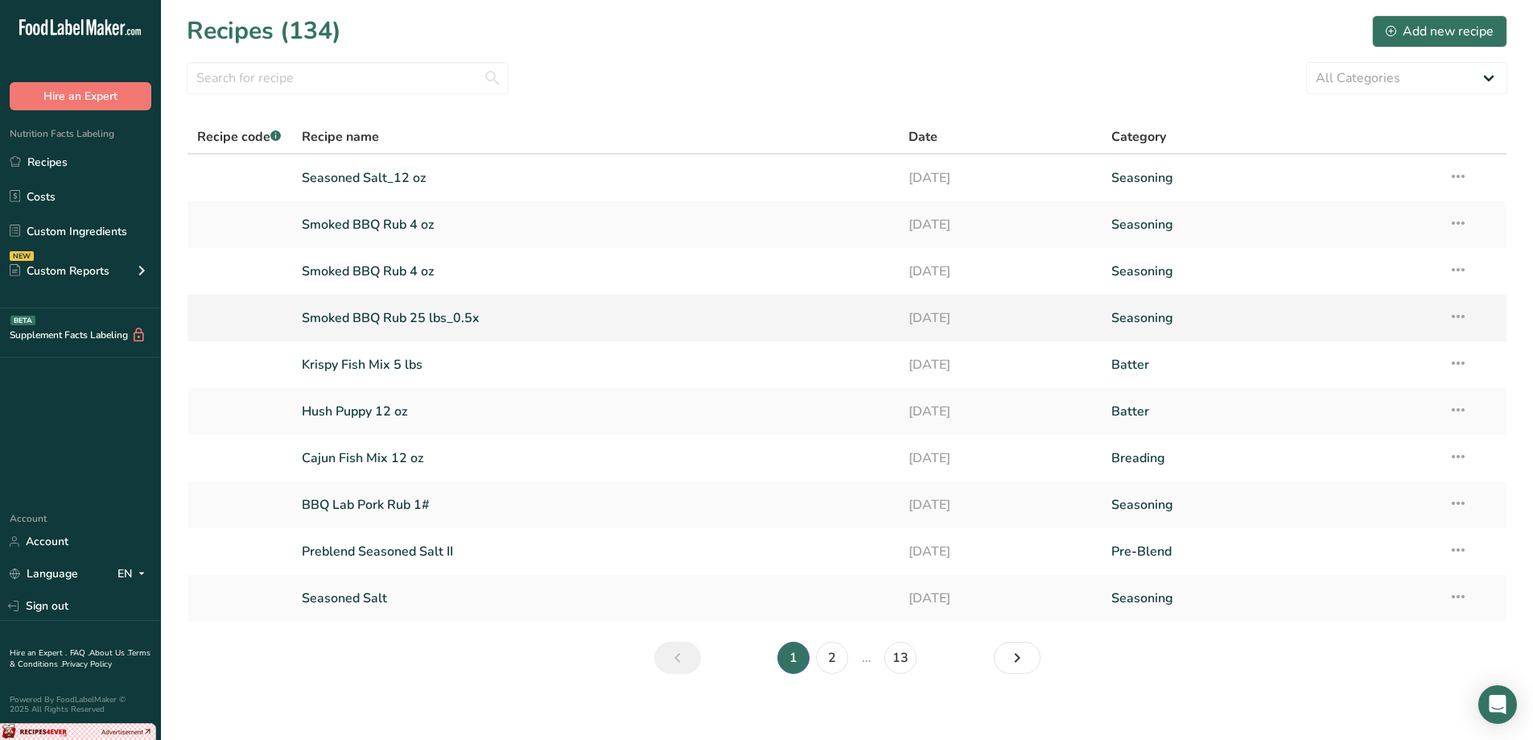
click at [1456, 307] on icon at bounding box center [1458, 316] width 19 height 29
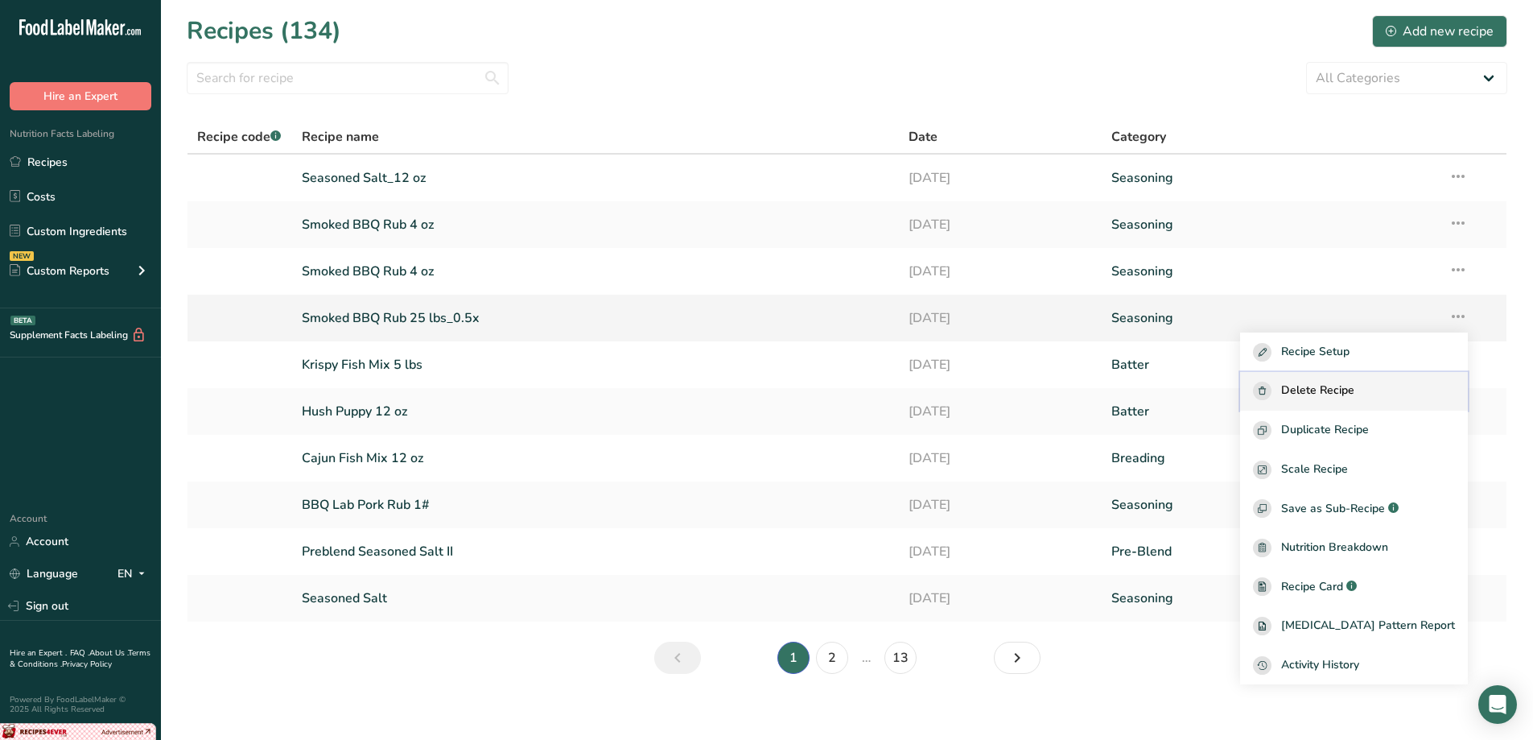
click at [1342, 386] on span "Delete Recipe" at bounding box center [1317, 390] width 73 height 19
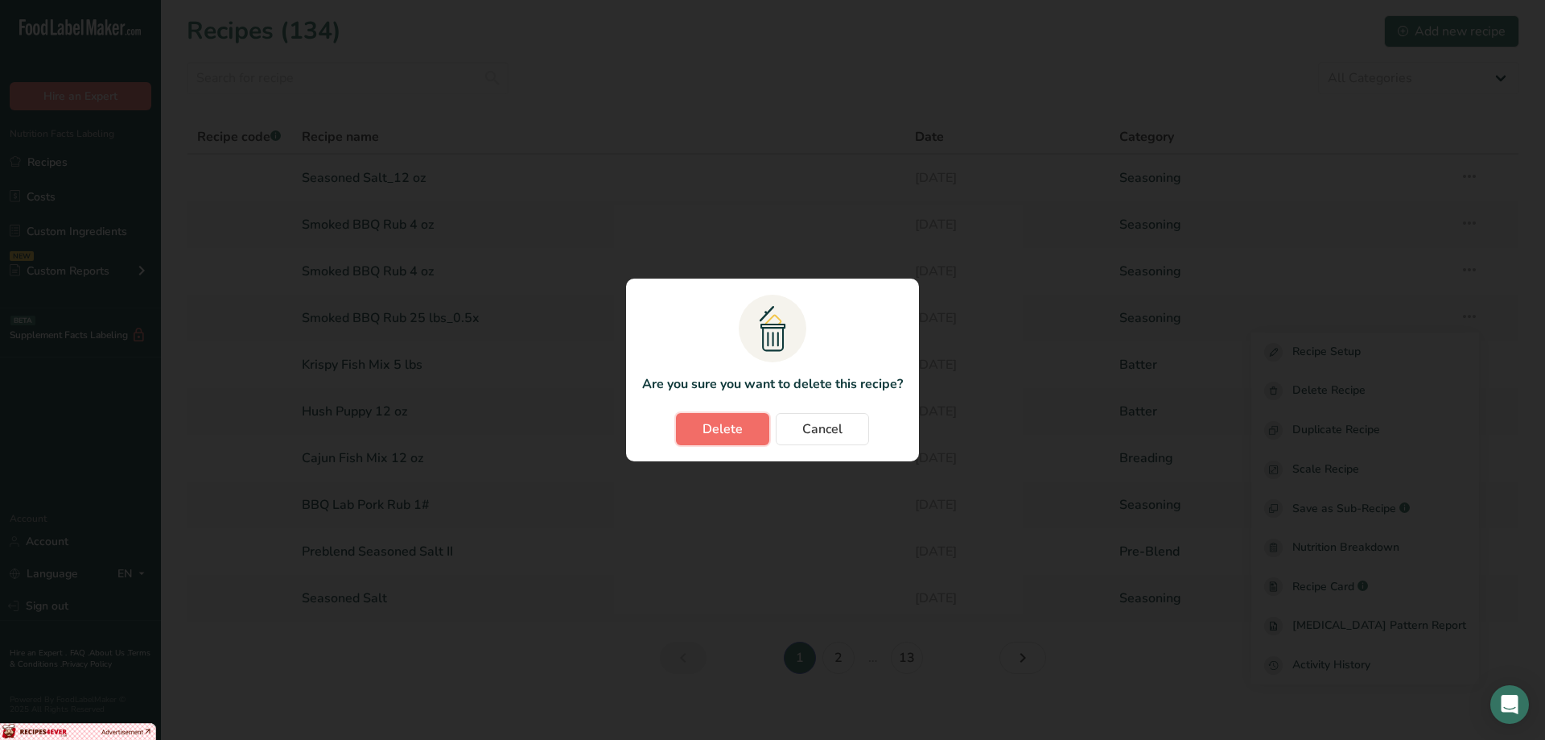
click at [699, 420] on button "Delete" at bounding box center [722, 429] width 93 height 32
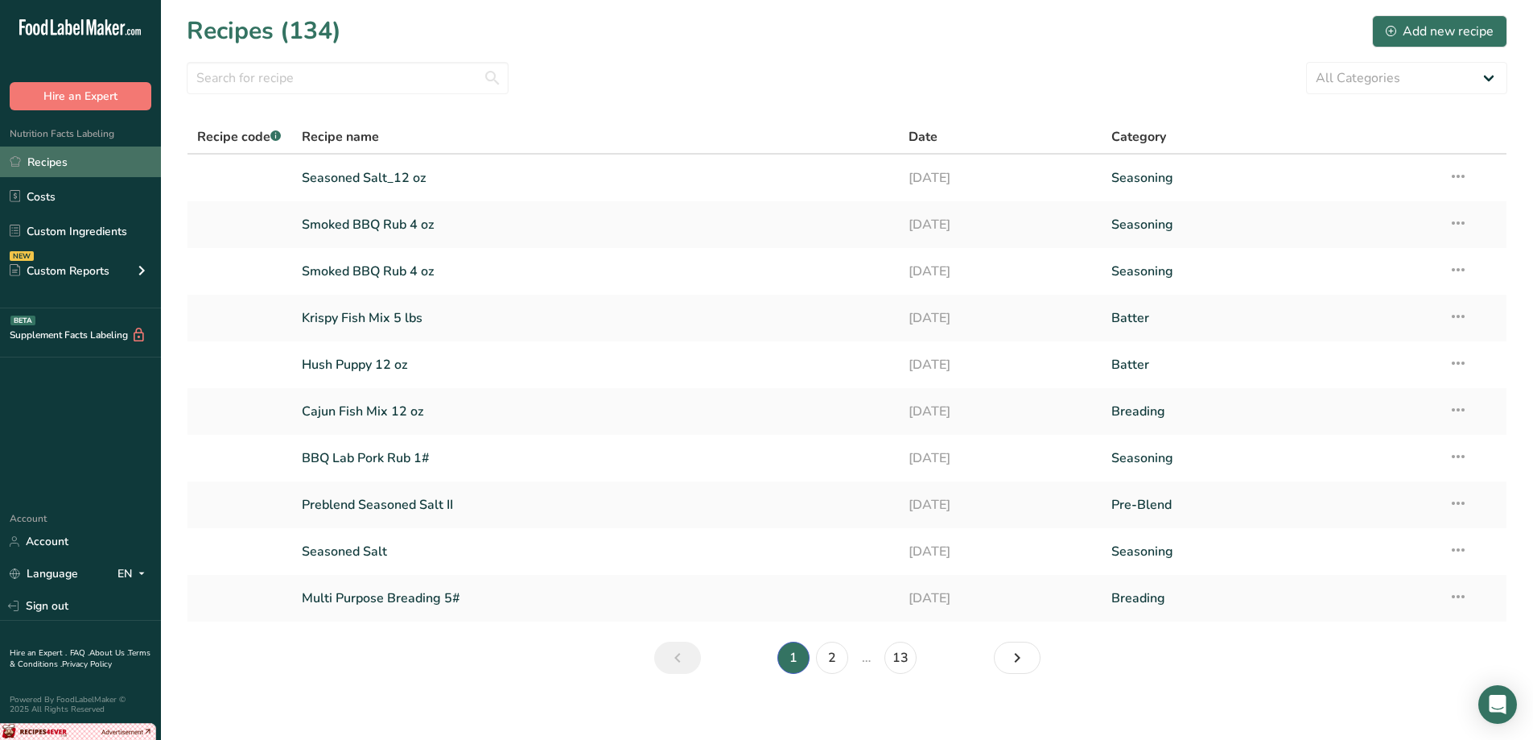
click at [48, 158] on link "Recipes" at bounding box center [80, 161] width 161 height 31
click at [57, 162] on link "Recipes" at bounding box center [80, 161] width 161 height 31
click at [285, 72] on input "text" at bounding box center [348, 78] width 322 height 32
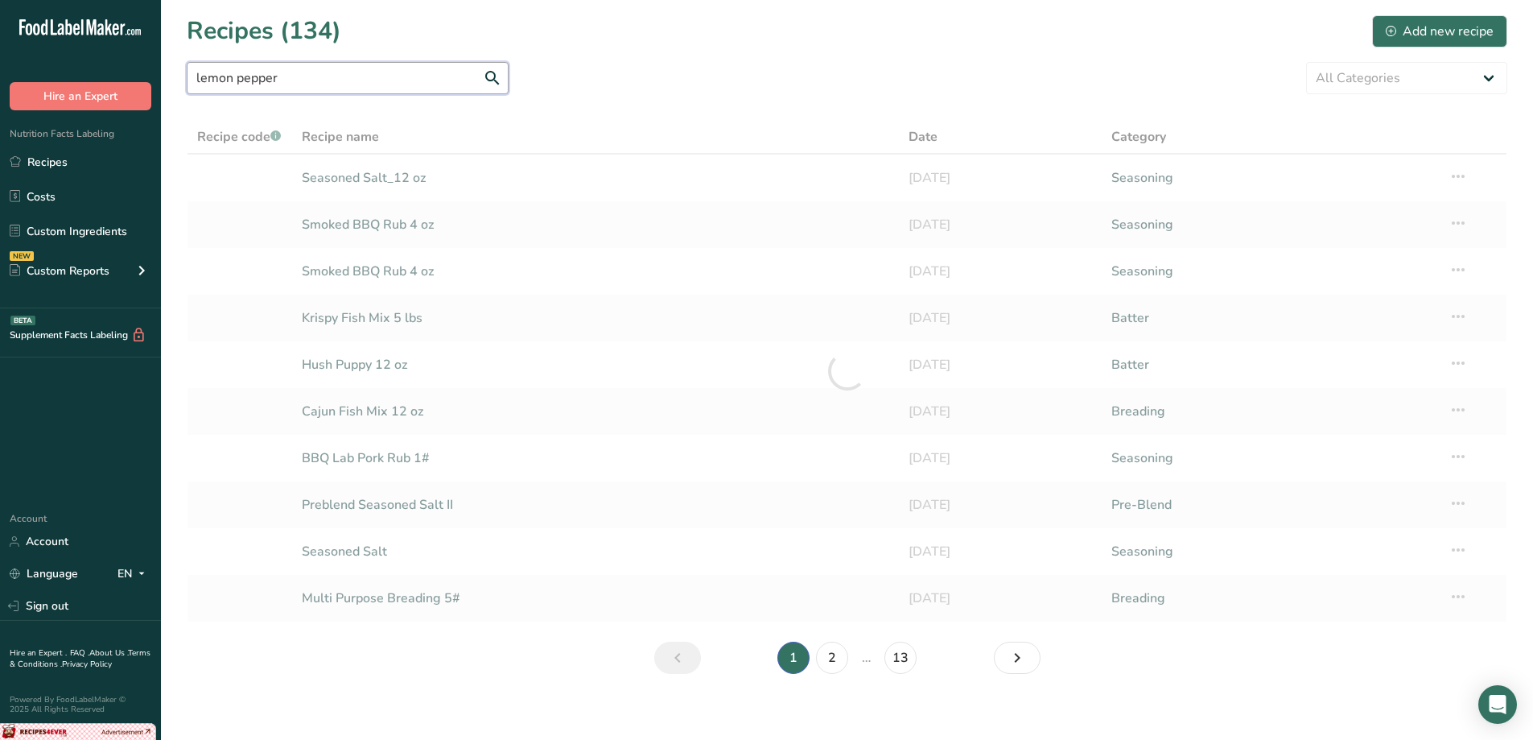
type input "lemon pepper"
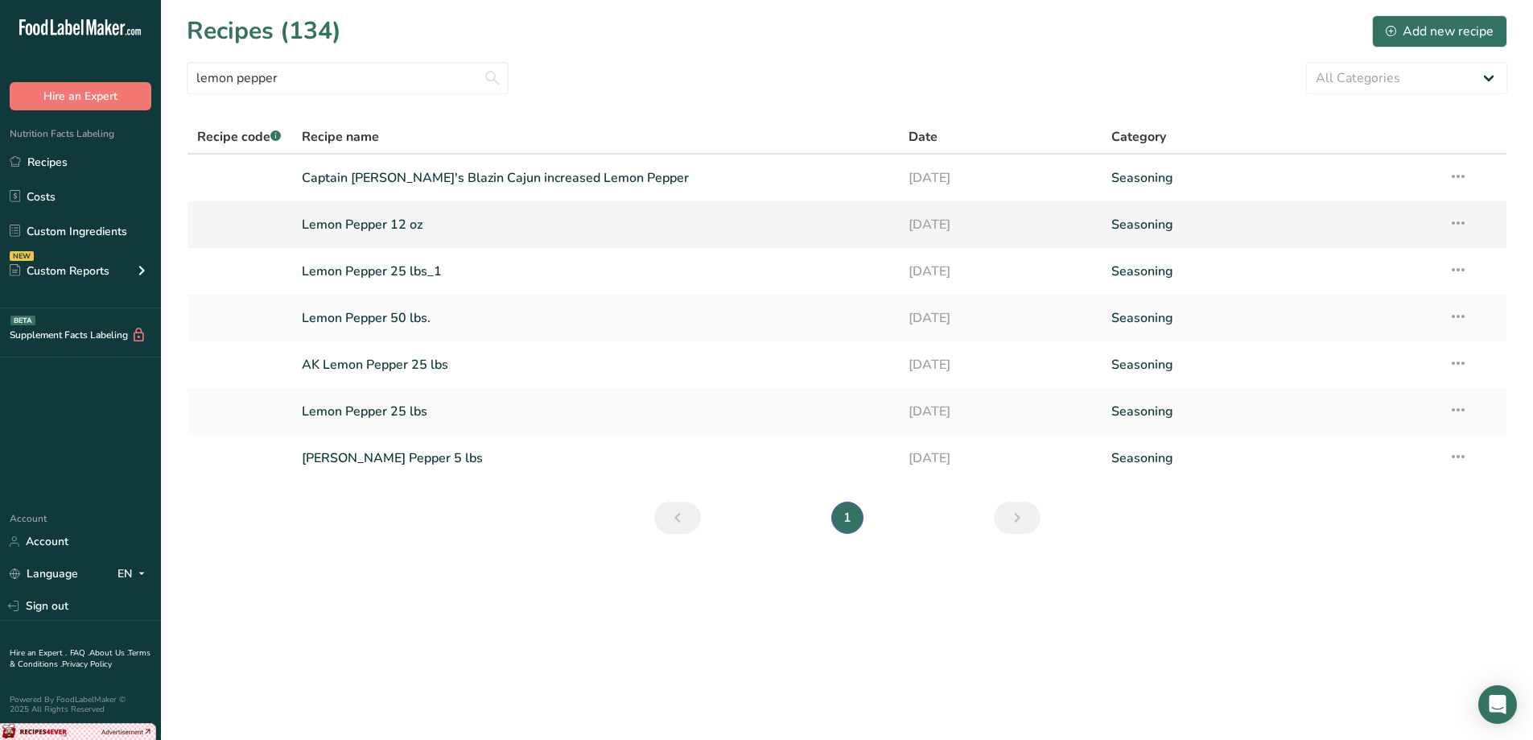
click at [377, 226] on link "Lemon Pepper 12 oz" at bounding box center [596, 225] width 588 height 34
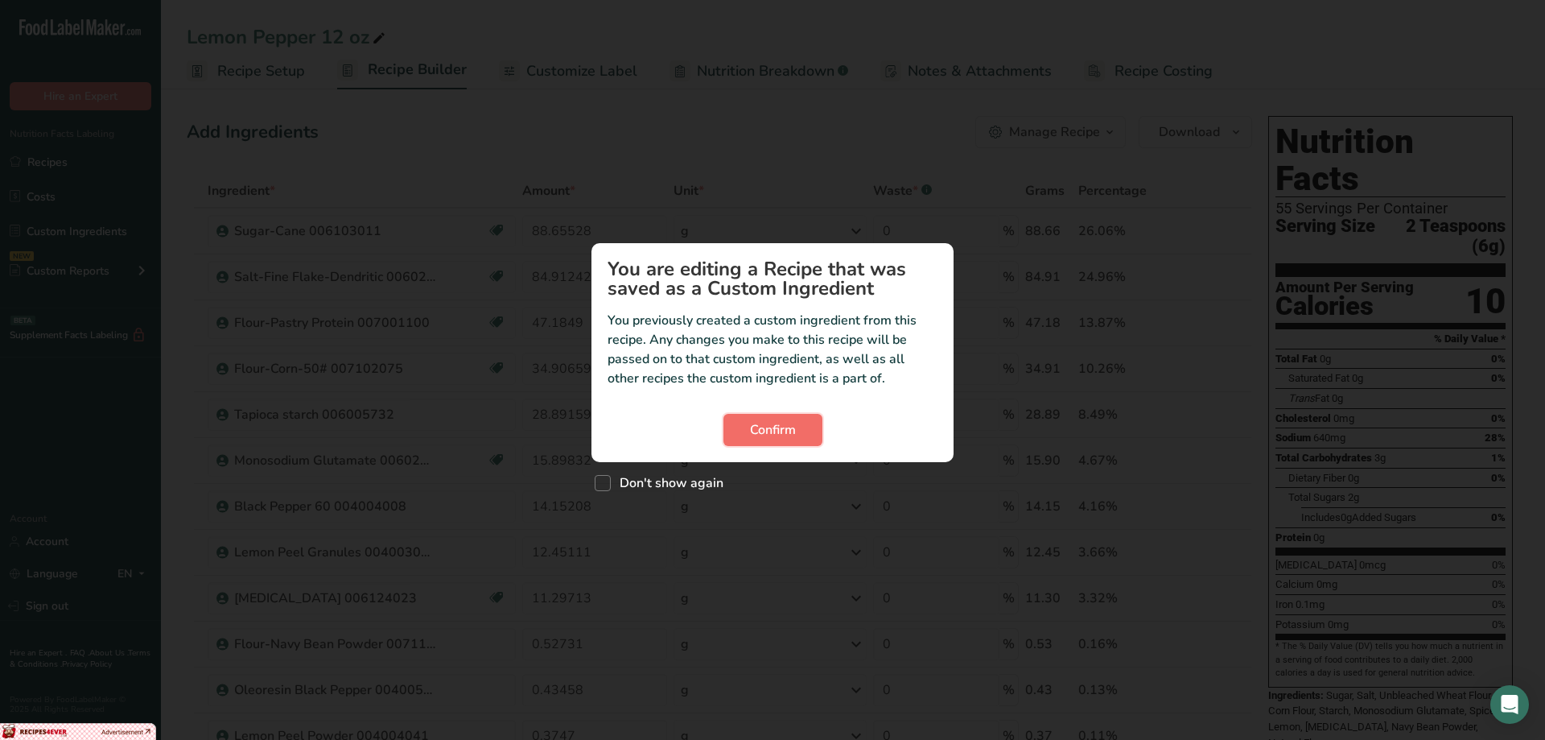
click at [787, 427] on span "Confirm" at bounding box center [773, 429] width 46 height 19
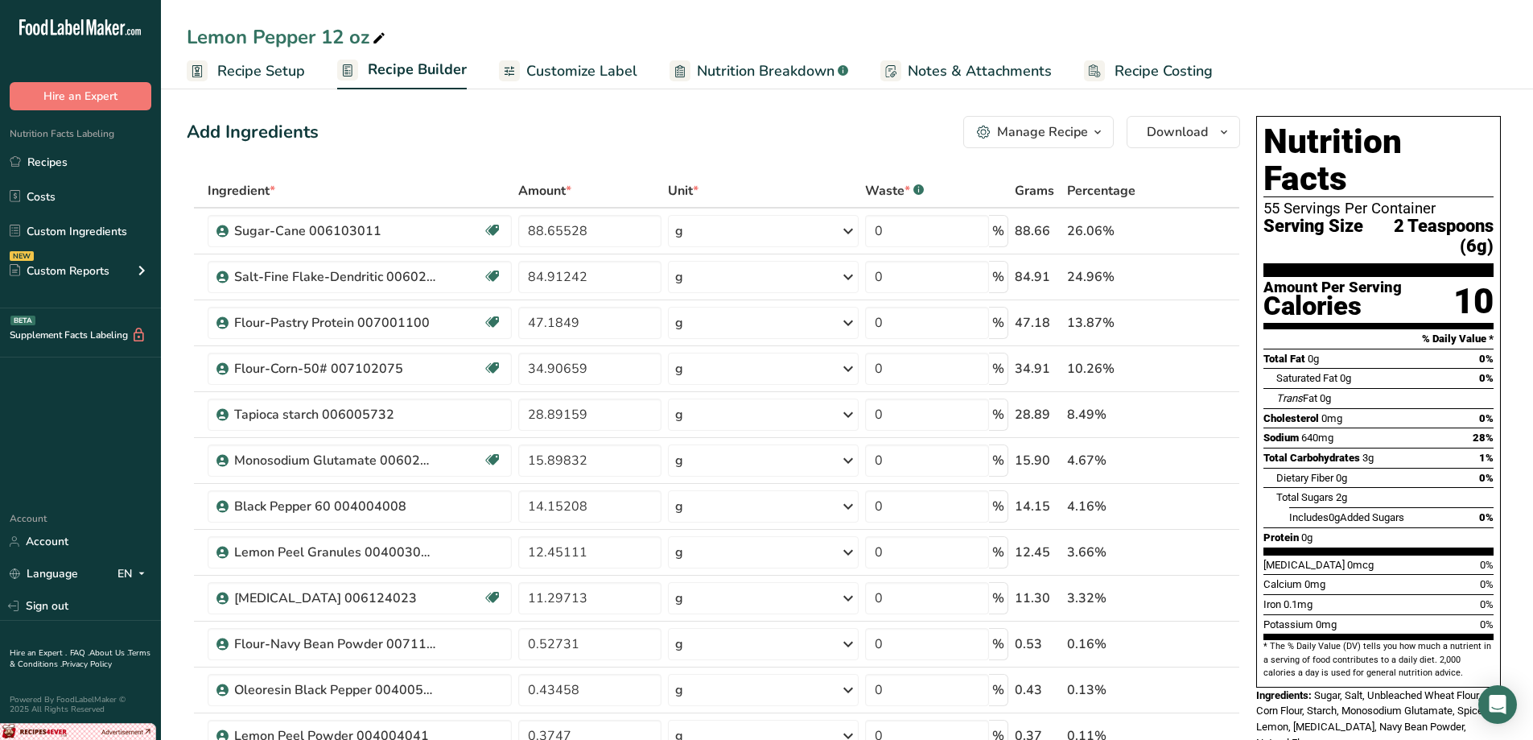
click at [579, 77] on span "Customize Label" at bounding box center [581, 71] width 111 height 22
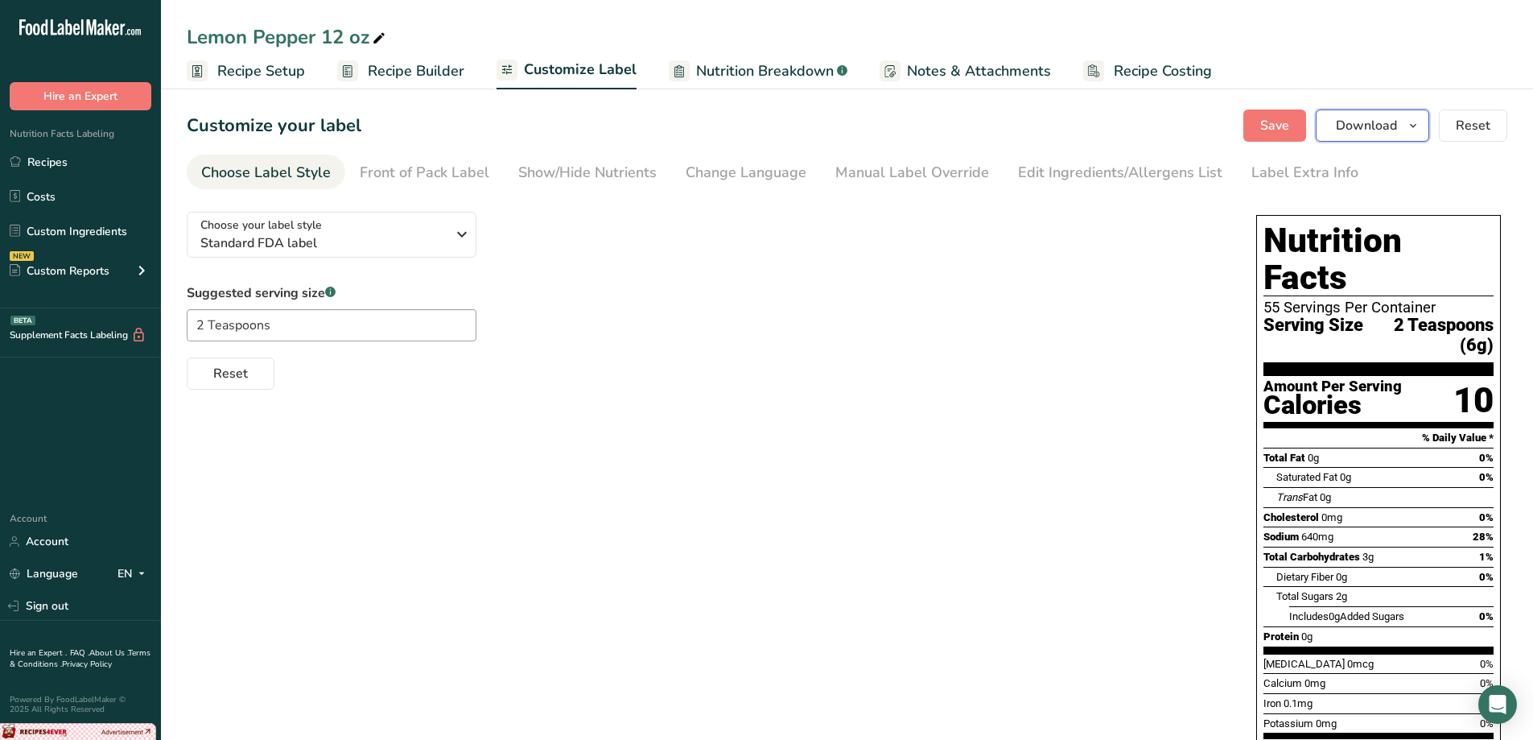
click at [1419, 130] on icon "button" at bounding box center [1413, 126] width 13 height 20
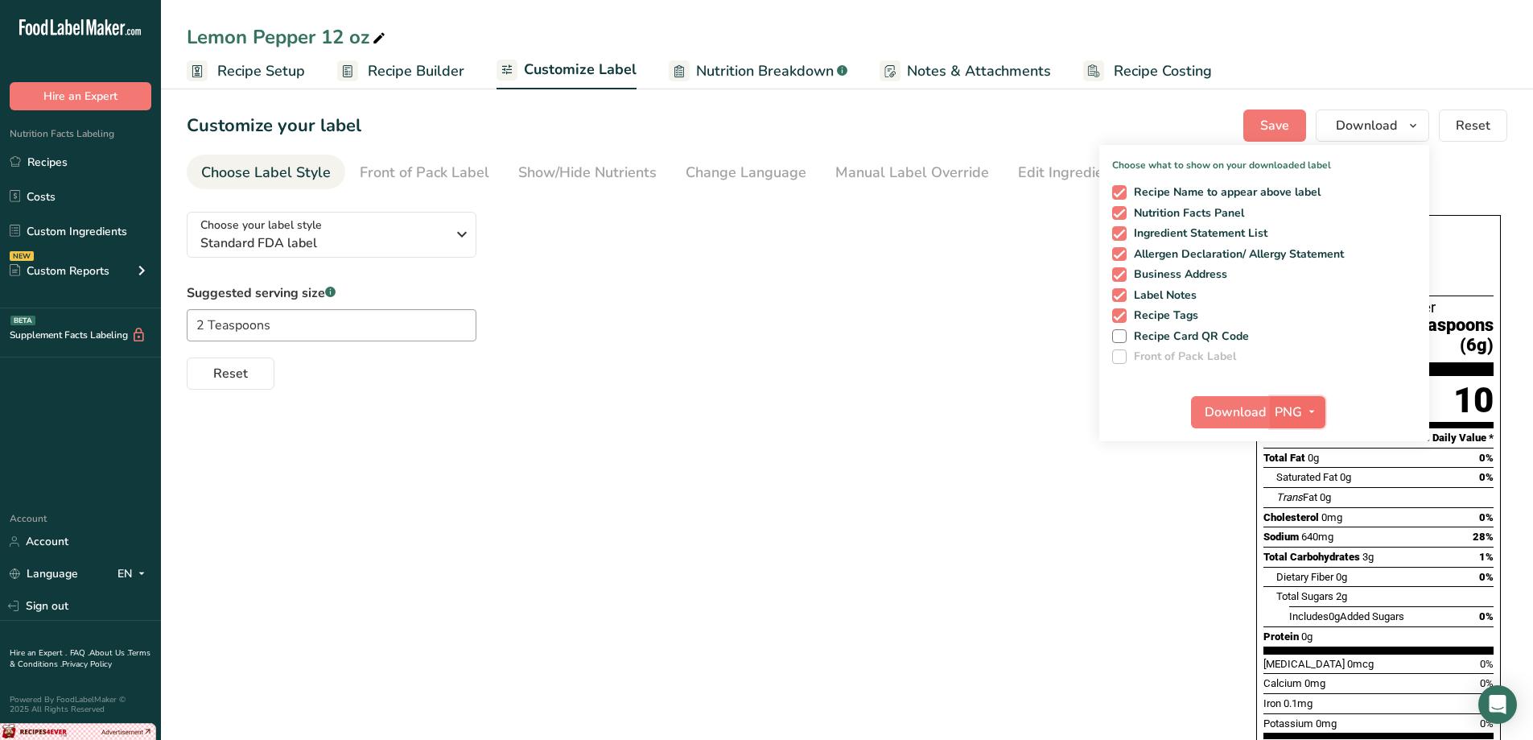
click at [1282, 425] on button "PNG" at bounding box center [1298, 412] width 56 height 32
click at [1297, 524] on link "PDF" at bounding box center [1300, 524] width 52 height 27
click at [1227, 410] on span "Download" at bounding box center [1236, 411] width 61 height 19
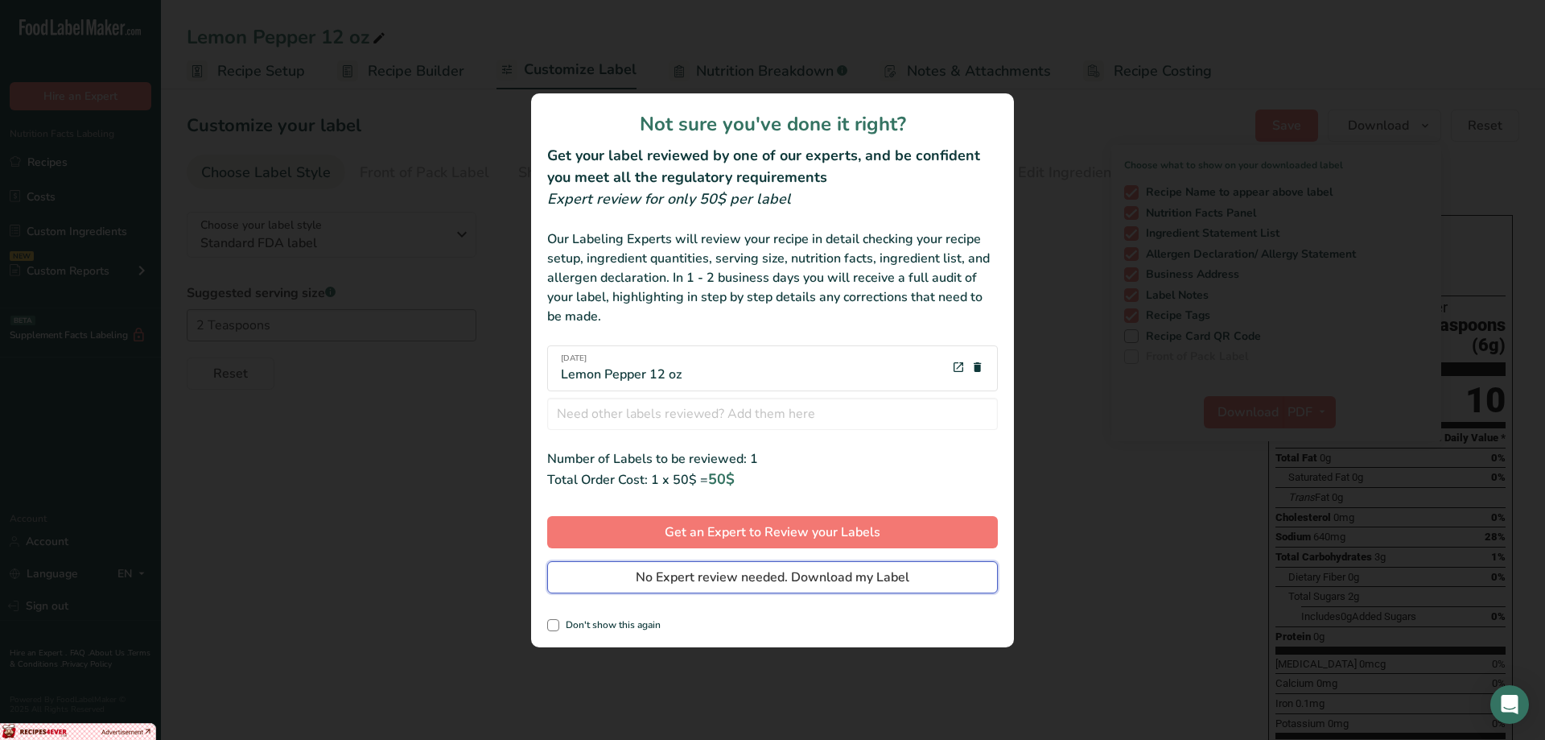
click at [830, 570] on span "No Expert review needed. Download my Label" at bounding box center [773, 576] width 274 height 19
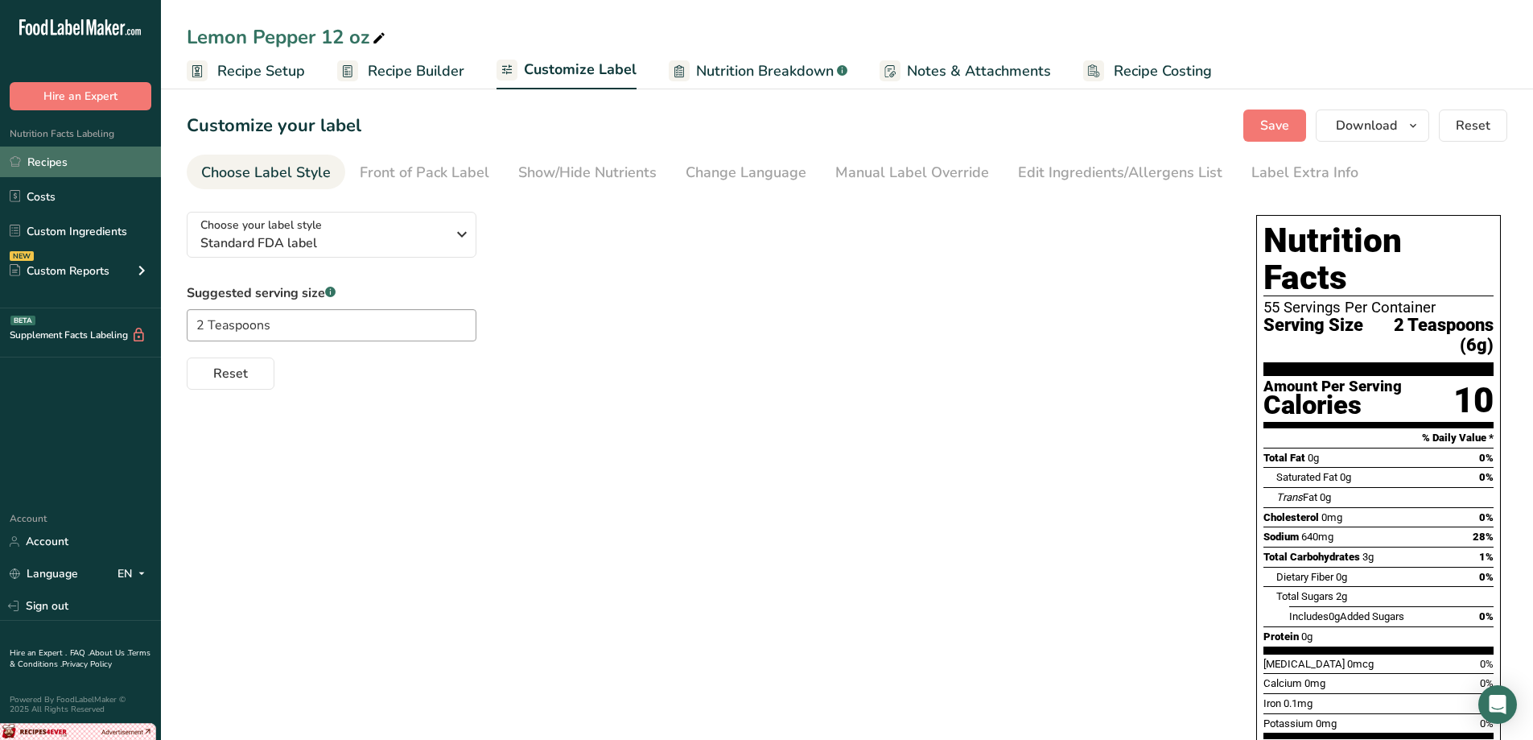
click at [64, 155] on link "Recipes" at bounding box center [80, 161] width 161 height 31
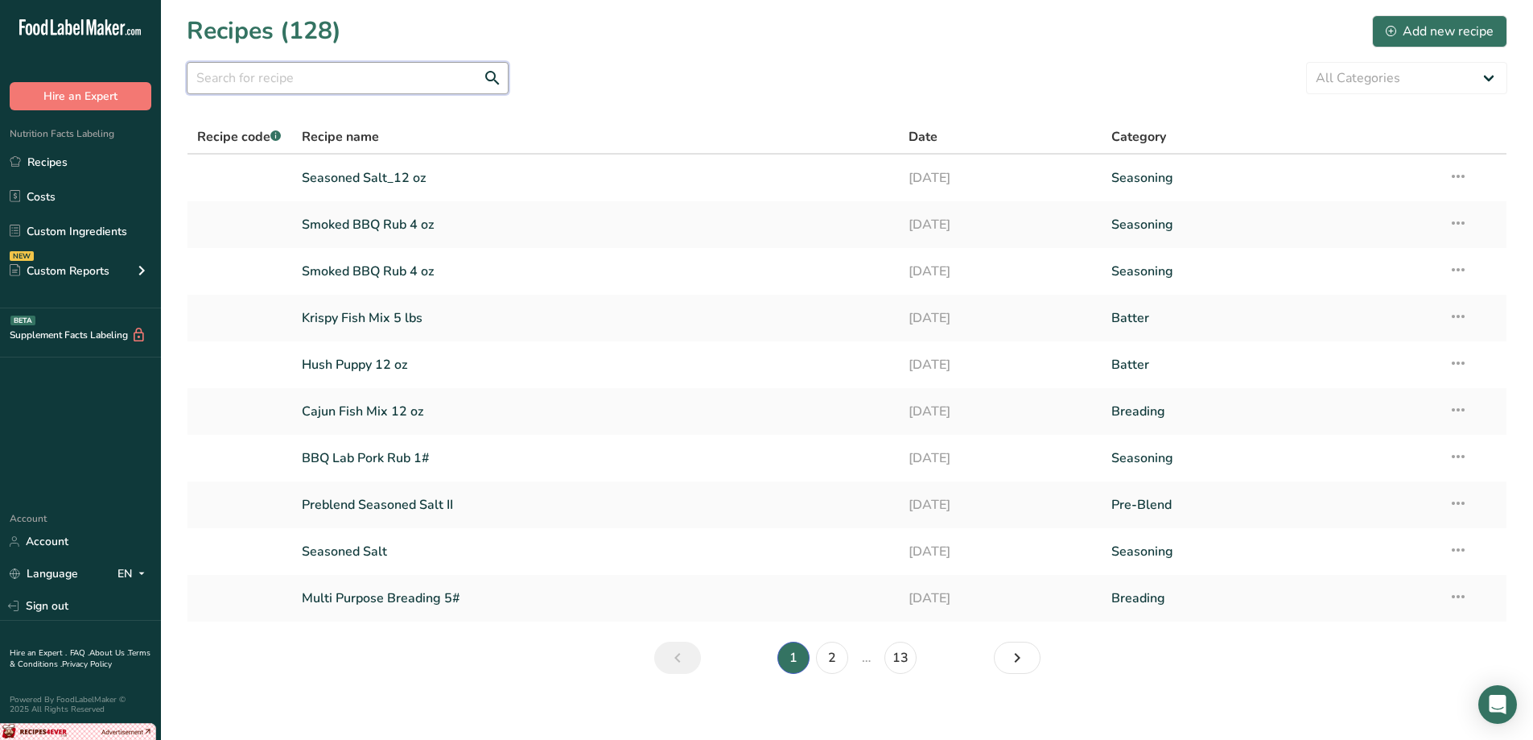
click at [387, 80] on input "text" at bounding box center [348, 78] width 322 height 32
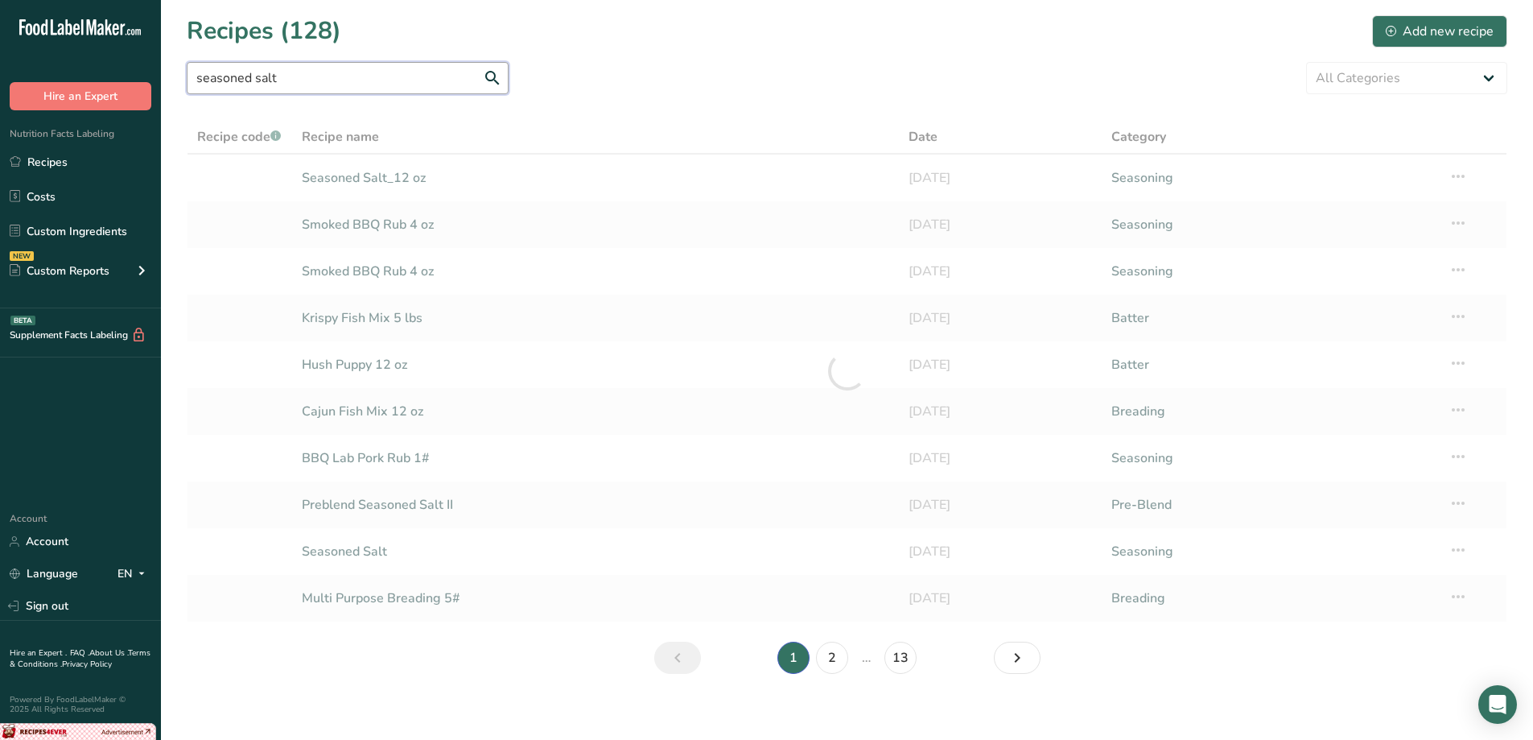
type input "seasoned salt"
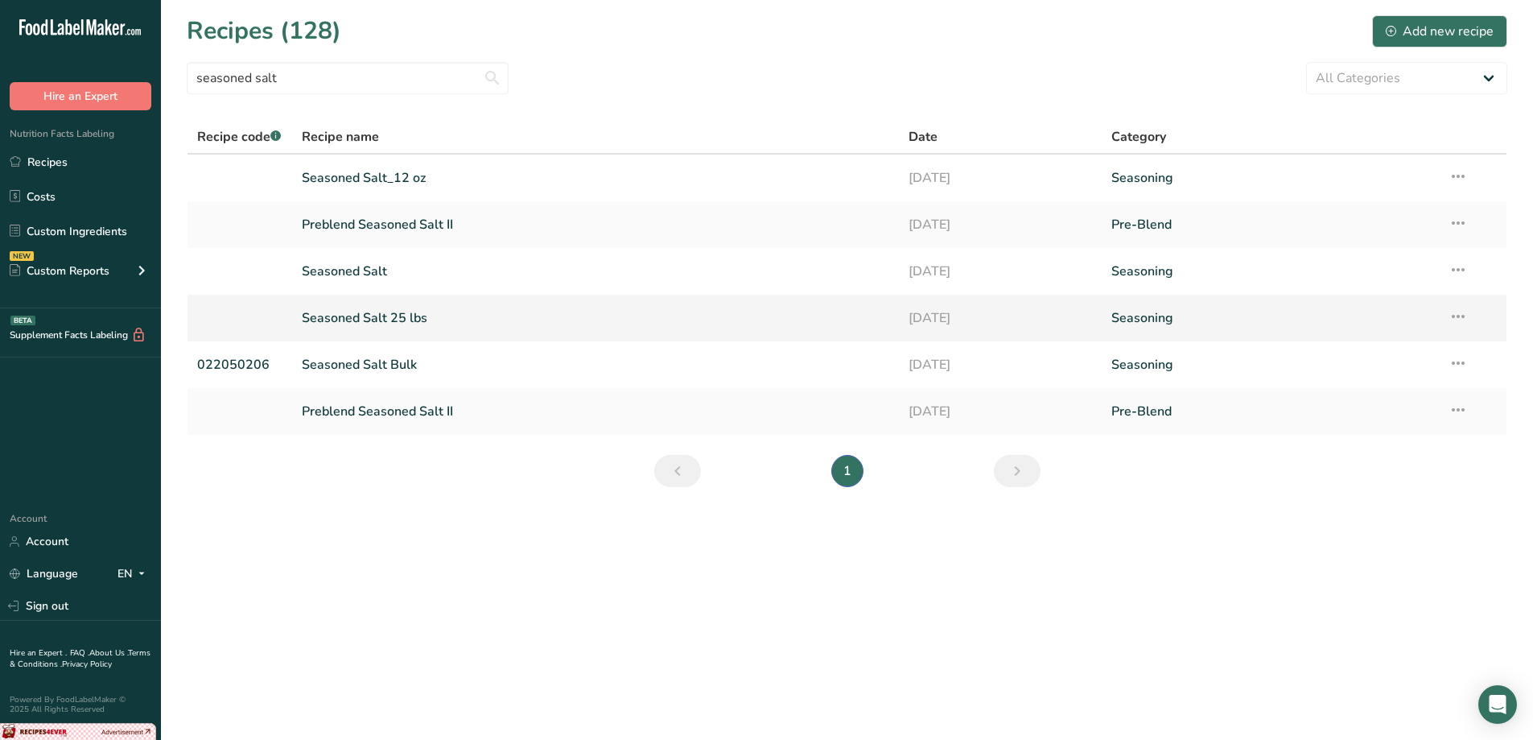
click at [391, 320] on link "Seasoned Salt 25 lbs" at bounding box center [596, 318] width 588 height 34
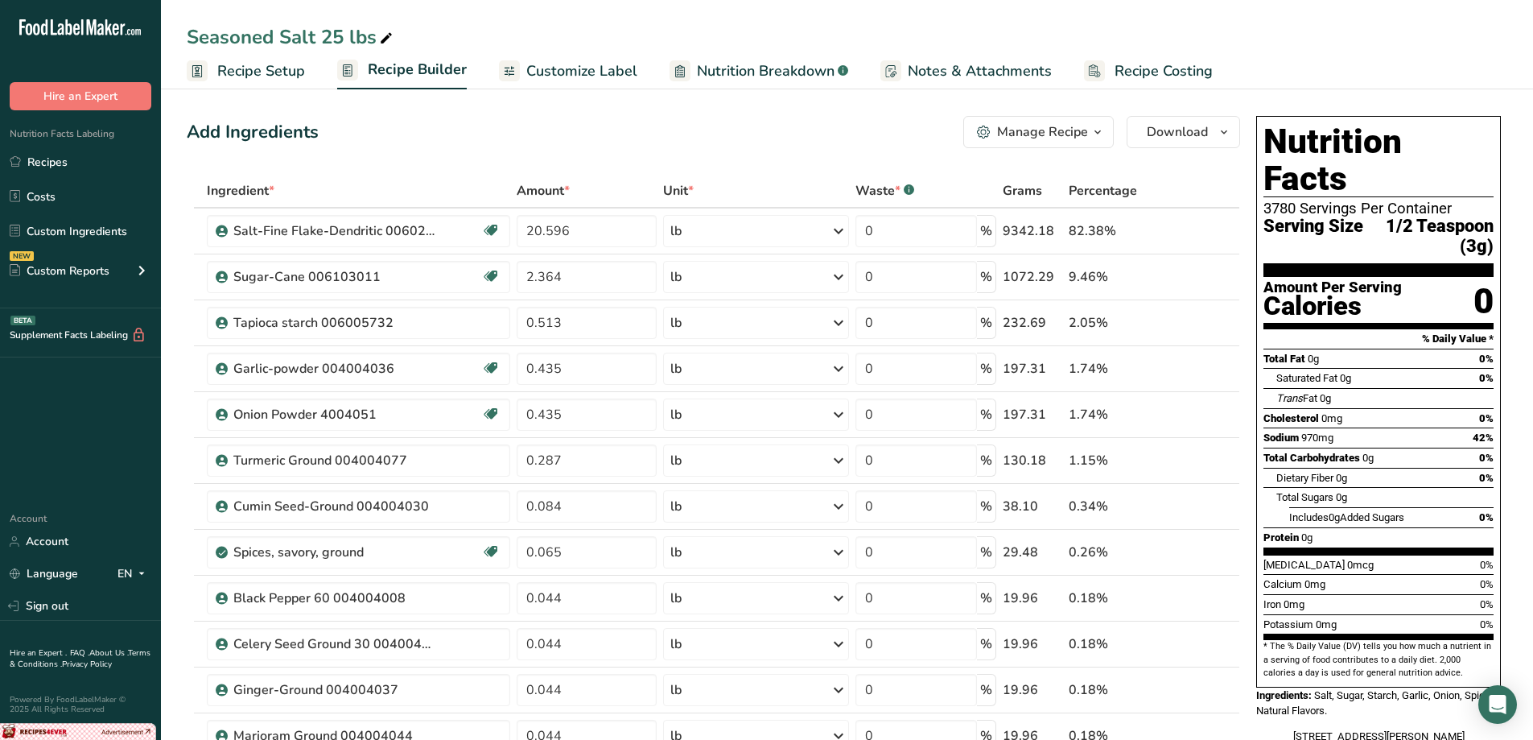
drag, startPoint x: 1511, startPoint y: 218, endPoint x: 1486, endPoint y: 270, distance: 58.3
drag, startPoint x: 1486, startPoint y: 270, endPoint x: 1400, endPoint y: 24, distance: 260.9
click at [1400, 24] on div "Seasoned Salt 25 lbs" at bounding box center [847, 37] width 1372 height 29
click at [571, 70] on span "Customize Label" at bounding box center [581, 71] width 111 height 22
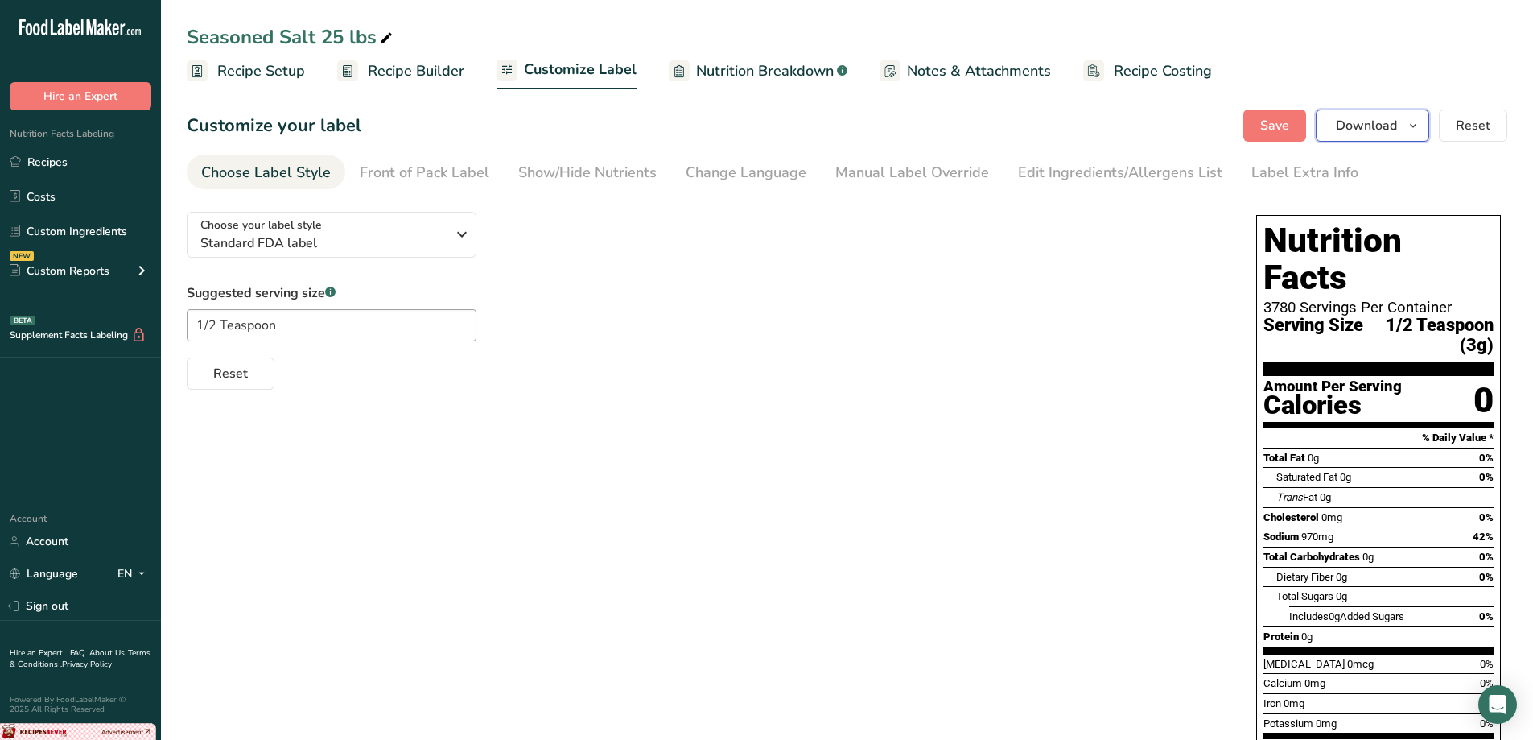
click at [1409, 138] on button "Download" at bounding box center [1372, 125] width 113 height 32
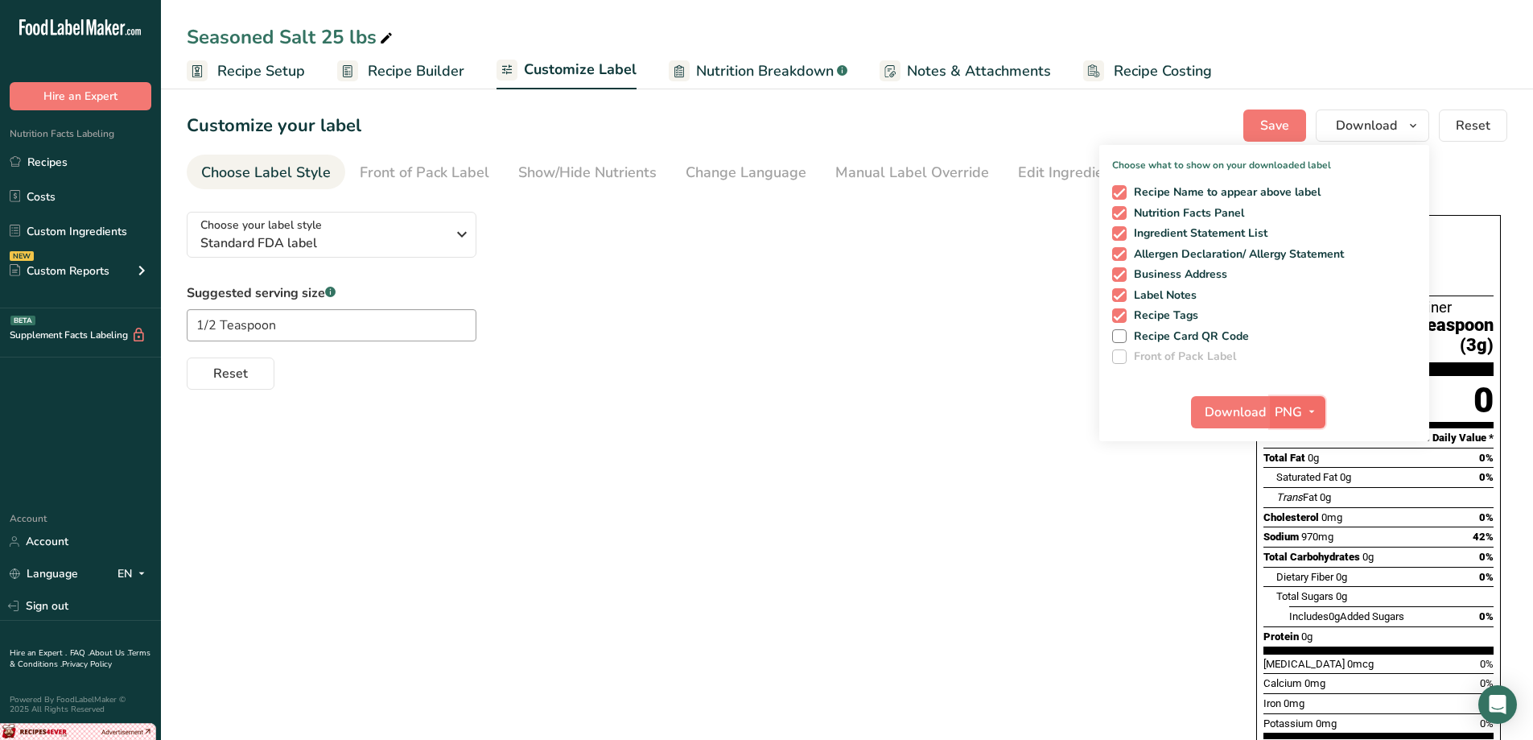
click at [1280, 406] on span "PNG" at bounding box center [1288, 411] width 27 height 19
click at [1302, 527] on link "PDF" at bounding box center [1300, 524] width 52 height 27
click at [1239, 414] on span "Download" at bounding box center [1236, 411] width 61 height 19
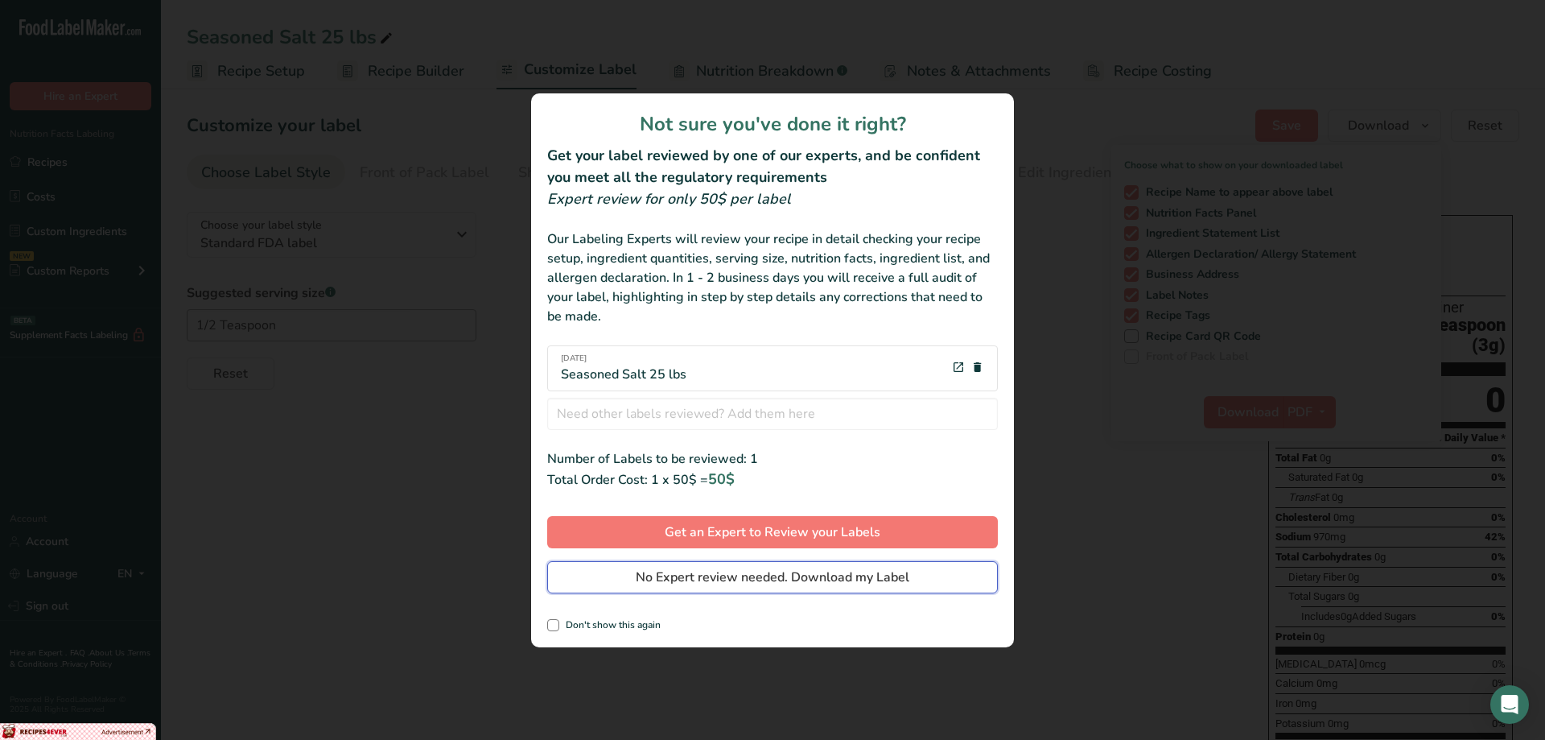
click at [834, 579] on span "No Expert review needed. Download my Label" at bounding box center [773, 576] width 274 height 19
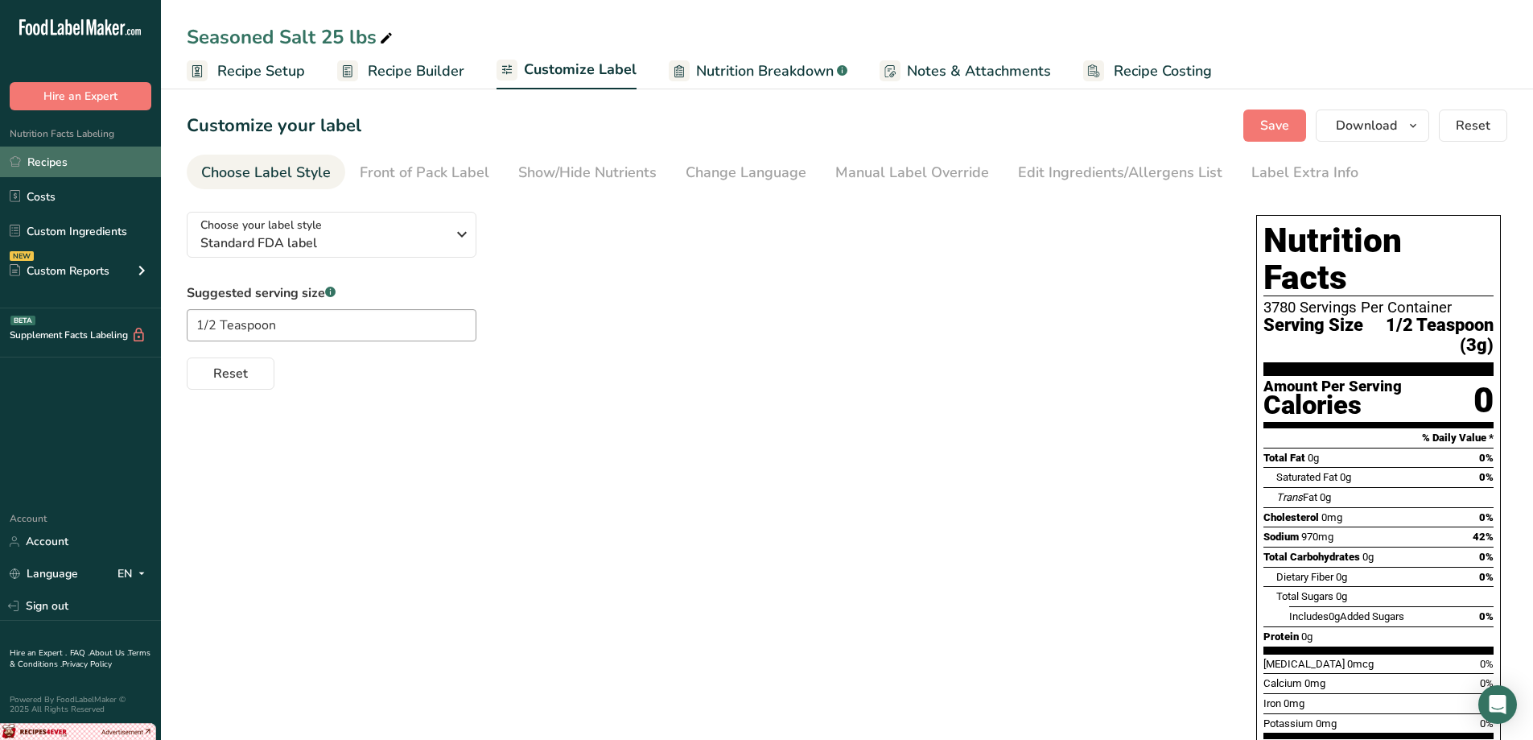
click at [68, 163] on link "Recipes" at bounding box center [80, 161] width 161 height 31
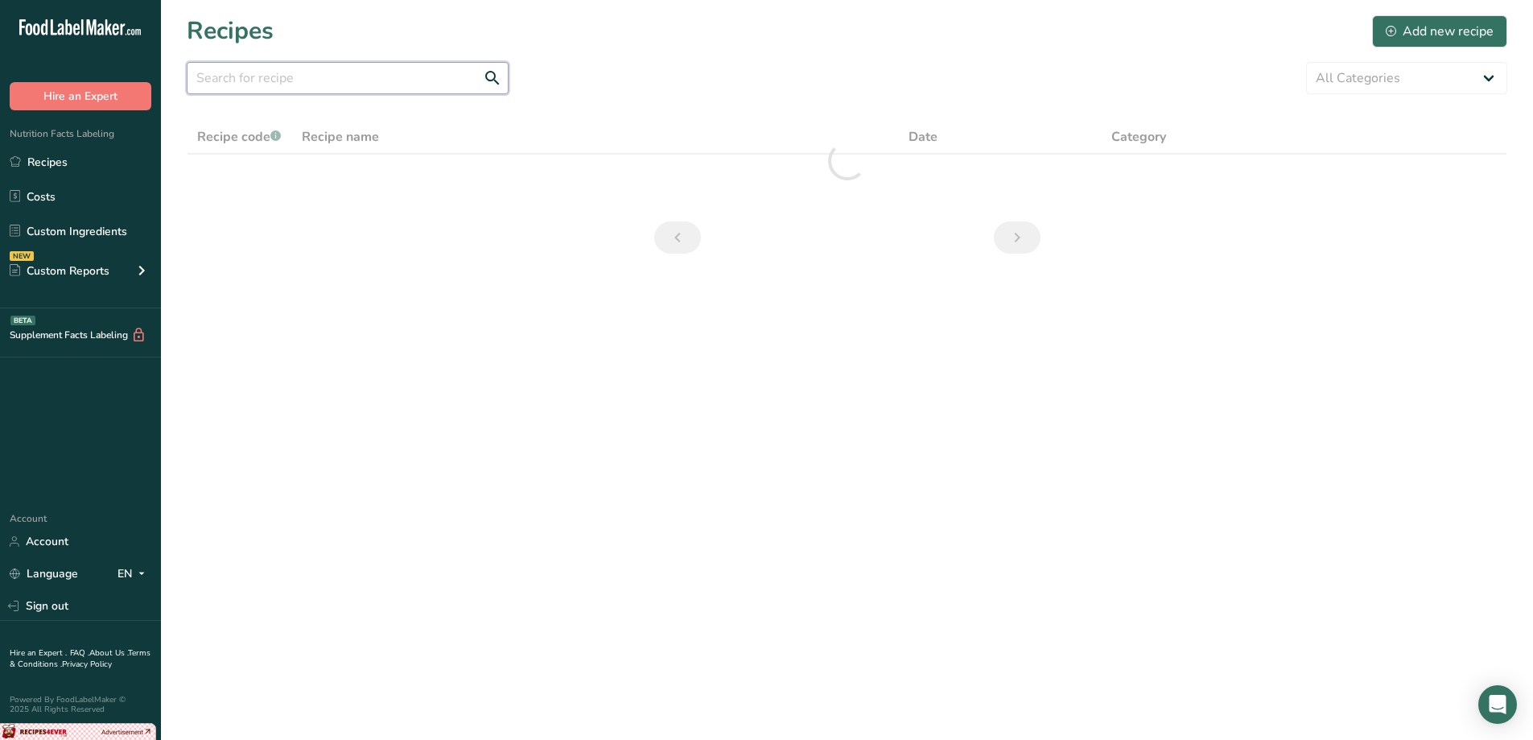
click at [333, 81] on input "text" at bounding box center [348, 78] width 322 height 32
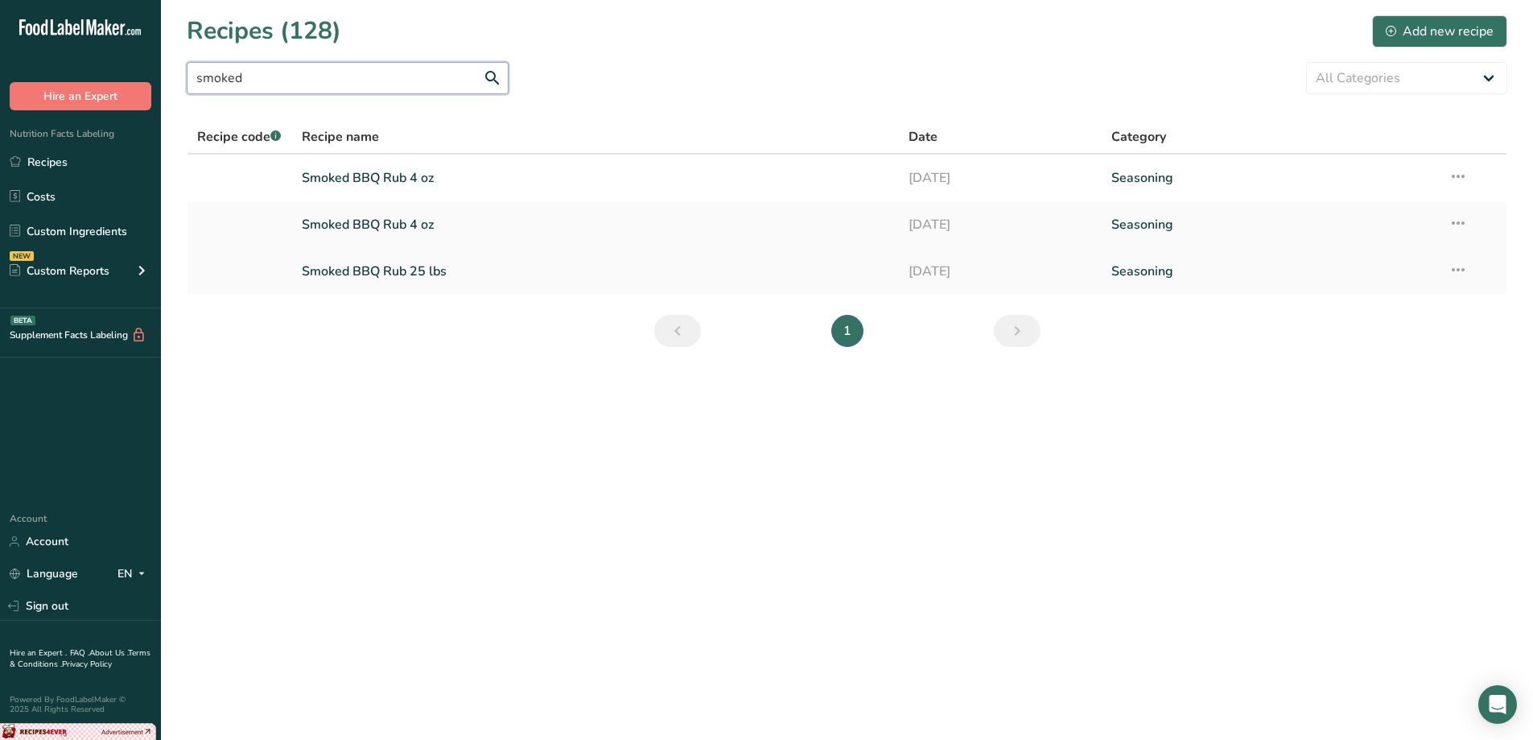
type input "smoked"
click at [461, 278] on link "Smoked BBQ Rub 25 lbs" at bounding box center [596, 271] width 588 height 34
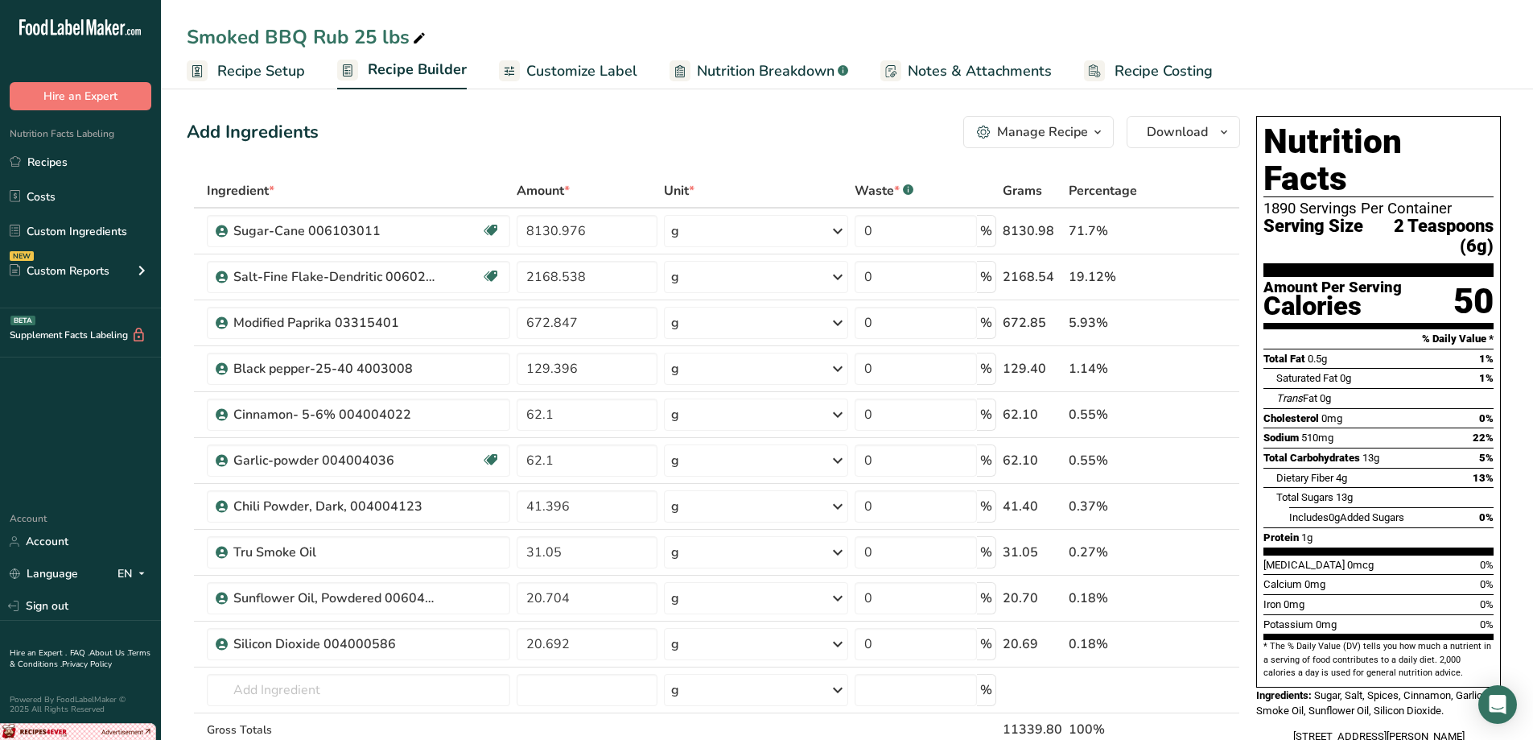
click at [579, 72] on span "Customize Label" at bounding box center [581, 71] width 111 height 22
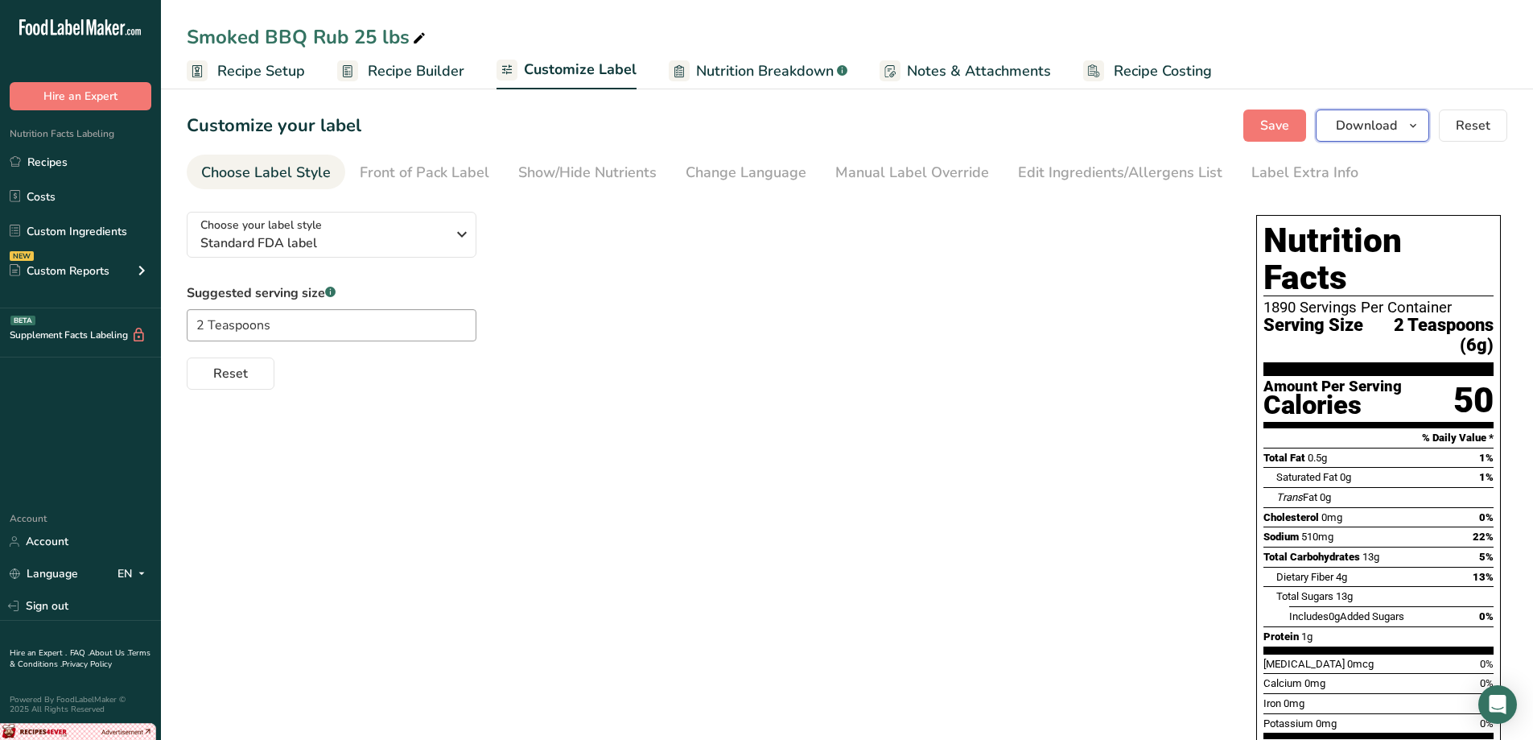
click at [1412, 123] on icon "button" at bounding box center [1413, 126] width 13 height 20
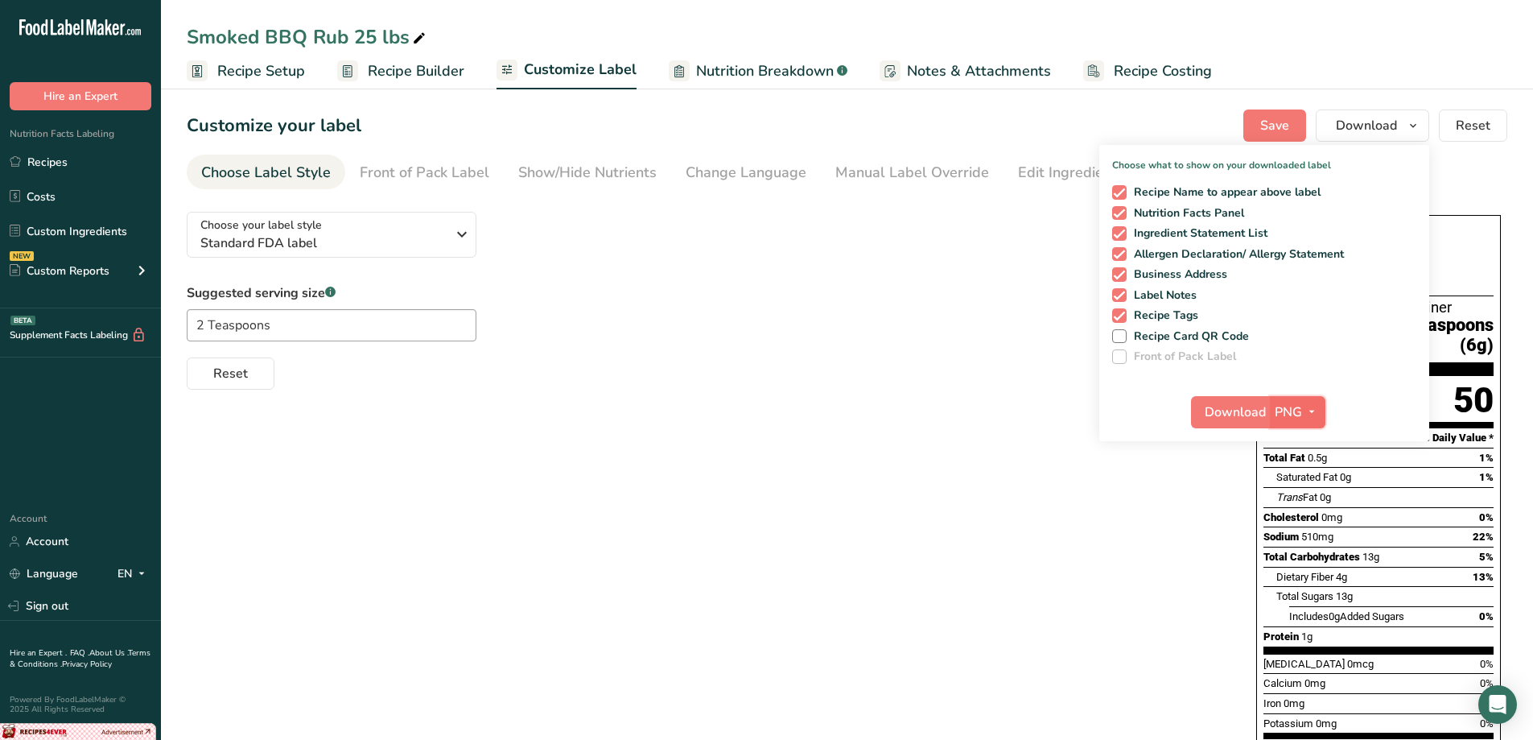
click at [1296, 410] on span "PNG" at bounding box center [1288, 411] width 27 height 19
click at [1310, 524] on link "PDF" at bounding box center [1300, 524] width 52 height 27
click at [1234, 414] on span "Download" at bounding box center [1236, 411] width 61 height 19
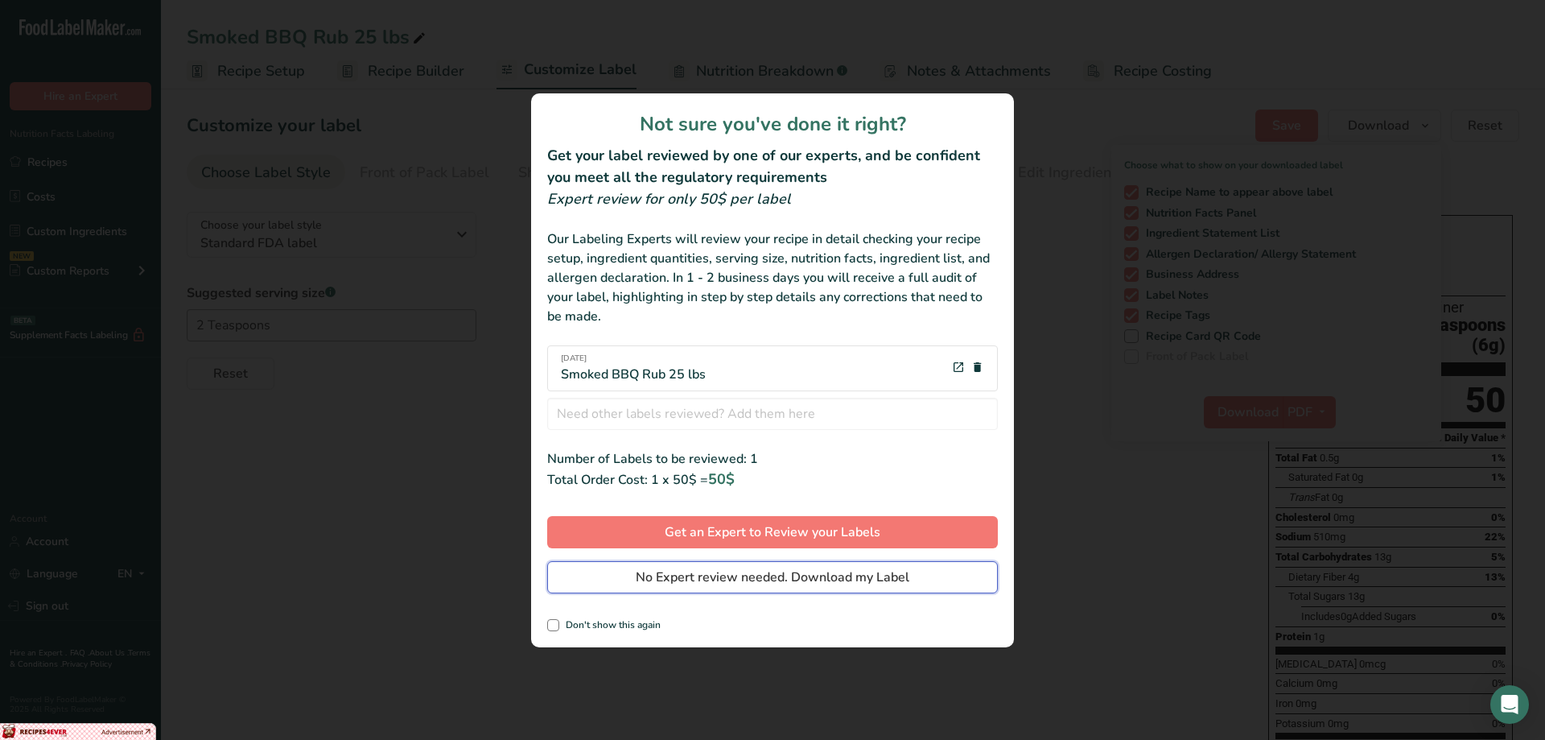
click at [930, 575] on button "No Expert review needed. Download my Label" at bounding box center [772, 577] width 451 height 32
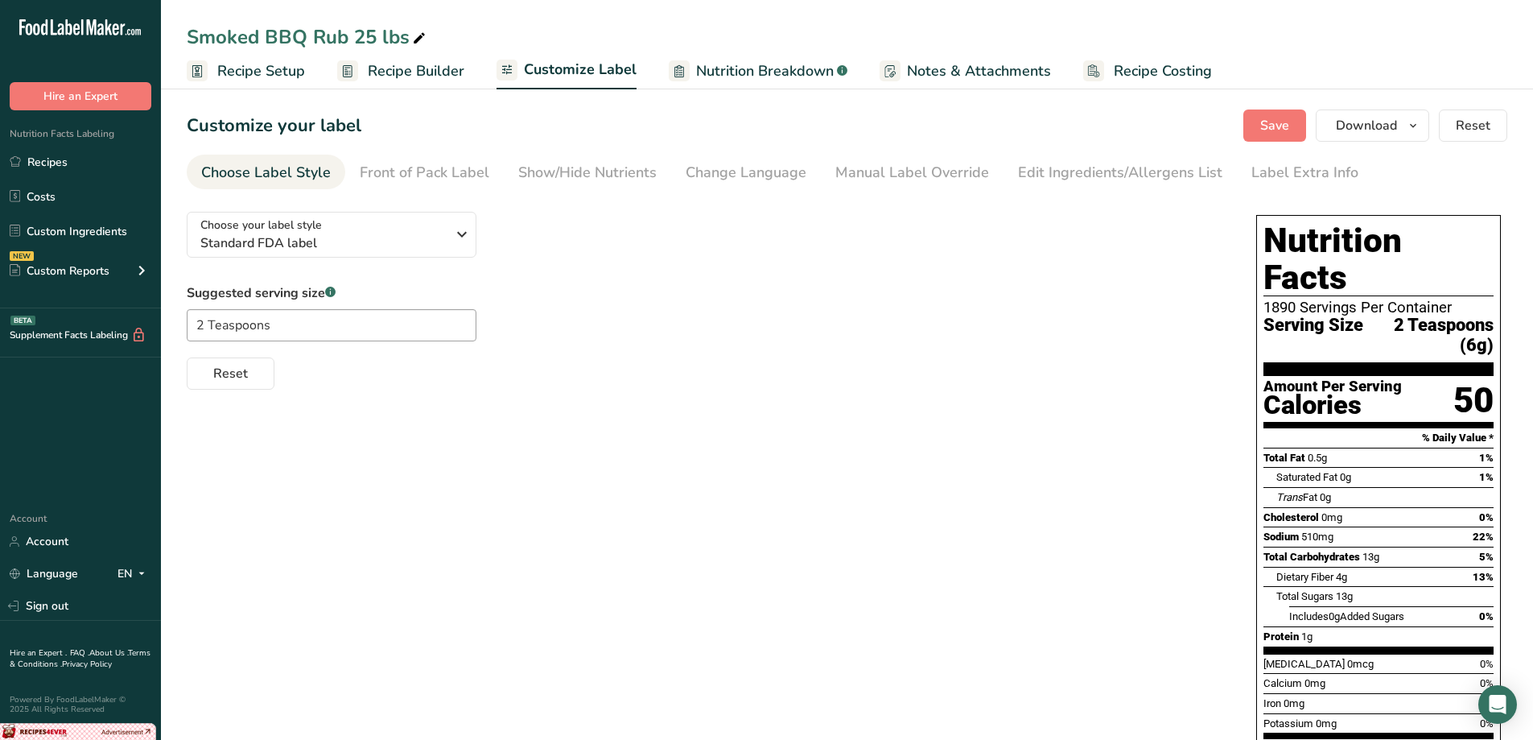
click at [47, 168] on link "Recipes" at bounding box center [80, 161] width 161 height 31
click at [47, 159] on link "Recipes" at bounding box center [80, 161] width 161 height 31
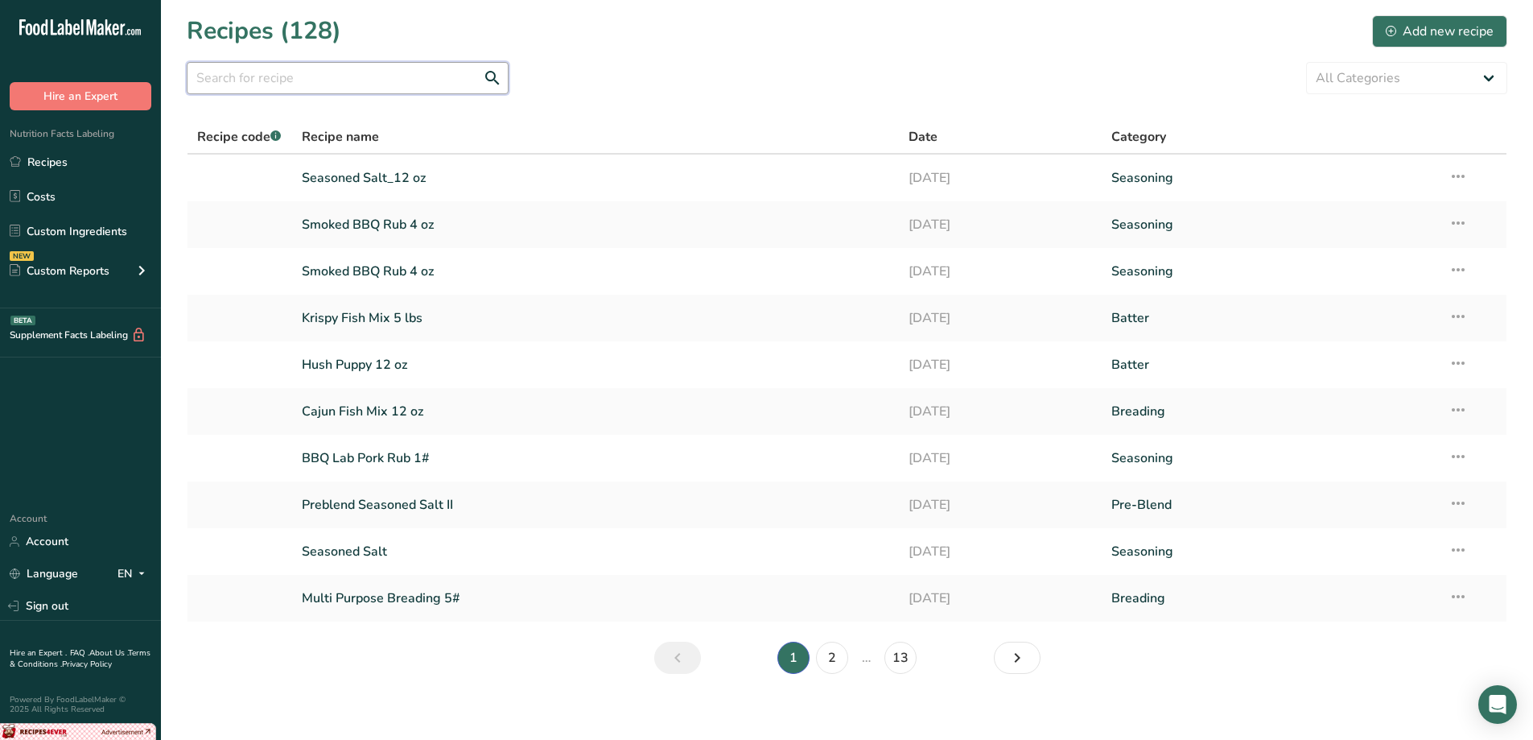
click at [313, 80] on input "text" at bounding box center [348, 78] width 322 height 32
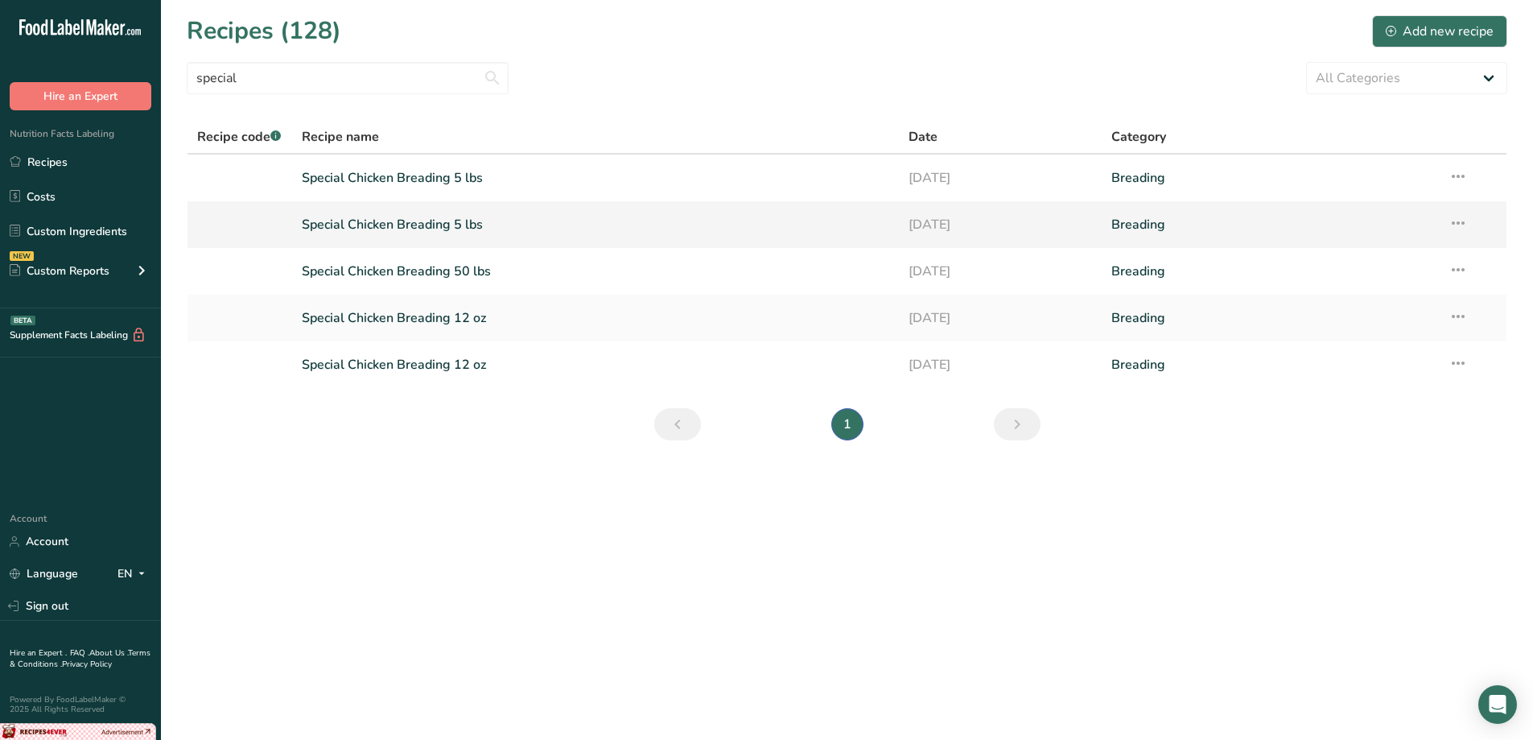
type input "special"
click at [452, 223] on link "Special Chicken Breading 5 lbs" at bounding box center [596, 225] width 588 height 34
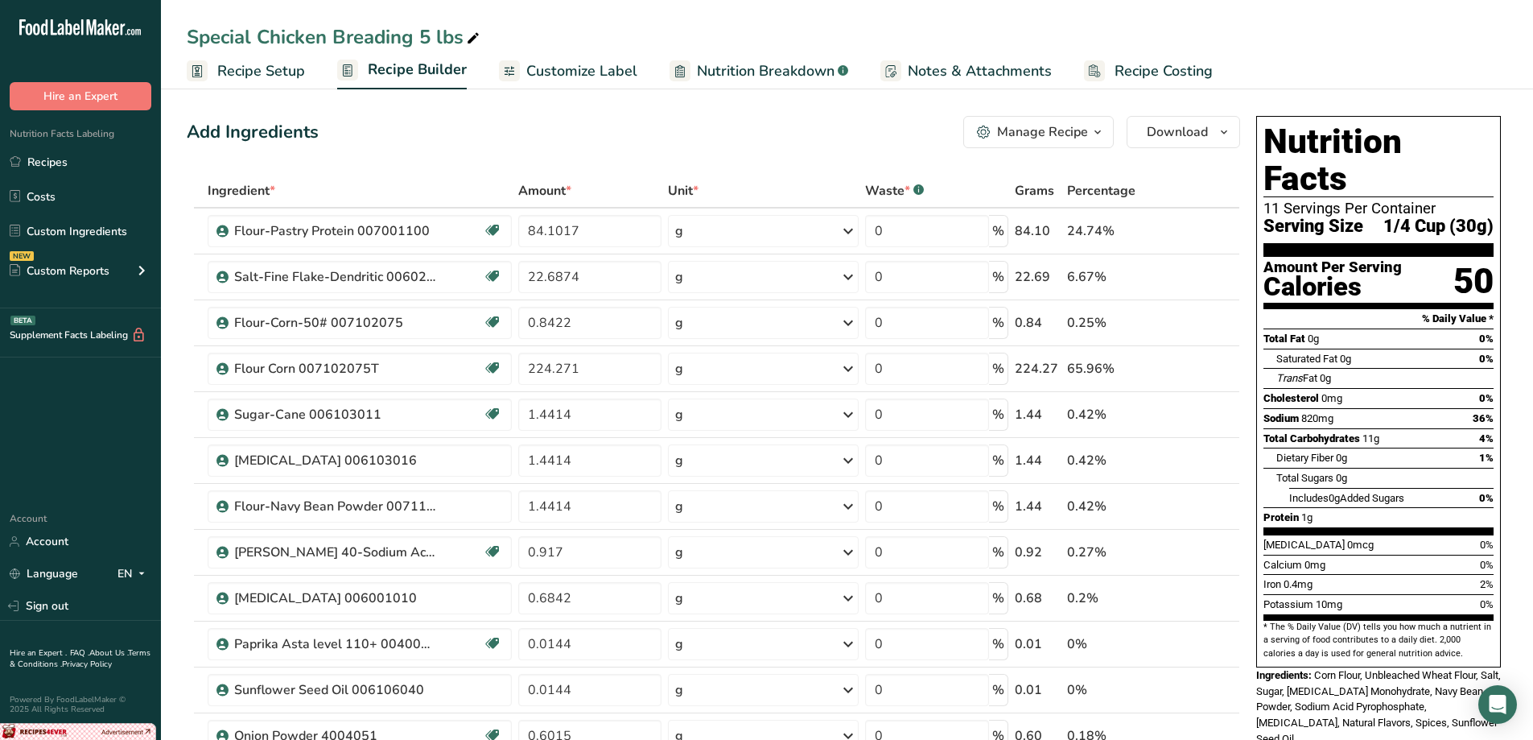
click at [538, 77] on span "Customize Label" at bounding box center [581, 71] width 111 height 22
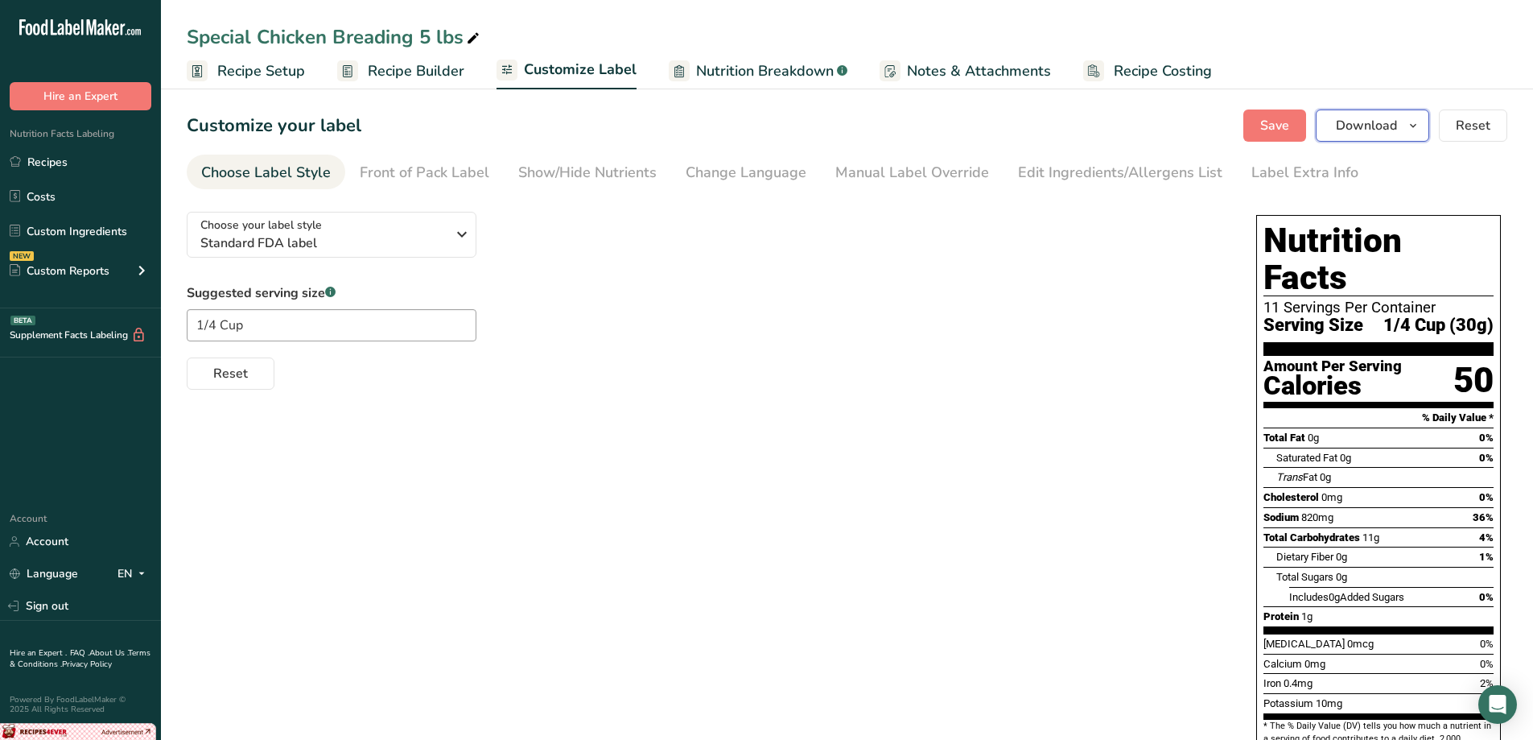
click at [1415, 127] on icon "button" at bounding box center [1413, 126] width 13 height 20
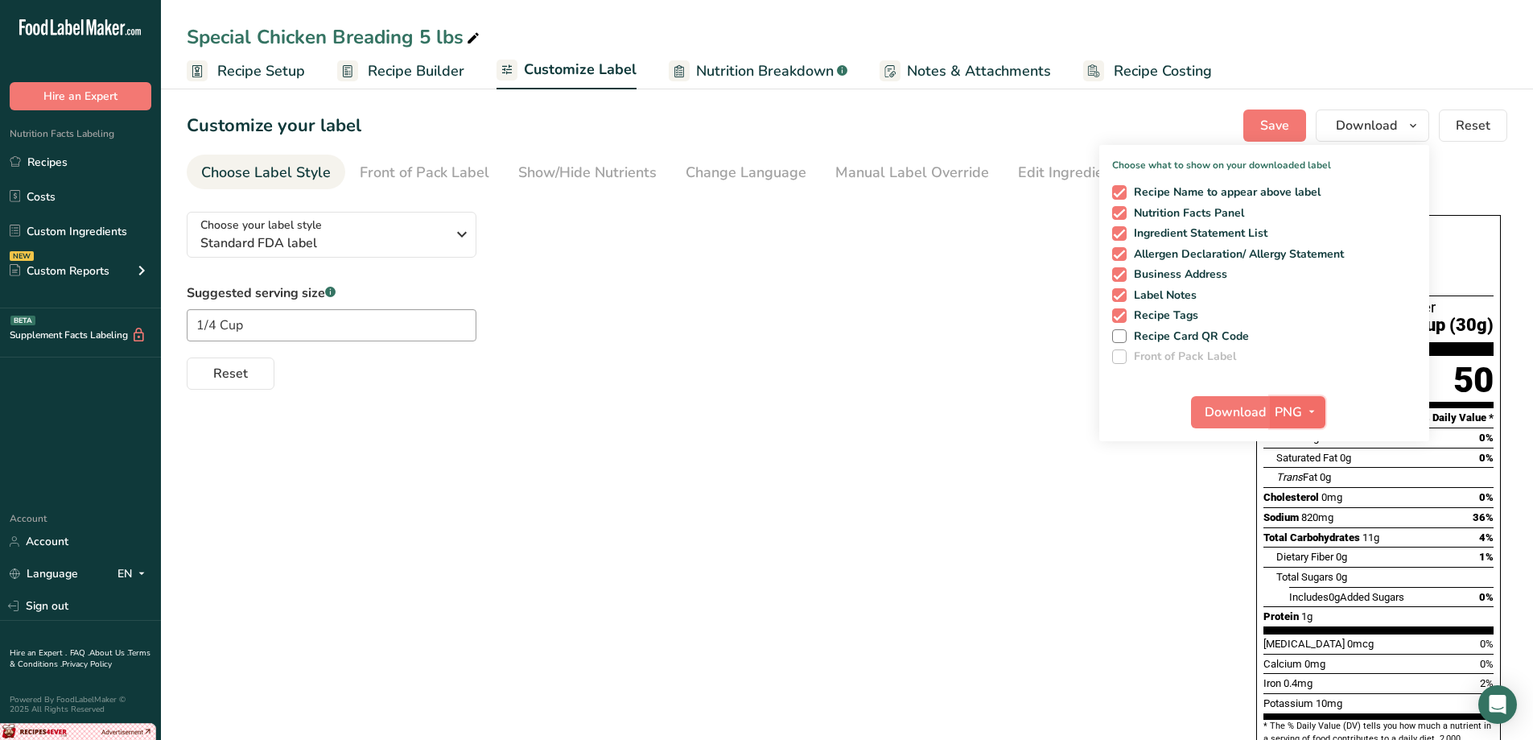
click at [1310, 414] on icon "button" at bounding box center [1311, 412] width 13 height 20
click at [1308, 526] on link "PDF" at bounding box center [1300, 524] width 52 height 27
click at [1247, 420] on span "Download" at bounding box center [1236, 411] width 61 height 19
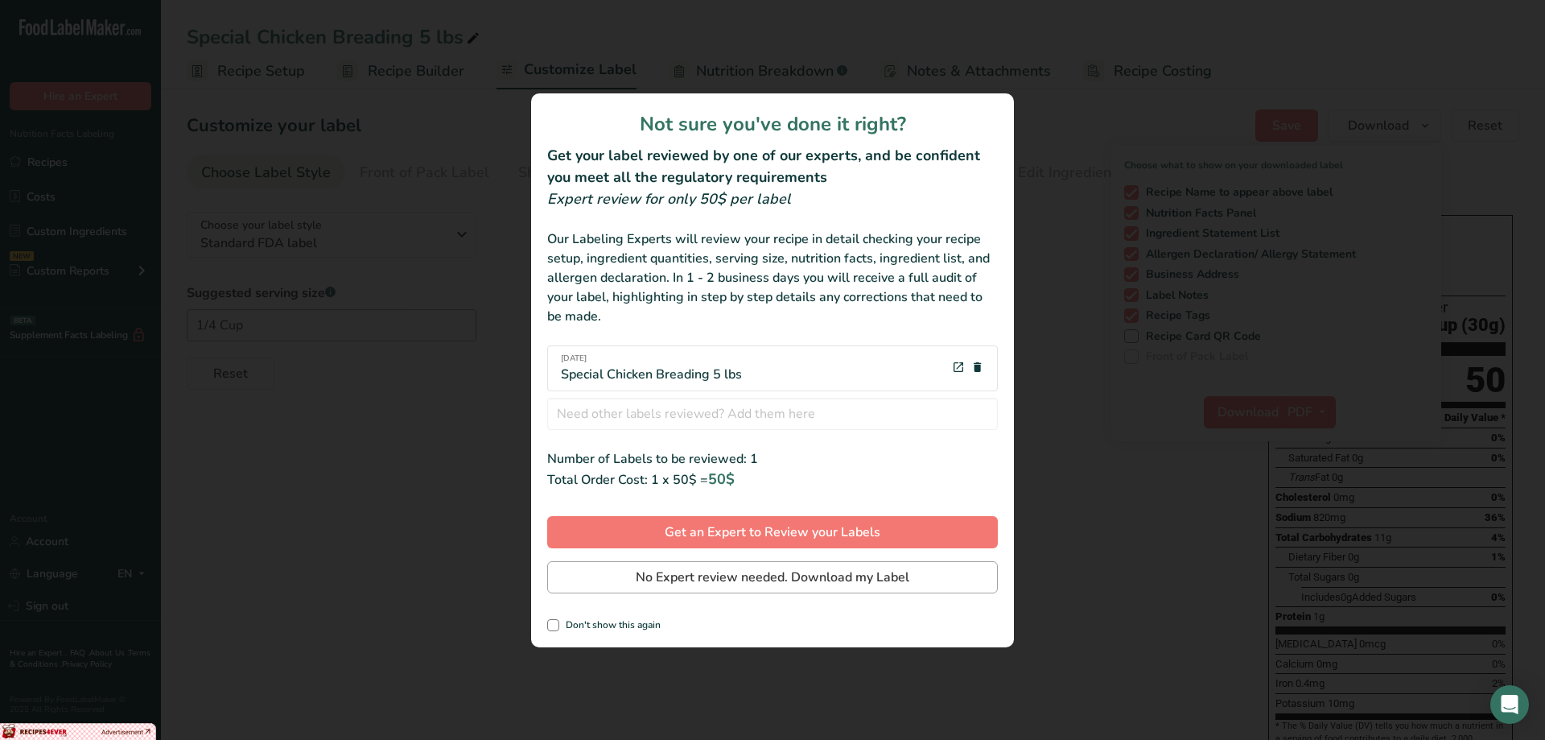
drag, startPoint x: 900, startPoint y: 558, endPoint x: 905, endPoint y: 566, distance: 9.4
click at [905, 566] on div "Not sure you've done it right? Get your label reviewed by one of our experts, a…" at bounding box center [772, 370] width 483 height 554
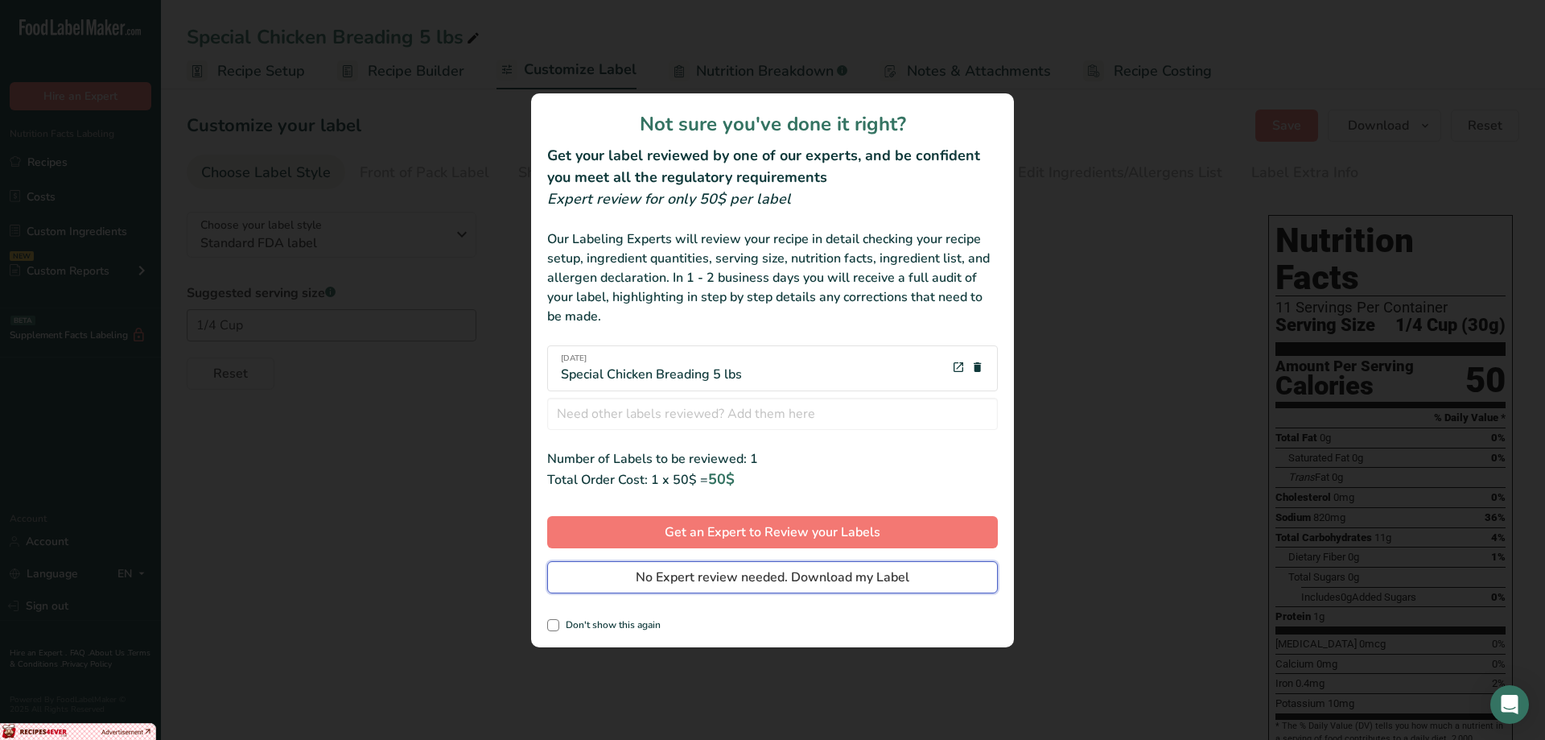
click at [905, 566] on button "No Expert review needed. Download my Label" at bounding box center [772, 577] width 451 height 32
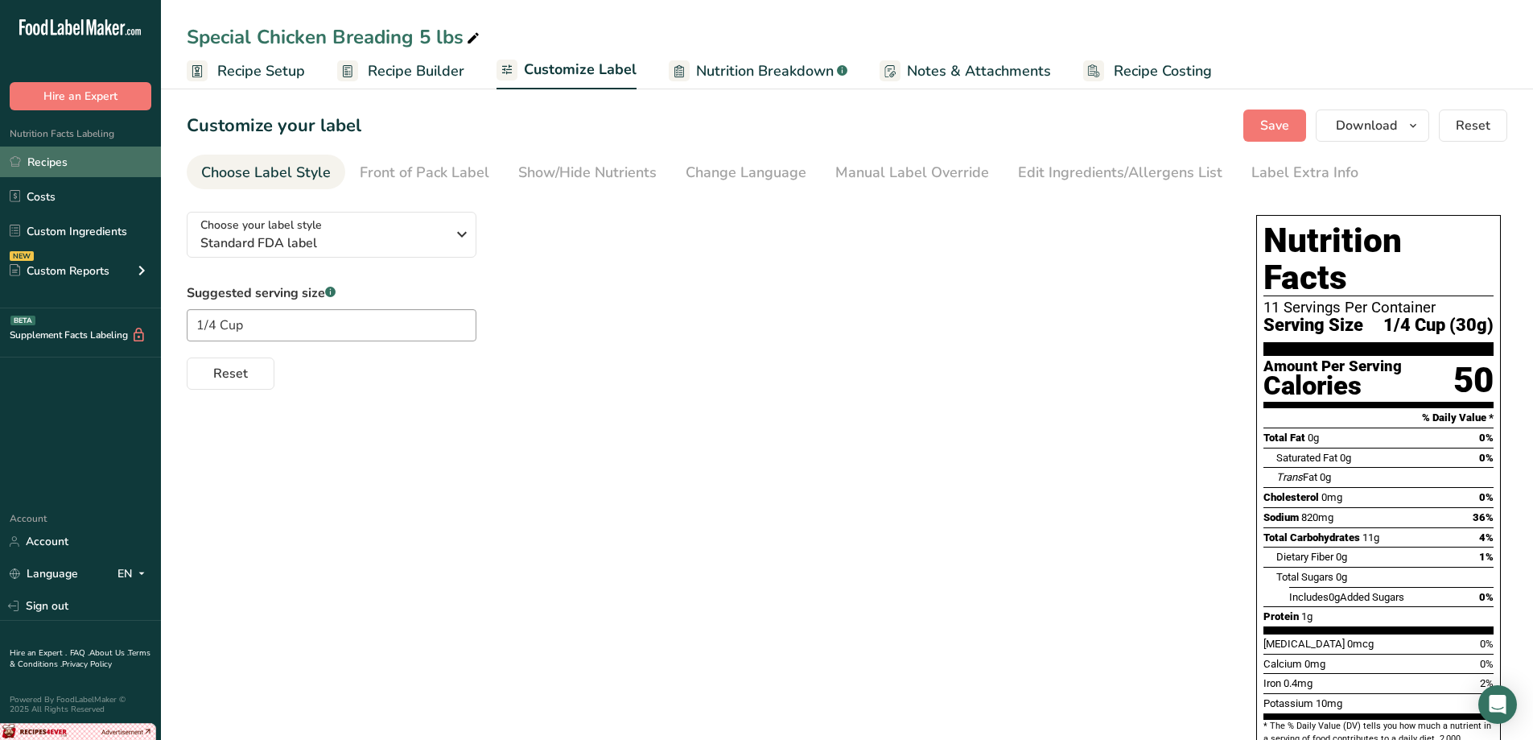
click at [65, 170] on link "Recipes" at bounding box center [80, 161] width 161 height 31
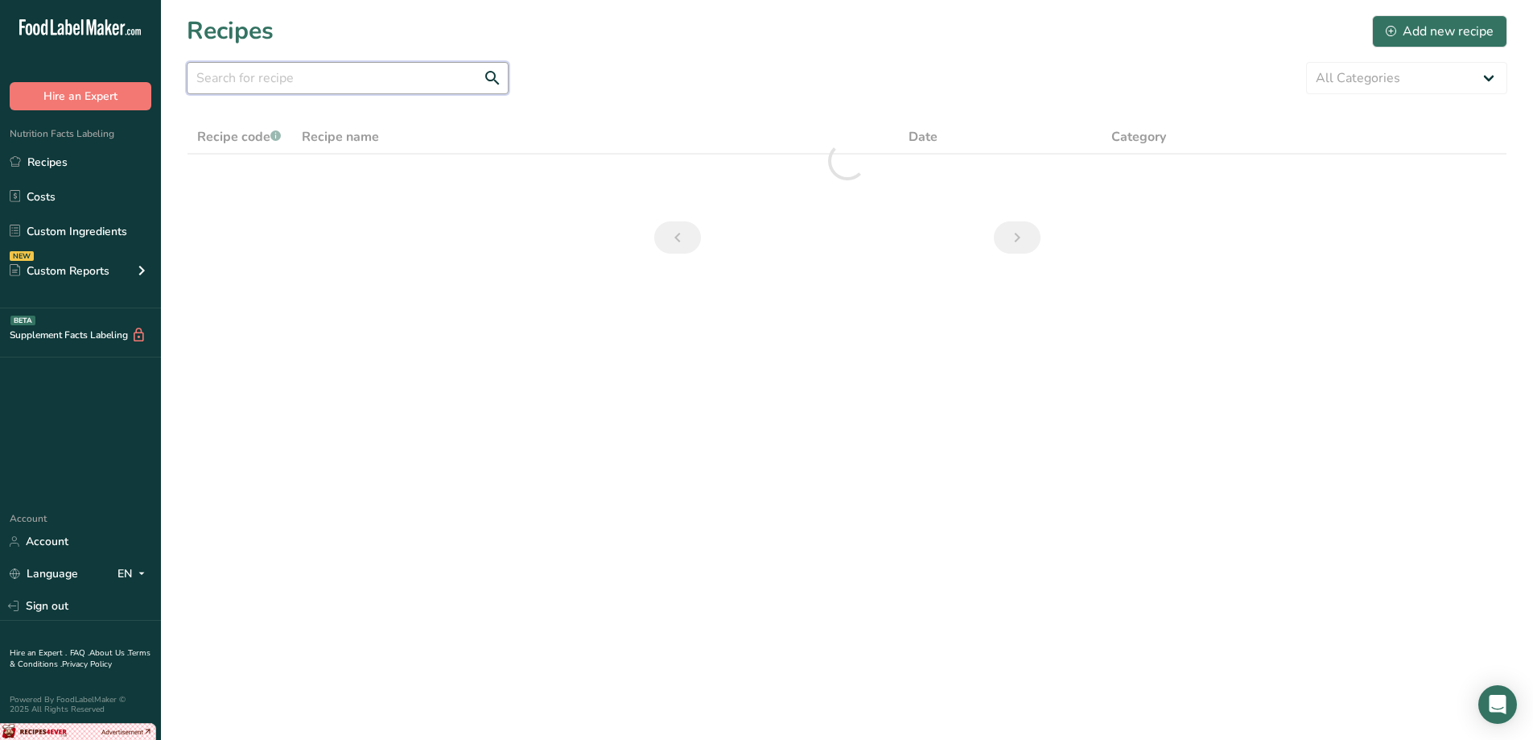
click at [344, 77] on input "text" at bounding box center [348, 78] width 322 height 32
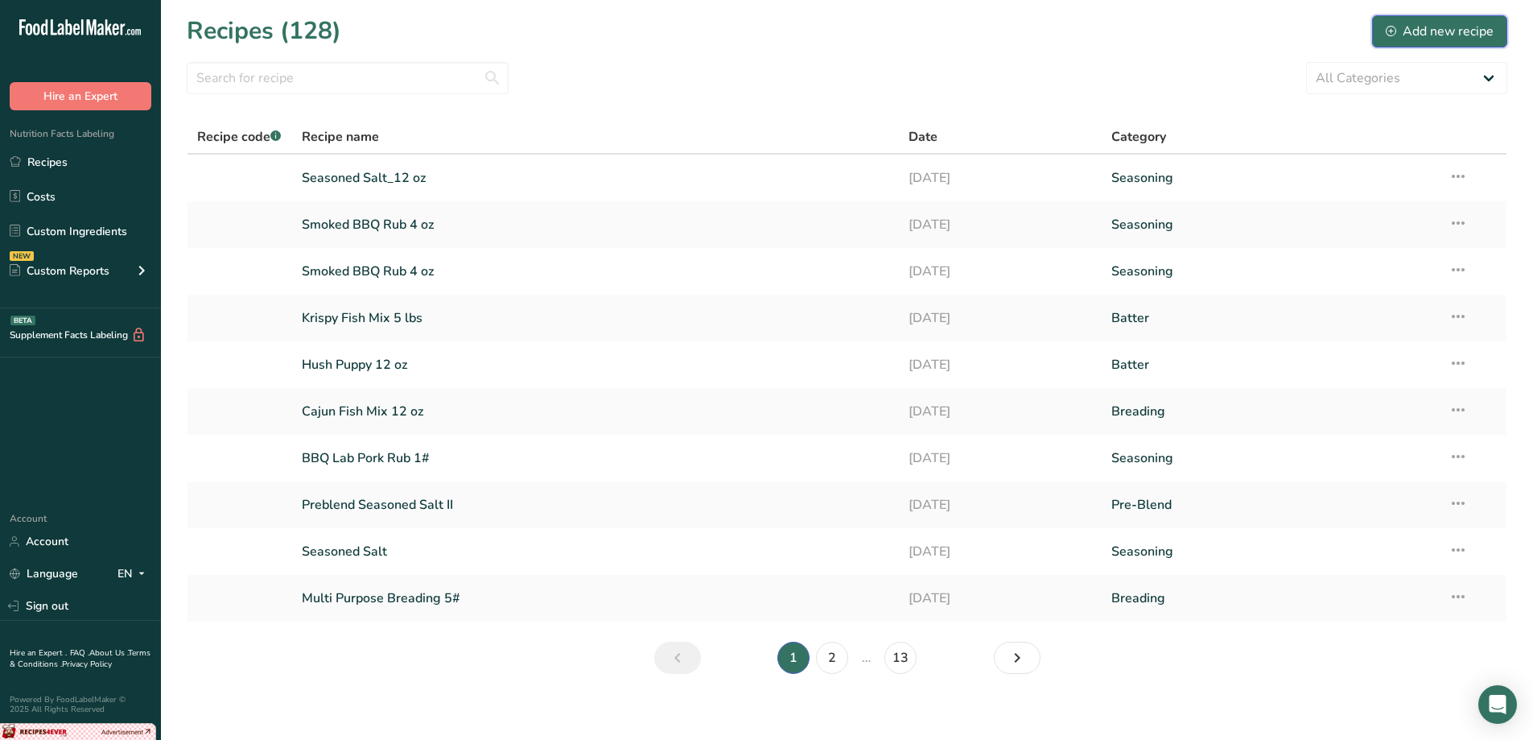
click at [1466, 36] on div "Add new recipe" at bounding box center [1440, 31] width 108 height 19
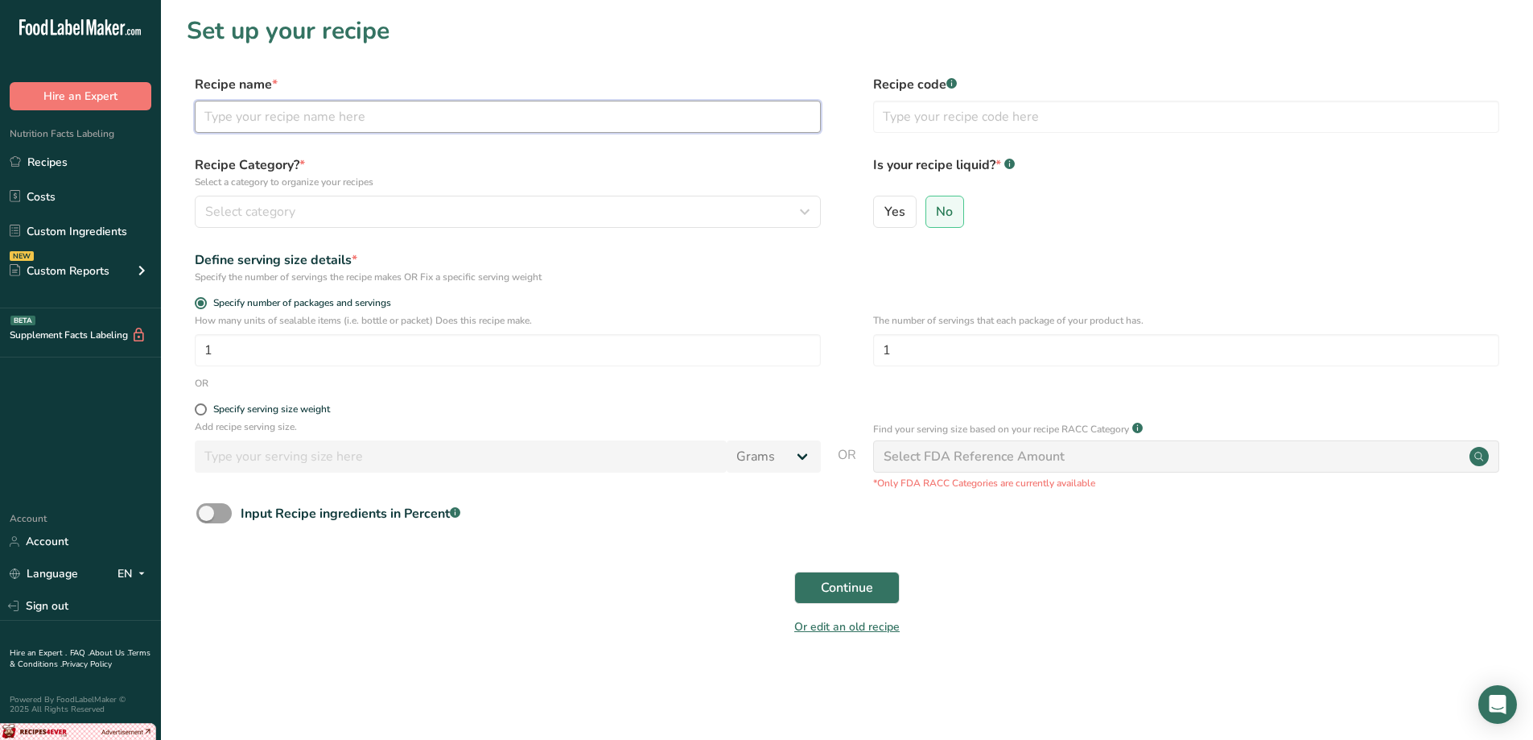
click at [317, 112] on input "text" at bounding box center [508, 117] width 626 height 32
type input "l"
click at [324, 122] on input "Lime Pepper bulk 25lbs" at bounding box center [508, 117] width 626 height 32
type input "Lime Pepper bulk 25 lbs"
click at [203, 410] on span at bounding box center [201, 409] width 12 height 12
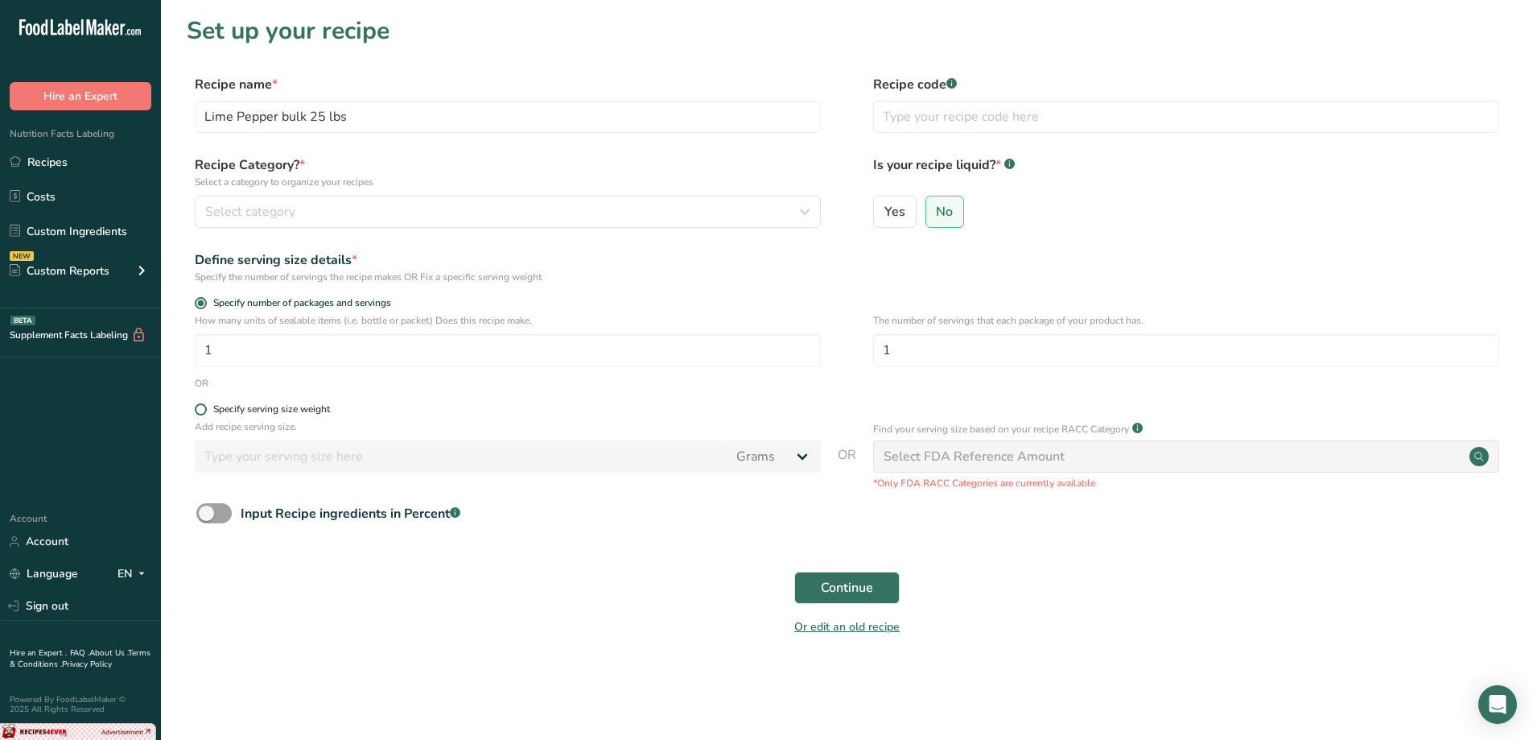
click at [203, 410] on input "Specify serving size weight" at bounding box center [200, 409] width 10 height 10
radio input "true"
radio input "false"
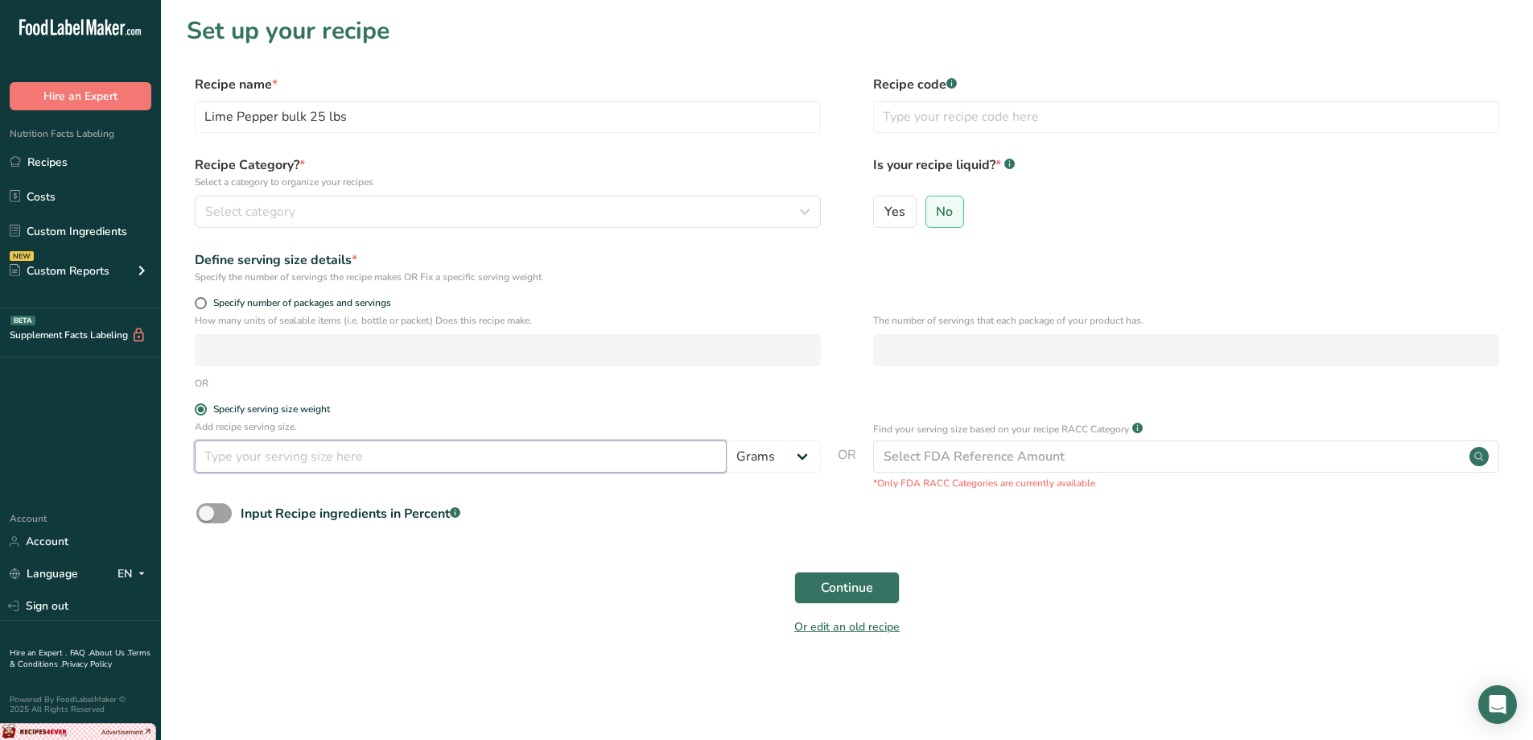
click at [244, 458] on input "number" at bounding box center [461, 456] width 532 height 32
type input "30"
click at [888, 583] on button "Continue" at bounding box center [846, 587] width 105 height 32
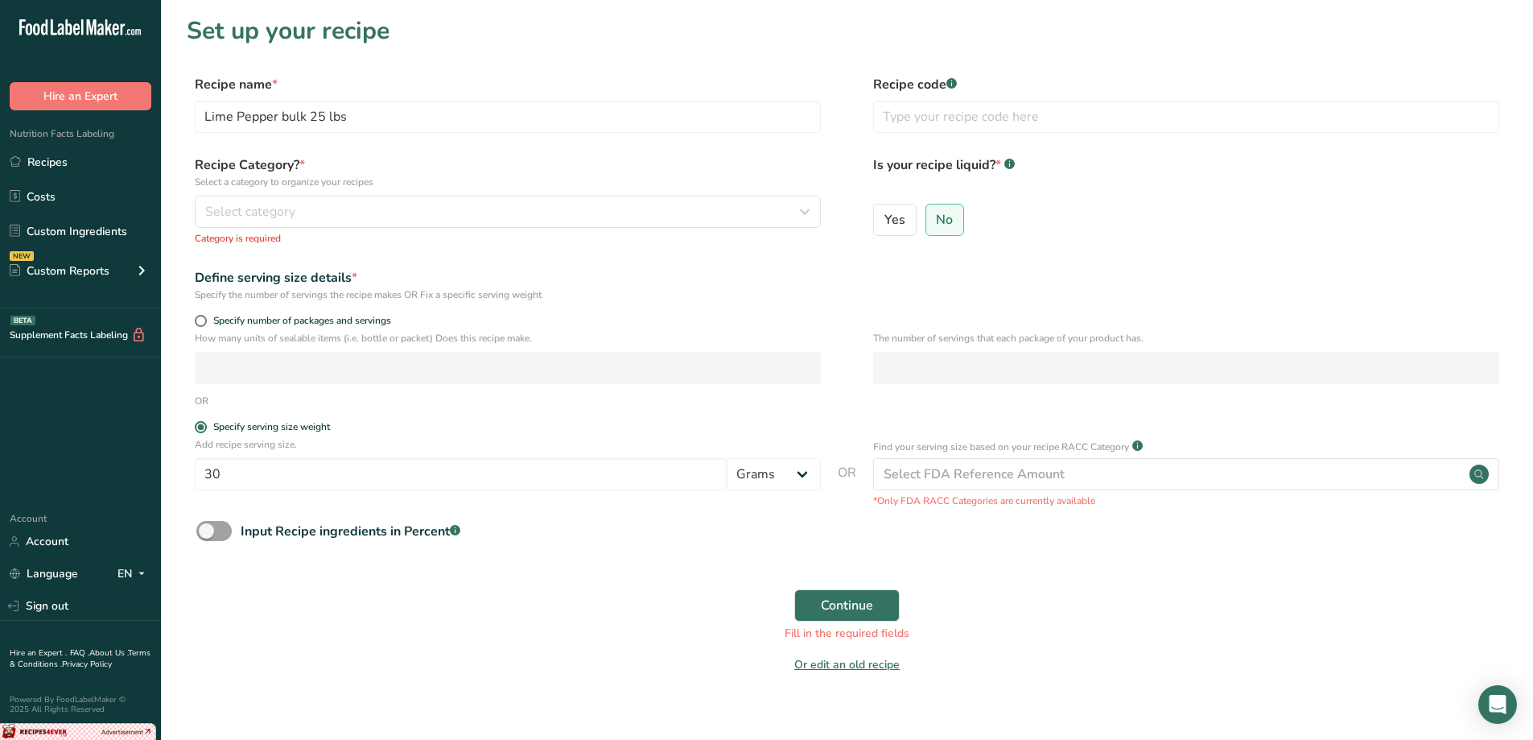
click at [295, 229] on div "Recipe Category? * Select a category to organize your recipes Select category S…" at bounding box center [508, 200] width 626 height 90
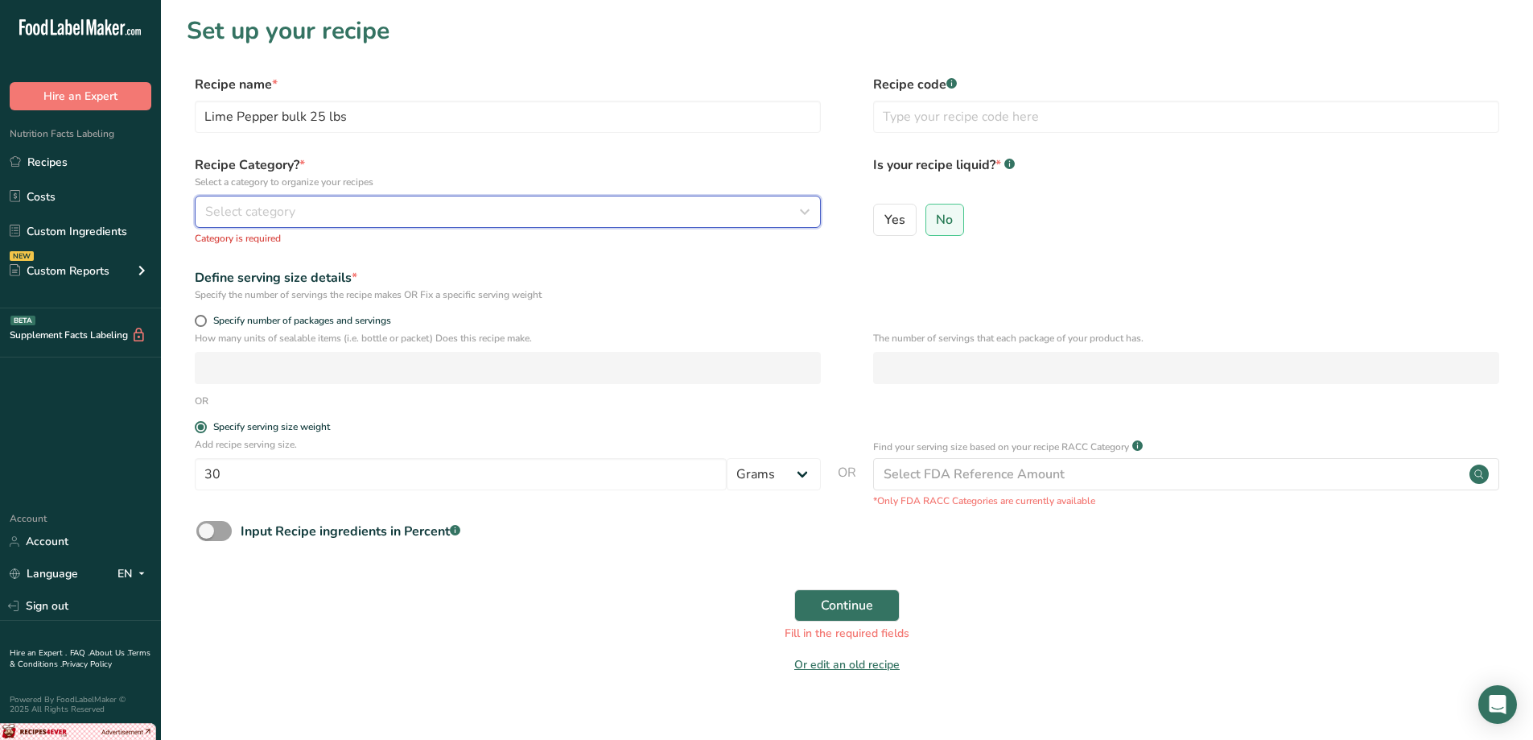
click at [295, 218] on div "Select category" at bounding box center [503, 211] width 596 height 19
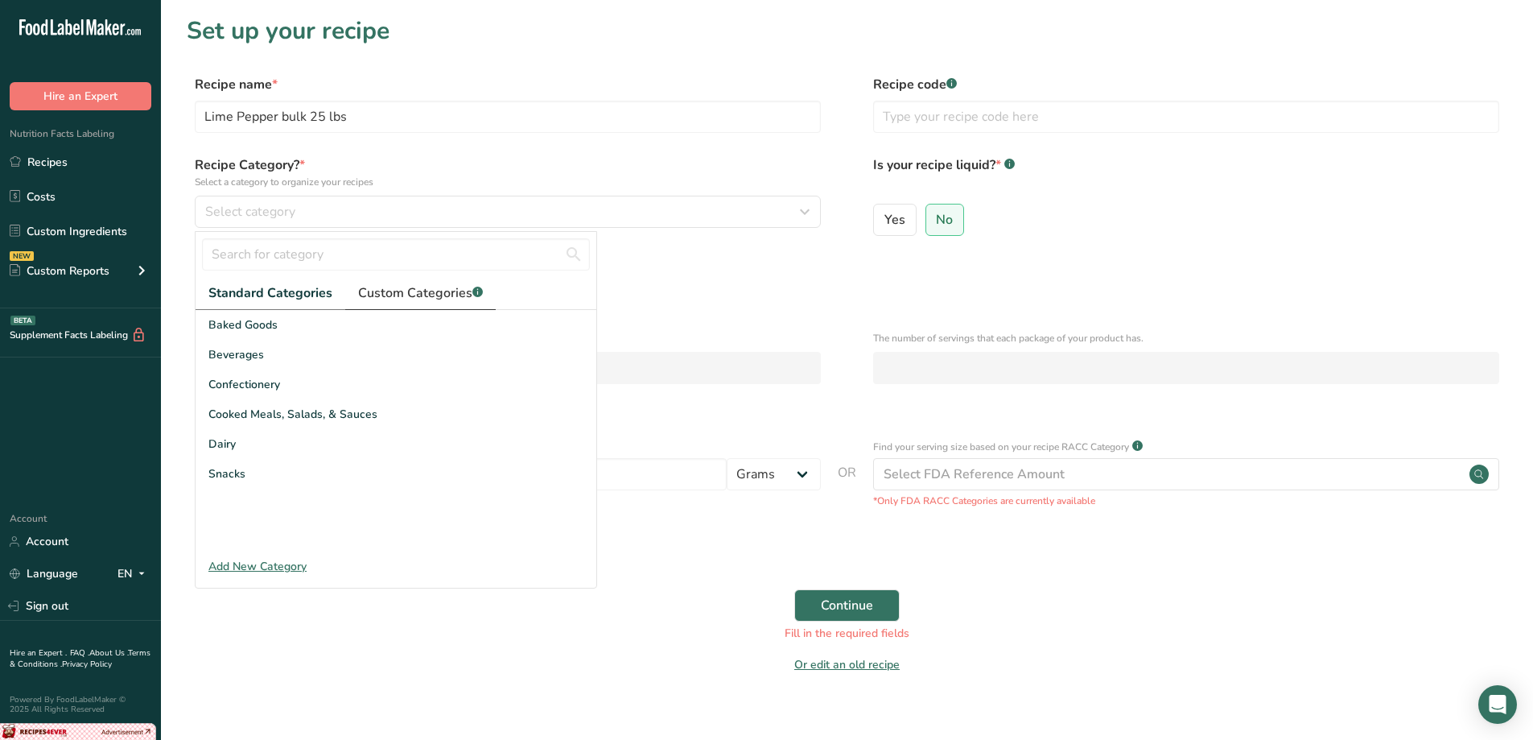
click at [358, 285] on span "Custom Categories .a-a{fill:#347362;}.b-a{fill:#fff;}" at bounding box center [420, 292] width 125 height 19
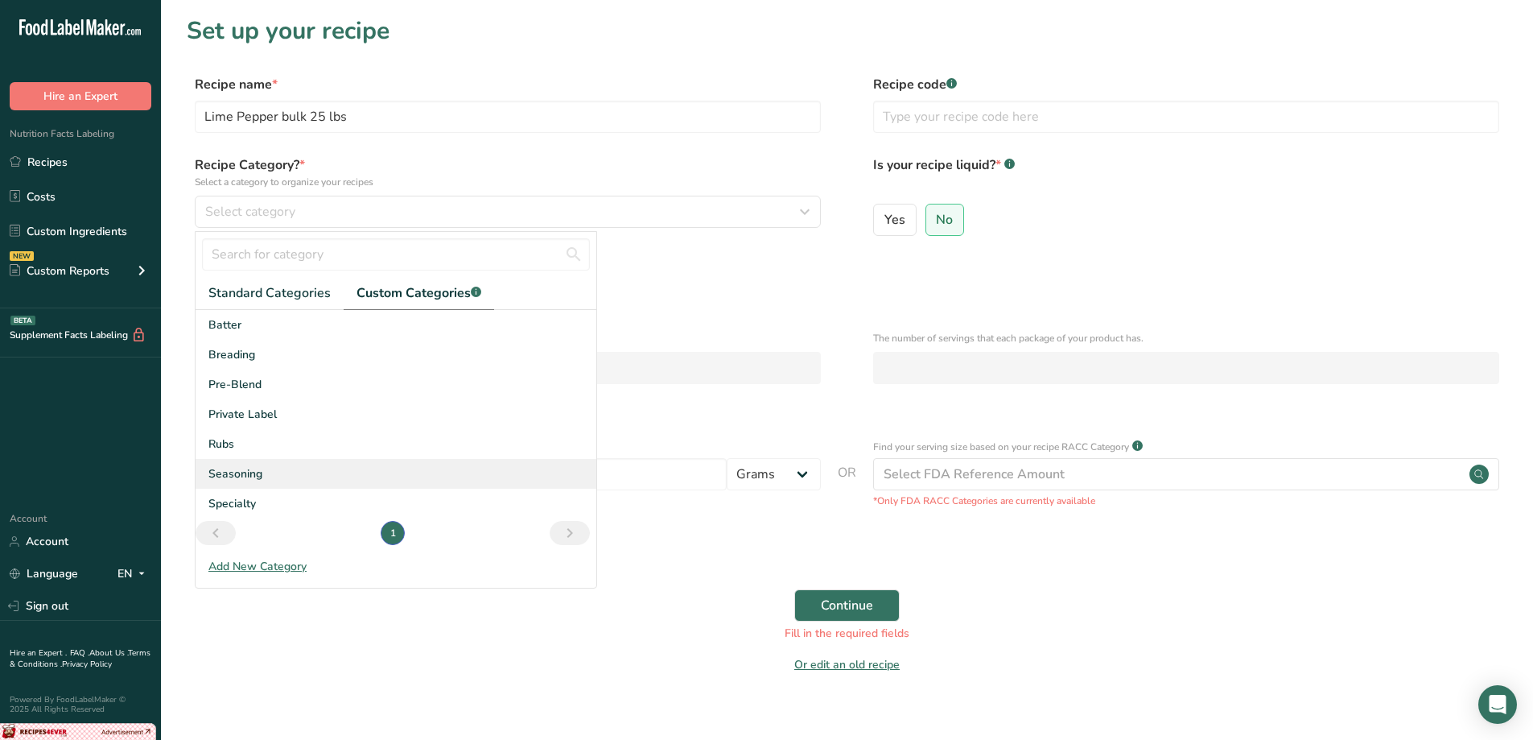
click at [250, 472] on span "Seasoning" at bounding box center [235, 473] width 54 height 17
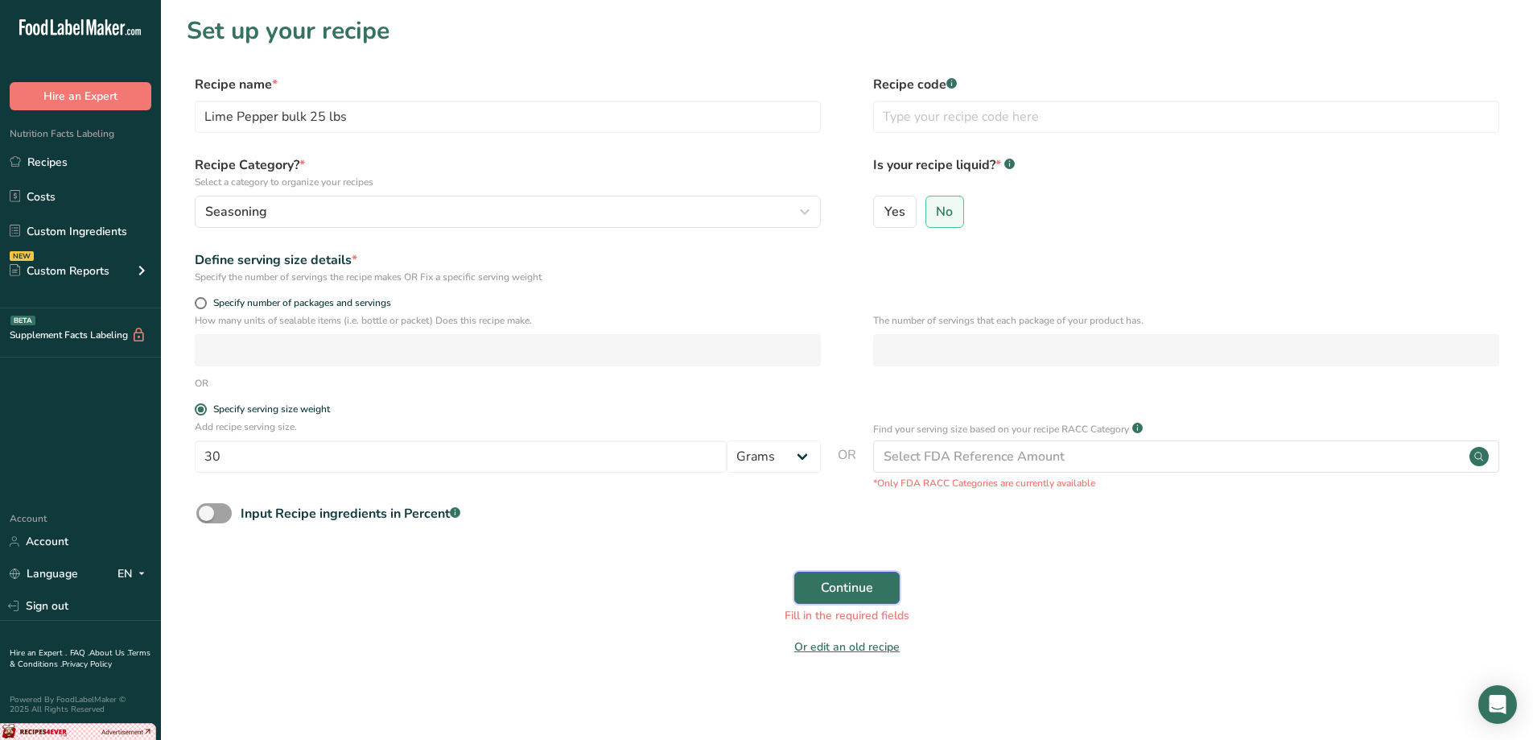
click at [842, 600] on button "Continue" at bounding box center [846, 587] width 105 height 32
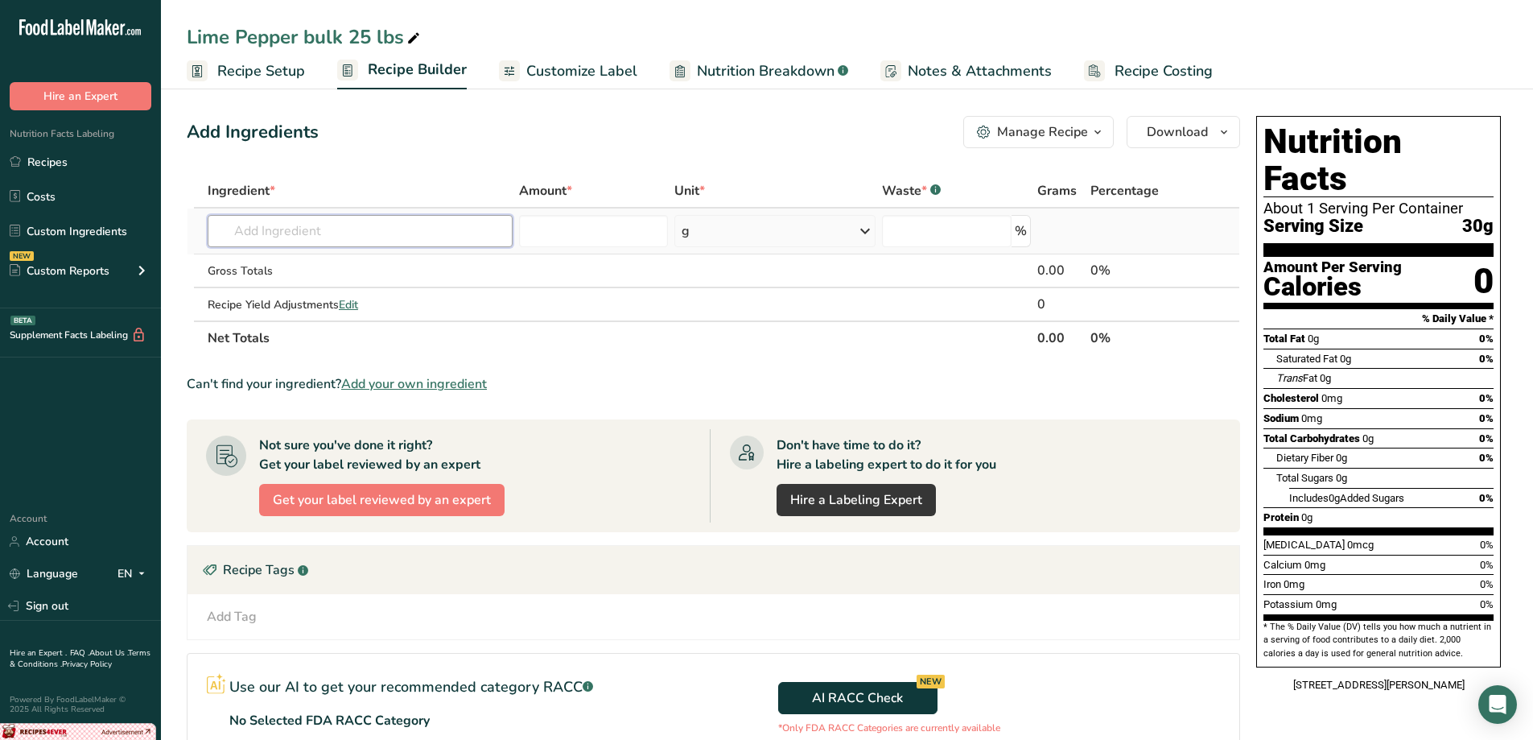
click at [328, 242] on input "text" at bounding box center [360, 231] width 305 height 32
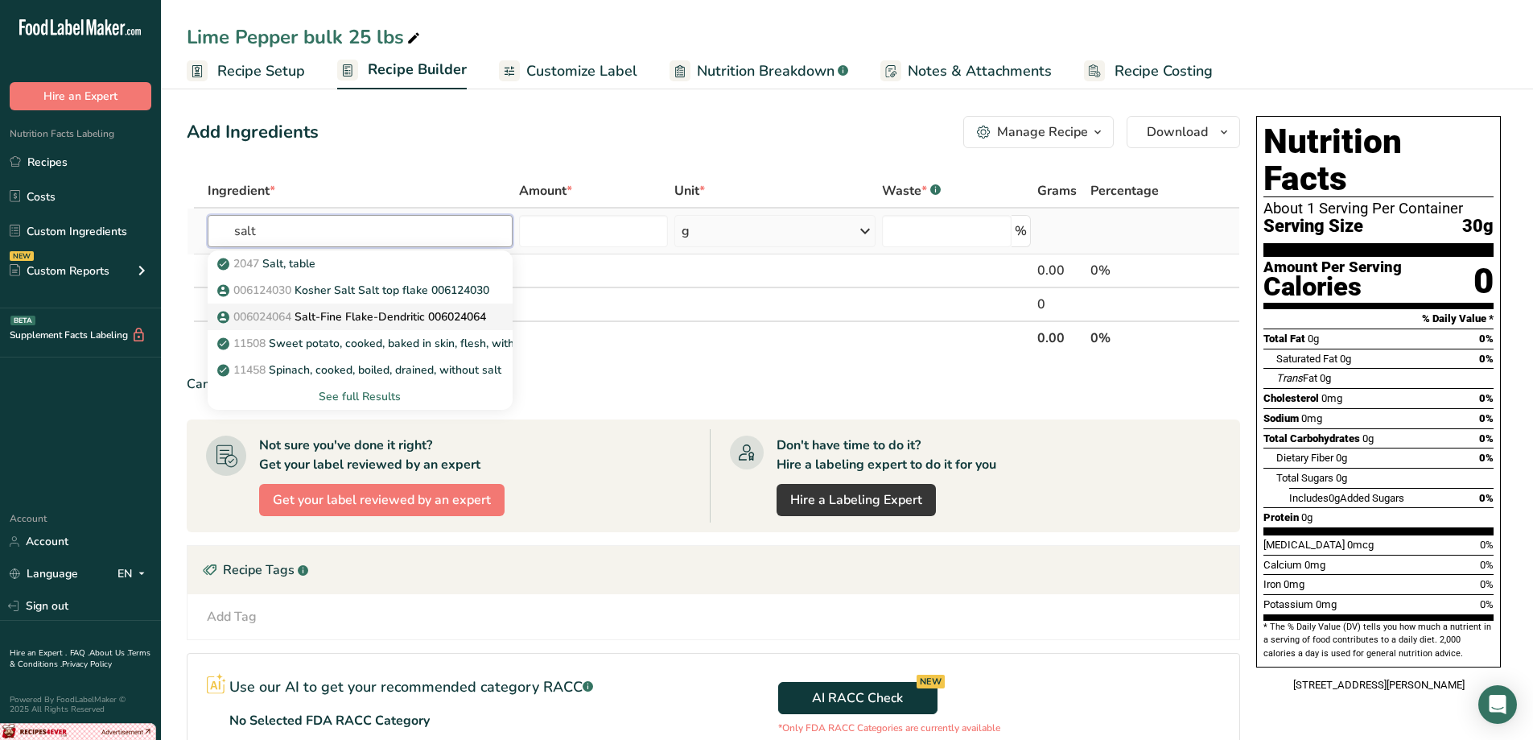
type input "salt"
click at [423, 310] on p "006024064 Salt-Fine Flake-Dendritic 006024064" at bounding box center [354, 316] width 266 height 17
type input "Salt-Fine Flake-Dendritic 006024064"
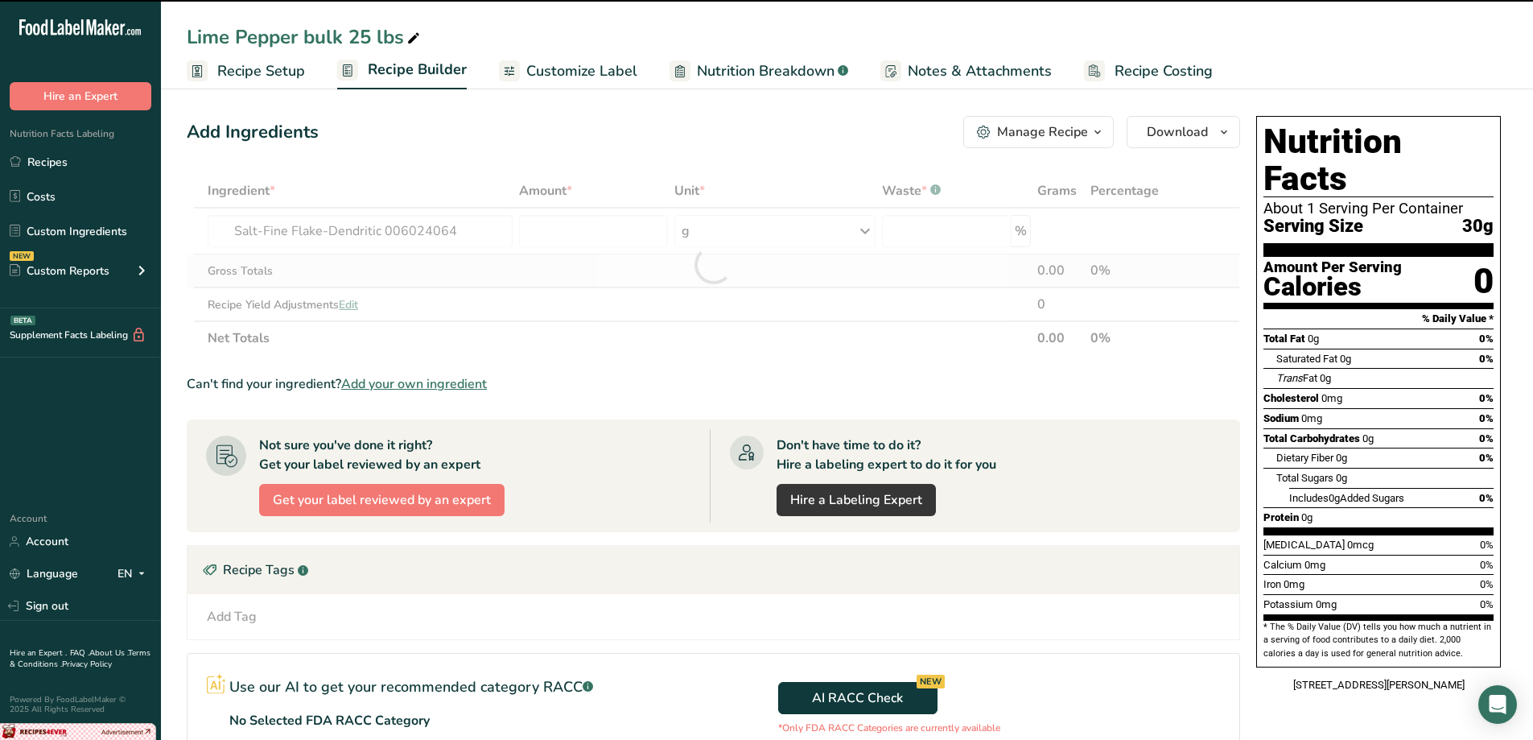
type input "0"
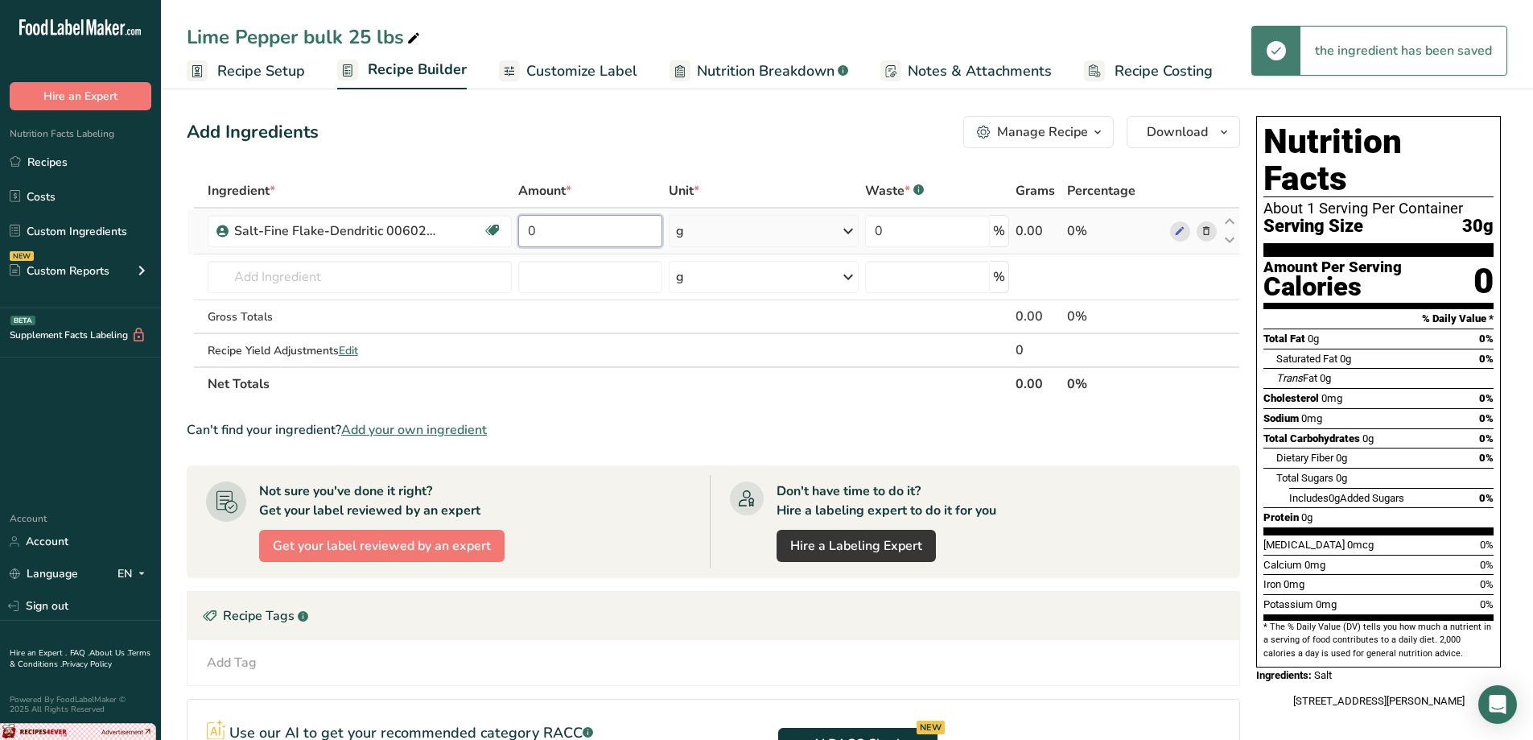
click at [592, 241] on input "0" at bounding box center [589, 231] width 143 height 32
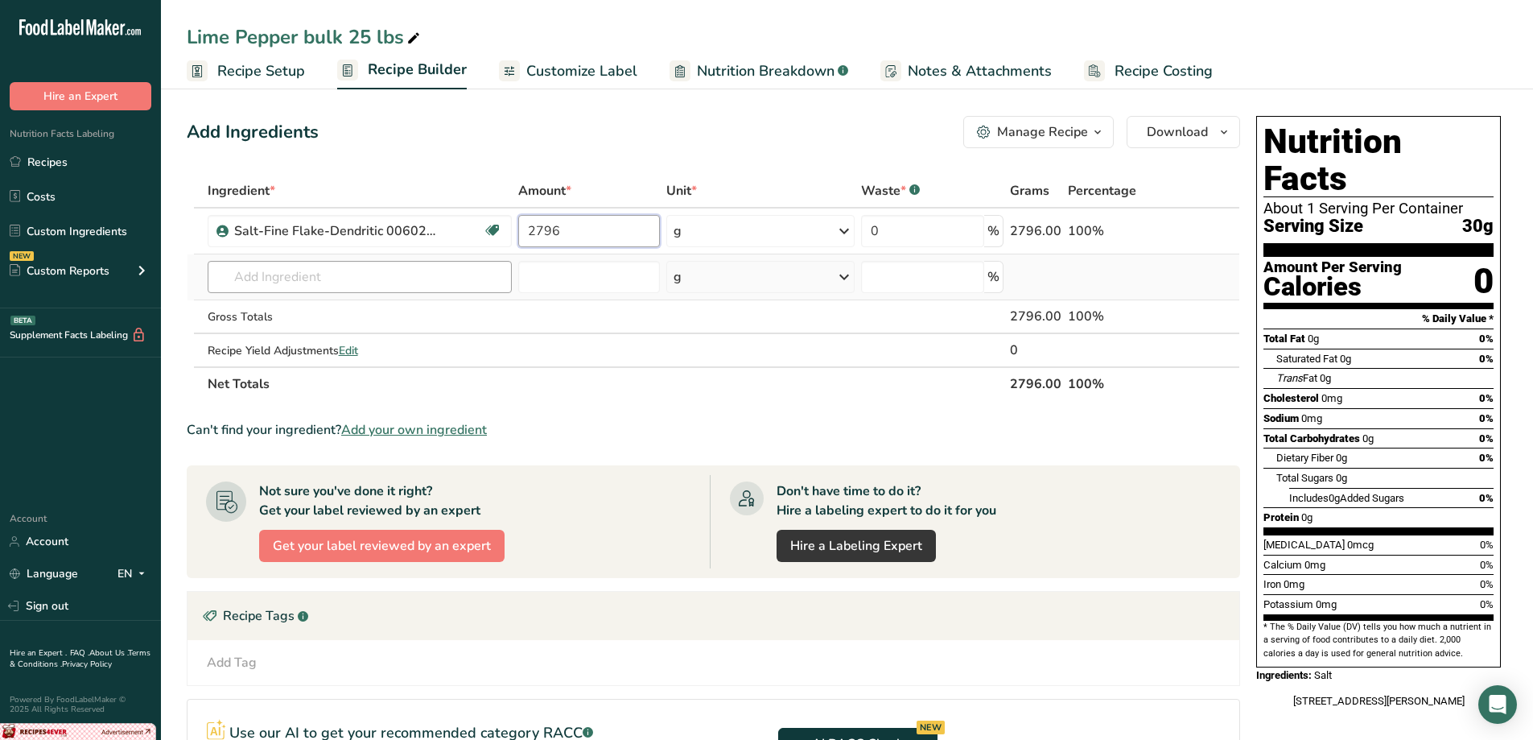
type input "2796"
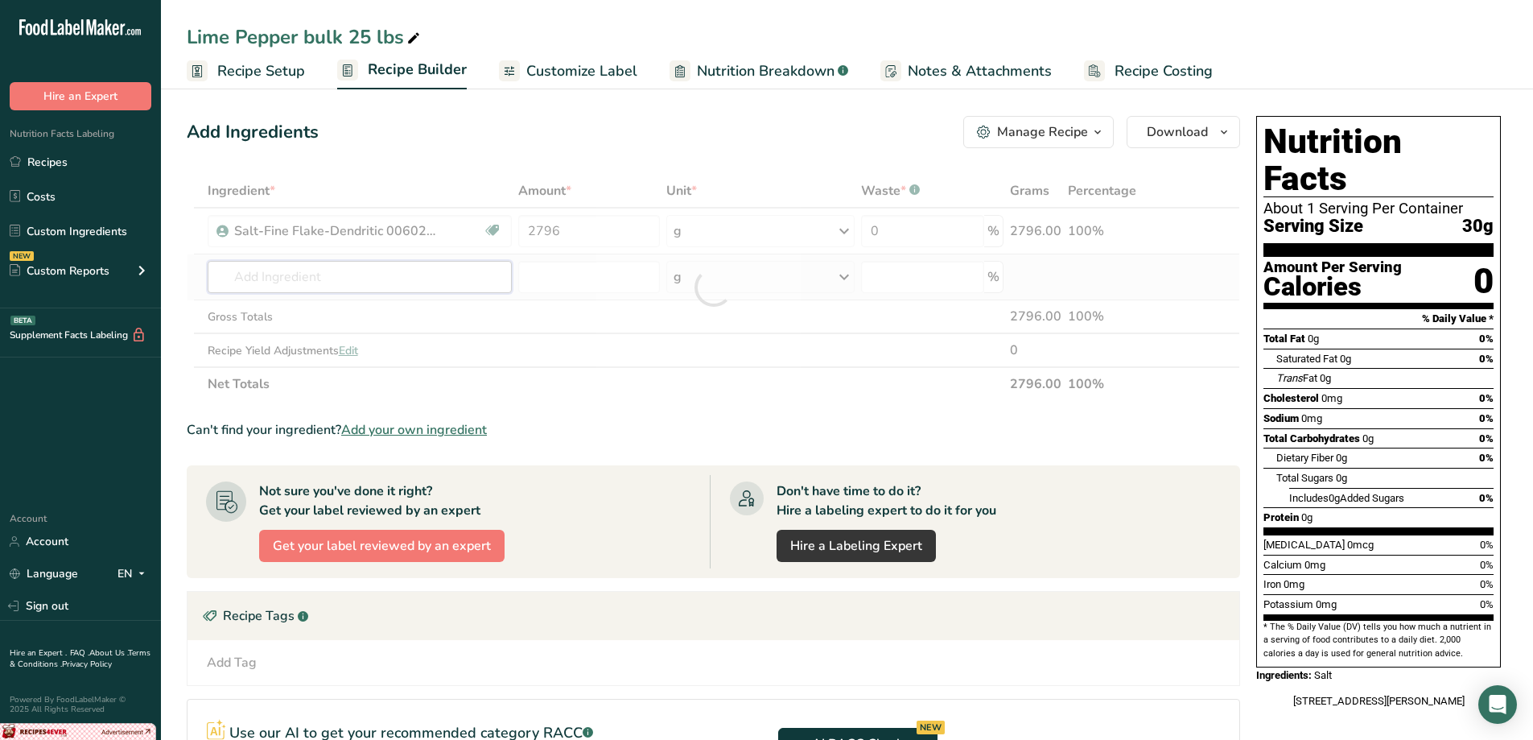
click at [436, 286] on div "Ingredient * Amount * Unit * Waste * .a-a{fill:#347362;}.b-a{fill:#fff;} Grams …" at bounding box center [714, 287] width 1054 height 227
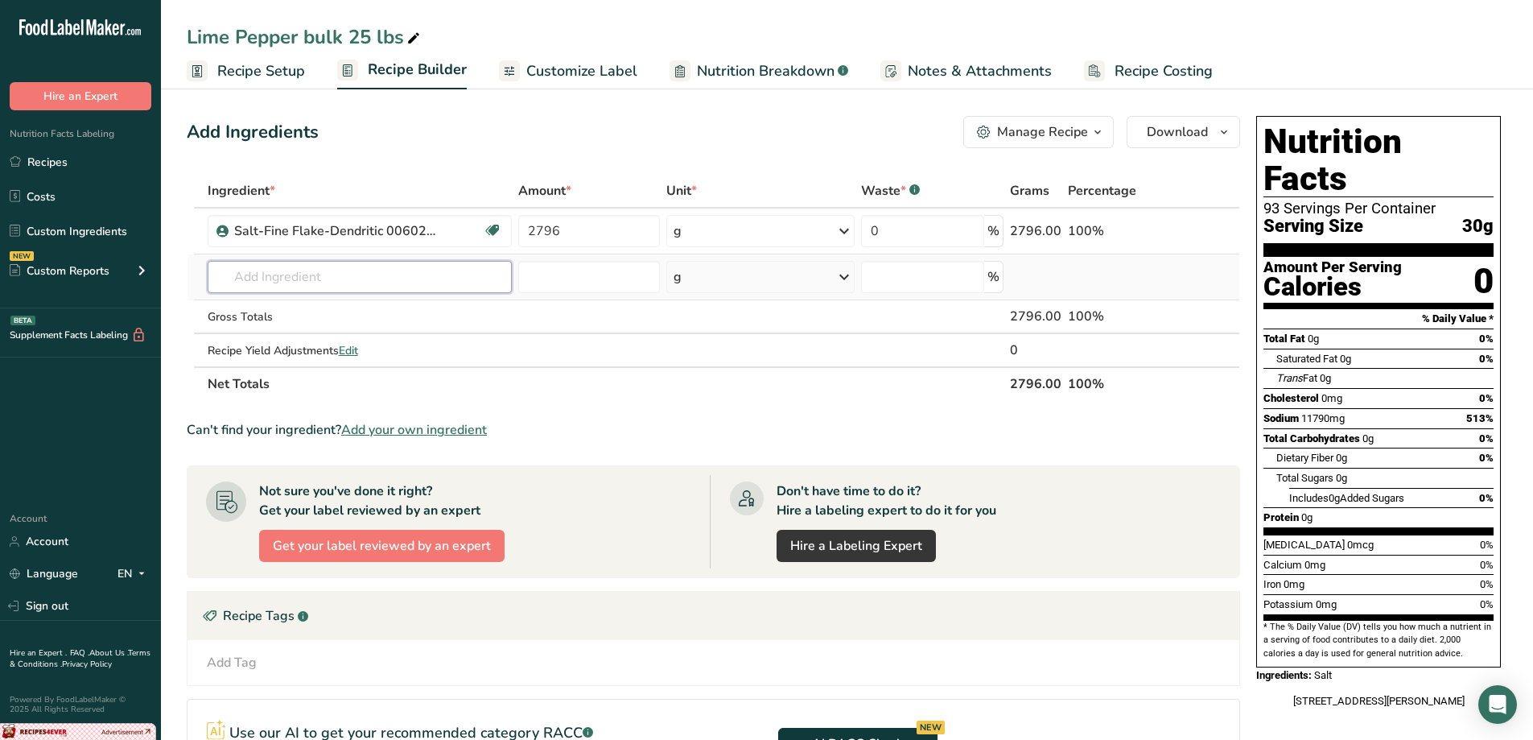
click at [442, 278] on input "text" at bounding box center [360, 277] width 304 height 32
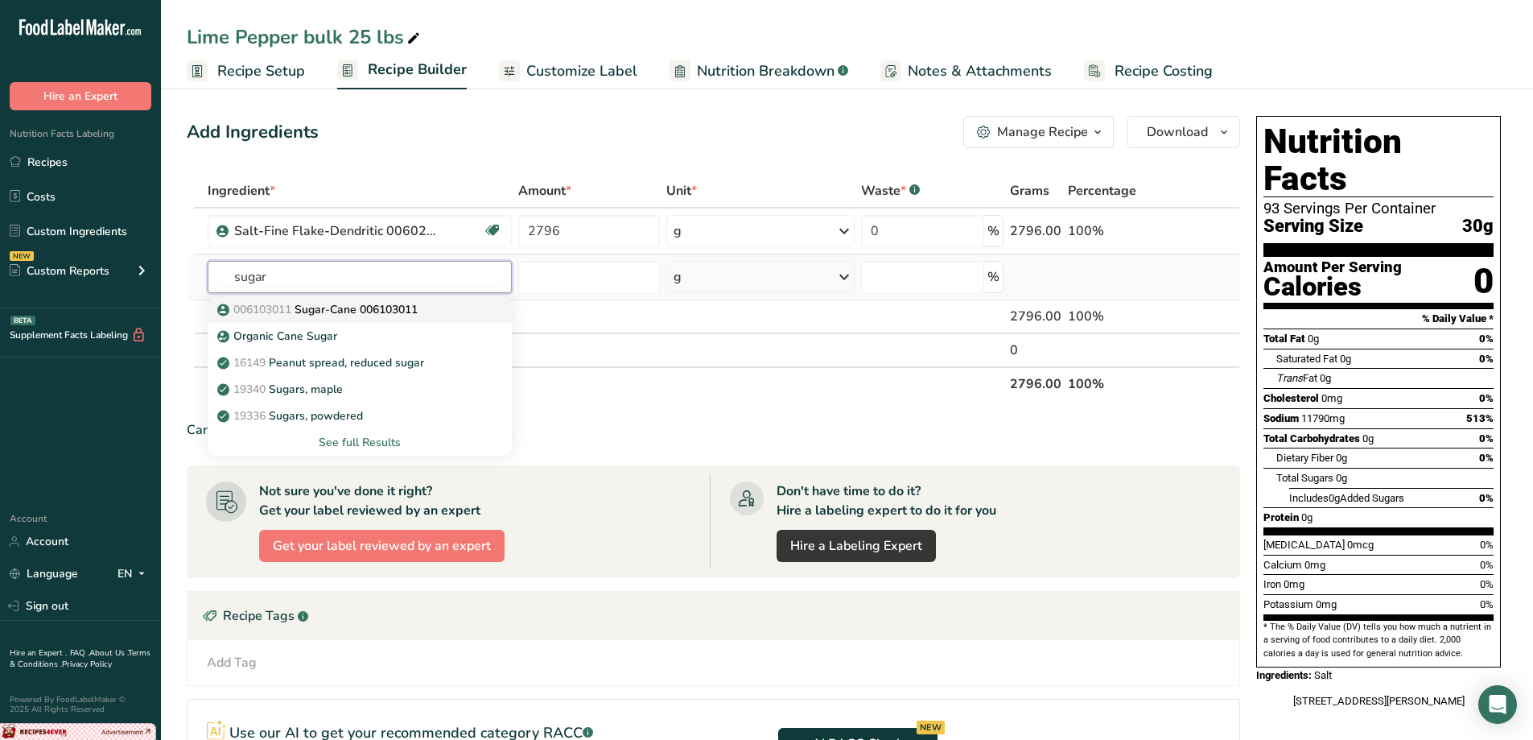
type input "sugar"
click at [428, 308] on div "006103011 Sugar-Cane 006103011" at bounding box center [347, 309] width 253 height 17
type input "Sugar-Cane 006103011"
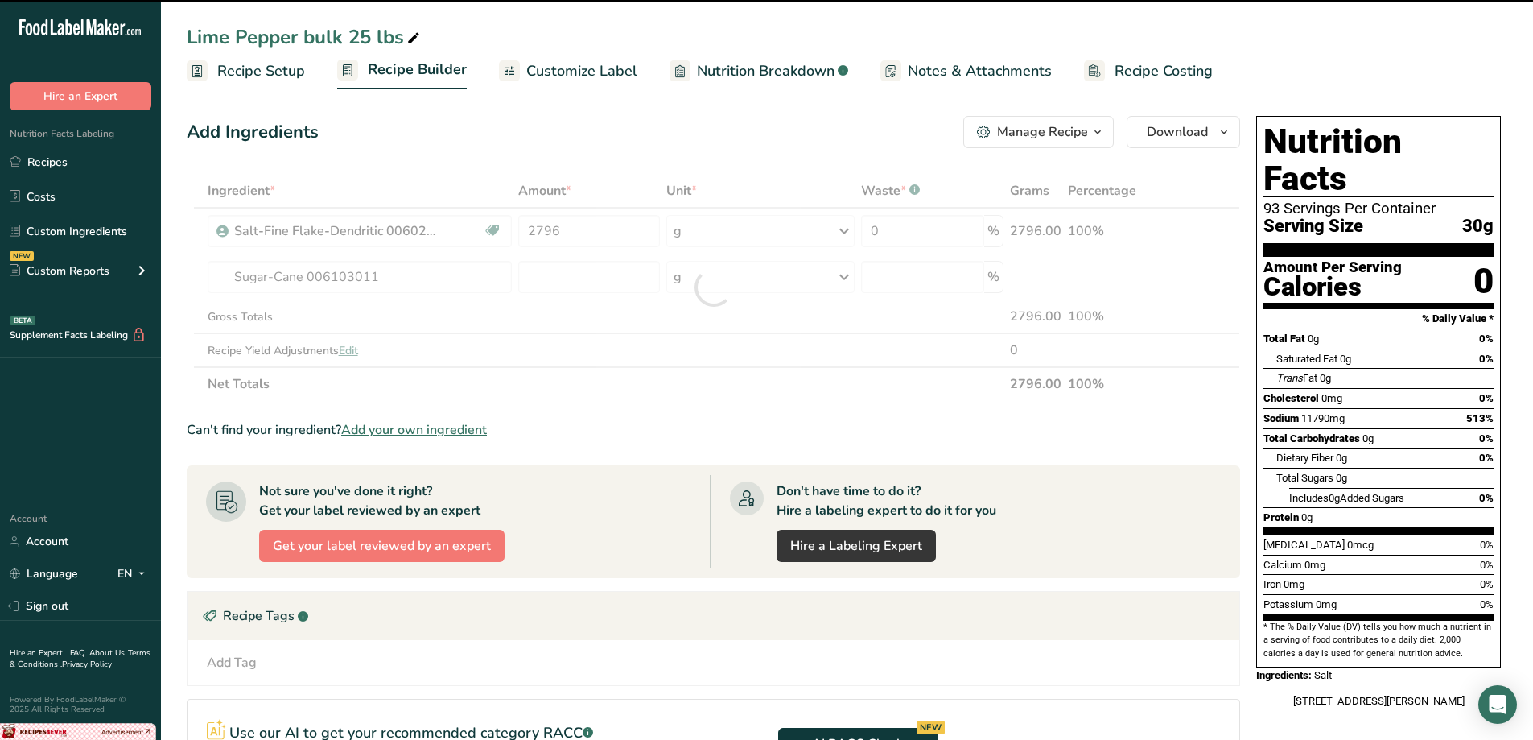
type input "0"
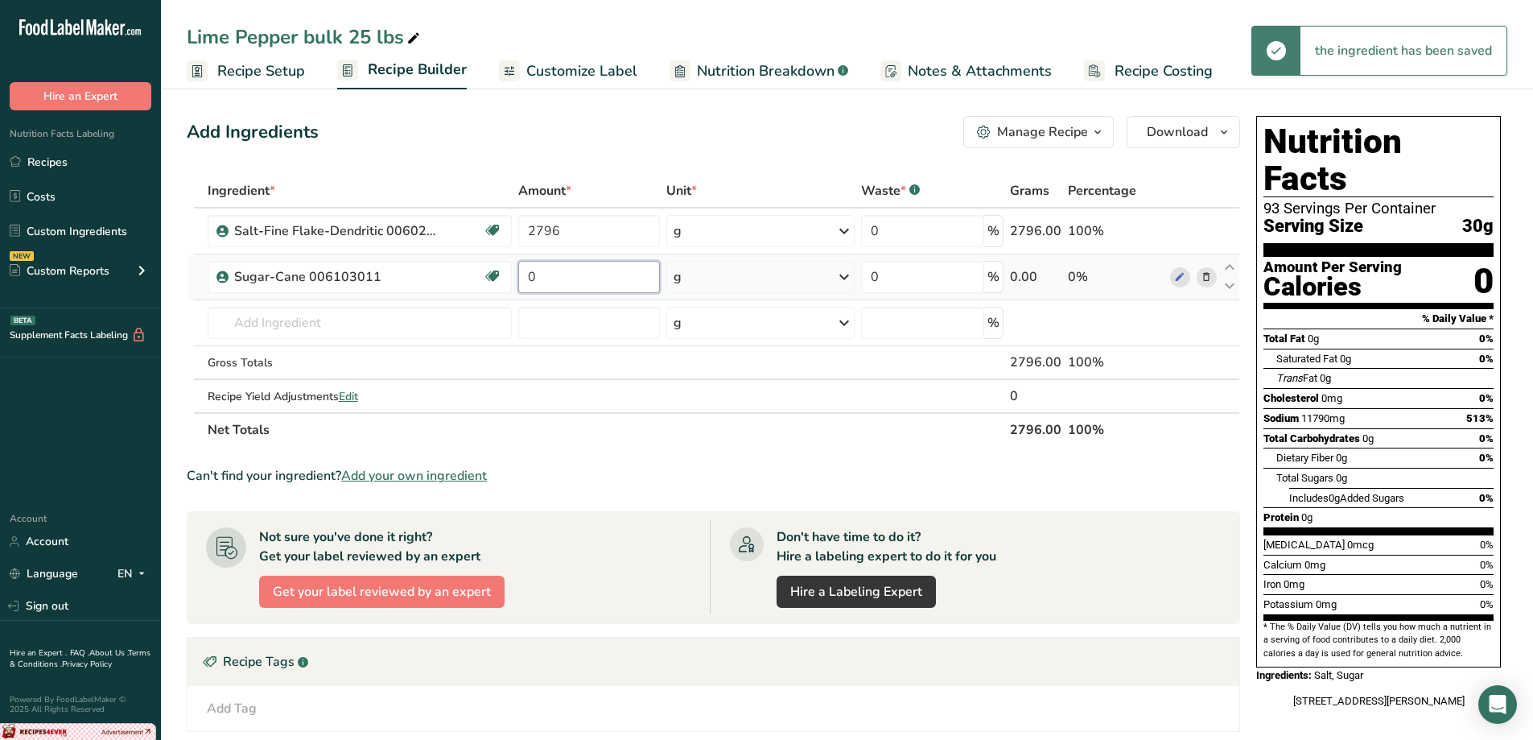
click at [557, 278] on input "0" at bounding box center [589, 277] width 142 height 32
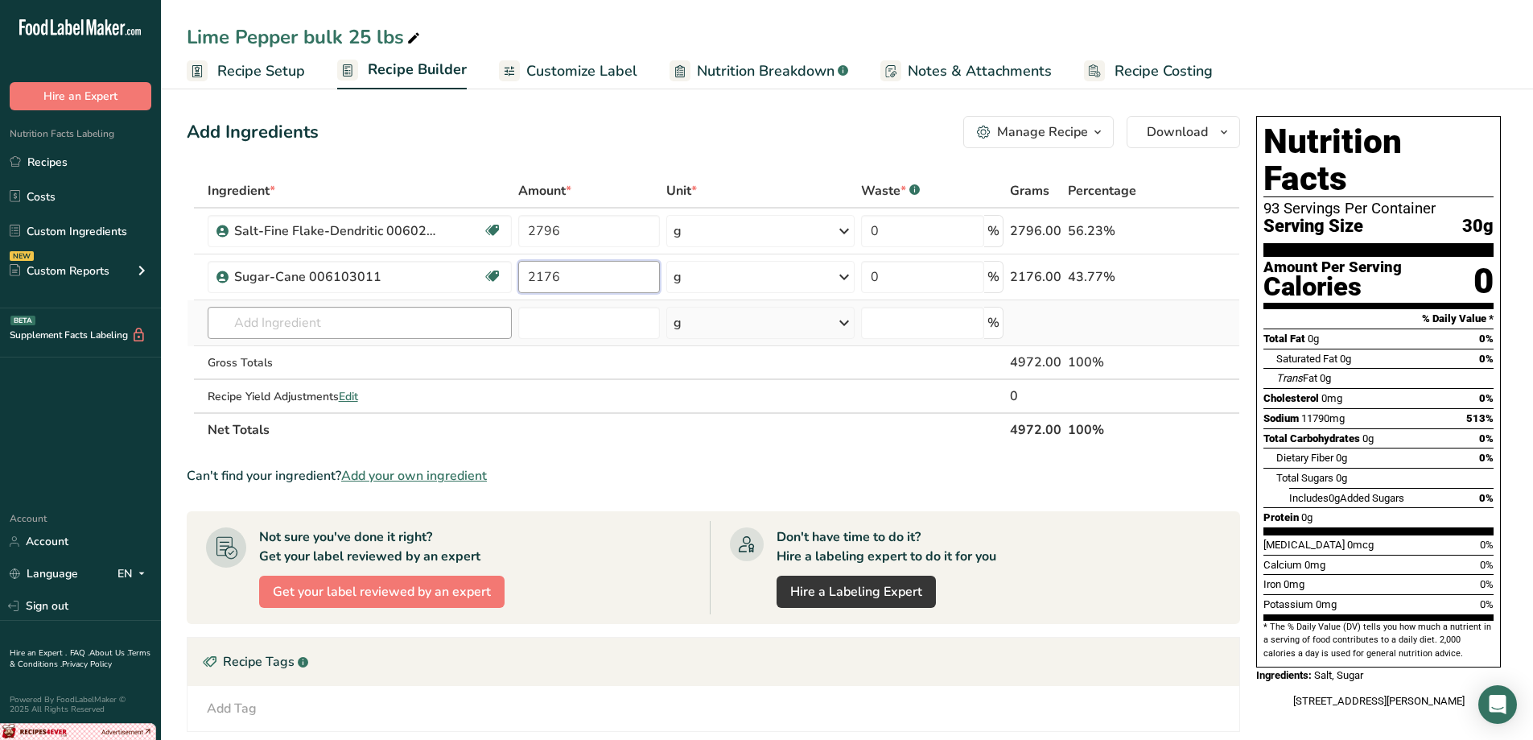
type input "2176"
click at [440, 331] on div "Ingredient * Amount * Unit * Waste * .a-a{fill:#347362;}.b-a{fill:#fff;} Grams …" at bounding box center [714, 310] width 1054 height 273
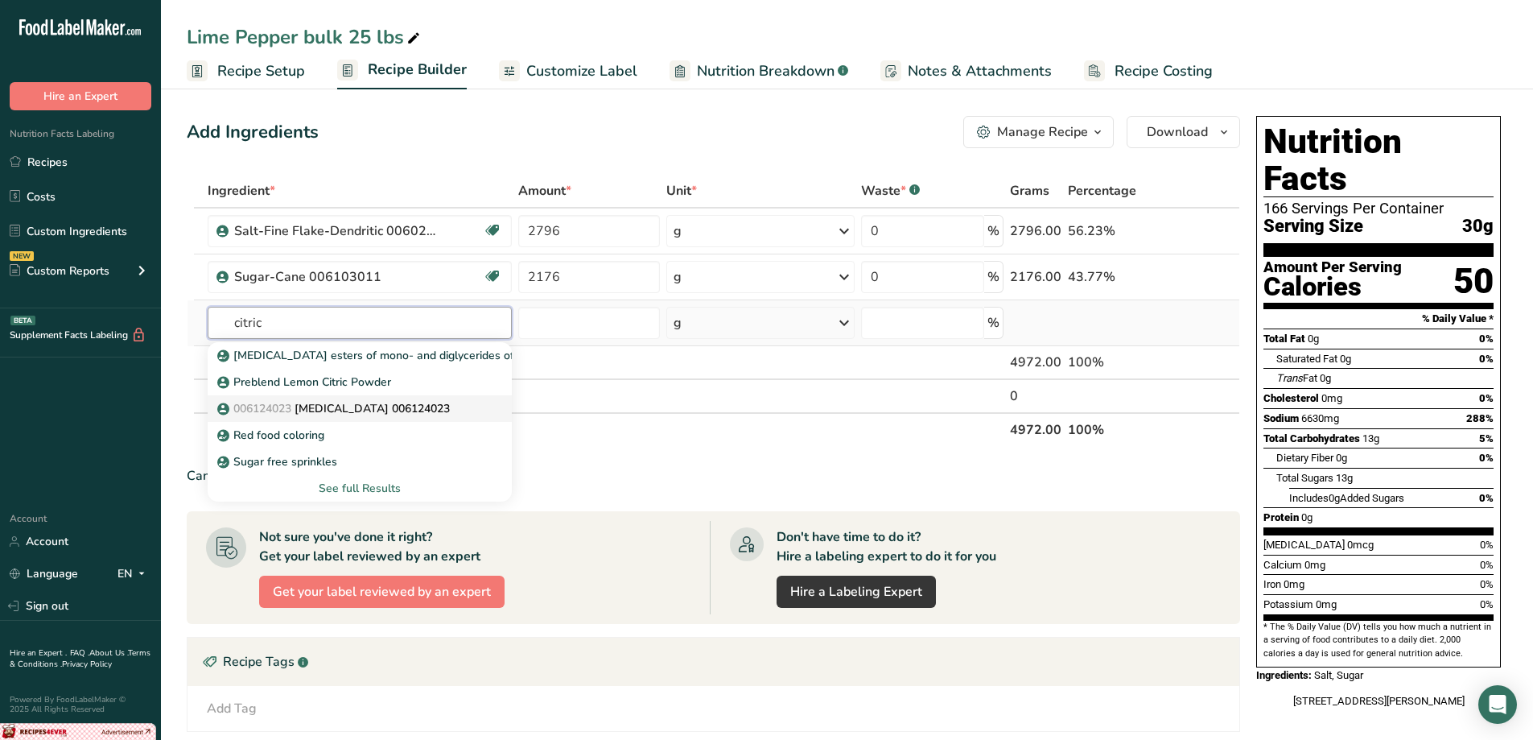
type input "citric"
click at [394, 405] on p "006124023 [MEDICAL_DATA] 006124023" at bounding box center [335, 408] width 229 height 17
type input "[MEDICAL_DATA] 006124023"
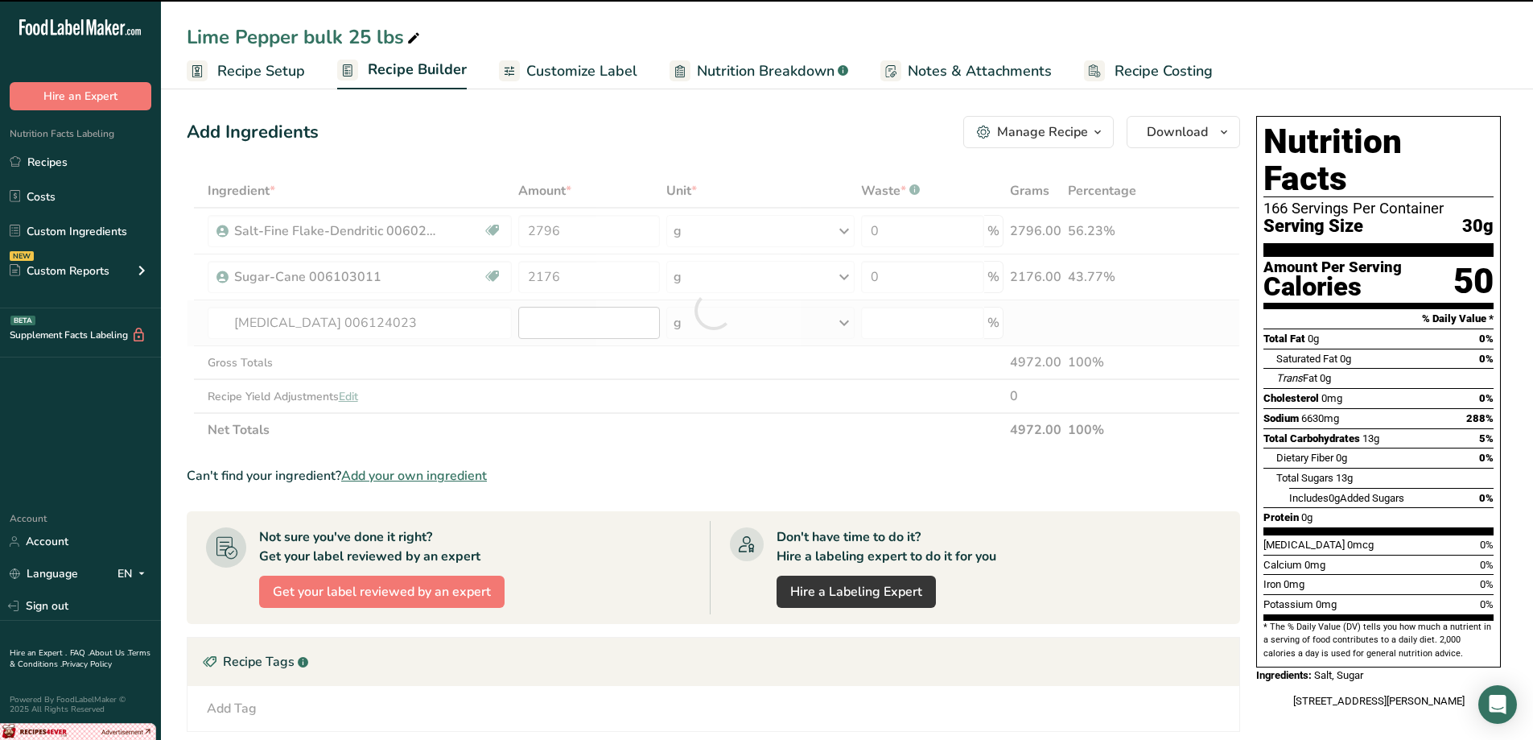
type input "0"
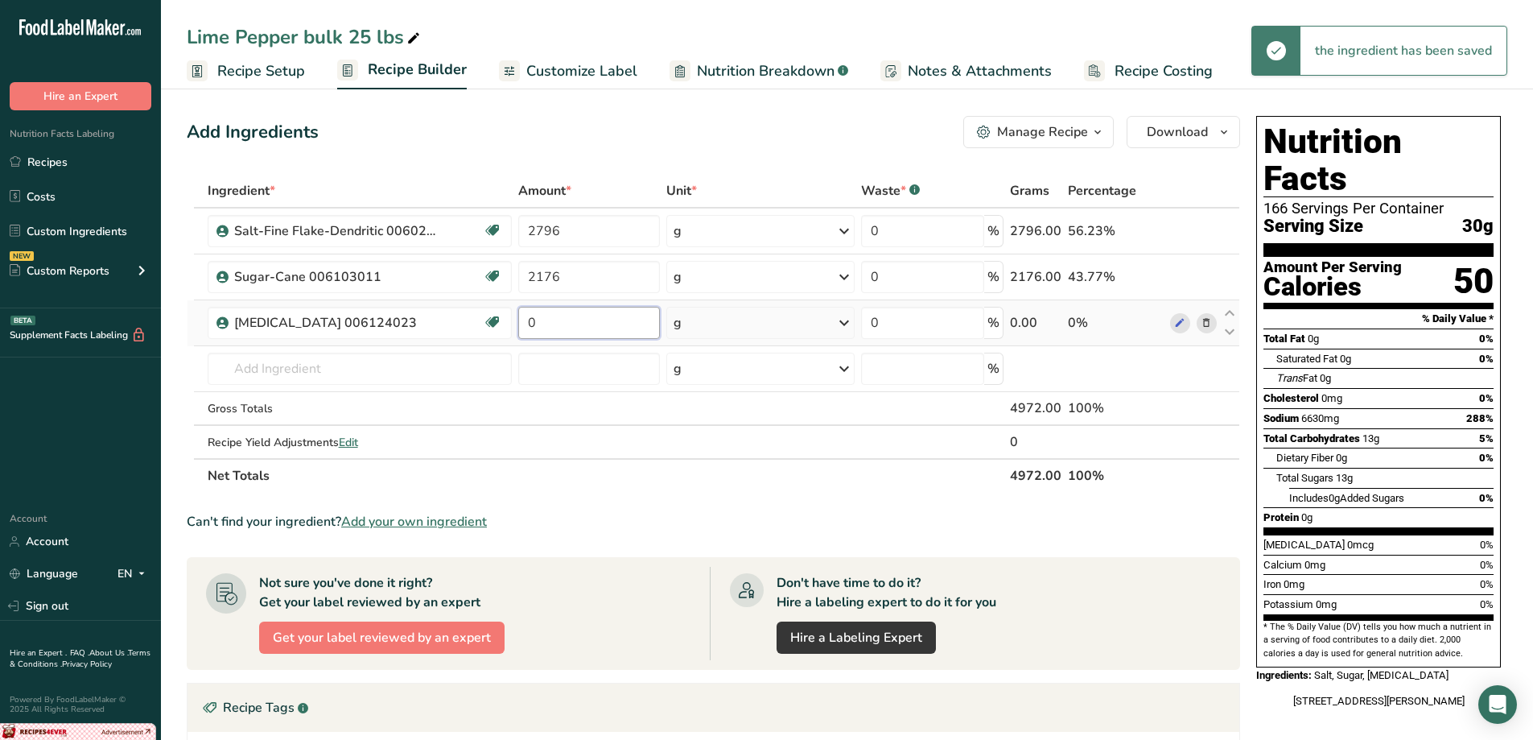
drag, startPoint x: 559, startPoint y: 328, endPoint x: 534, endPoint y: 336, distance: 26.5
click at [534, 341] on td "0" at bounding box center [589, 323] width 149 height 46
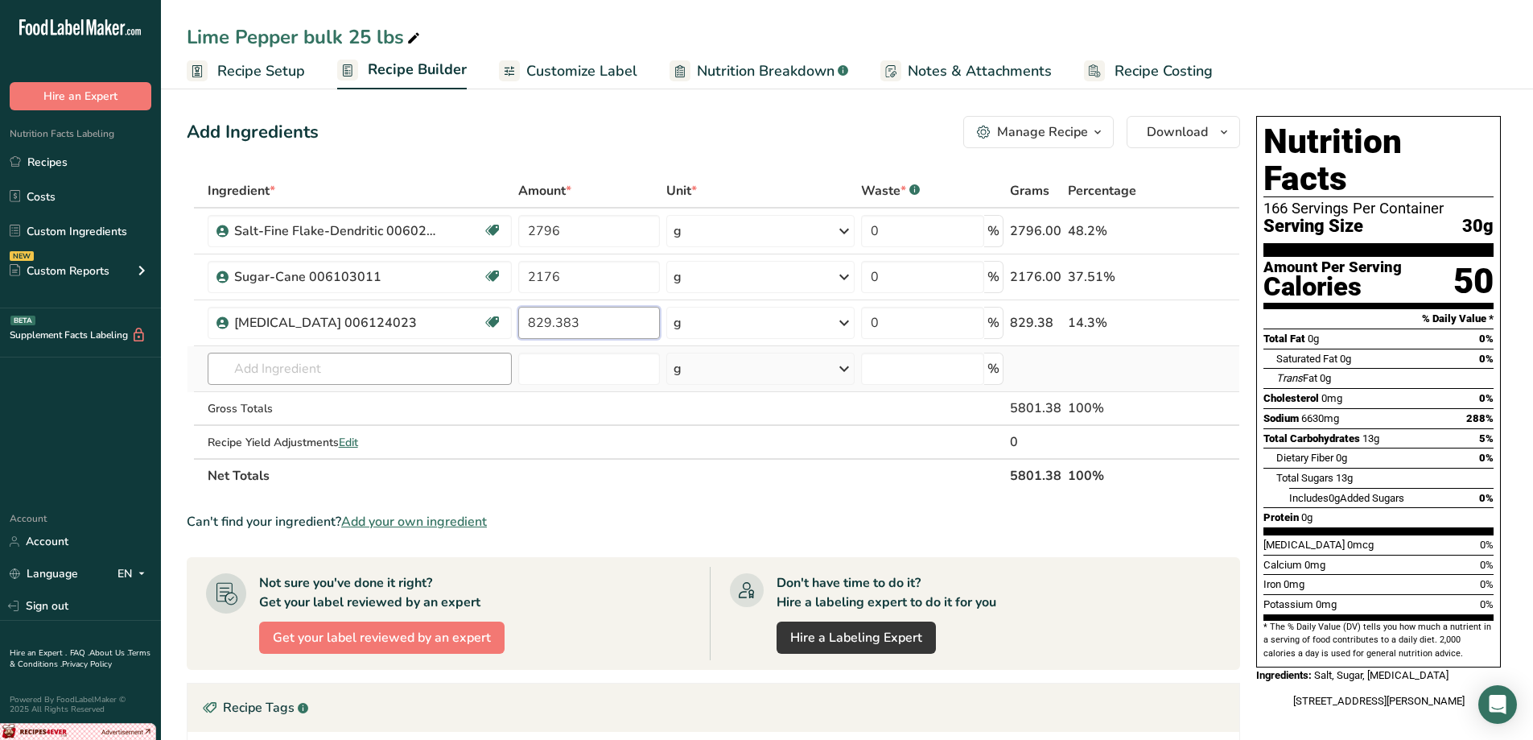
type input "829.383"
click at [411, 362] on div "Ingredient * Amount * Unit * Waste * .a-a{fill:#347362;}.b-a{fill:#fff;} Grams …" at bounding box center [714, 333] width 1054 height 319
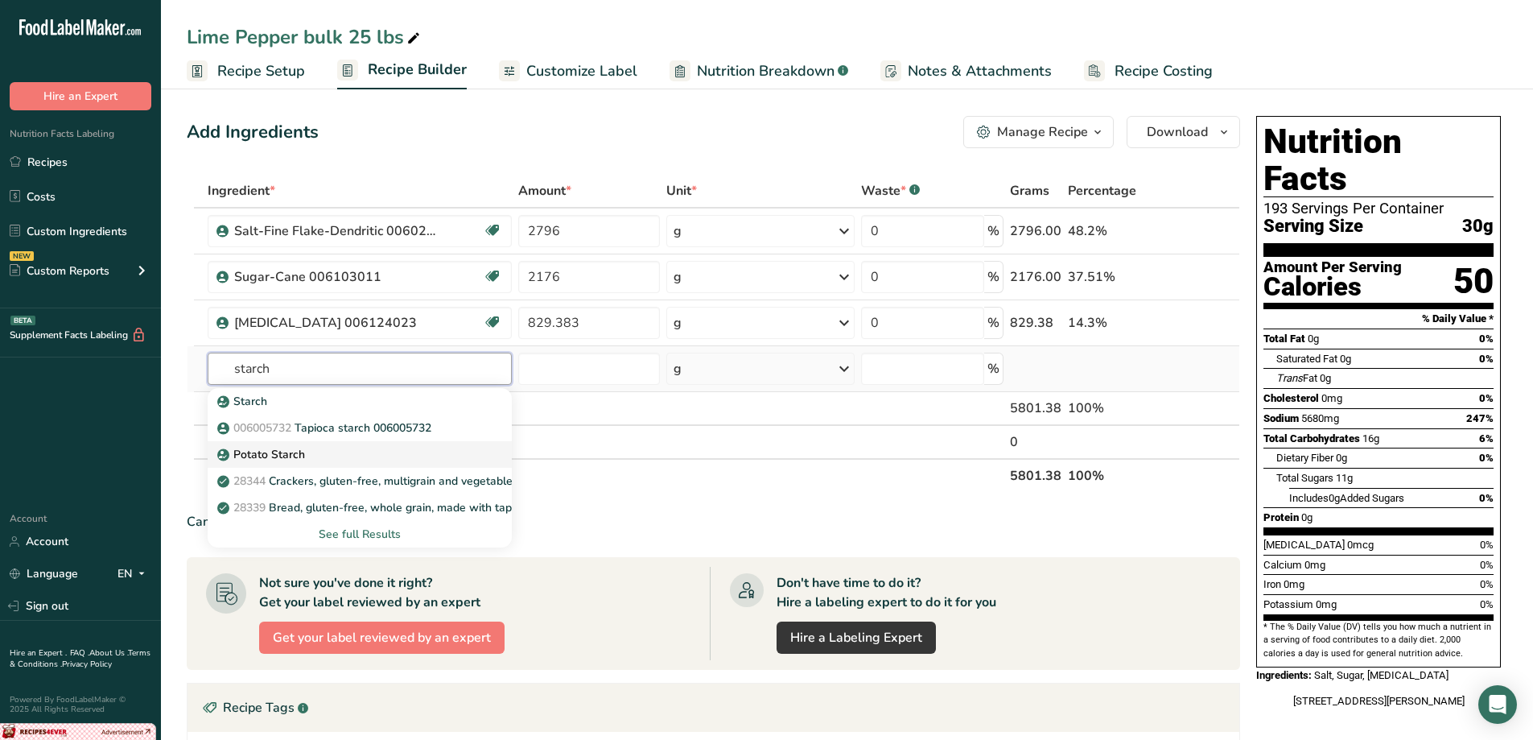
type input "starch"
click at [305, 446] on div "Potato Starch" at bounding box center [347, 454] width 253 height 17
type input "Potato Starch"
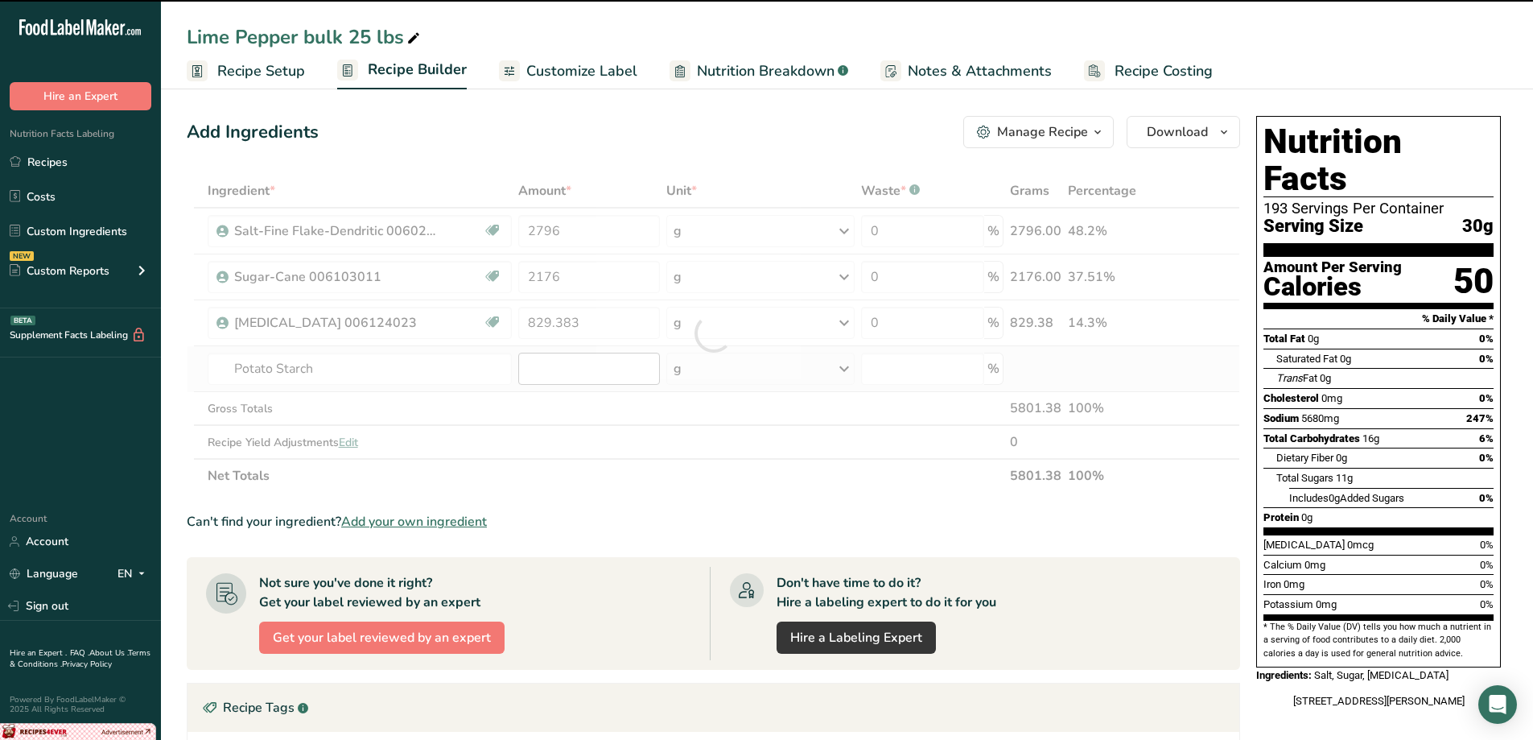
type input "0"
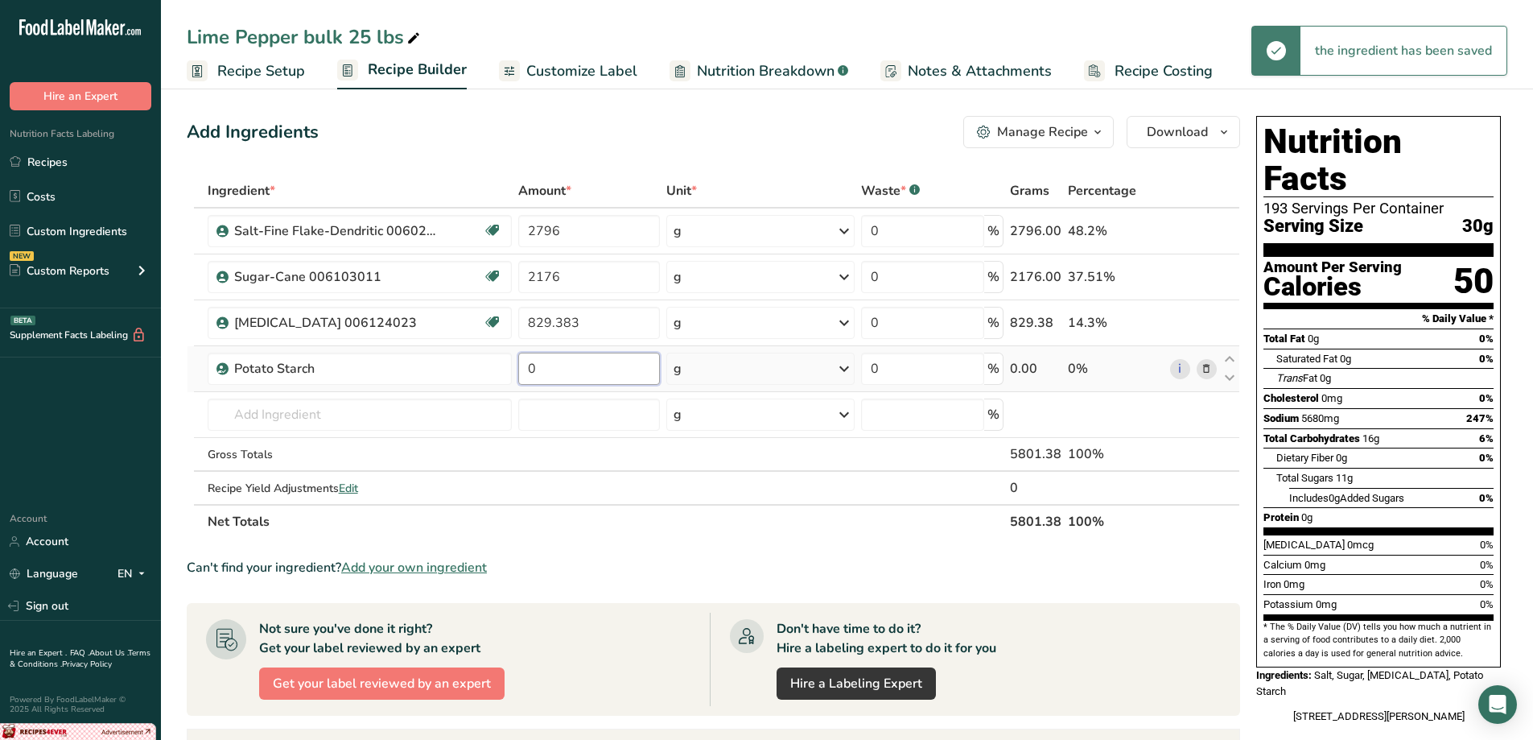
drag, startPoint x: 559, startPoint y: 372, endPoint x: 550, endPoint y: 372, distance: 8.9
click at [550, 372] on input "0" at bounding box center [589, 369] width 142 height 32
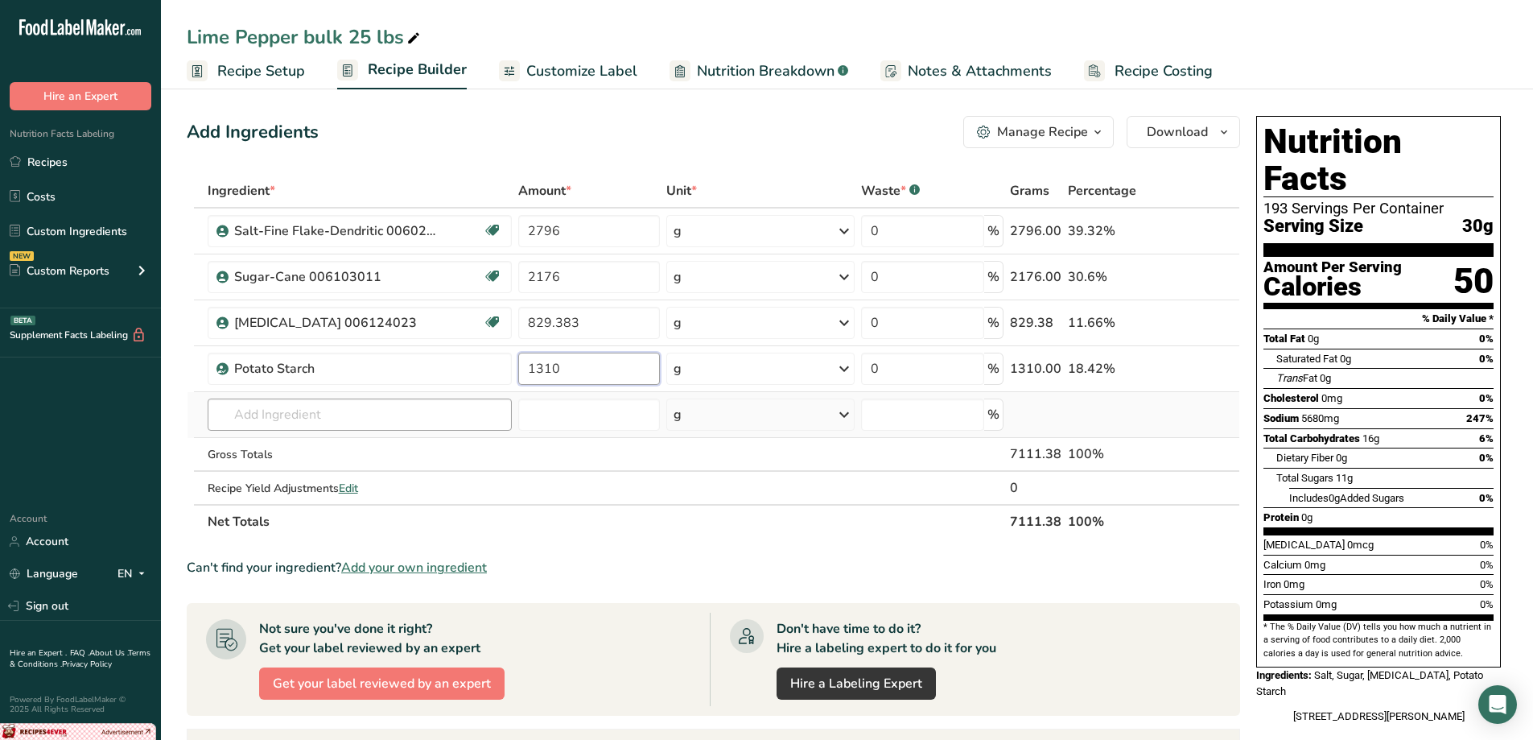
type input "1310"
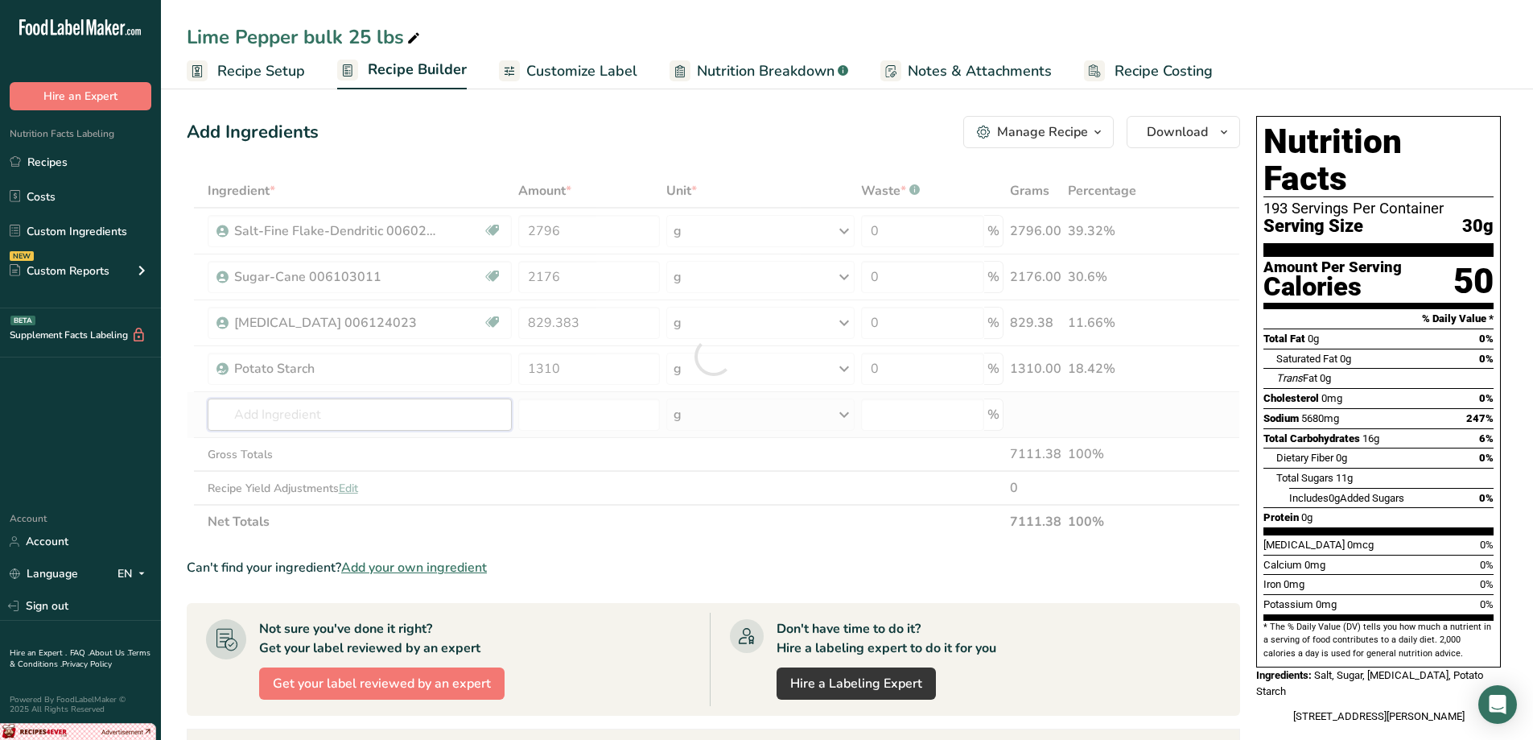
click at [453, 407] on div "Ingredient * Amount * Unit * Waste * .a-a{fill:#347362;}.b-a{fill:#fff;} Grams …" at bounding box center [714, 356] width 1054 height 365
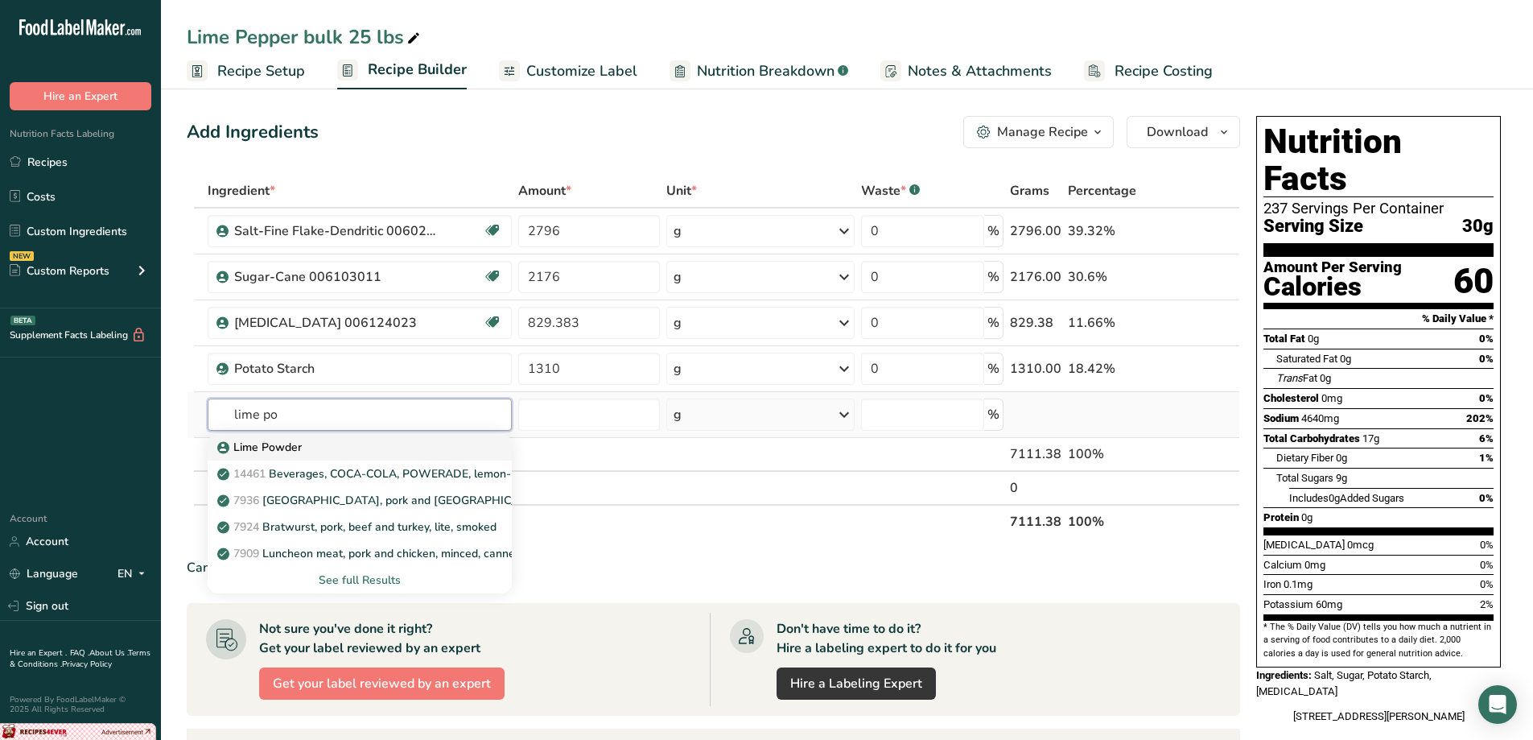
type input "lime po"
click at [272, 447] on p "Lime Powder" at bounding box center [261, 447] width 81 height 17
type input "Lime Powder"
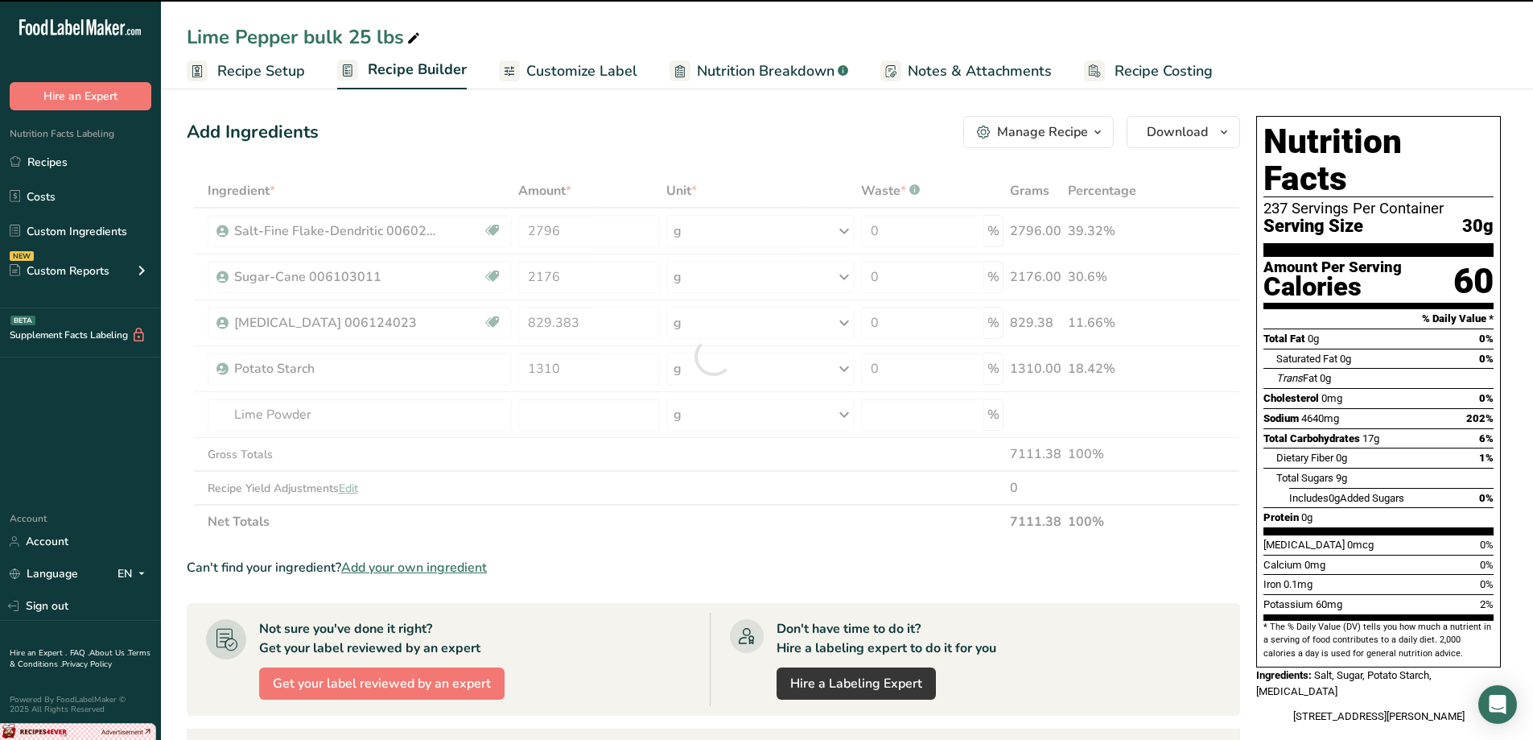
type input "0"
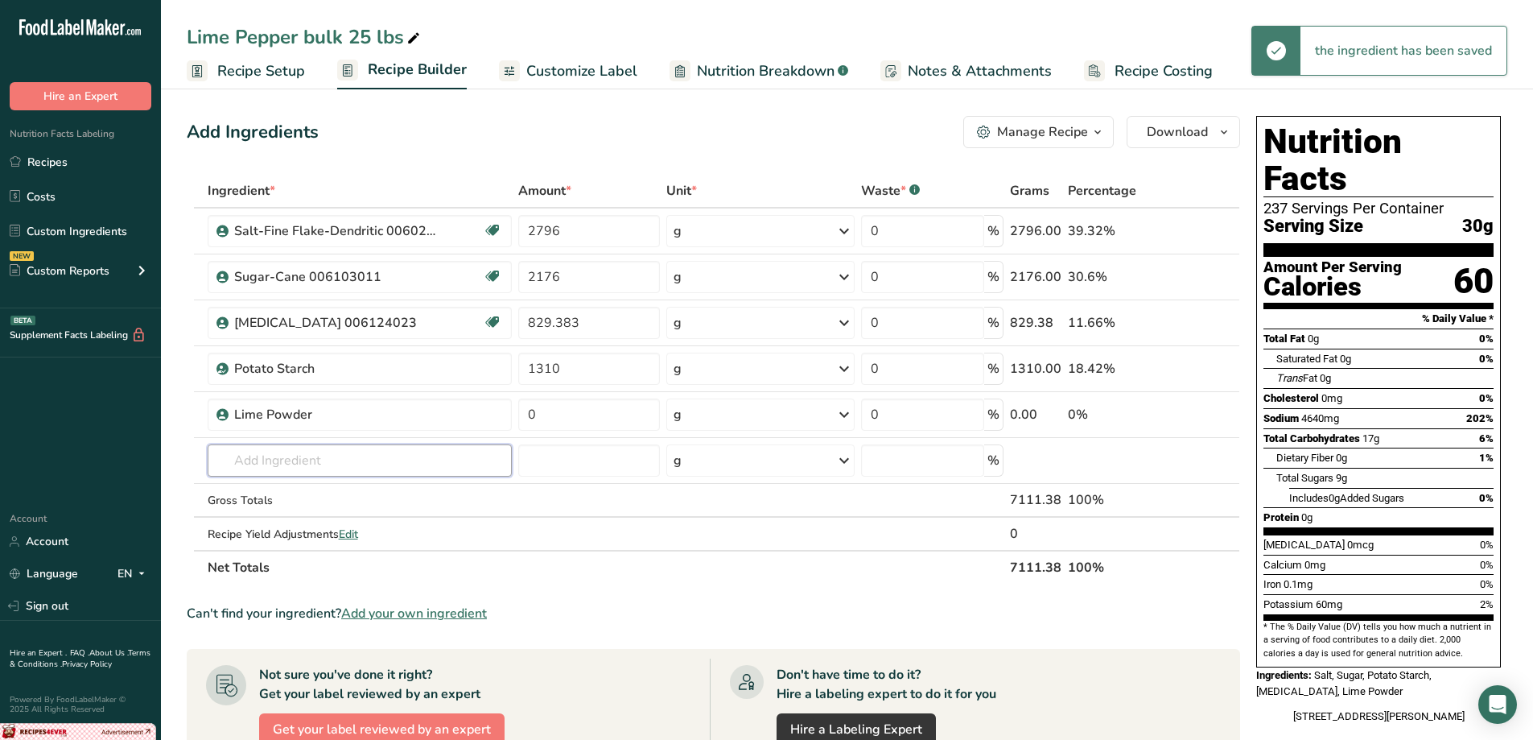
click at [362, 461] on input "text" at bounding box center [360, 460] width 304 height 32
click at [550, 419] on input "0" at bounding box center [589, 414] width 142 height 32
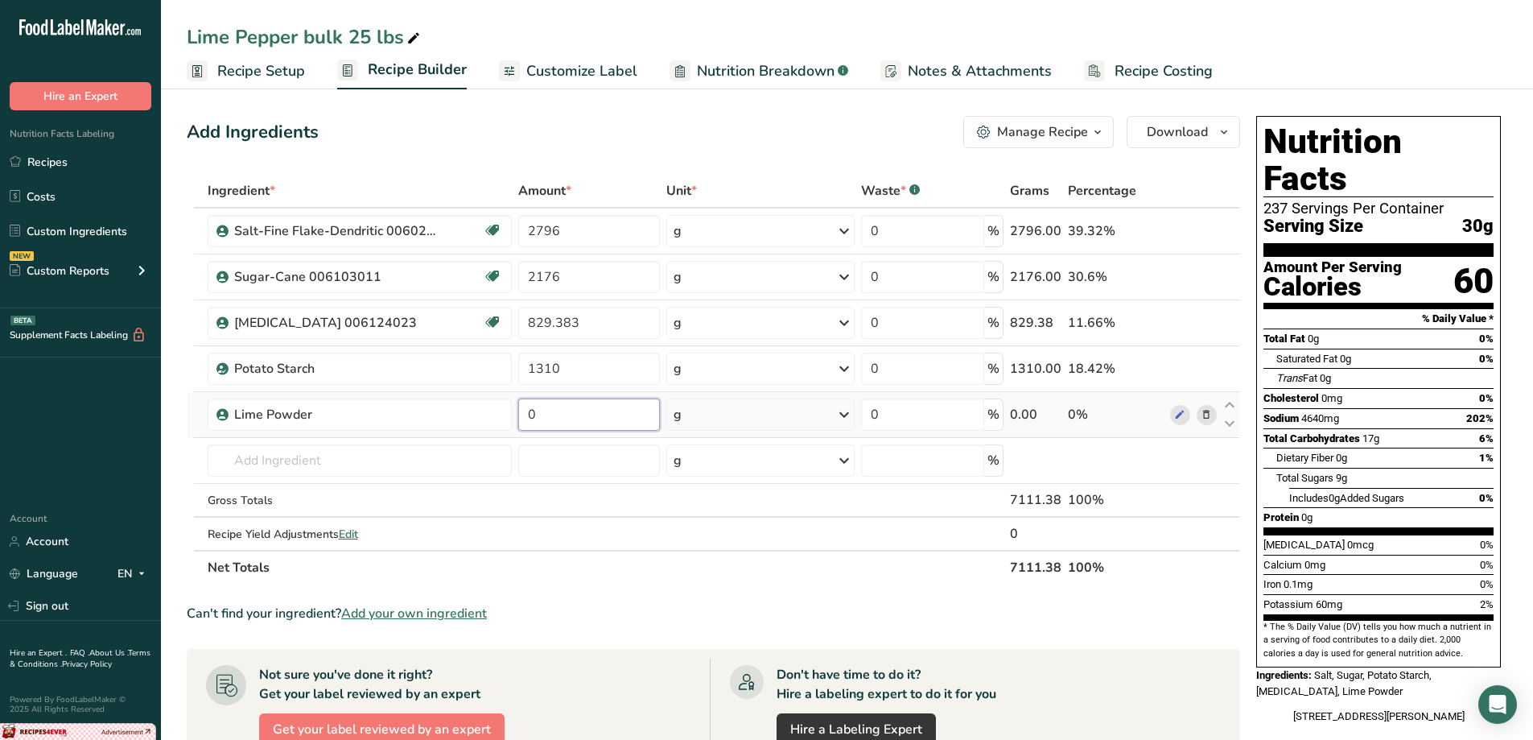
drag, startPoint x: 542, startPoint y: 420, endPoint x: 531, endPoint y: 422, distance: 10.6
click at [531, 422] on input "0" at bounding box center [589, 414] width 142 height 32
type input "862.508"
click at [468, 470] on div "Ingredient * Amount * Unit * Waste * .a-a{fill:#347362;}.b-a{fill:#fff;} Grams …" at bounding box center [714, 379] width 1054 height 410
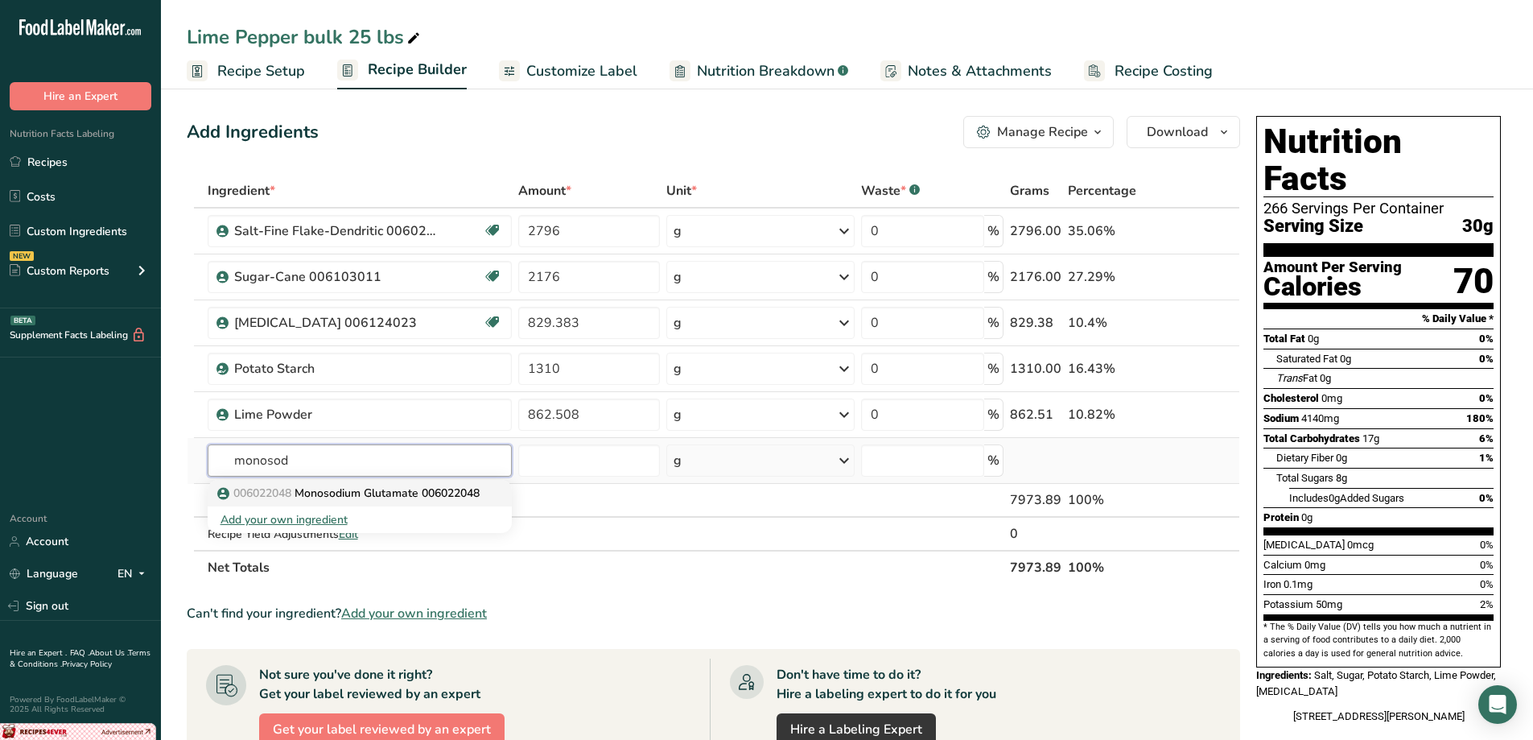
type input "monosod"
click at [398, 492] on p "006022048 Monosodium Glutamate 006022048" at bounding box center [350, 493] width 259 height 17
type input "Monosodium Glutamate 006022048"
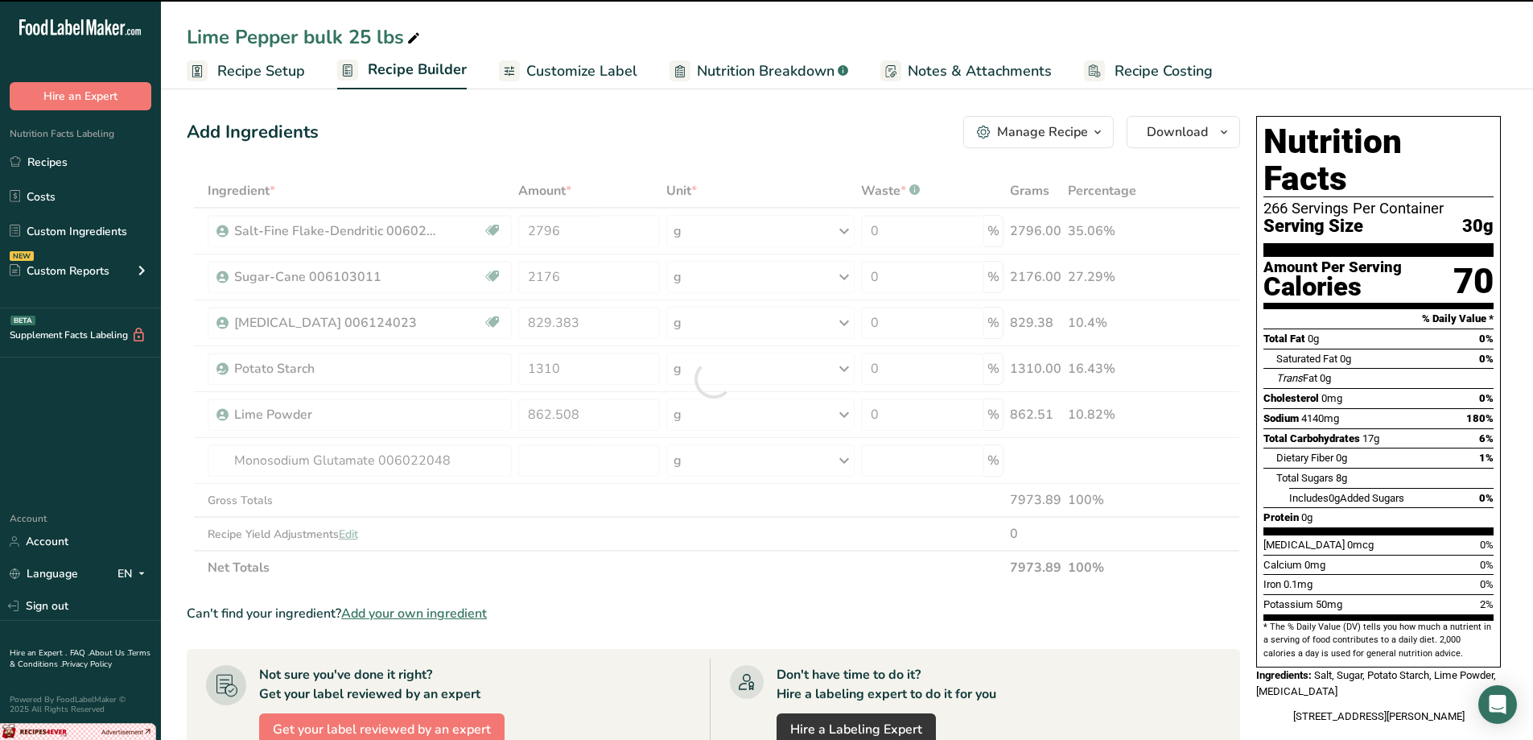
type input "0"
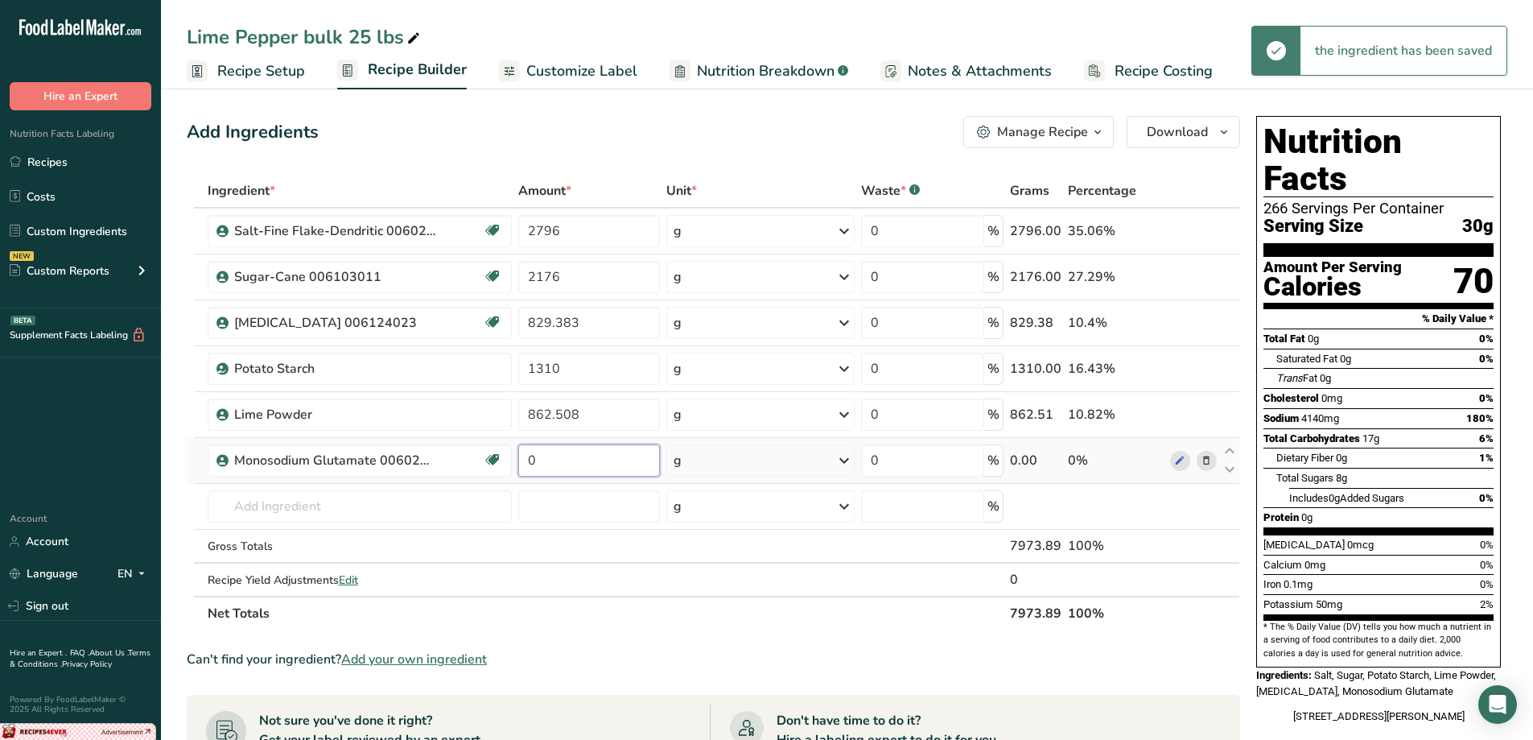
drag, startPoint x: 545, startPoint y: 458, endPoint x: 535, endPoint y: 460, distance: 9.8
click at [535, 460] on input "0" at bounding box center [589, 460] width 142 height 32
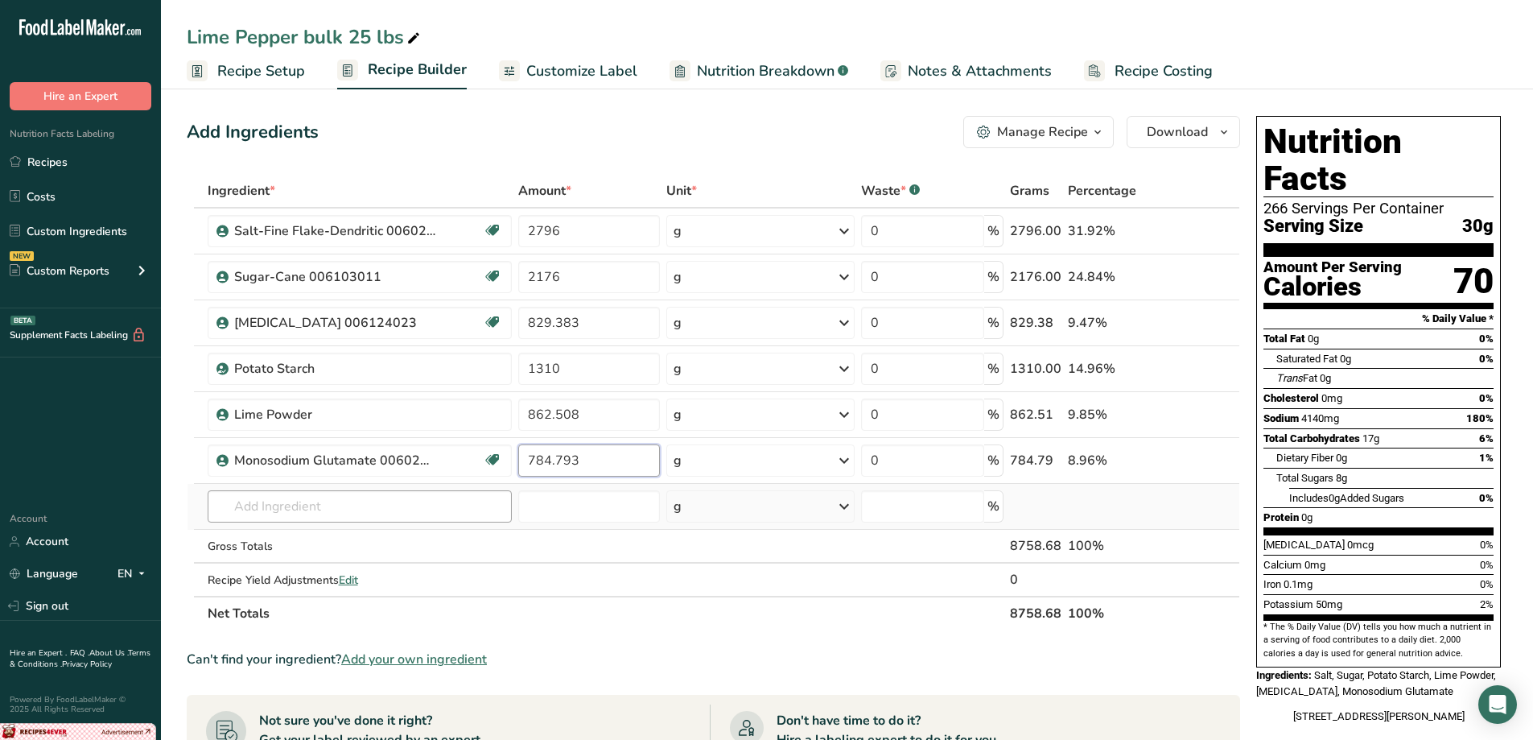
type input "784.793"
click at [402, 517] on div "Ingredient * Amount * Unit * Waste * .a-a{fill:#347362;}.b-a{fill:#fff;} Grams …" at bounding box center [714, 402] width 1054 height 456
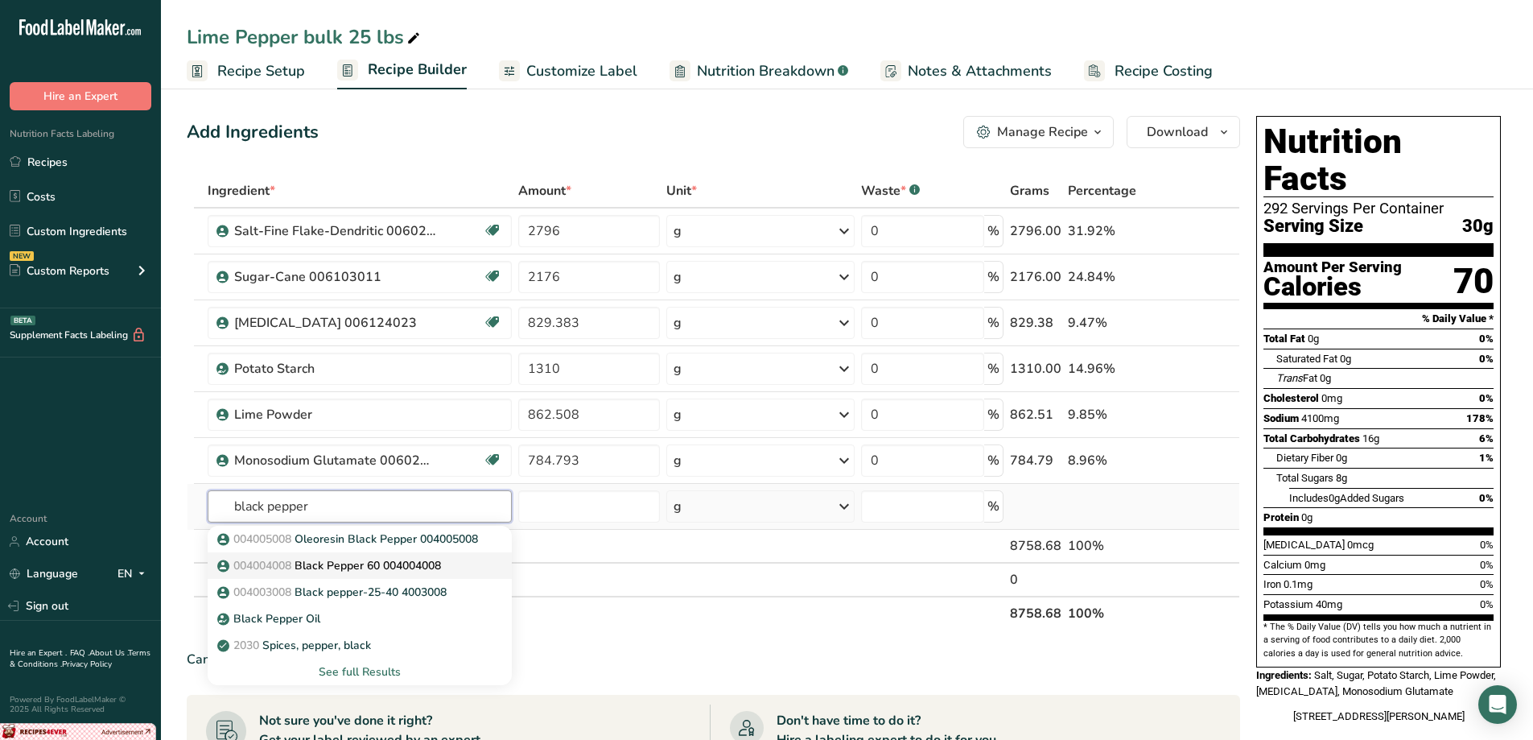
type input "black pepper"
click at [385, 555] on link "004004008 Black Pepper 60 004004008" at bounding box center [360, 565] width 304 height 27
type input "Black Pepper 60 004004008"
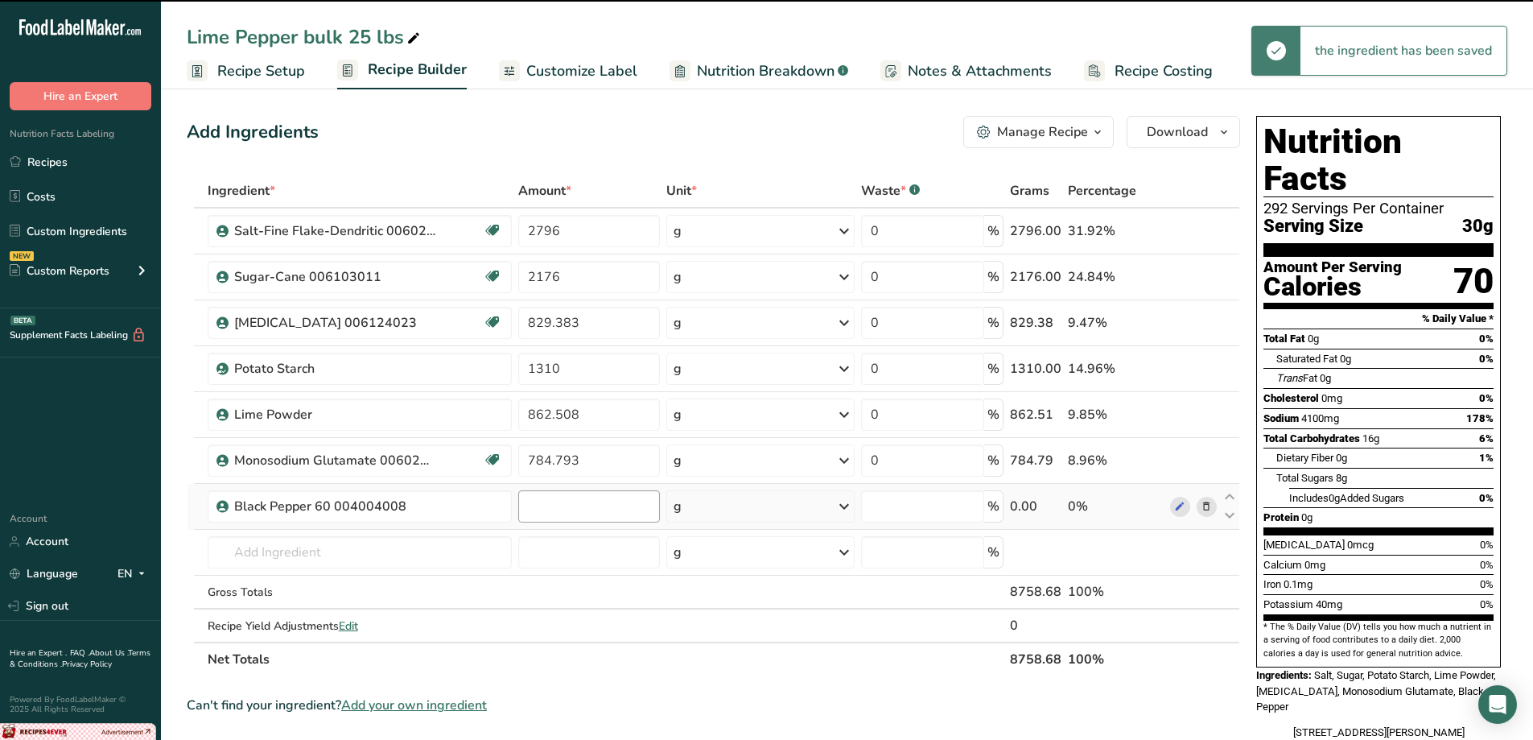
type input "0"
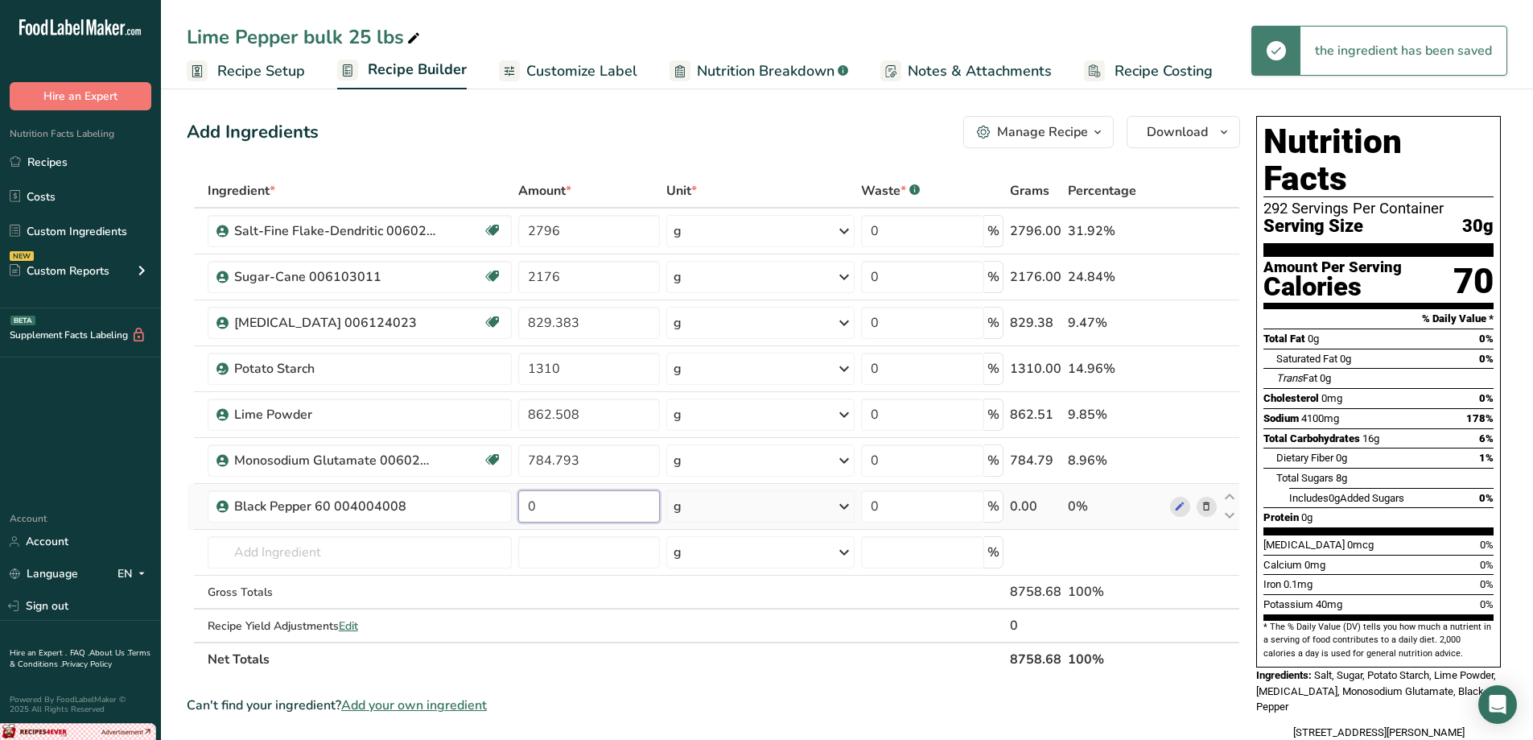
click at [593, 505] on input "0" at bounding box center [589, 506] width 142 height 32
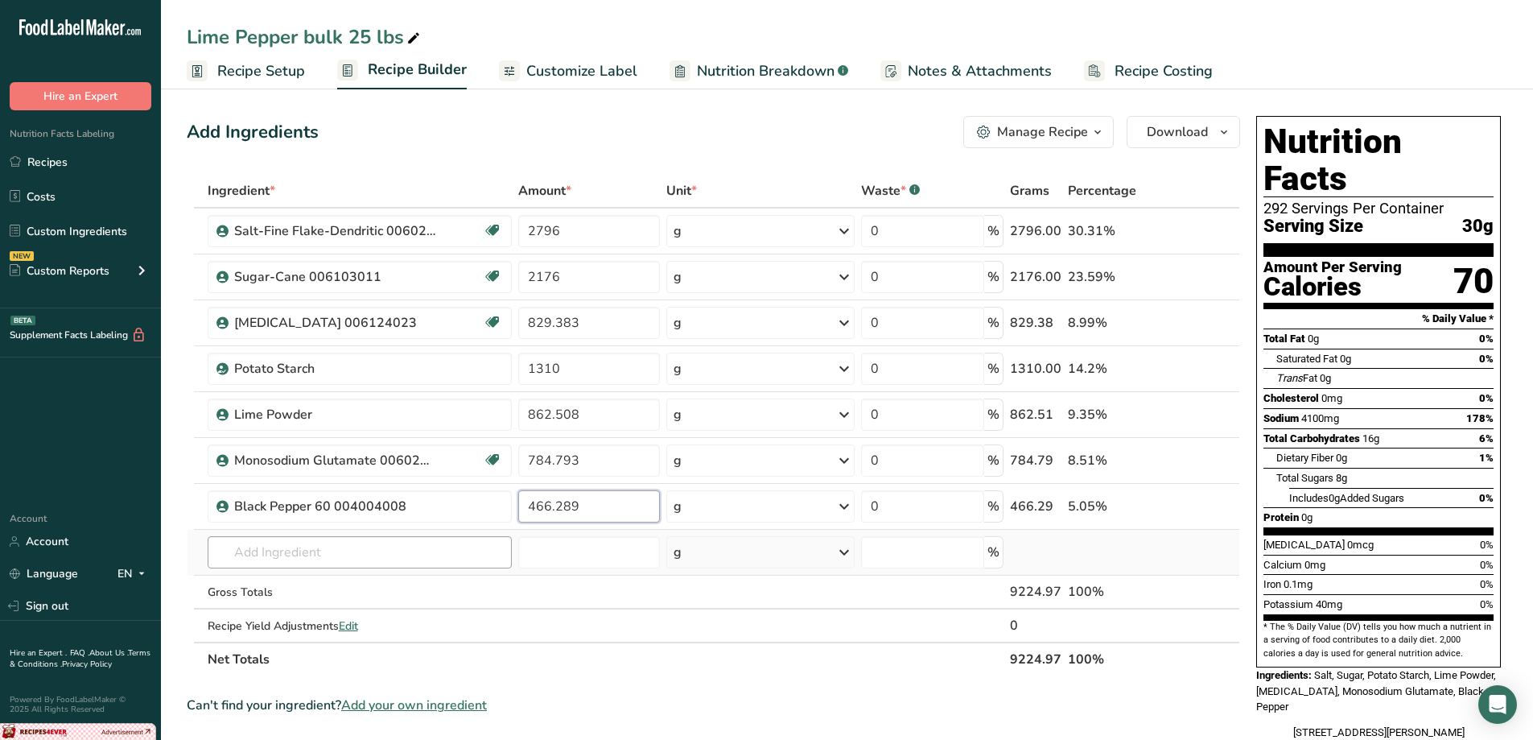
type input "466.289"
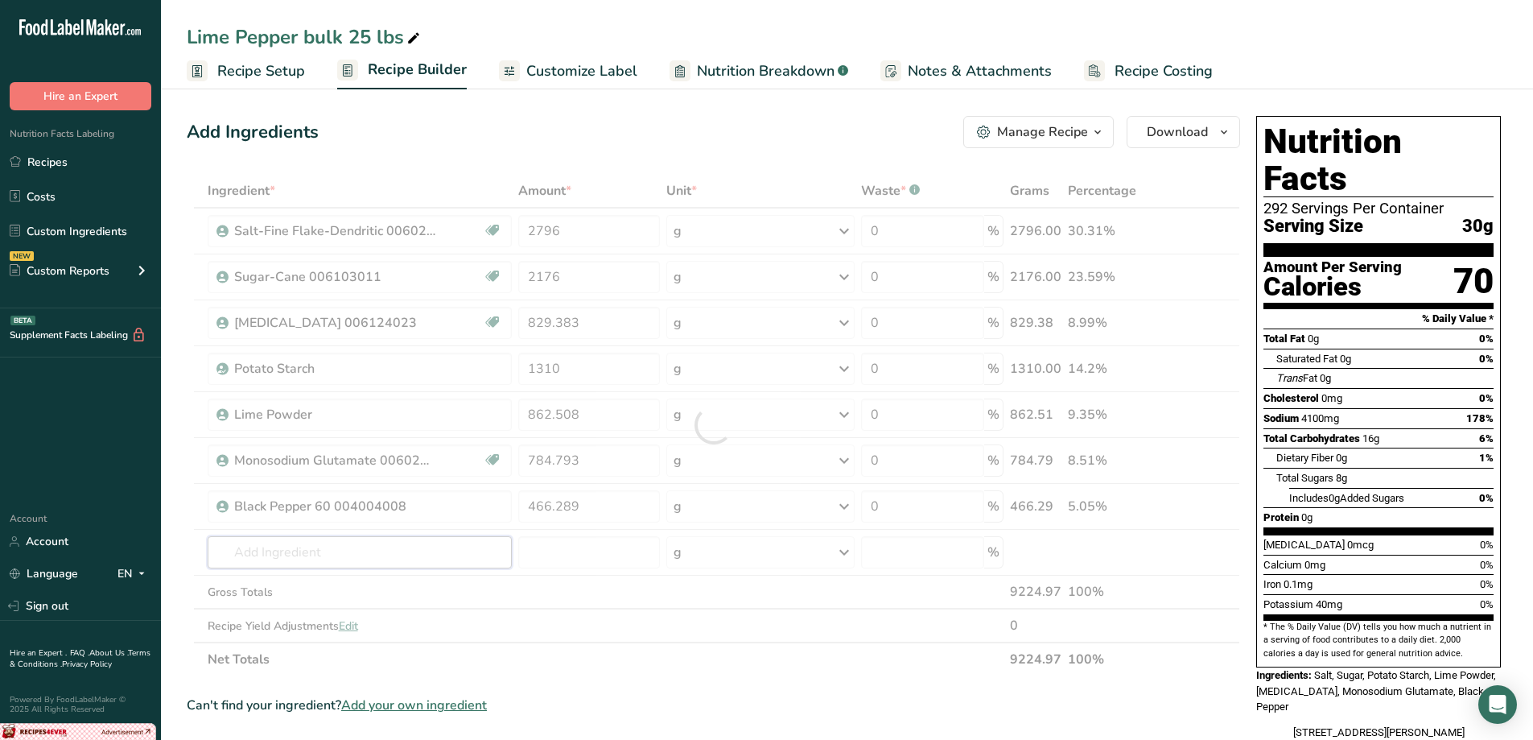
click at [469, 560] on div "Ingredient * Amount * Unit * Waste * .a-a{fill:#347362;}.b-a{fill:#fff;} Grams …" at bounding box center [714, 425] width 1054 height 502
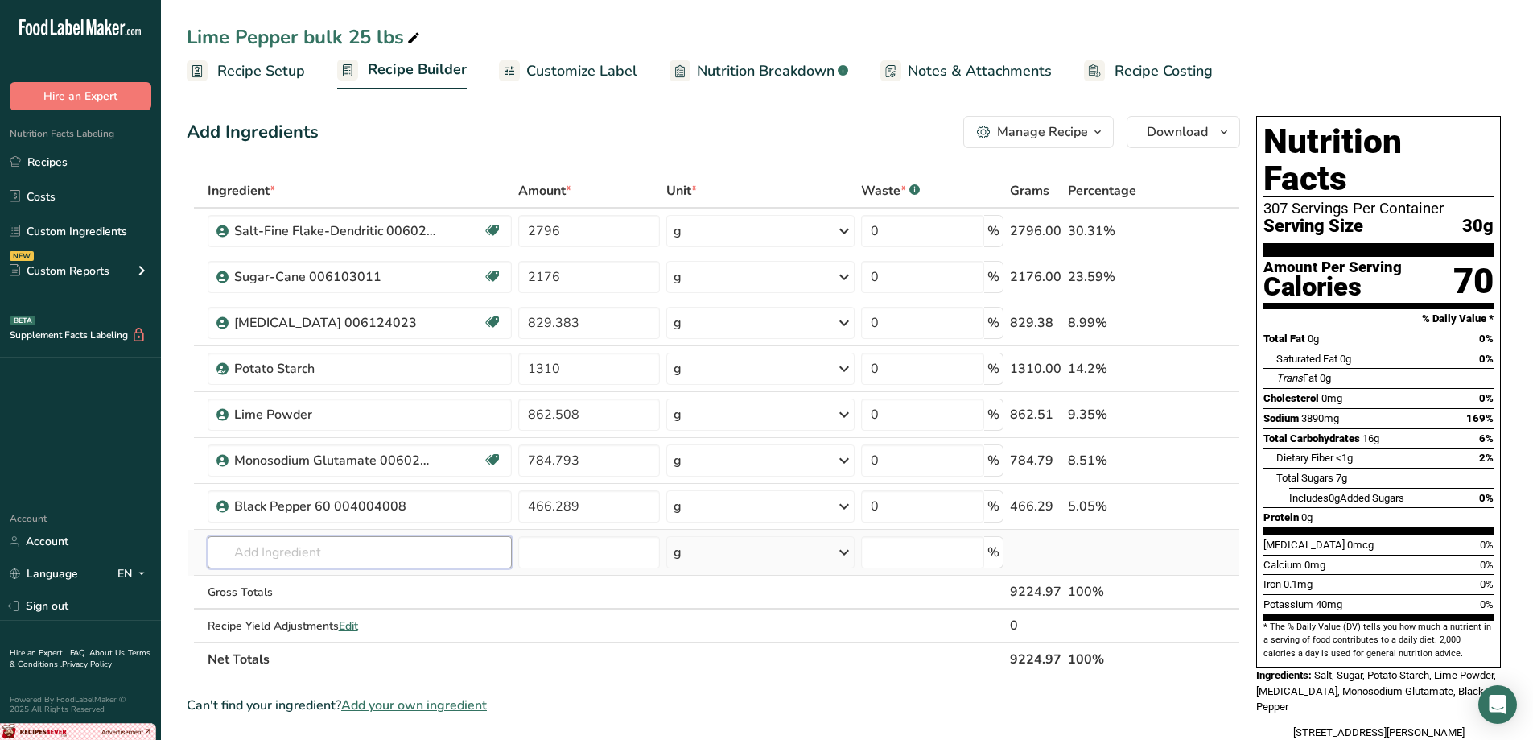
click at [428, 554] on input "text" at bounding box center [360, 552] width 304 height 32
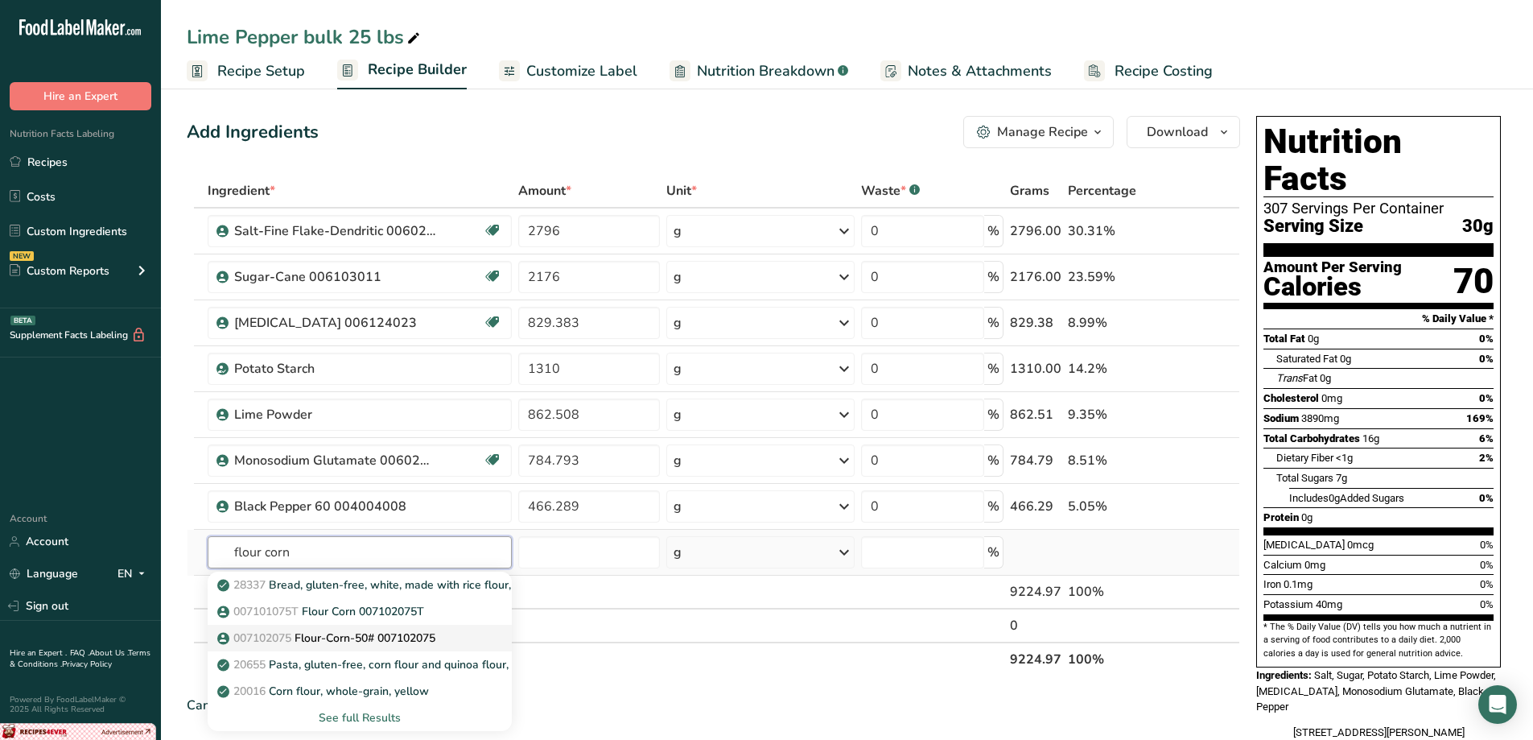
type input "flour corn"
click at [421, 629] on link "007102075 Flour-Corn-50# 007102075" at bounding box center [360, 638] width 304 height 27
type input "Flour-Corn-50# 007102075"
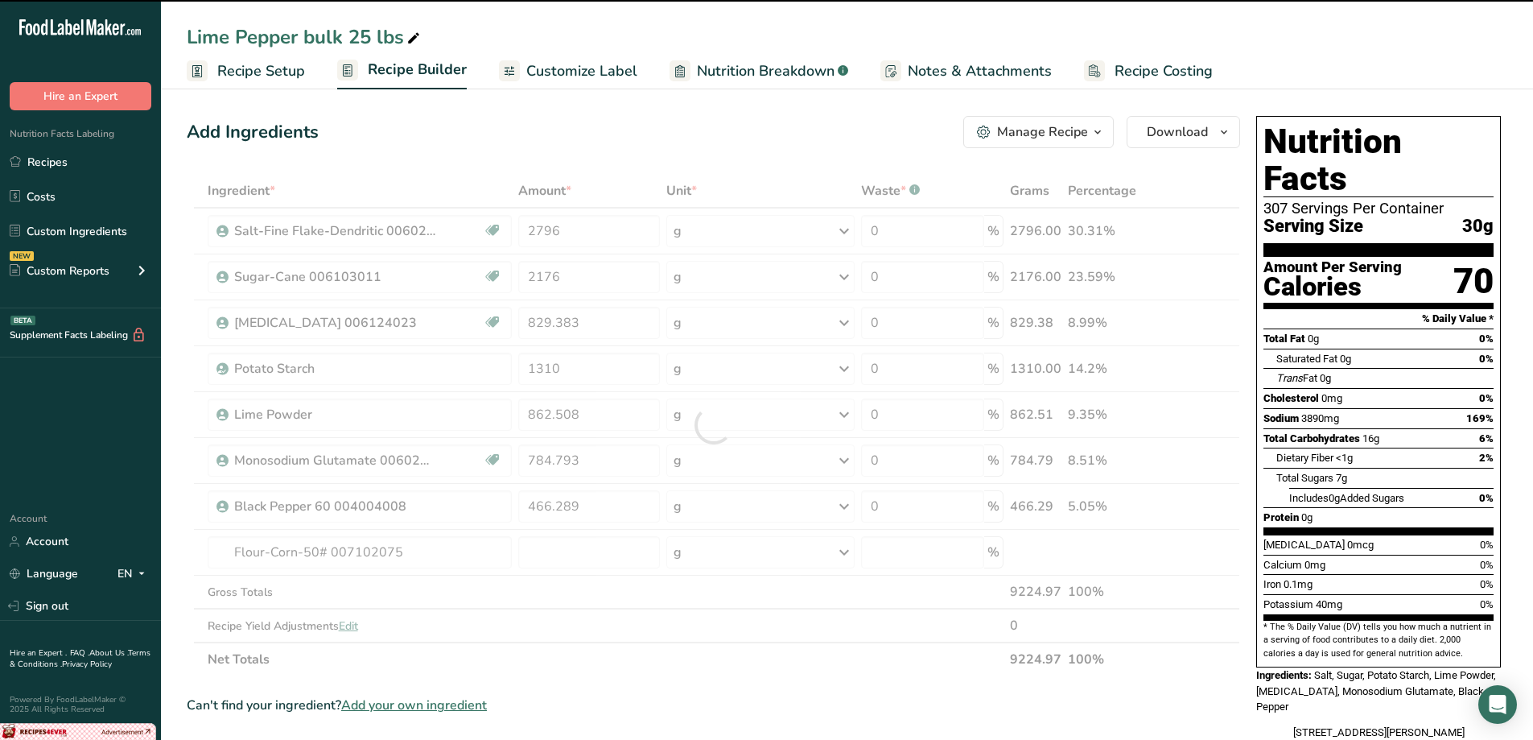
type input "0"
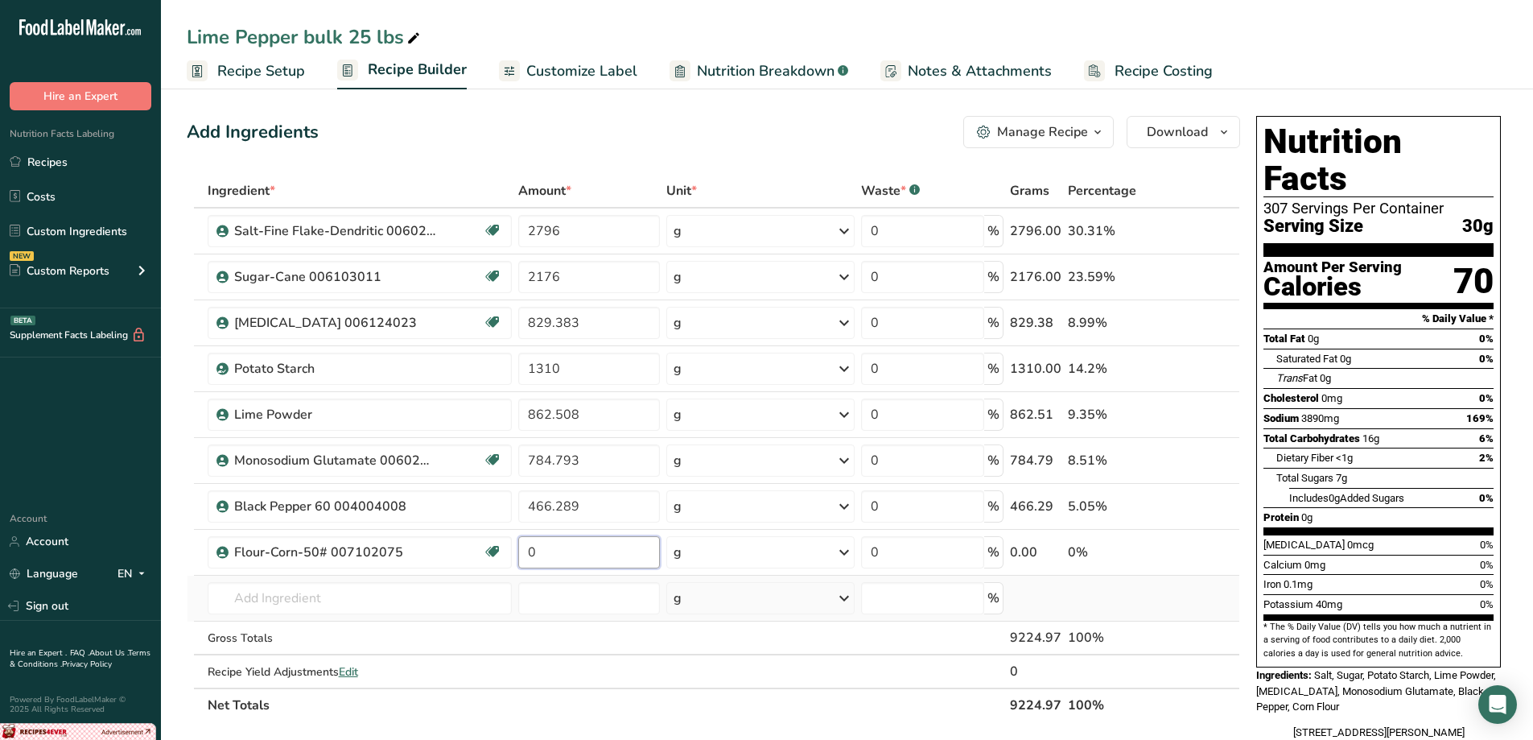
drag, startPoint x: 542, startPoint y: 555, endPoint x: 511, endPoint y: 579, distance: 40.1
click at [511, 579] on tbody "Salt-Fine Flake-Dendritic 006024064 USA 2796 g Weight Units g kg mg See more Vo…" at bounding box center [714, 447] width 1052 height 479
type input "1088"
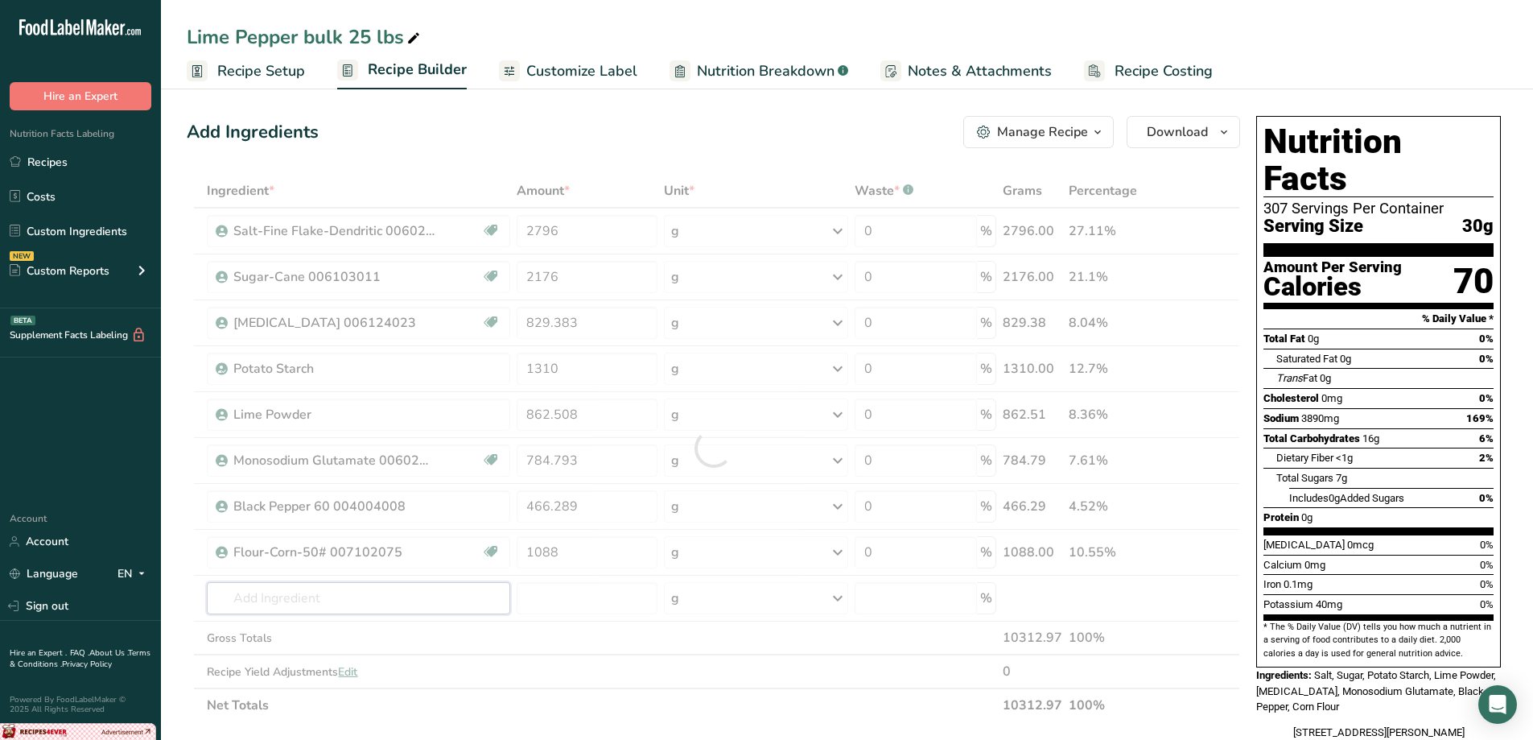
click at [418, 600] on div "Ingredient * Amount * Unit * Waste * .a-a{fill:#347362;}.b-a{fill:#fff;} Grams …" at bounding box center [714, 448] width 1054 height 548
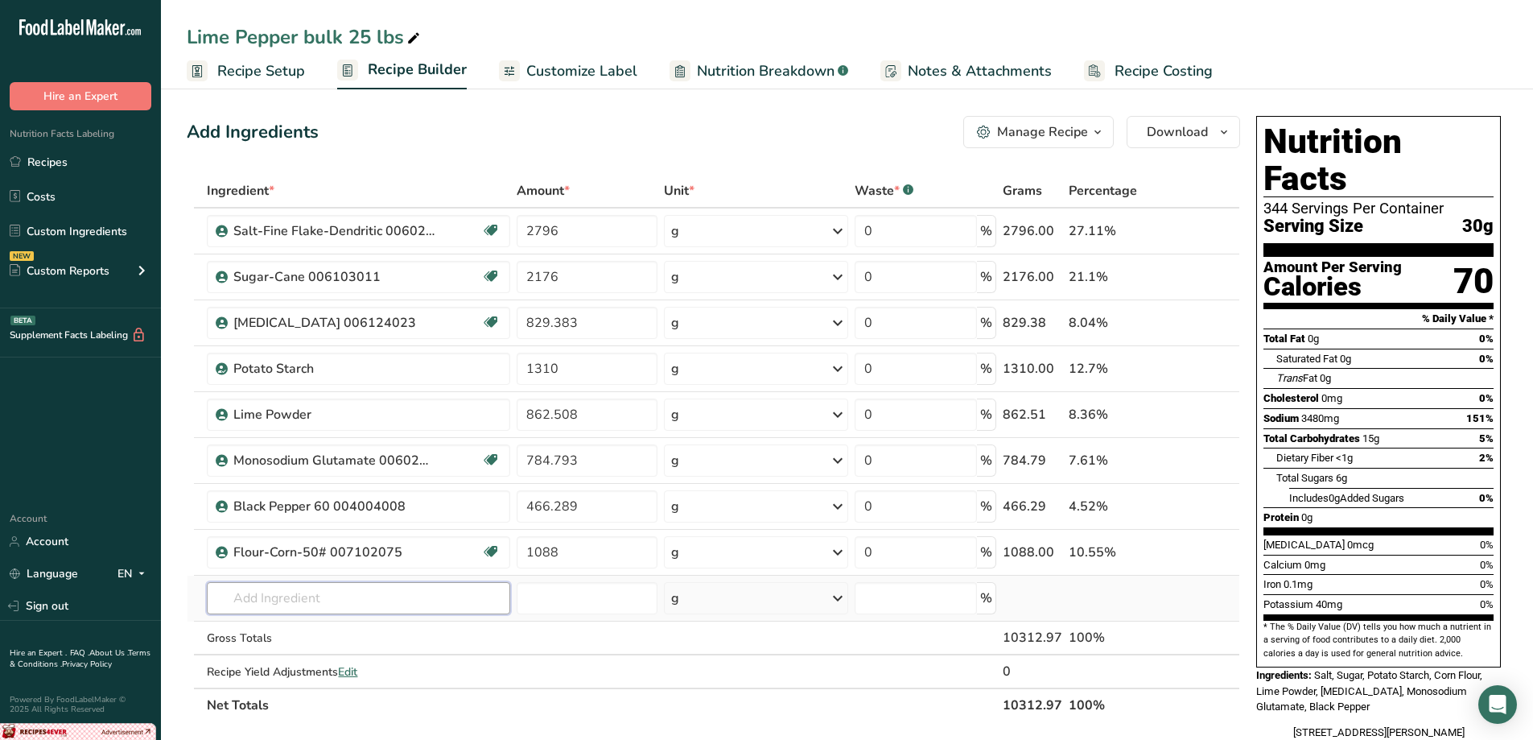
click at [403, 612] on input "text" at bounding box center [358, 598] width 303 height 32
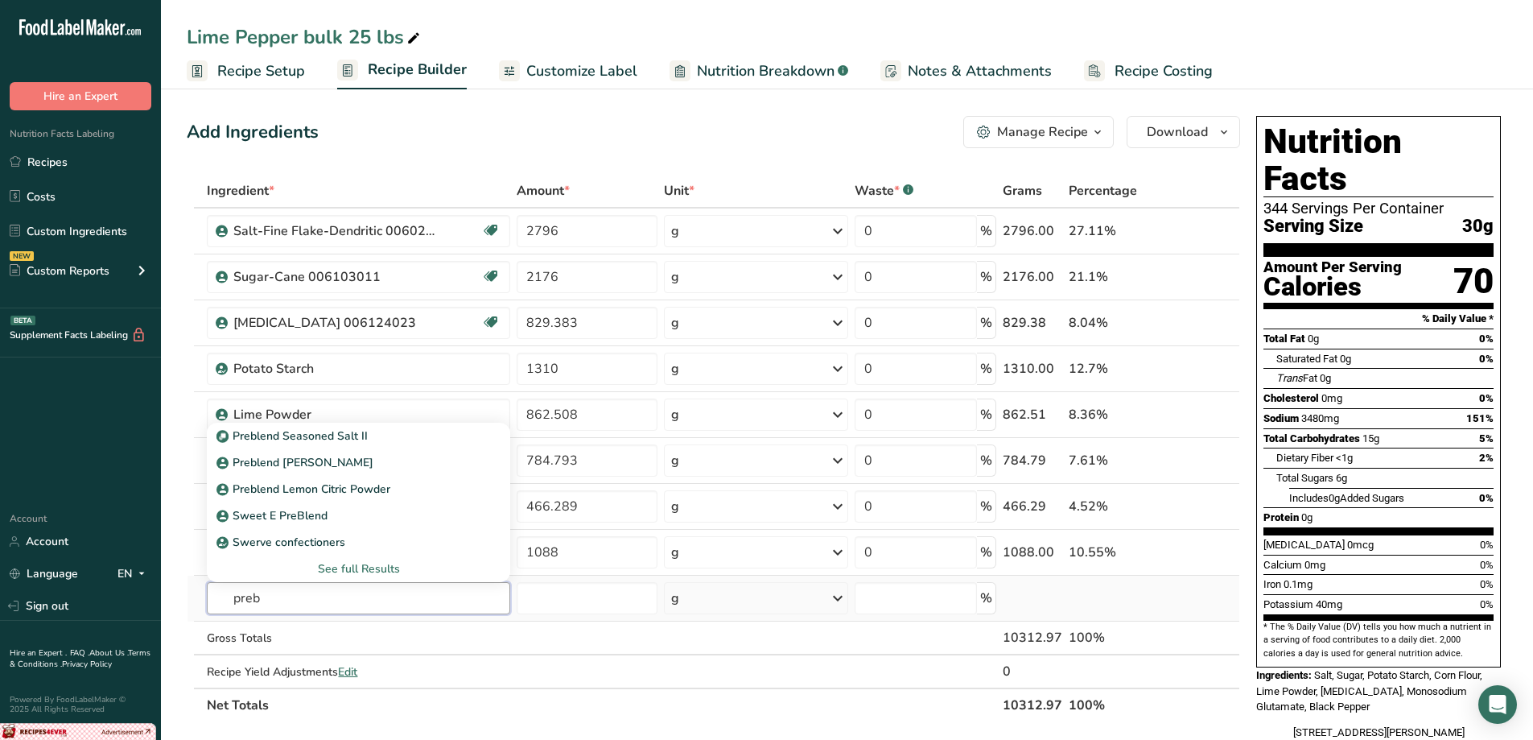
type input "preb"
click at [336, 568] on div "See full Results" at bounding box center [359, 568] width 278 height 17
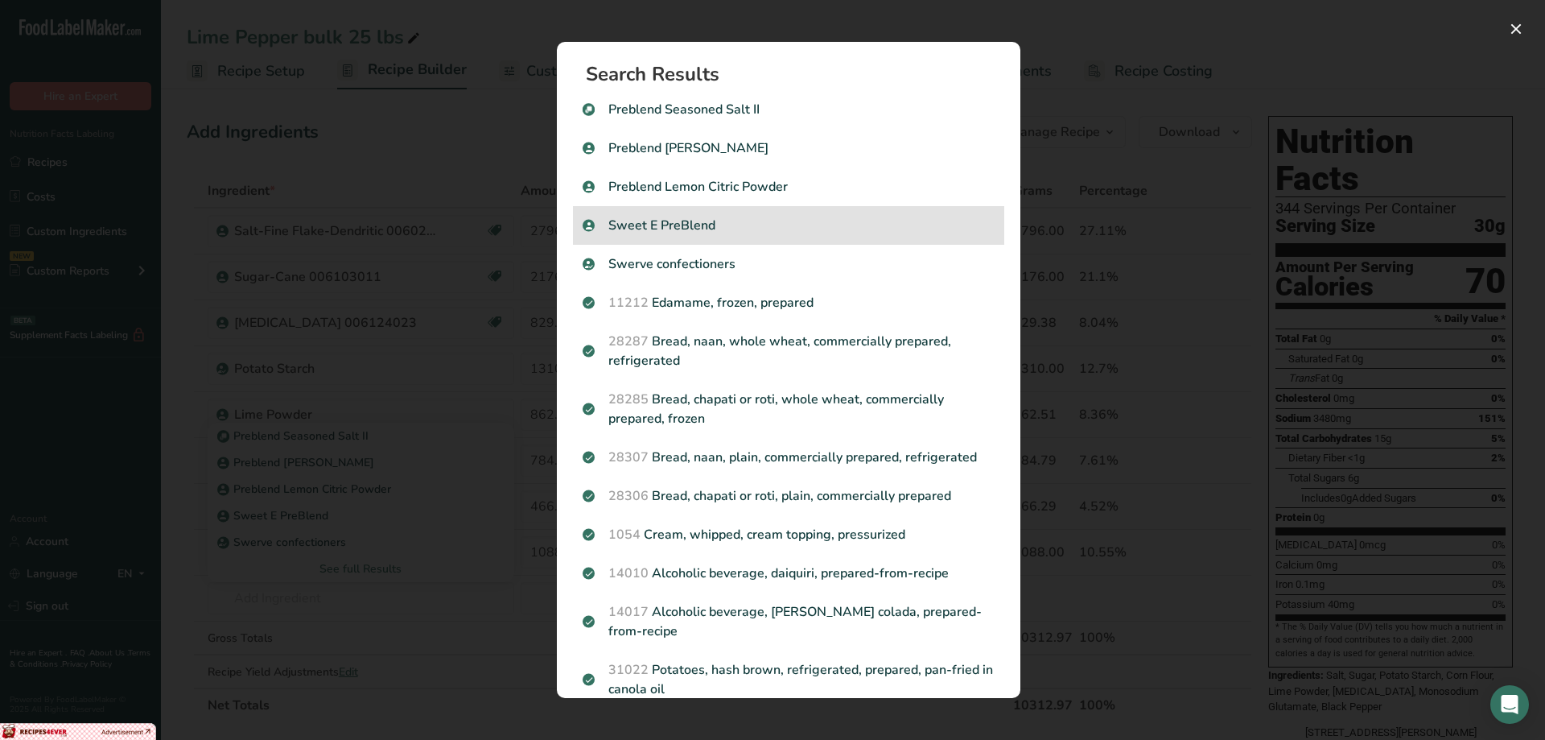
click at [725, 229] on p "Sweet E PreBlend" at bounding box center [789, 225] width 412 height 19
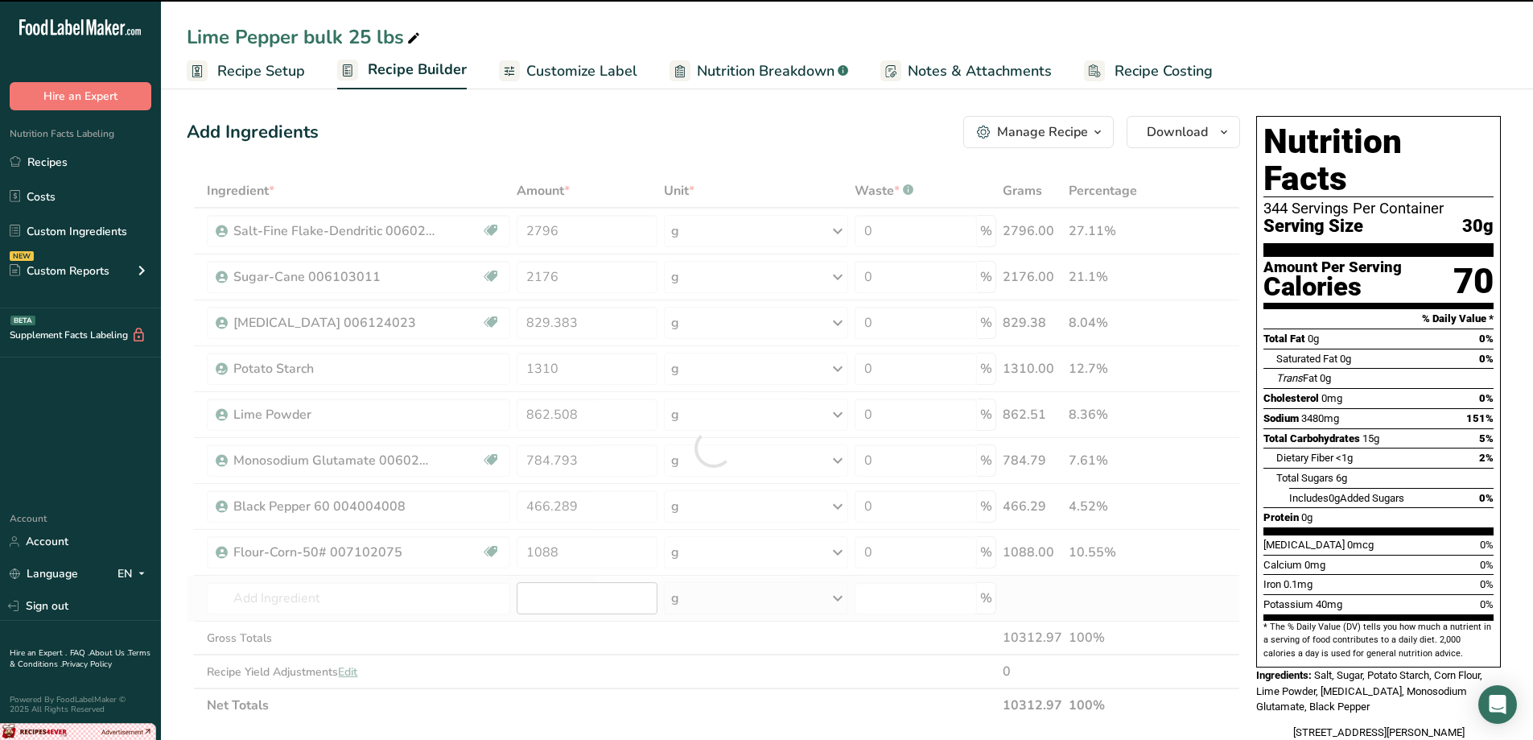
type input "0"
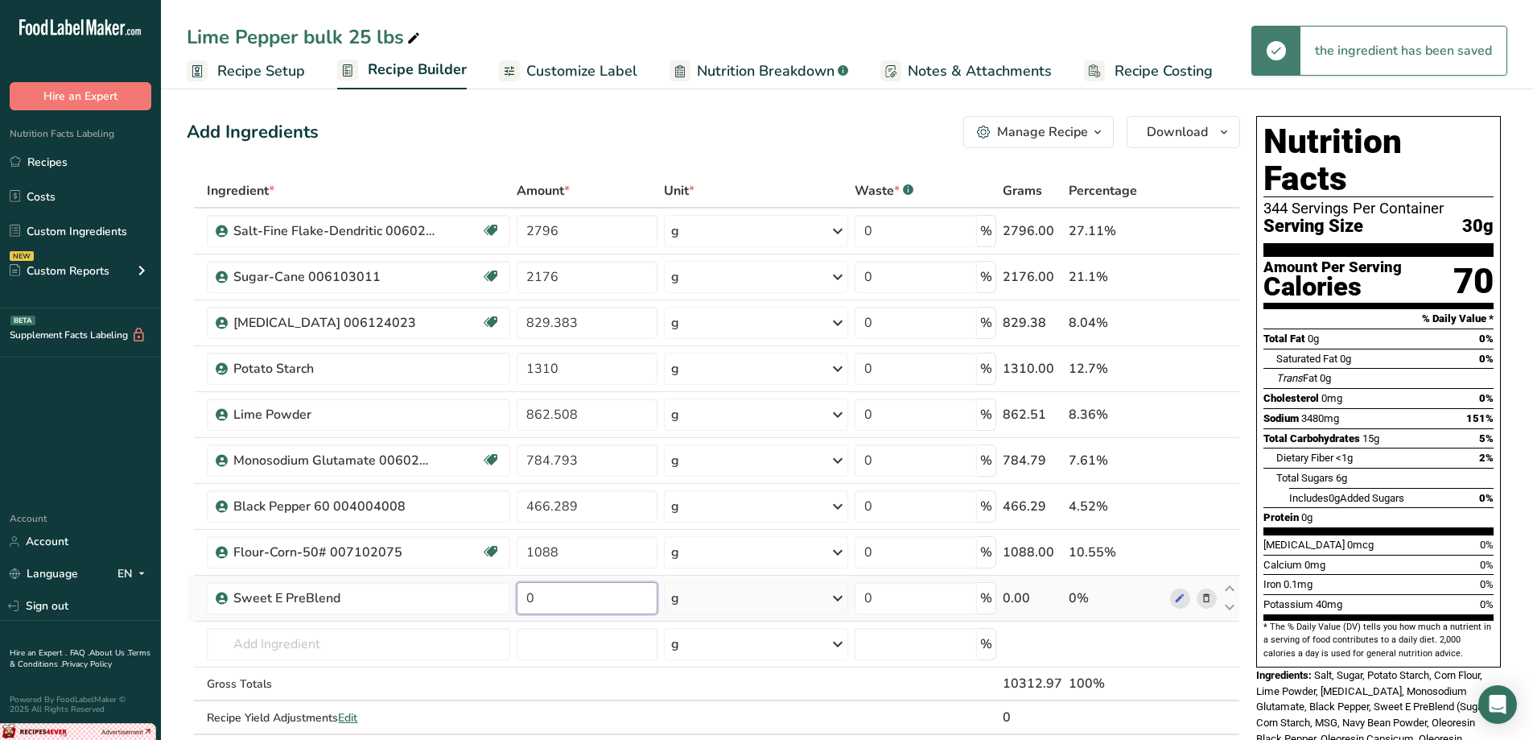
drag, startPoint x: 563, startPoint y: 604, endPoint x: 525, endPoint y: 613, distance: 38.8
click at [525, 613] on input "0" at bounding box center [587, 598] width 140 height 32
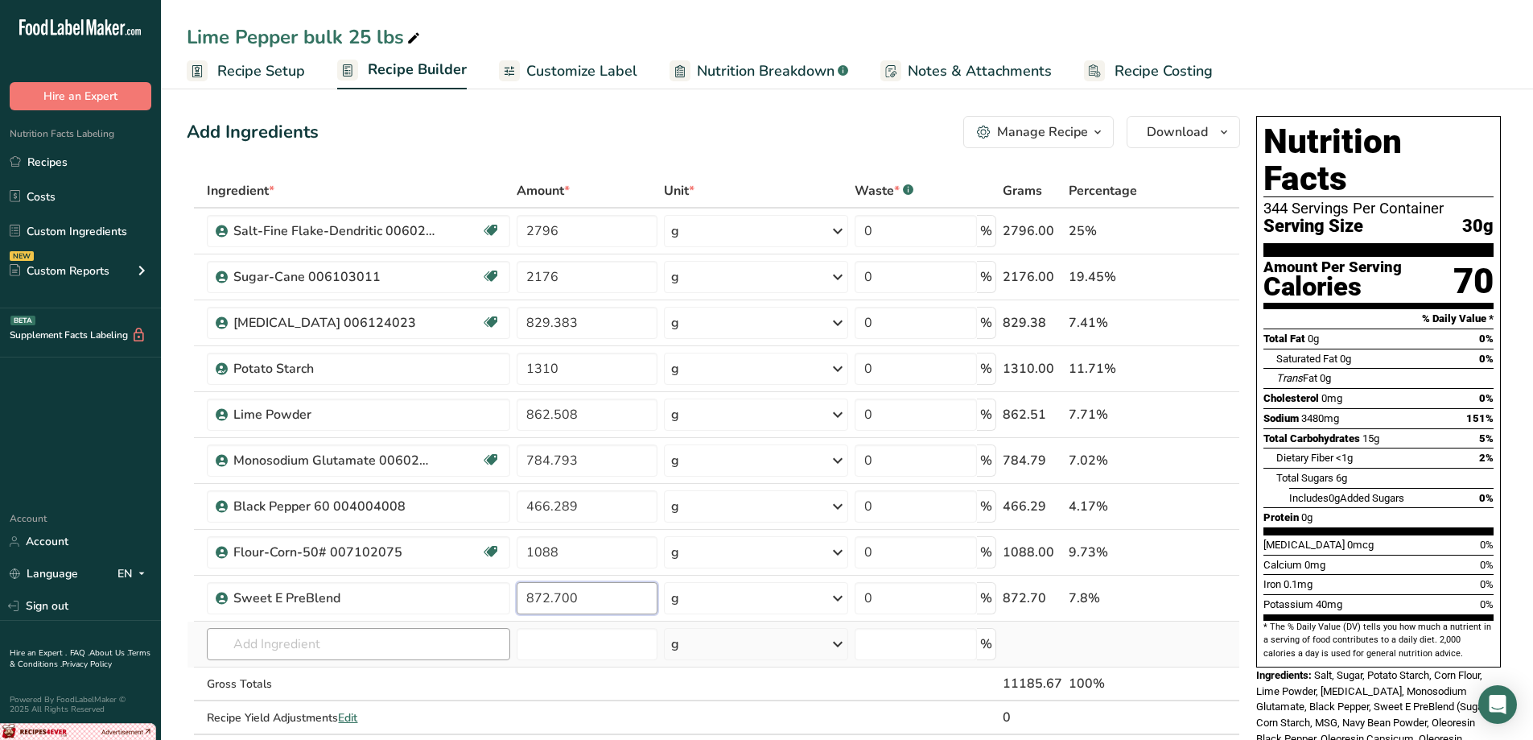
type input "872.700"
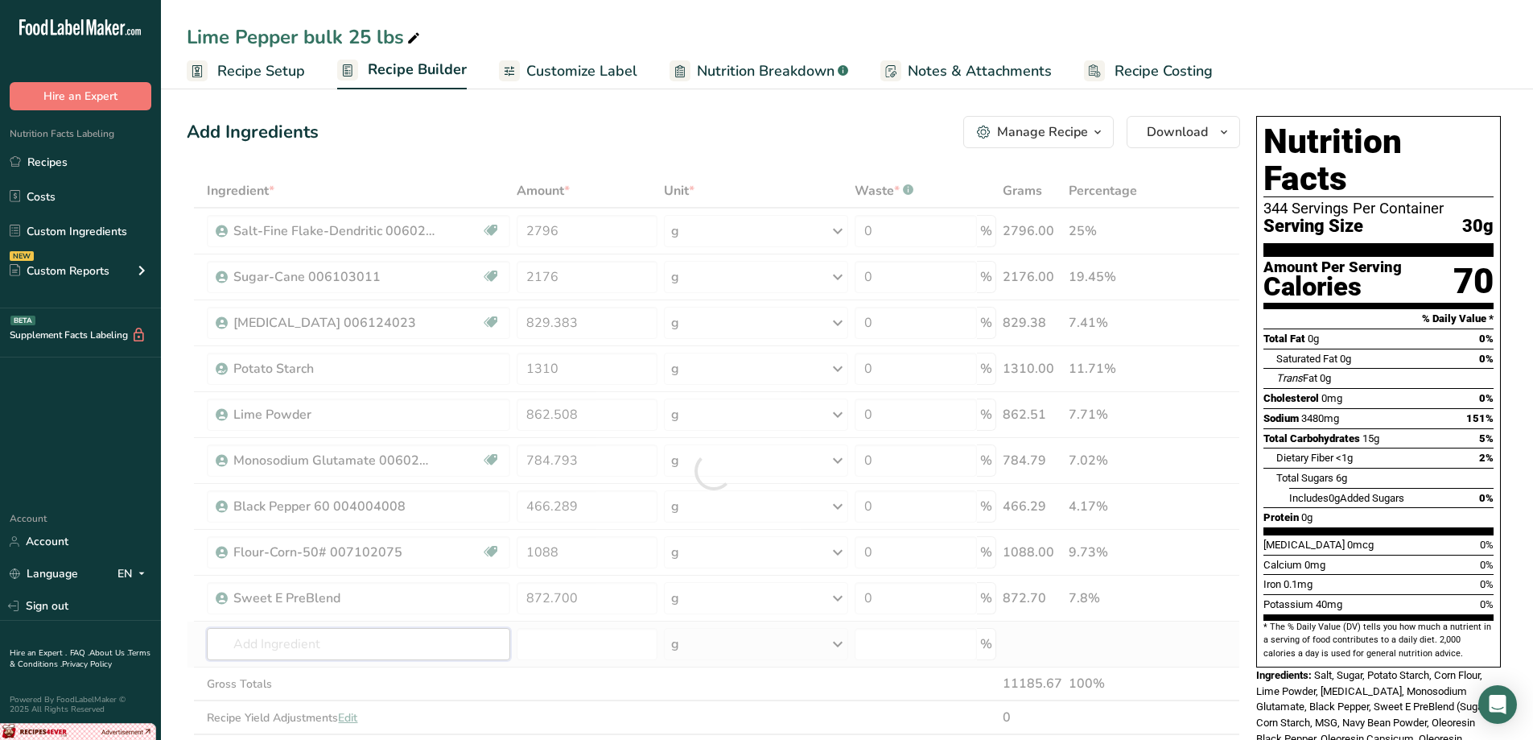
click at [429, 641] on div "Ingredient * Amount * Unit * Waste * .a-a{fill:#347362;}.b-a{fill:#fff;} Grams …" at bounding box center [714, 471] width 1054 height 594
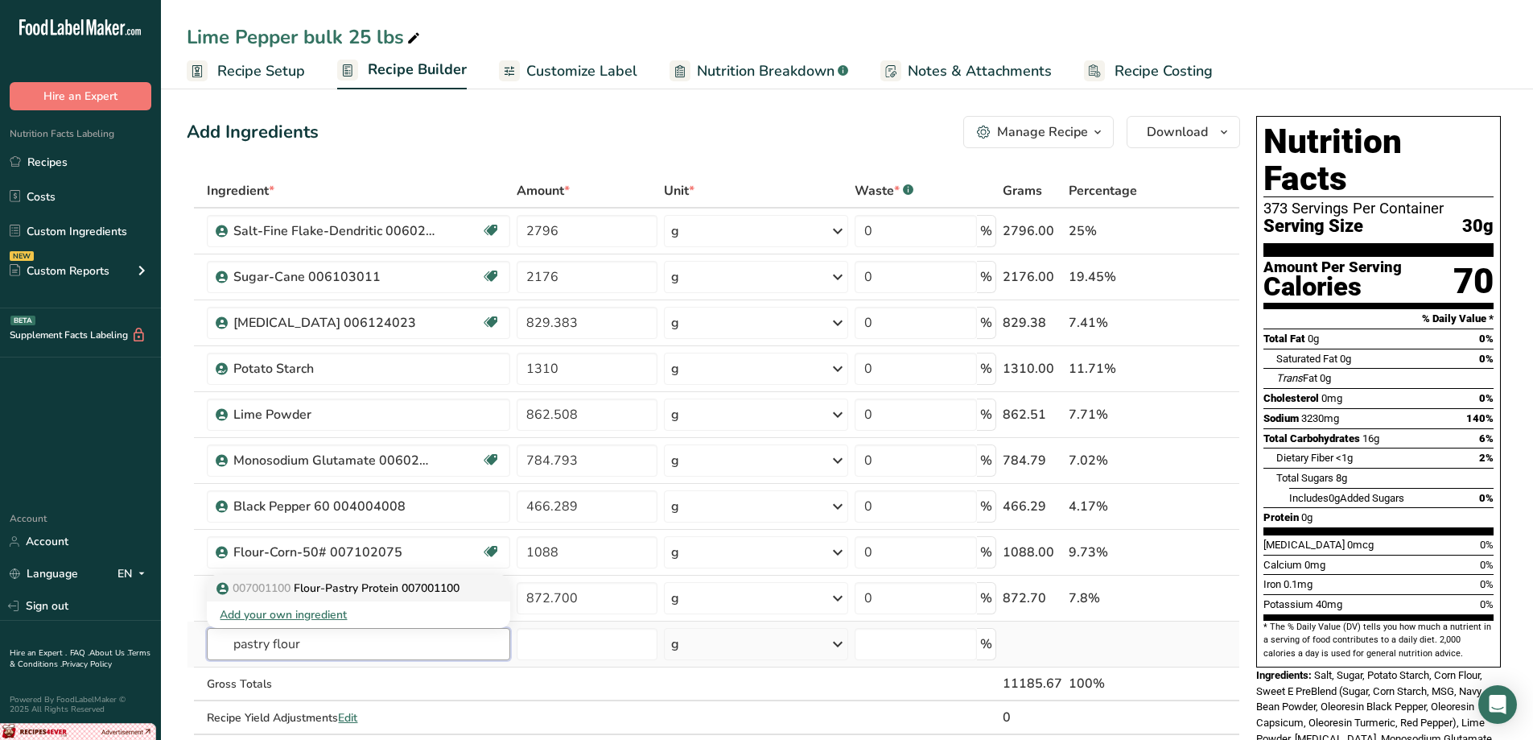
type input "pastry flour"
click at [389, 592] on p "007001100 Flour-Pastry Protein 007001100" at bounding box center [340, 587] width 240 height 17
type input "Flour-Pastry Protein 007001100"
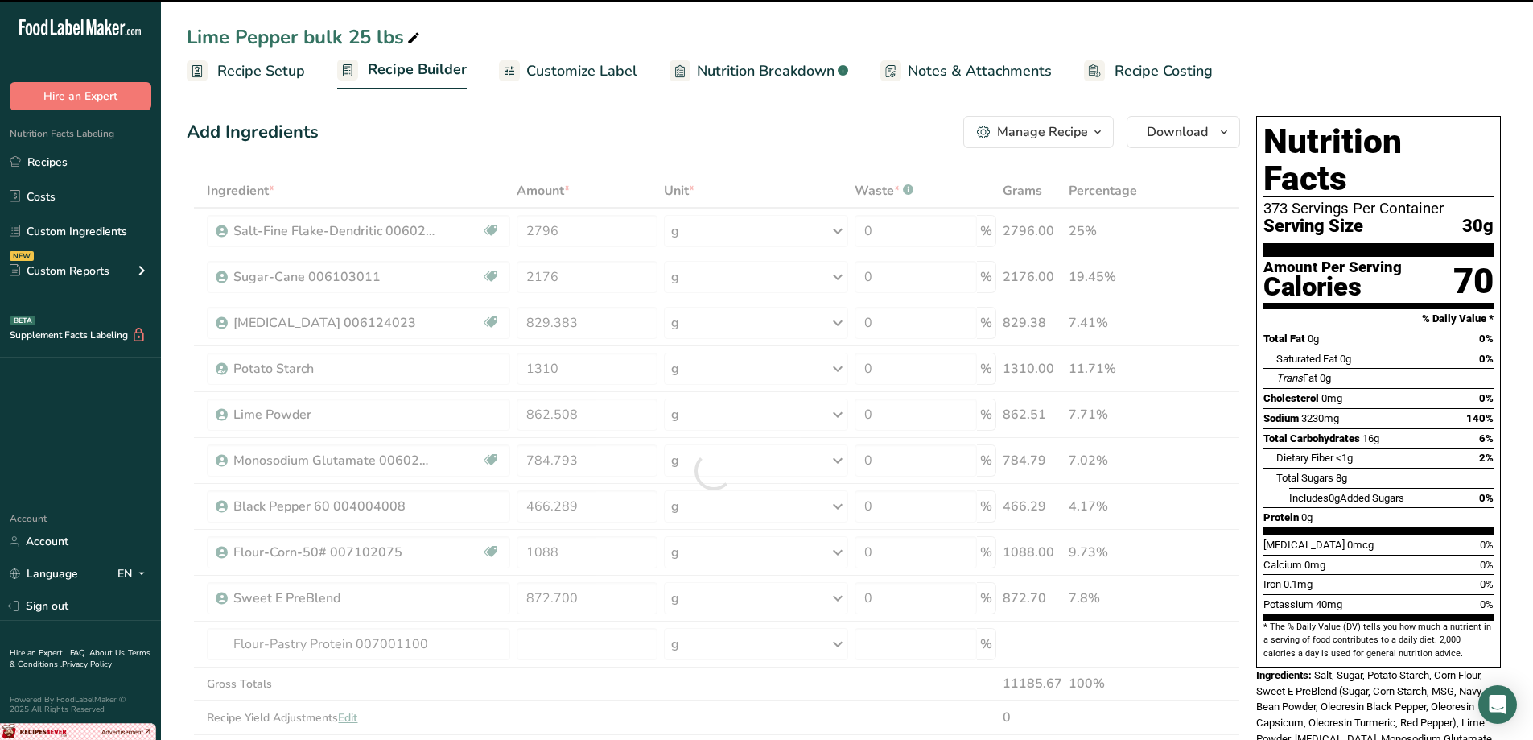
type input "0"
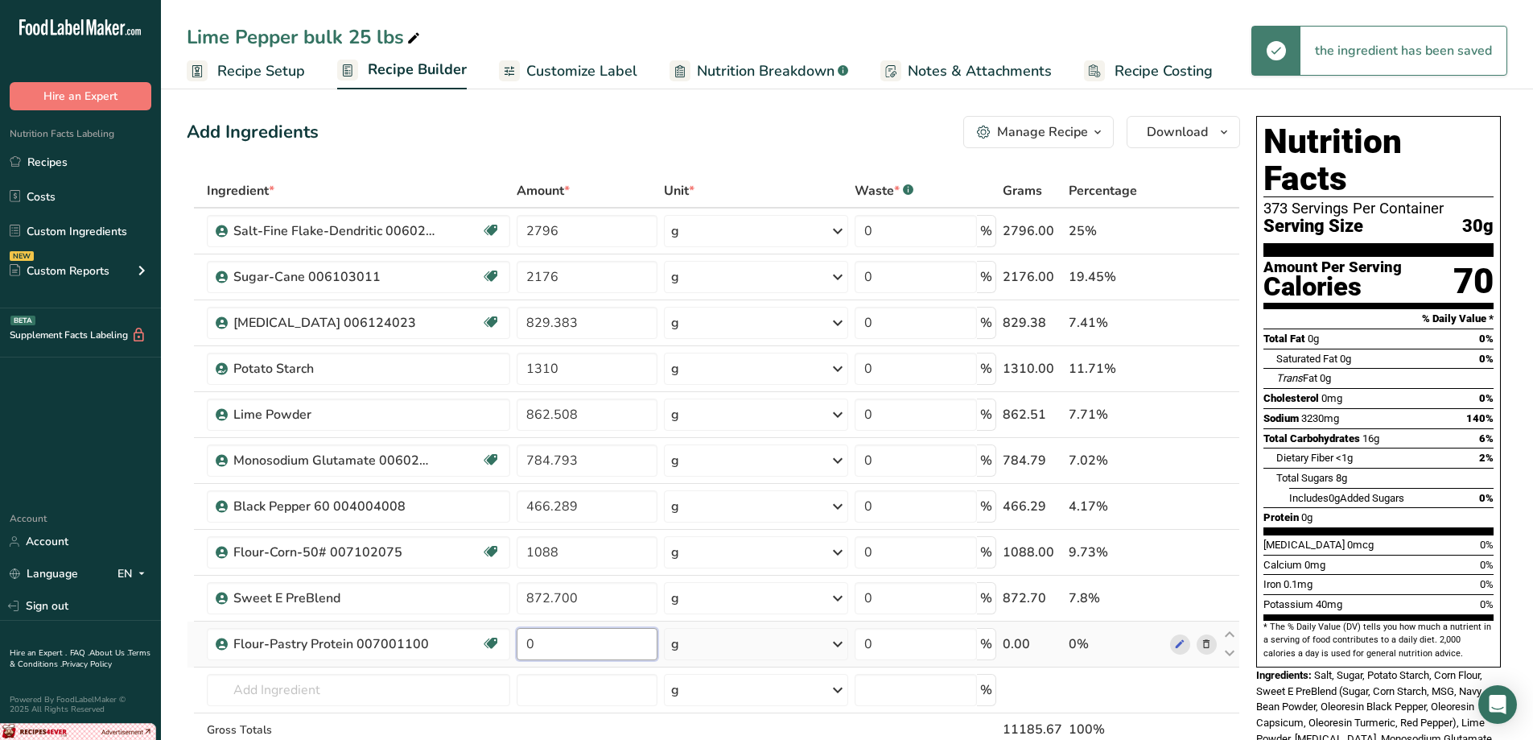
drag, startPoint x: 579, startPoint y: 650, endPoint x: 555, endPoint y: 656, distance: 25.6
click at [555, 656] on input "0" at bounding box center [587, 644] width 140 height 32
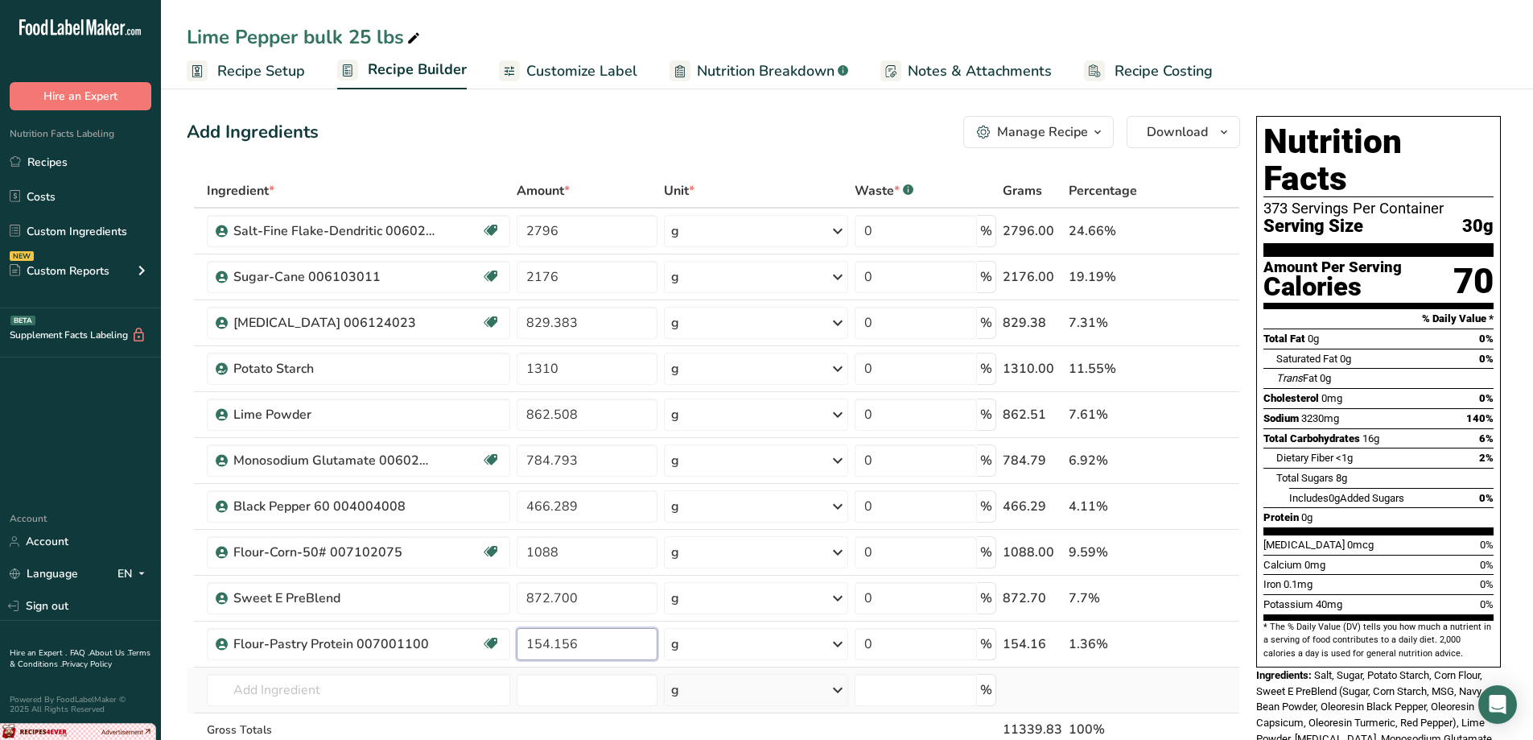
type input "154.156"
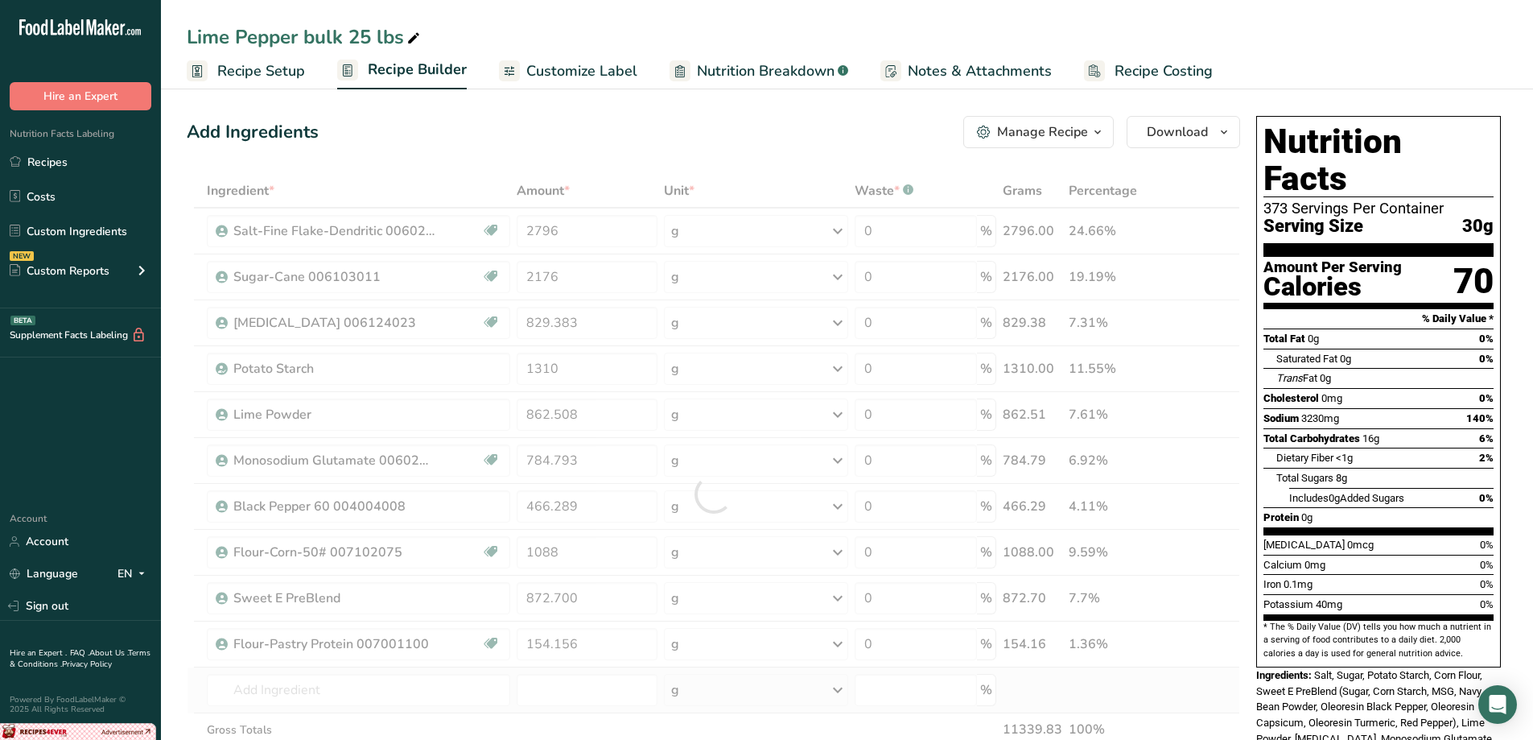
click at [1066, 692] on div "Ingredient * Amount * Unit * Waste * .a-a{fill:#347362;}.b-a{fill:#fff;} Grams …" at bounding box center [714, 494] width 1054 height 640
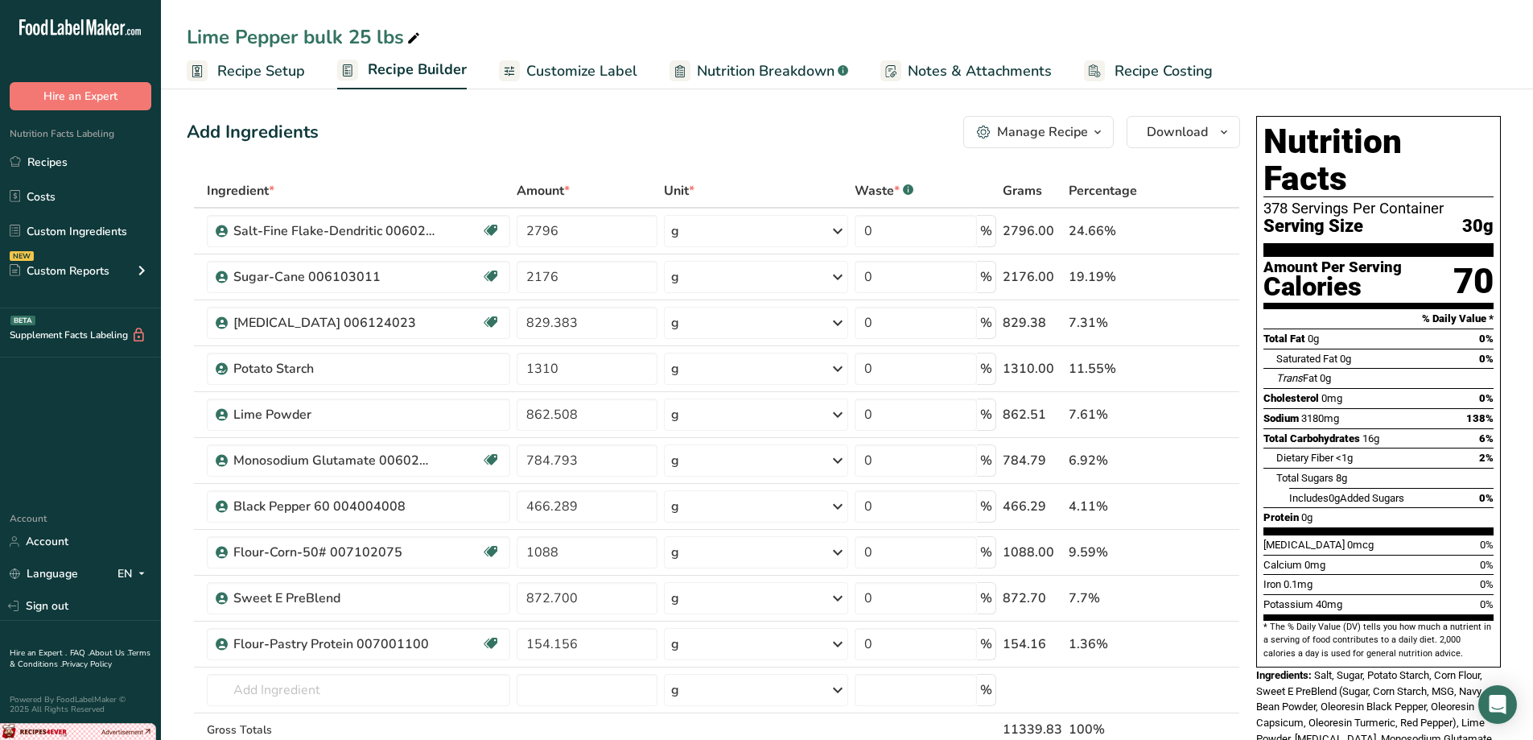
click at [286, 62] on span "Recipe Setup" at bounding box center [261, 71] width 88 height 22
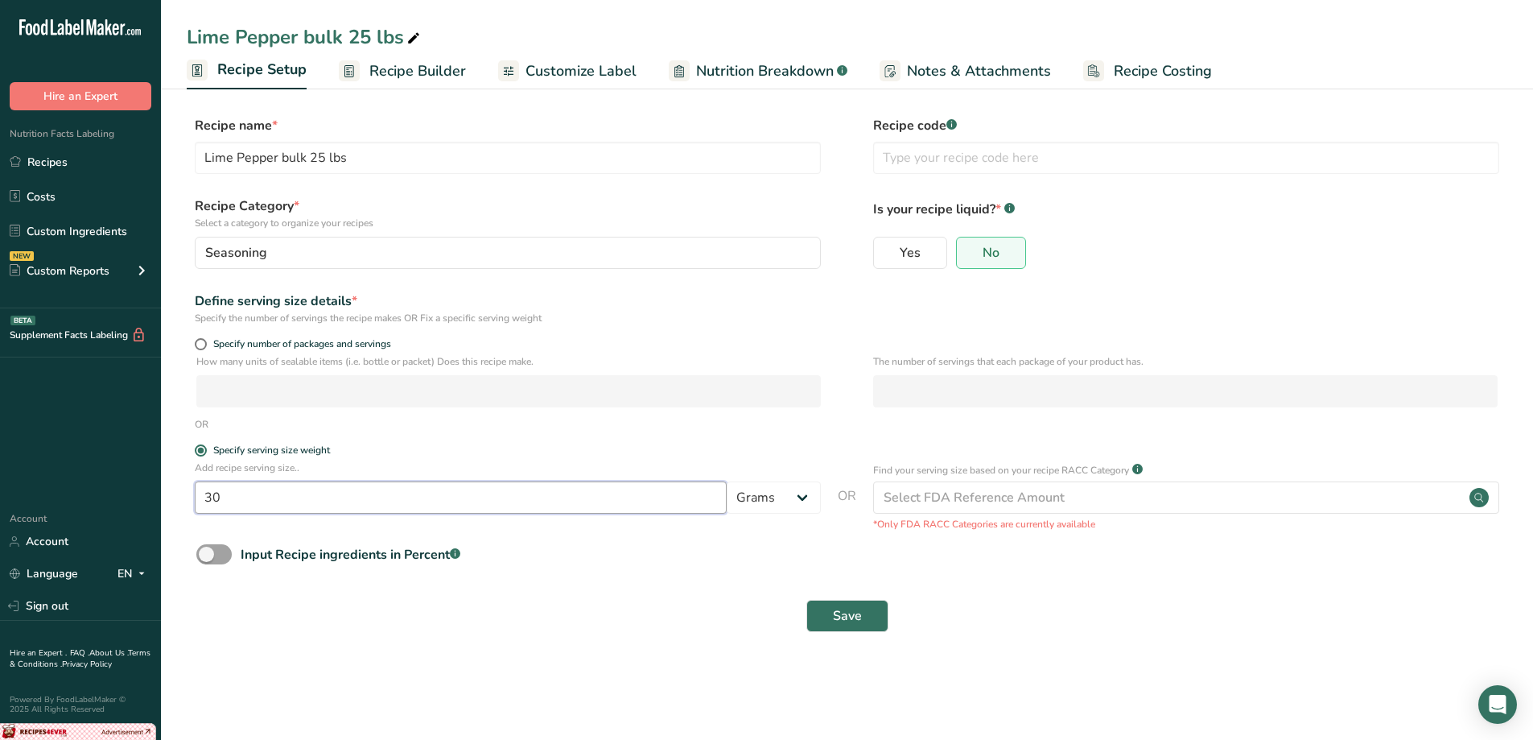
drag, startPoint x: 258, startPoint y: 501, endPoint x: 165, endPoint y: 518, distance: 95.0
click at [182, 520] on section "Recipe name * Lime Pepper bulk 25 lbs Recipe code .a-a{fill:#347362;}.b-a{fill:…" at bounding box center [847, 375] width 1372 height 583
type input "6"
click at [843, 611] on span "Save" at bounding box center [847, 615] width 29 height 19
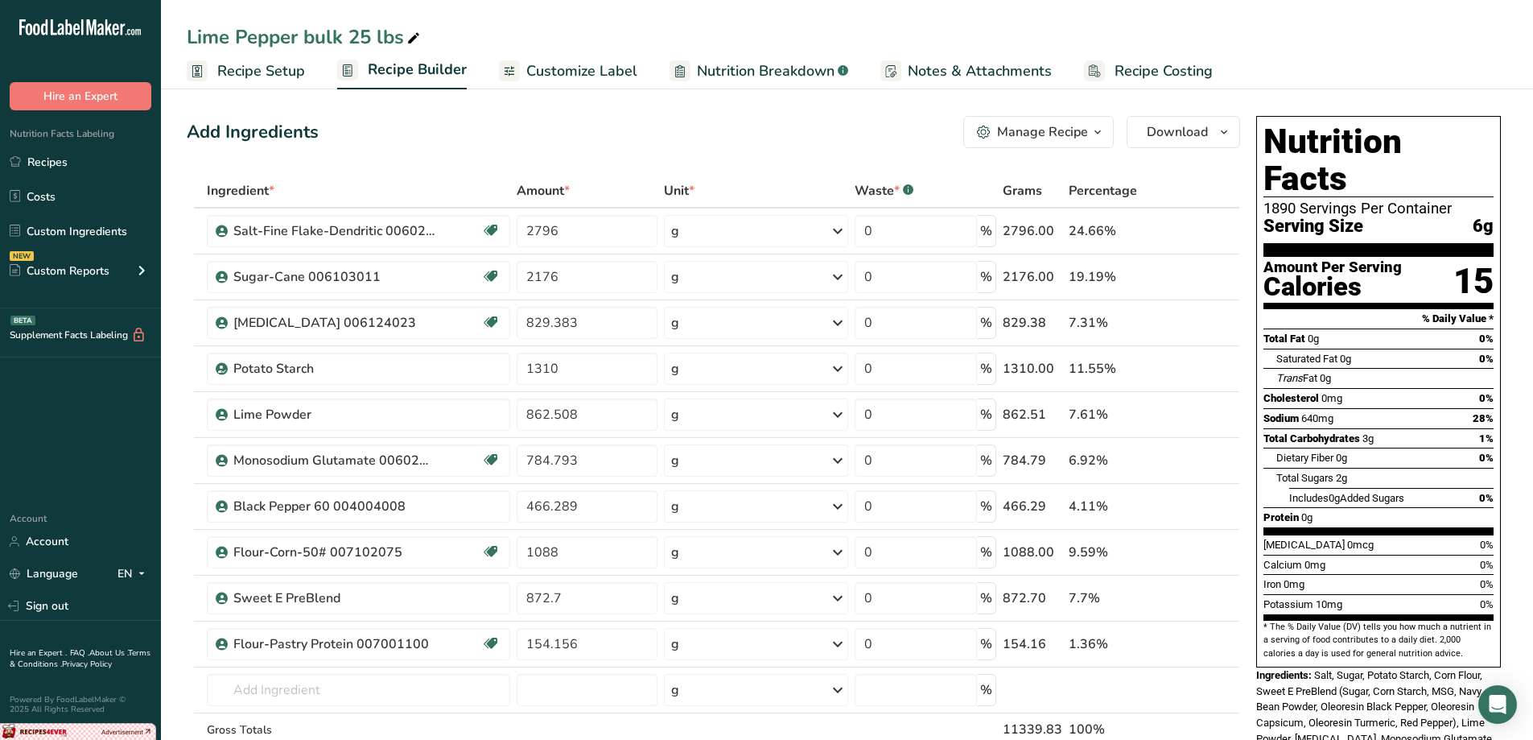
click at [535, 66] on span "Customize Label" at bounding box center [581, 71] width 111 height 22
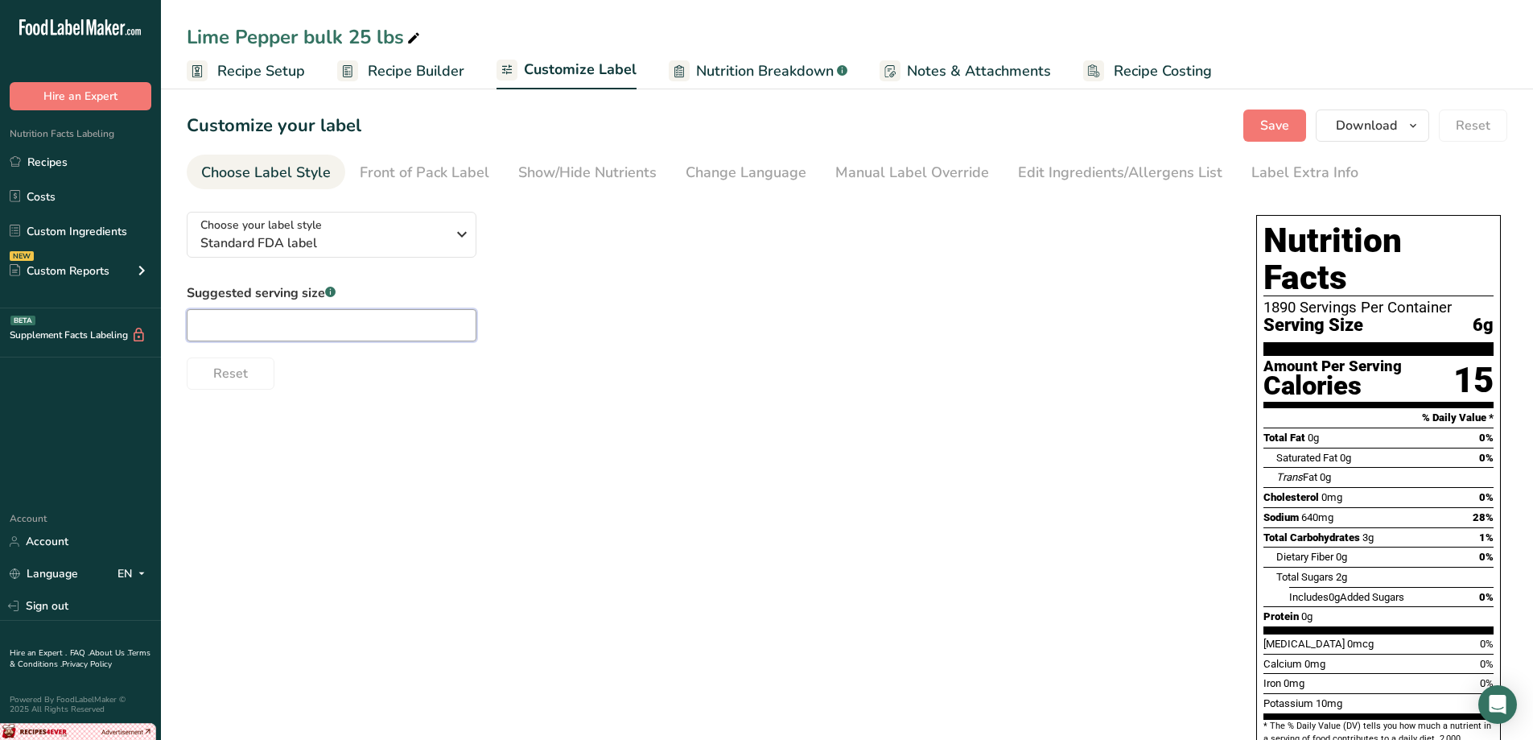
click at [332, 320] on input "text" at bounding box center [332, 325] width 290 height 32
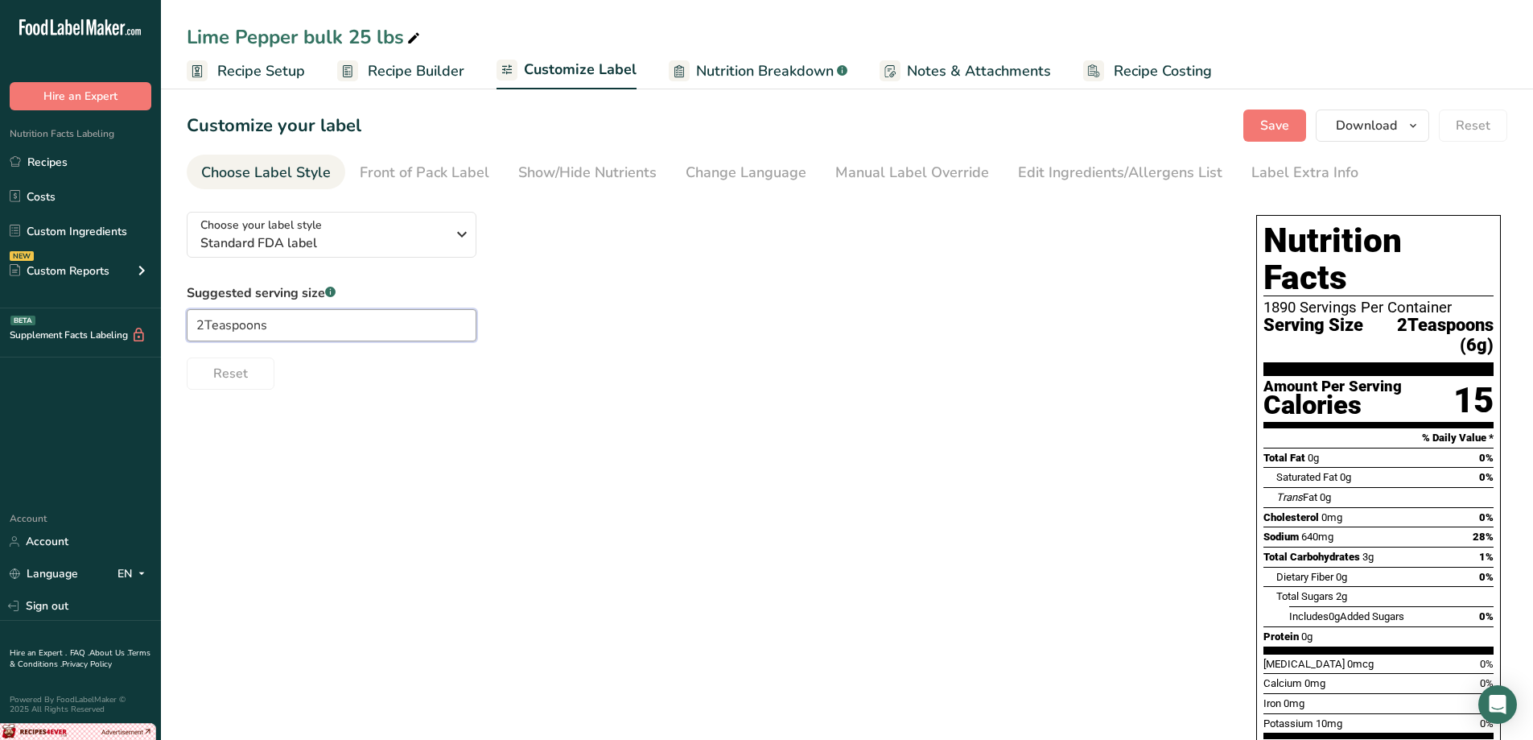
click at [206, 316] on input "2Teaspoons" at bounding box center [332, 325] width 290 height 32
type input "2 Teaspoons"
click at [70, 163] on link "Recipes" at bounding box center [80, 161] width 161 height 31
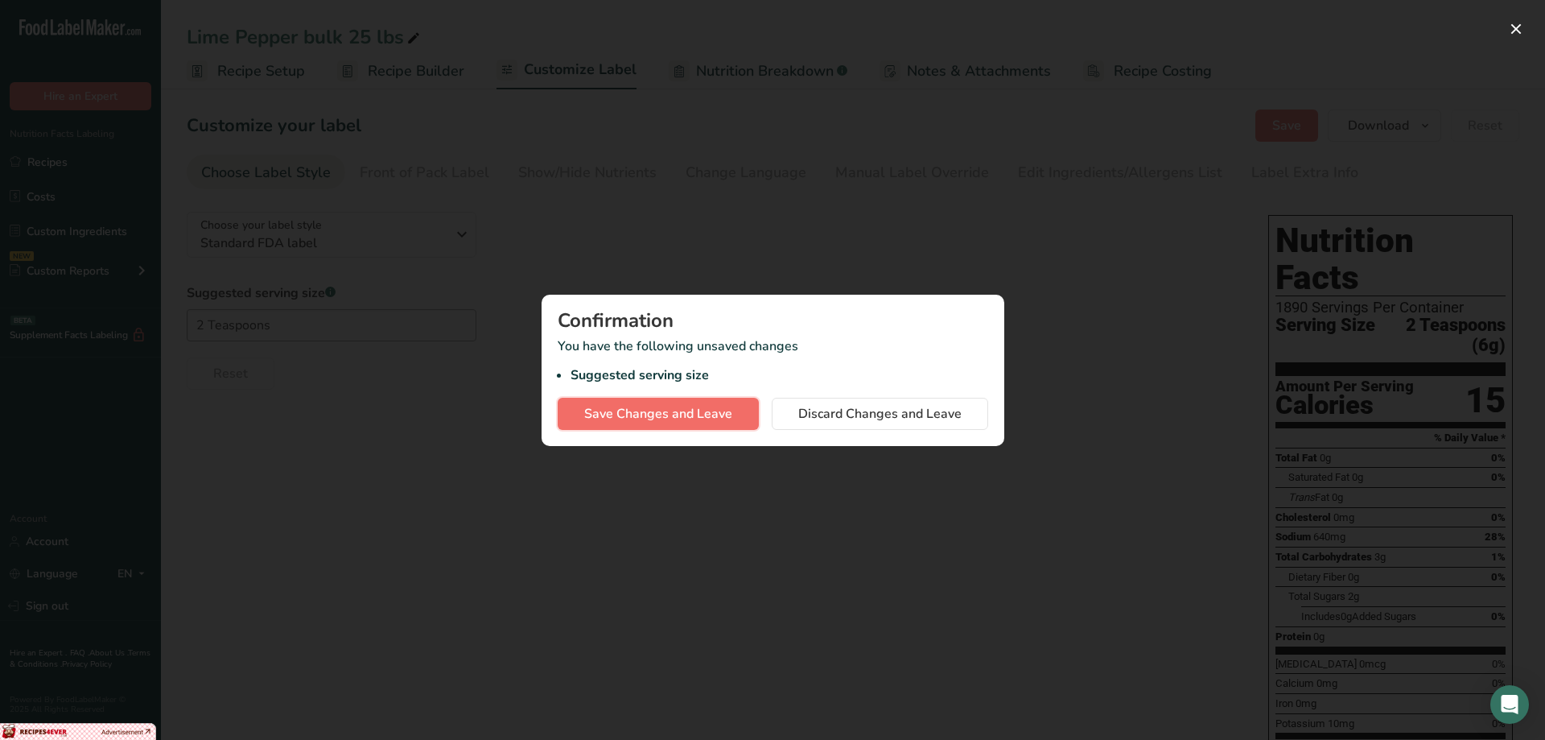
click at [697, 415] on span "Save Changes and Leave" at bounding box center [658, 413] width 148 height 19
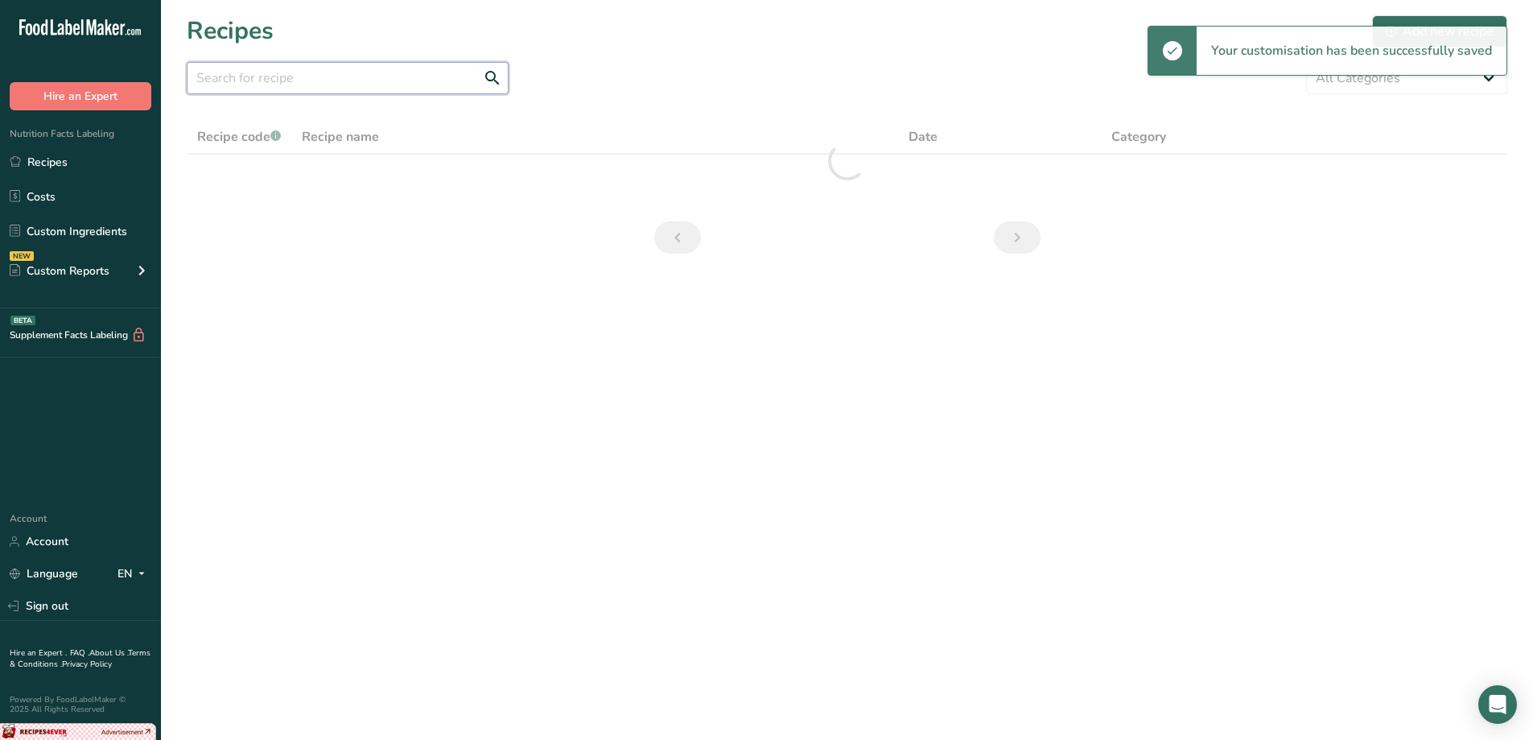
click at [377, 79] on input "text" at bounding box center [348, 78] width 322 height 32
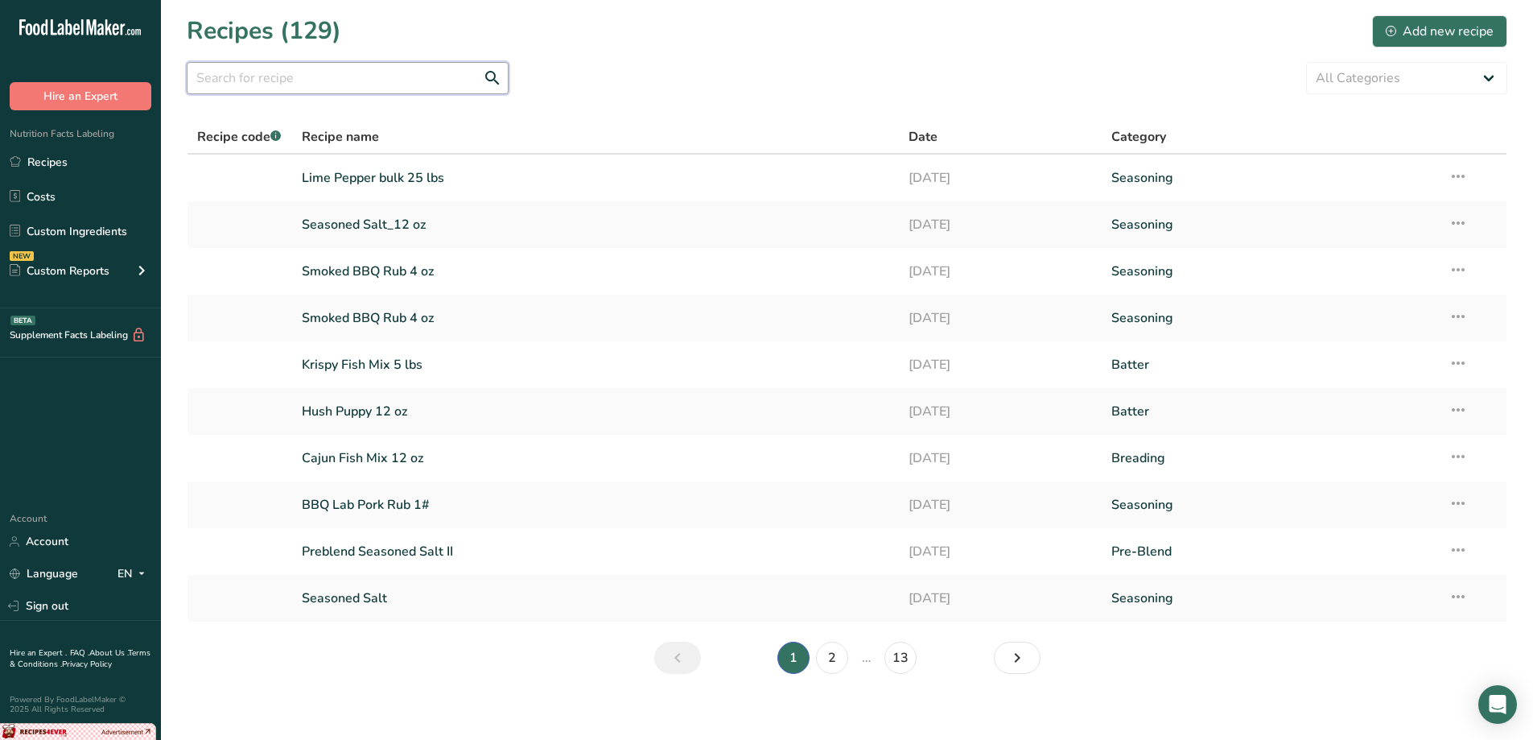
click at [313, 78] on input "text" at bounding box center [348, 78] width 322 height 32
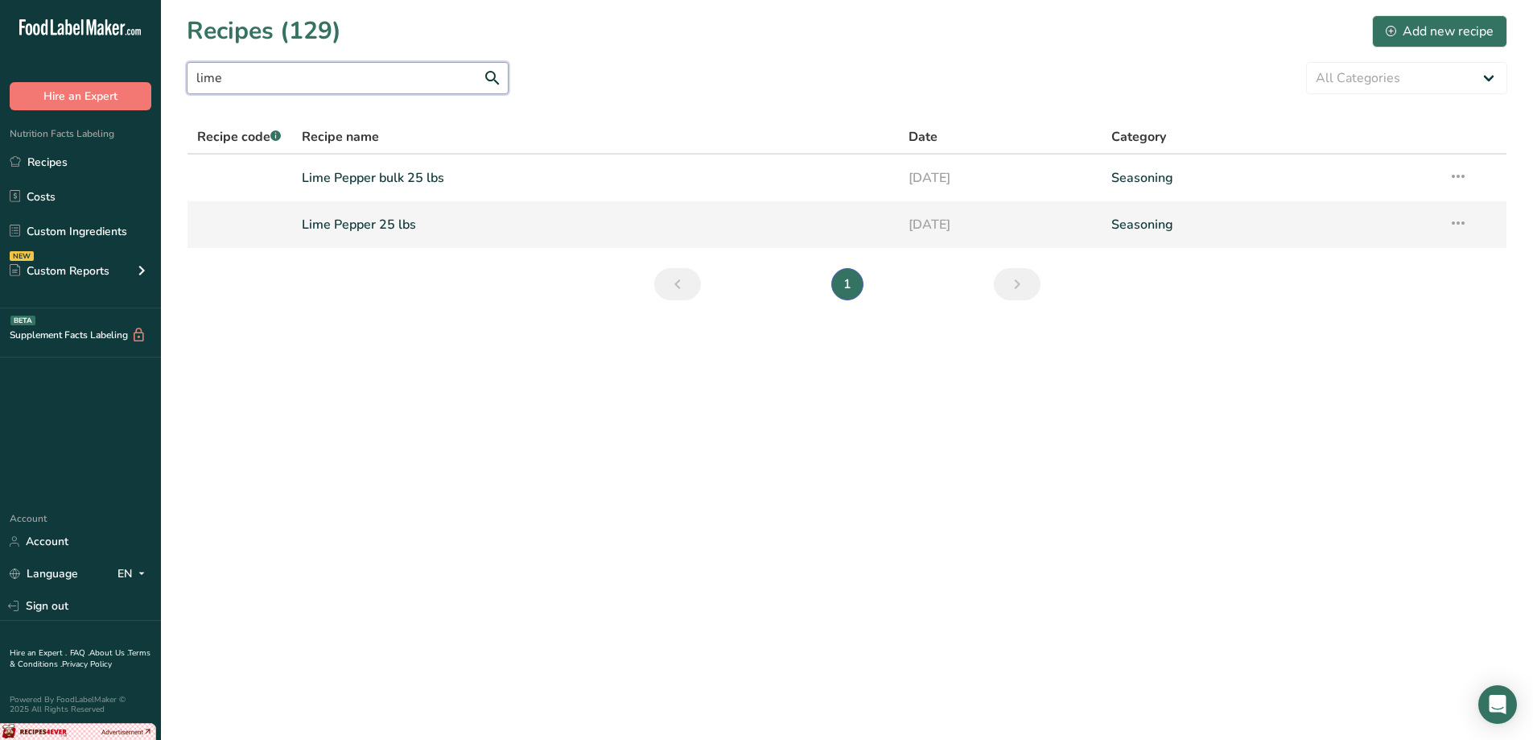
type input "lime"
click at [436, 222] on link "Lime Pepper 25 lbs" at bounding box center [596, 225] width 588 height 34
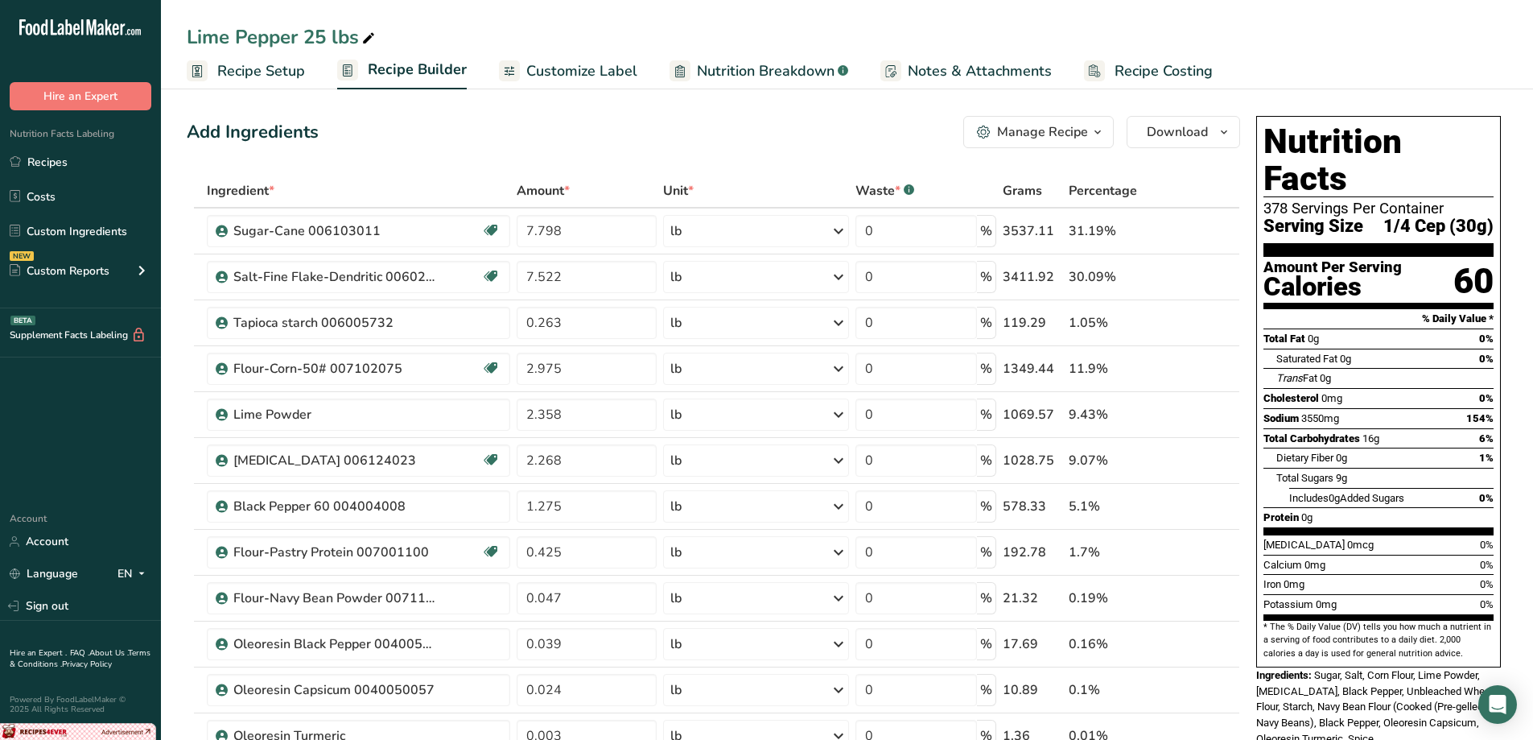
drag, startPoint x: 295, startPoint y: 60, endPoint x: 291, endPoint y: 71, distance: 12.3
click at [295, 60] on span "Recipe Setup" at bounding box center [261, 71] width 88 height 22
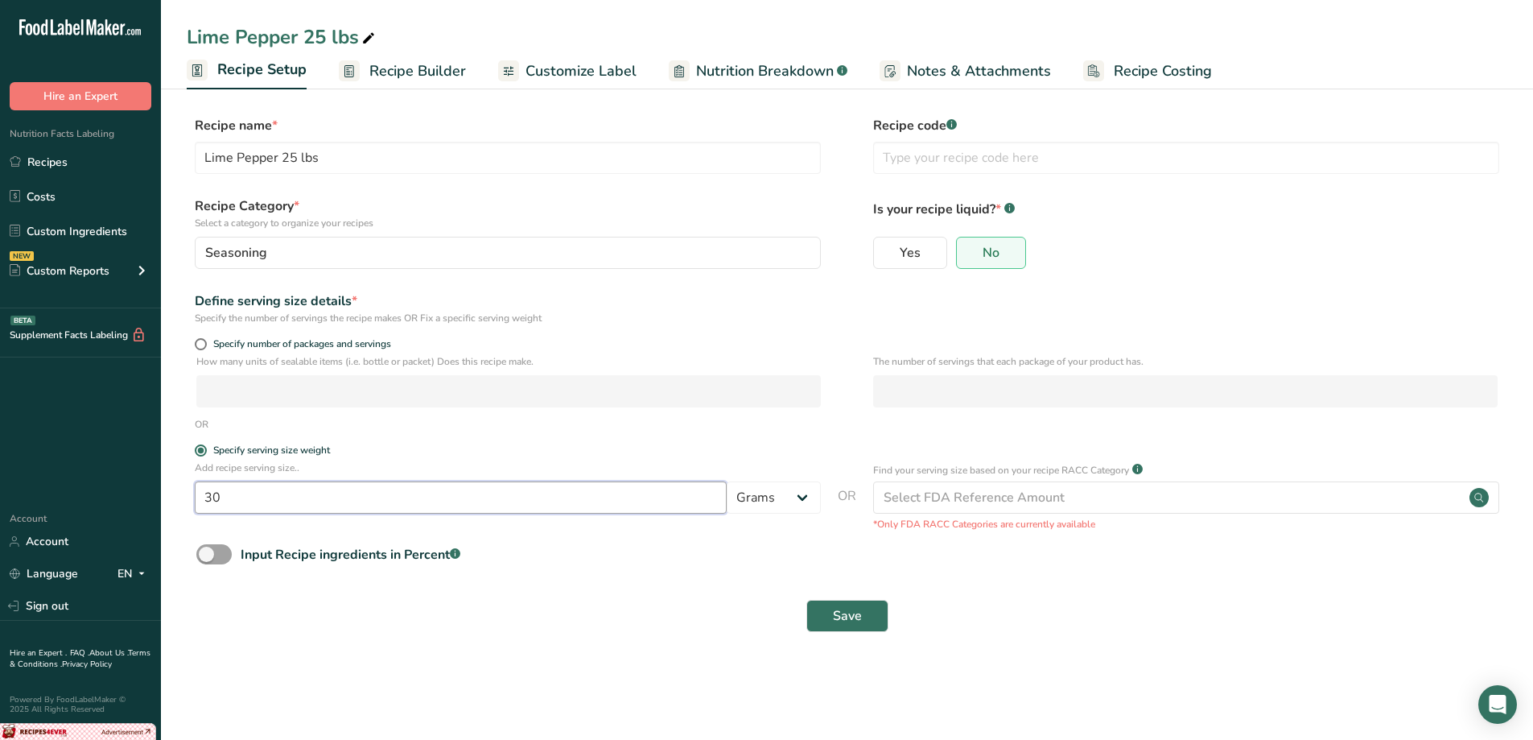
drag, startPoint x: 241, startPoint y: 502, endPoint x: 128, endPoint y: 513, distance: 113.2
click at [128, 511] on div ".a-20{fill:#fff;} Hire an Expert Nutrition Facts Labeling Recipes Costs Custom …" at bounding box center [766, 370] width 1533 height 740
type input "6"
click at [825, 621] on button "Save" at bounding box center [847, 616] width 82 height 32
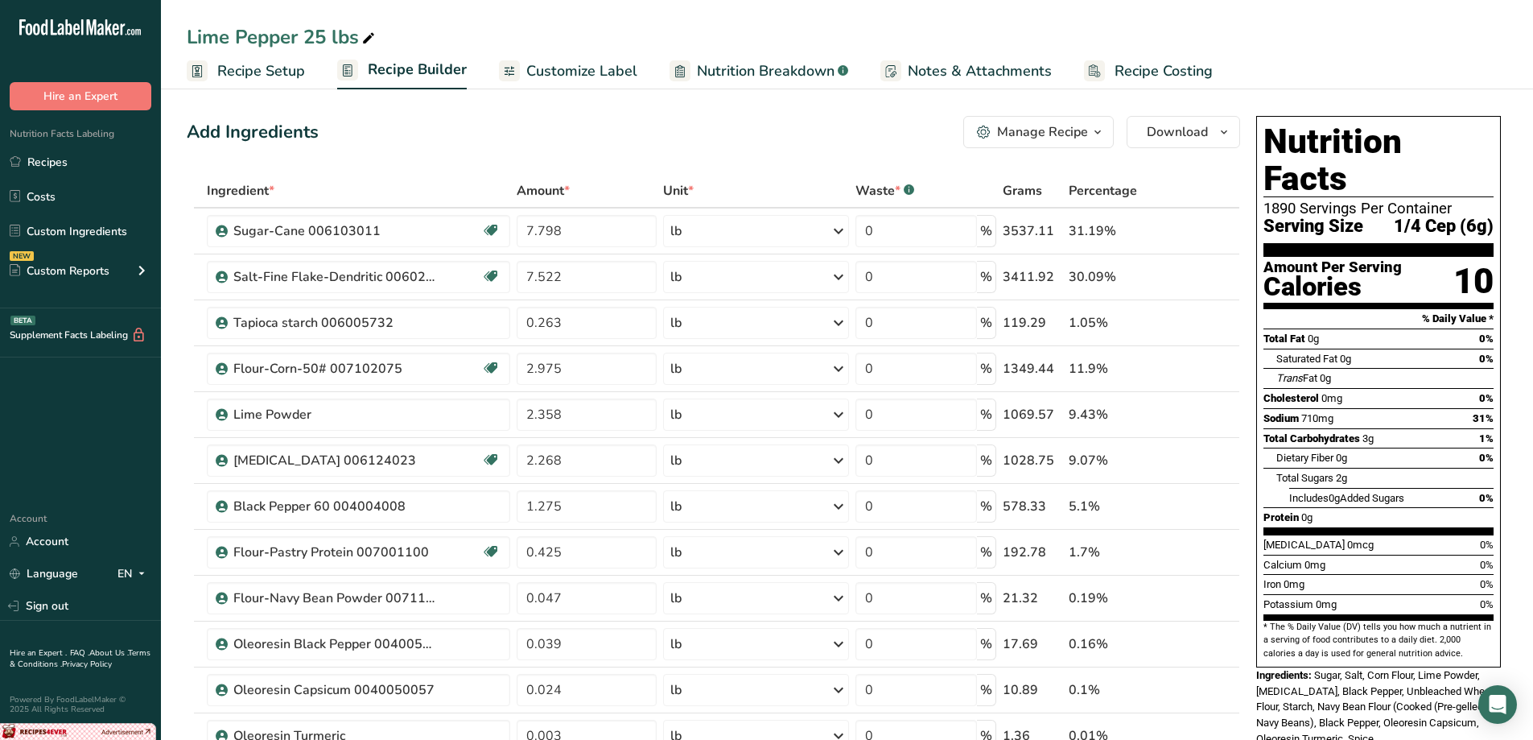
click at [576, 69] on span "Customize Label" at bounding box center [581, 71] width 111 height 22
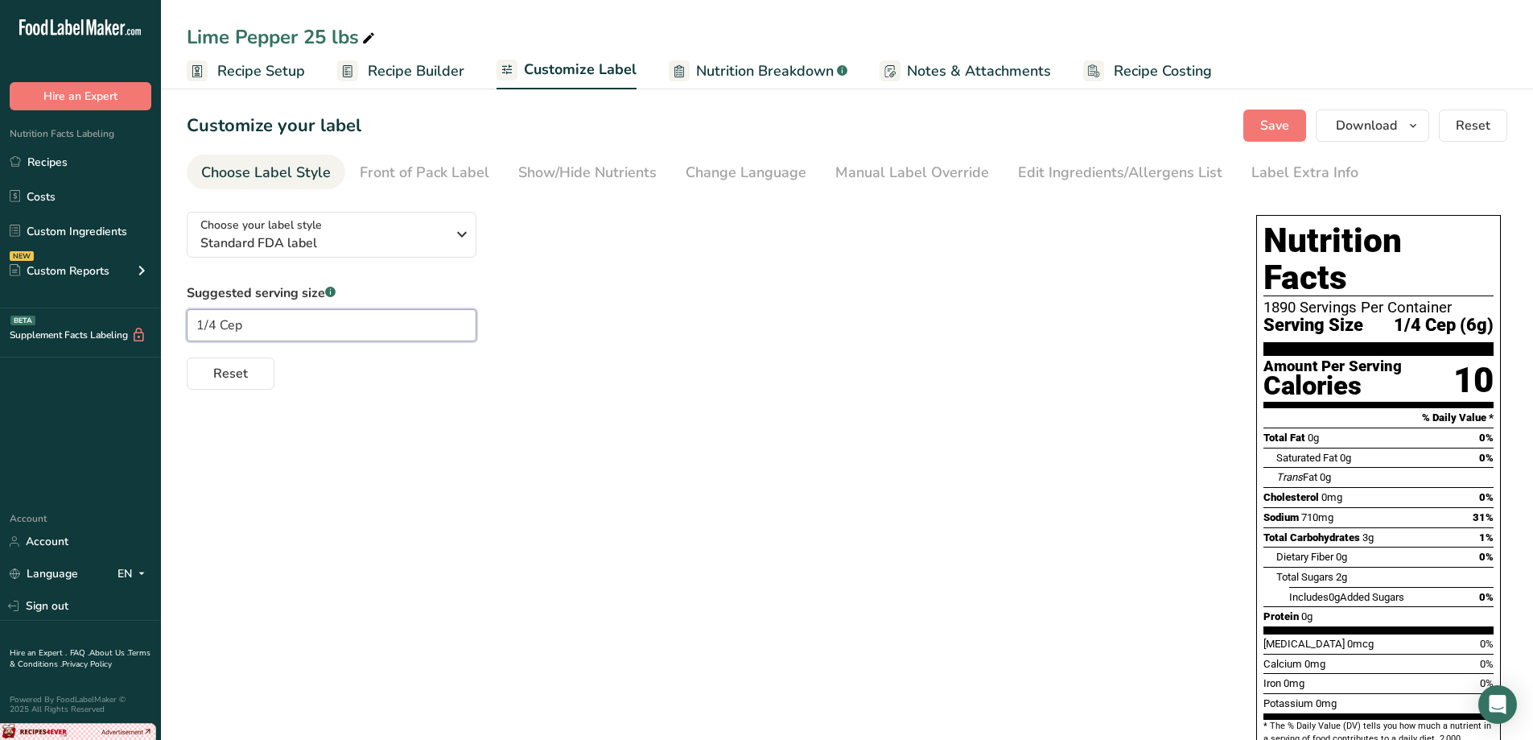
drag, startPoint x: 286, startPoint y: 336, endPoint x: 172, endPoint y: 342, distance: 113.7
click at [172, 342] on section "Customize your label Save Download Choose what to show on your downloaded label…" at bounding box center [847, 506] width 1372 height 845
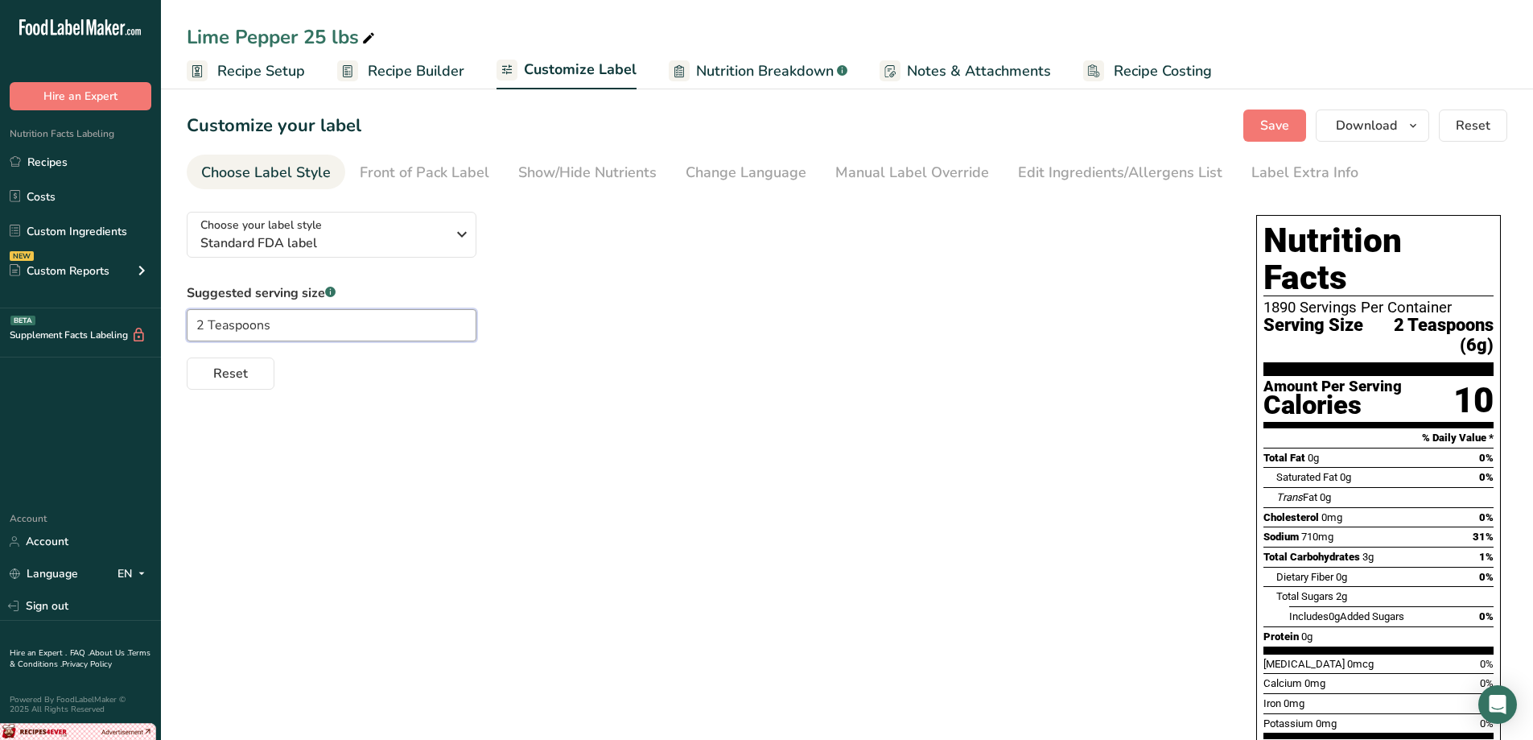
type input "2 Teaspoons"
click at [682, 419] on div "Choose your label style Standard FDA label USA (FDA) Standard FDA label Tabular…" at bounding box center [847, 561] width 1321 height 724
click at [410, 80] on span "Recipe Builder" at bounding box center [416, 71] width 97 height 22
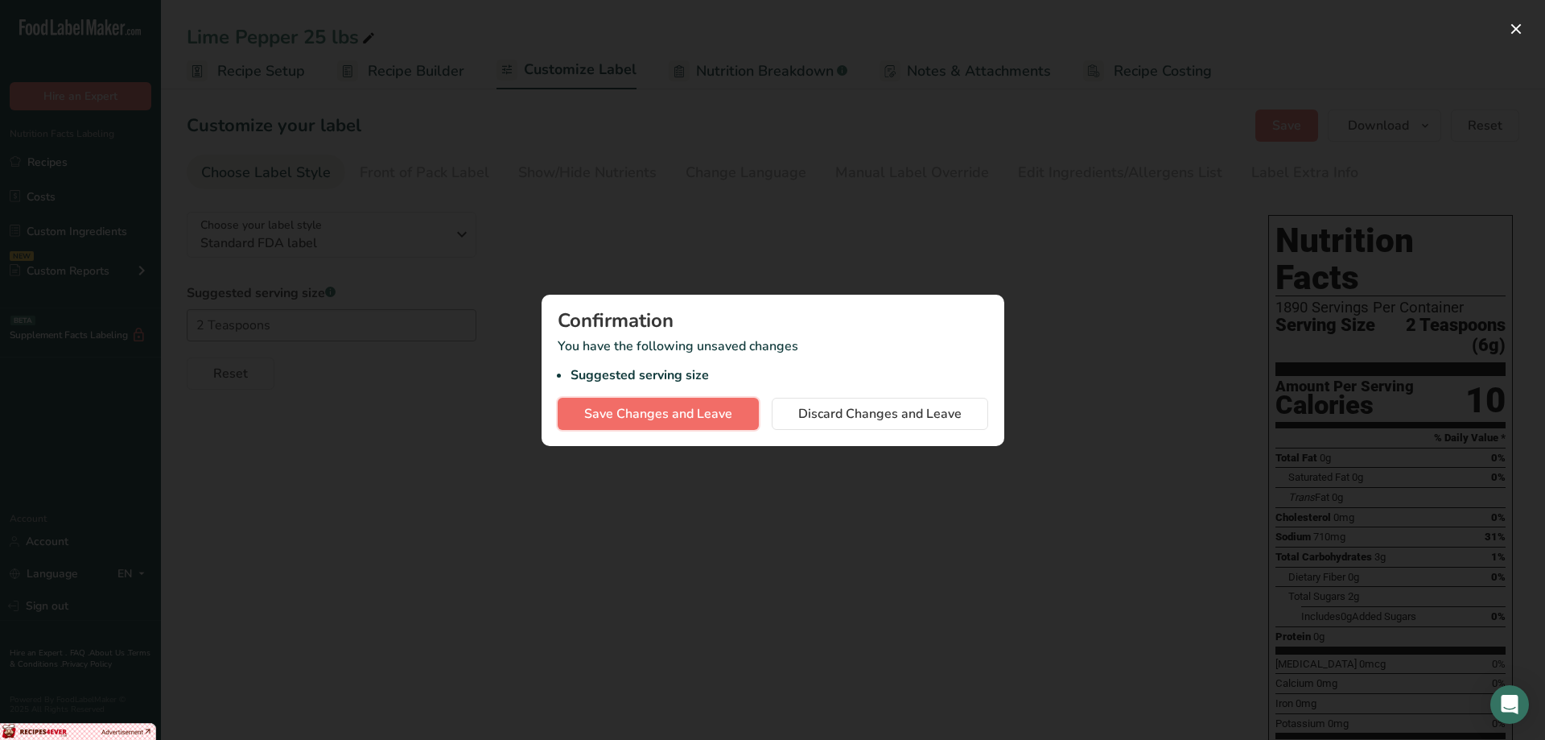
click at [736, 410] on button "Save Changes and Leave" at bounding box center [658, 414] width 201 height 32
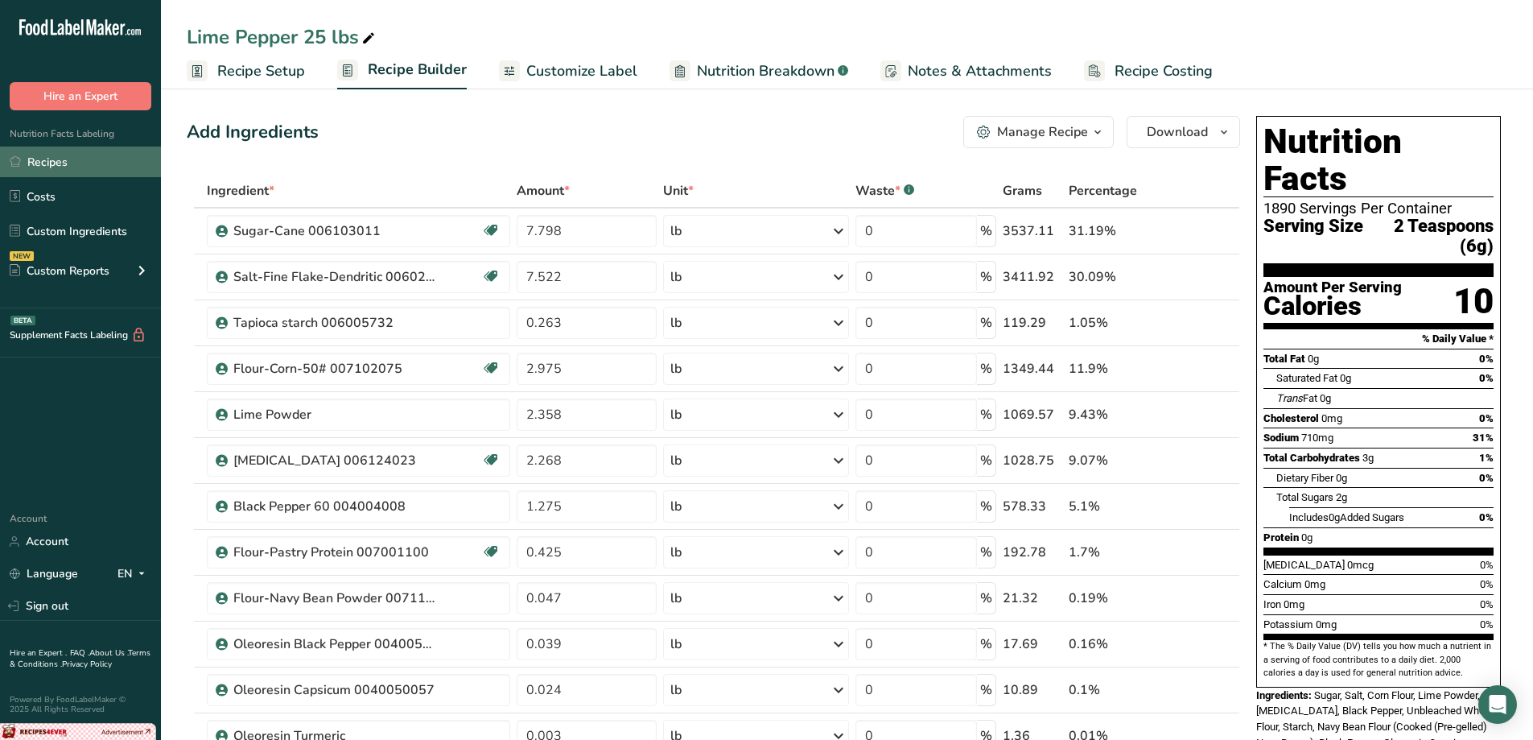
click at [43, 163] on link "Recipes" at bounding box center [80, 161] width 161 height 31
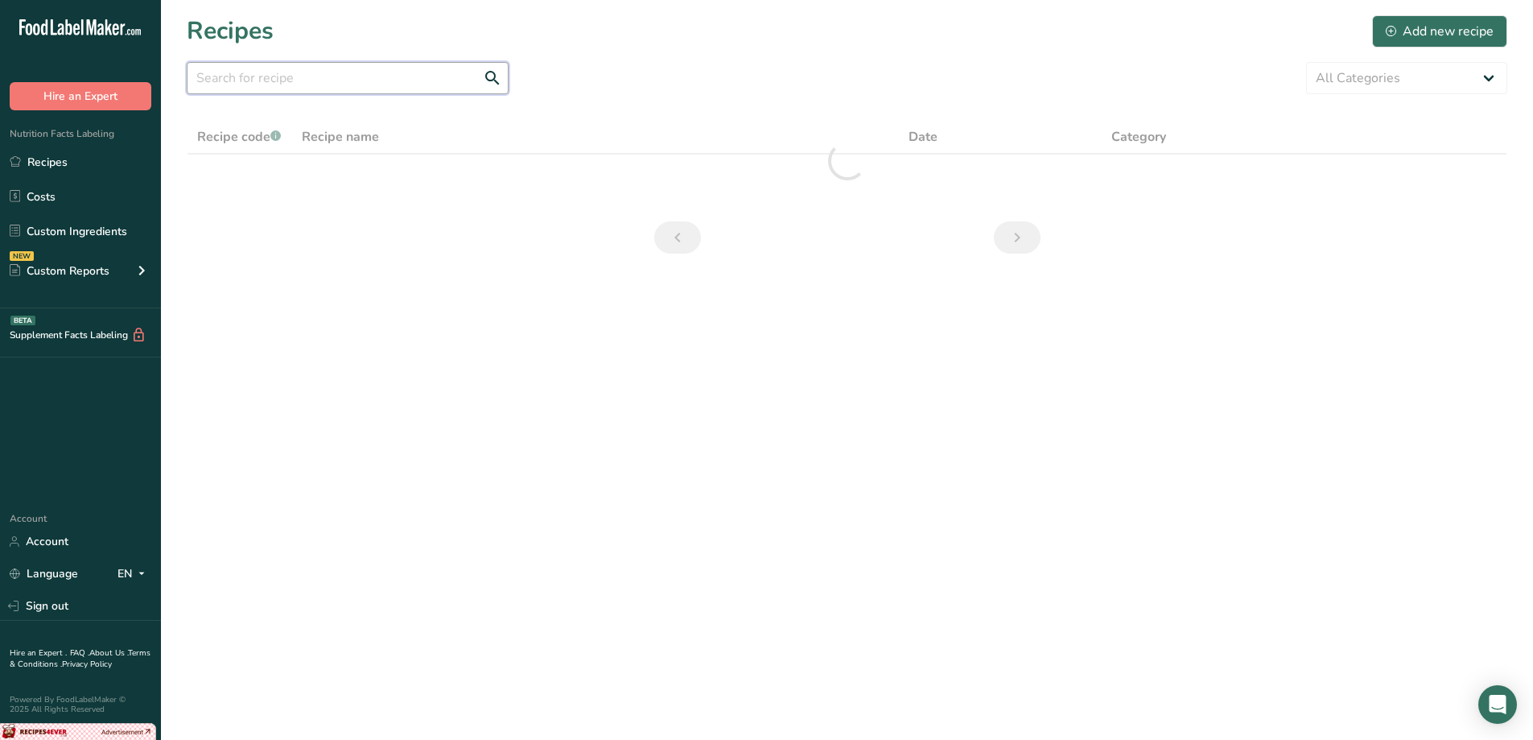
click at [291, 75] on input "text" at bounding box center [348, 78] width 322 height 32
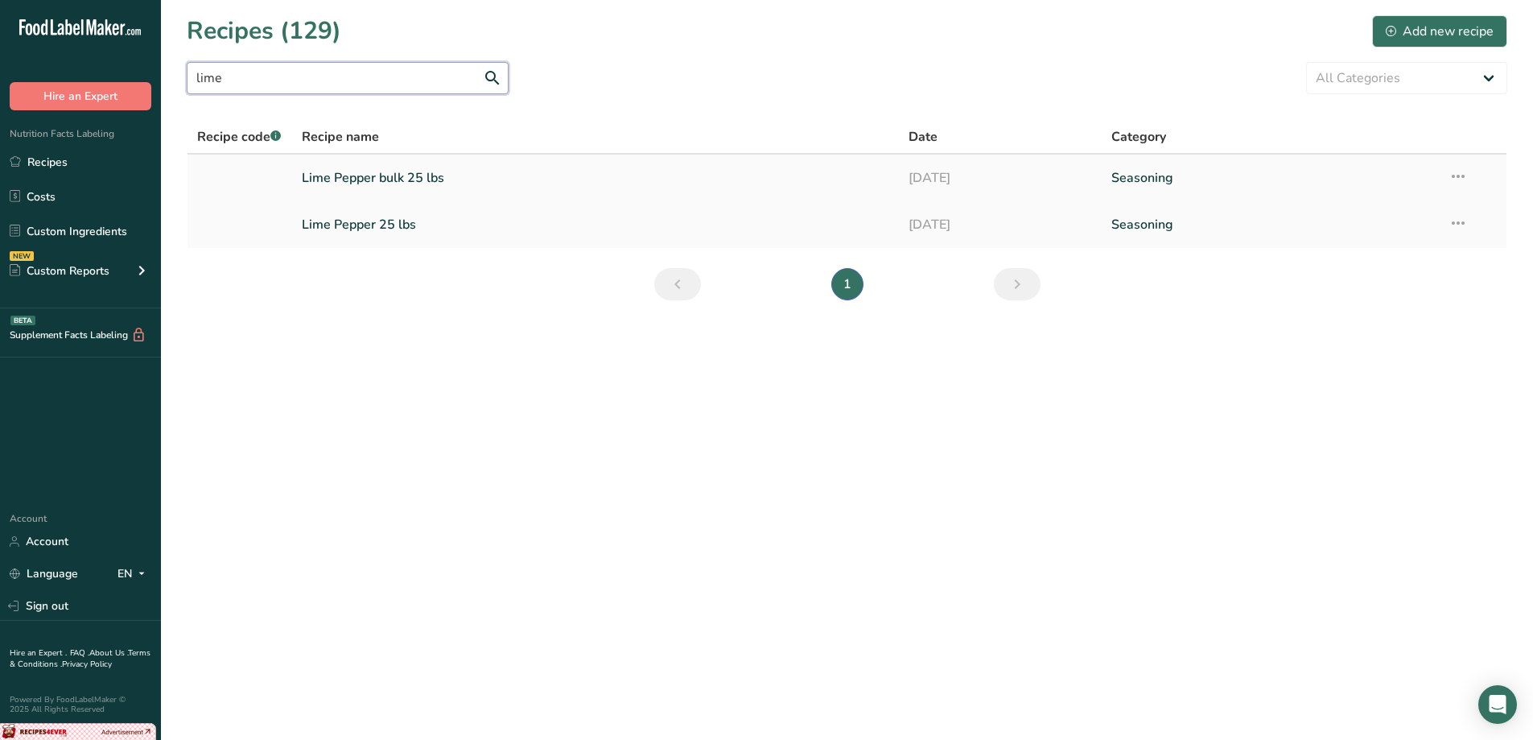
type input "lime"
click at [543, 174] on link "Lime Pepper bulk 25 lbs" at bounding box center [596, 178] width 588 height 34
